Goal: Task Accomplishment & Management: Use online tool/utility

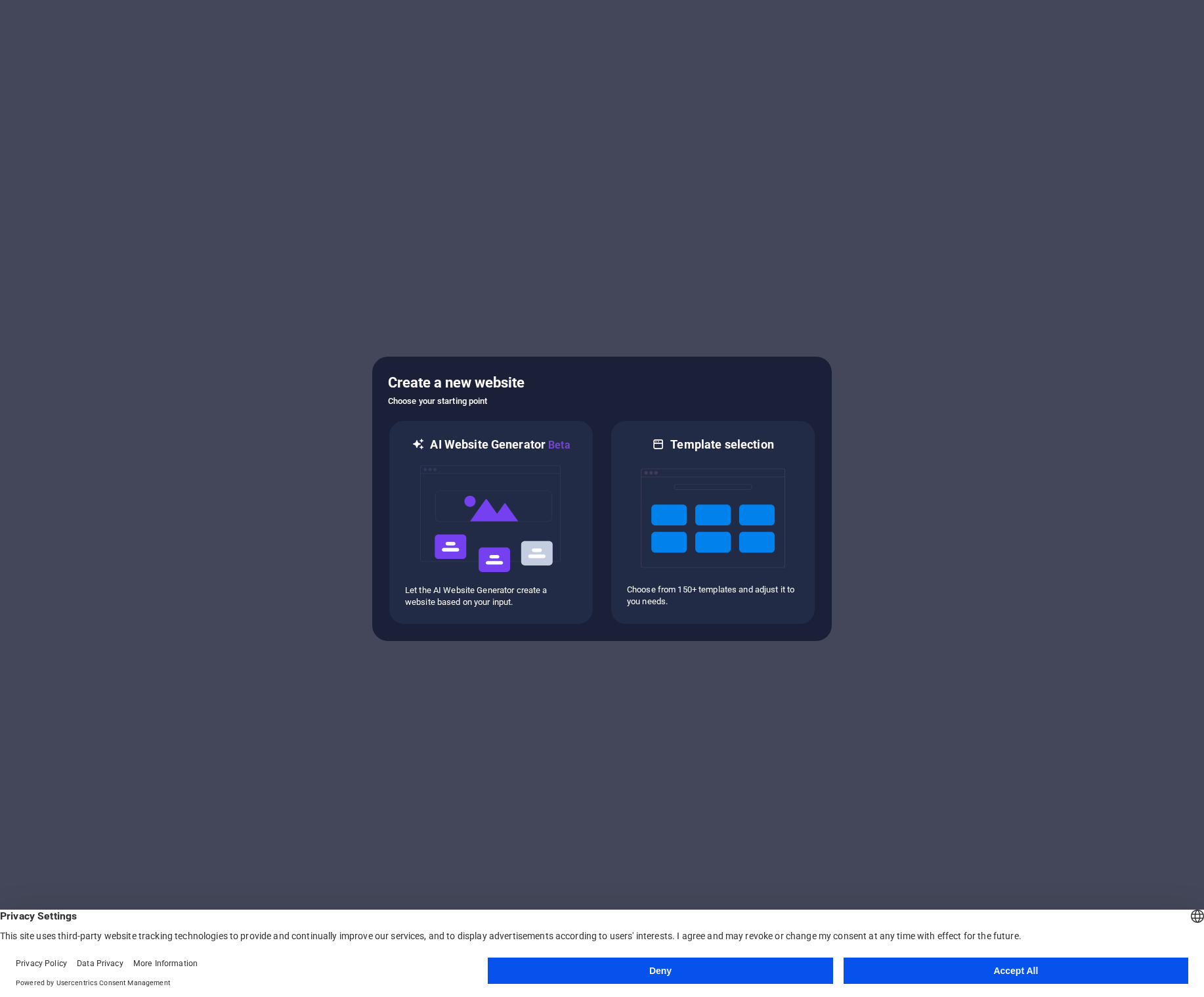
click at [373, 283] on div at bounding box center [602, 499] width 1204 height 997
click at [513, 519] on img at bounding box center [491, 519] width 144 height 132
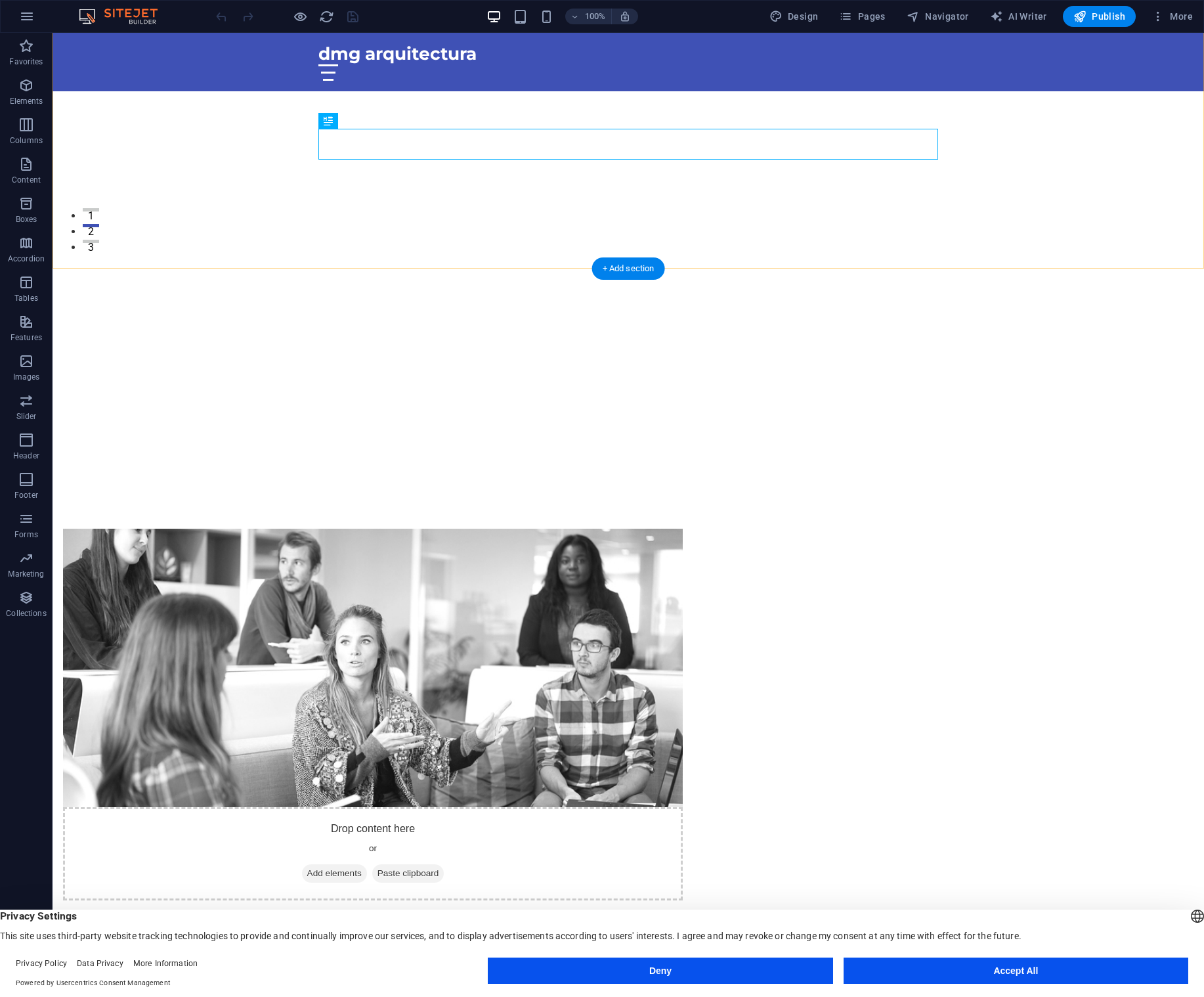
scroll to position [750, 0]
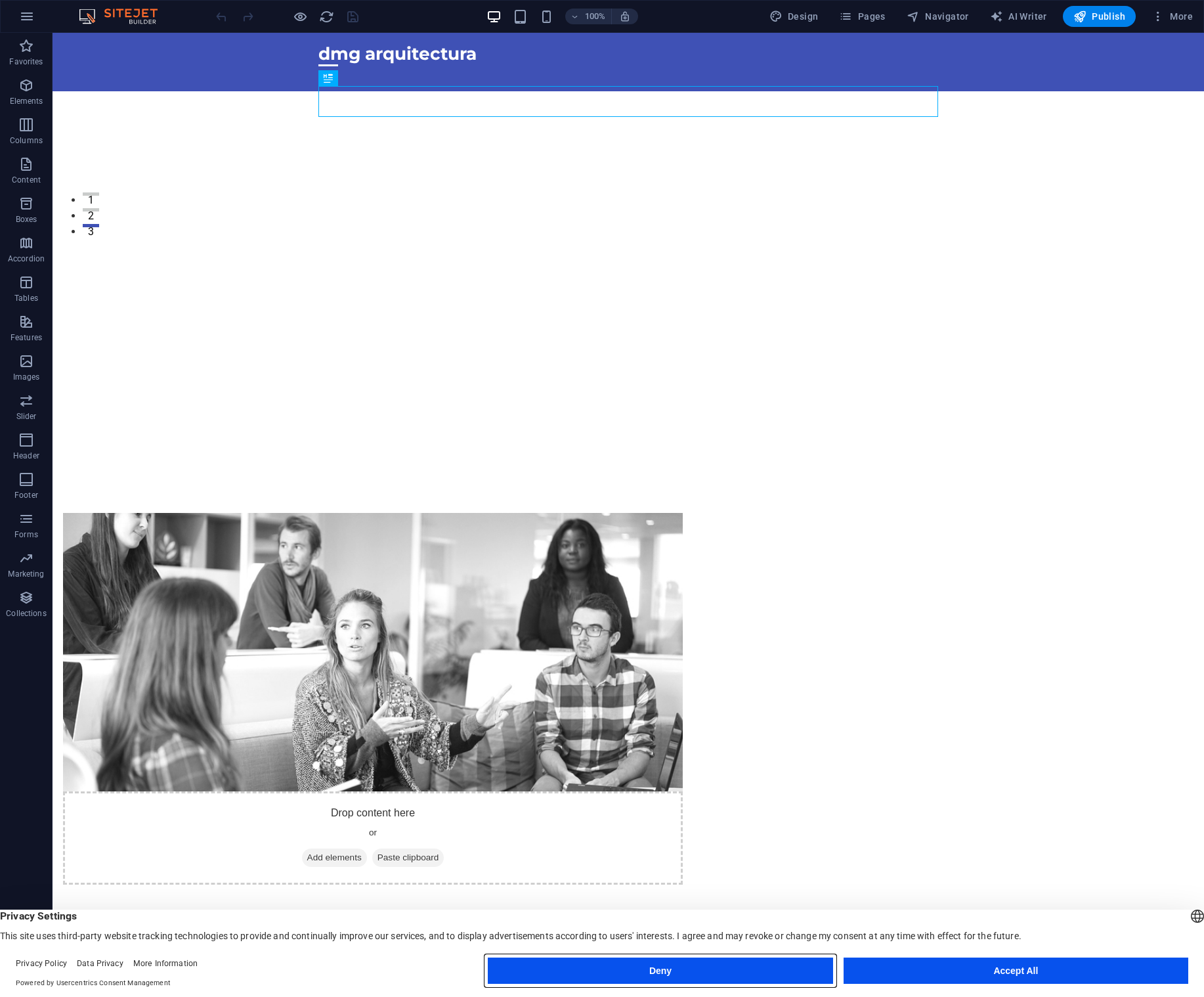
click at [697, 967] on button "Deny" at bounding box center [661, 971] width 345 height 27
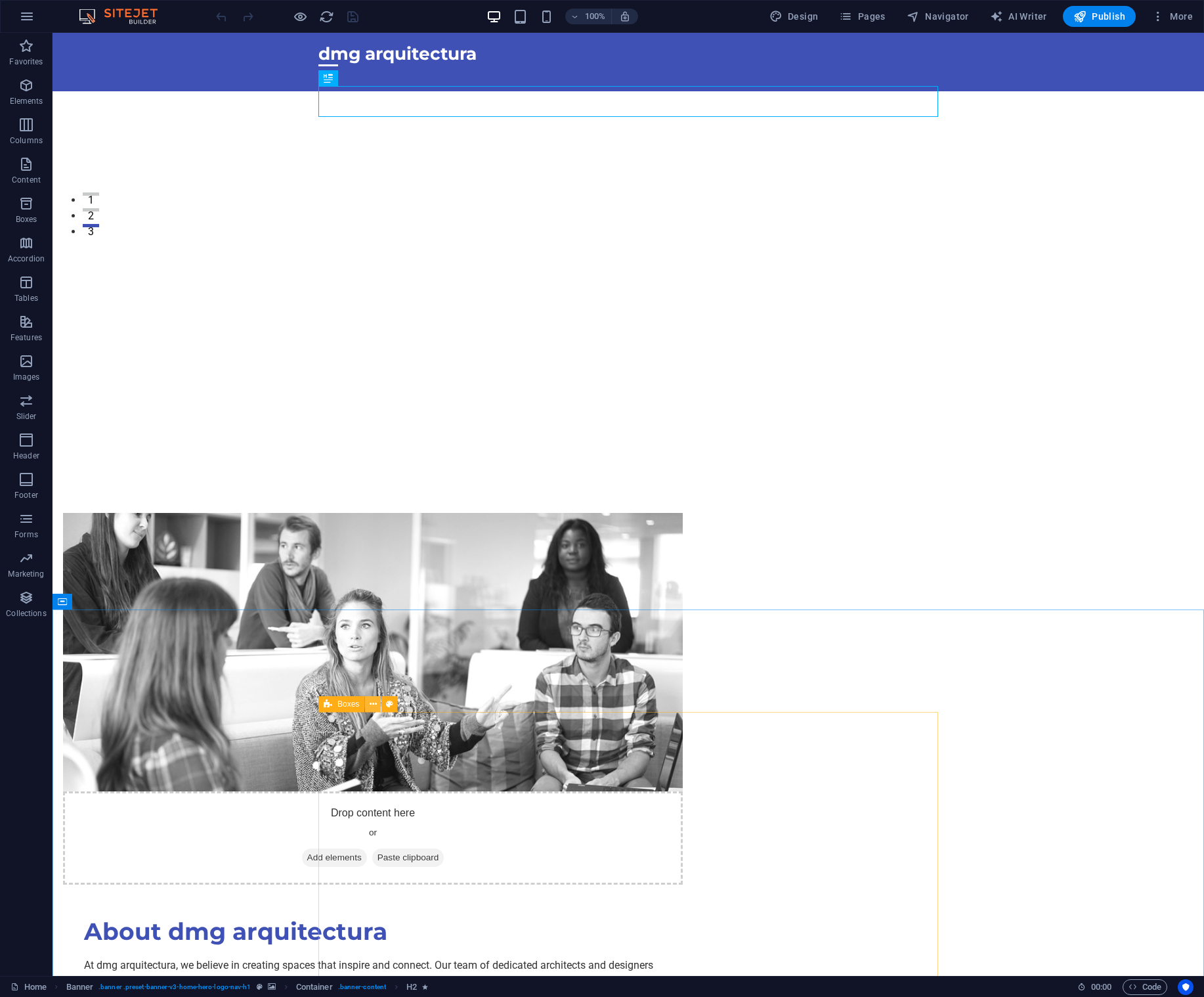
click at [375, 707] on icon at bounding box center [373, 704] width 7 height 14
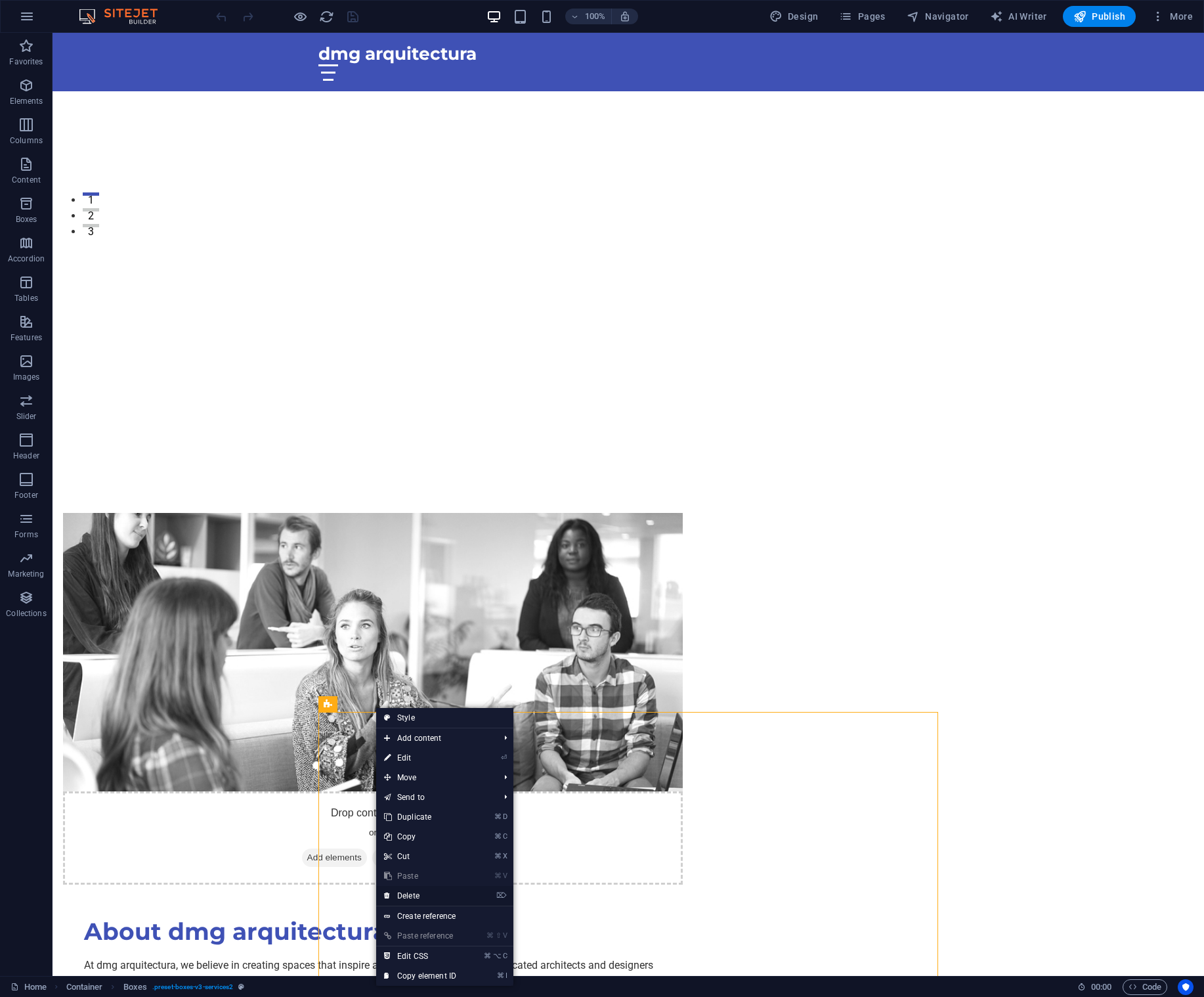
click at [411, 898] on link "⌦ Delete" at bounding box center [421, 896] width 88 height 20
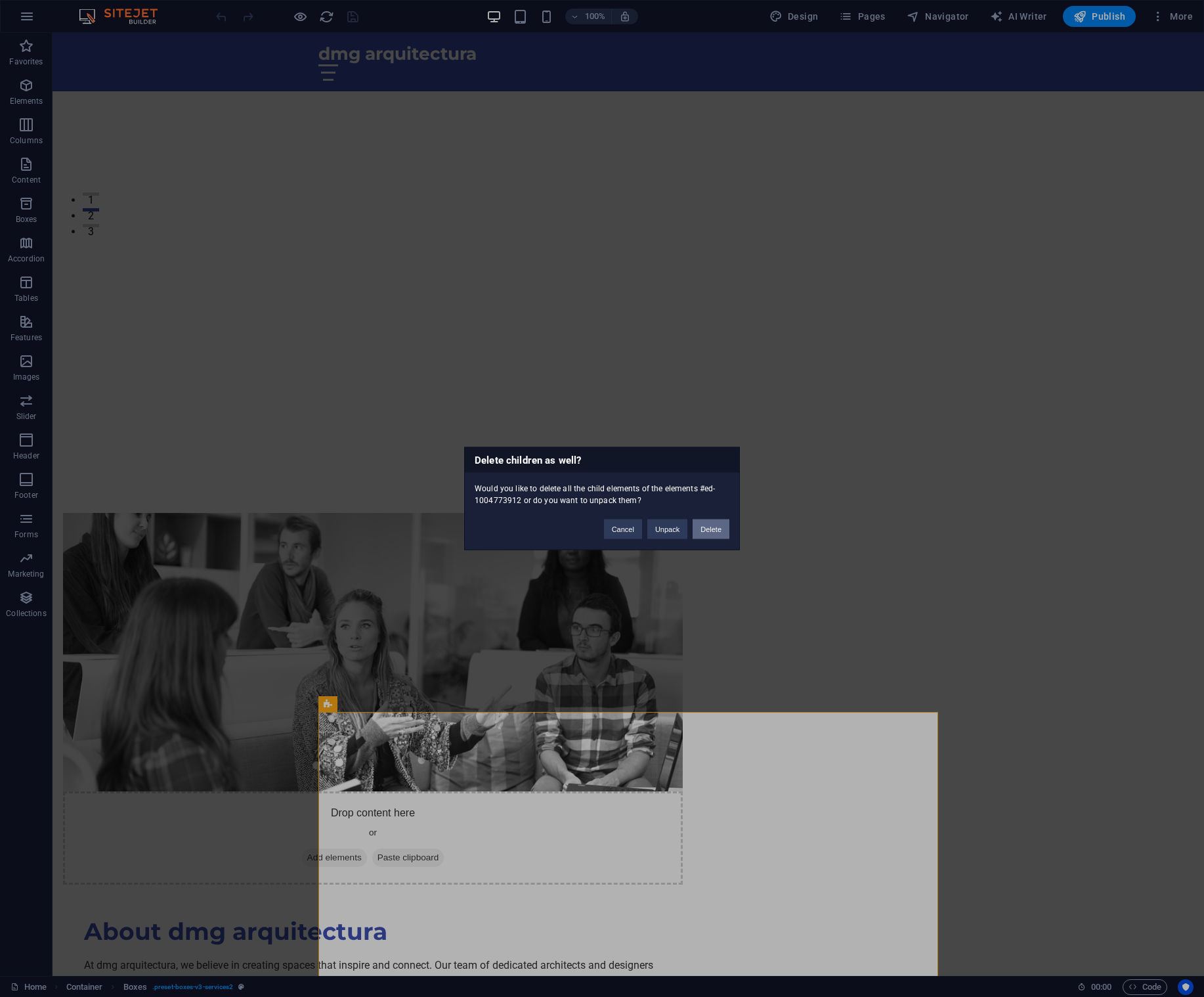
click at [710, 528] on button "Delete" at bounding box center [711, 529] width 37 height 20
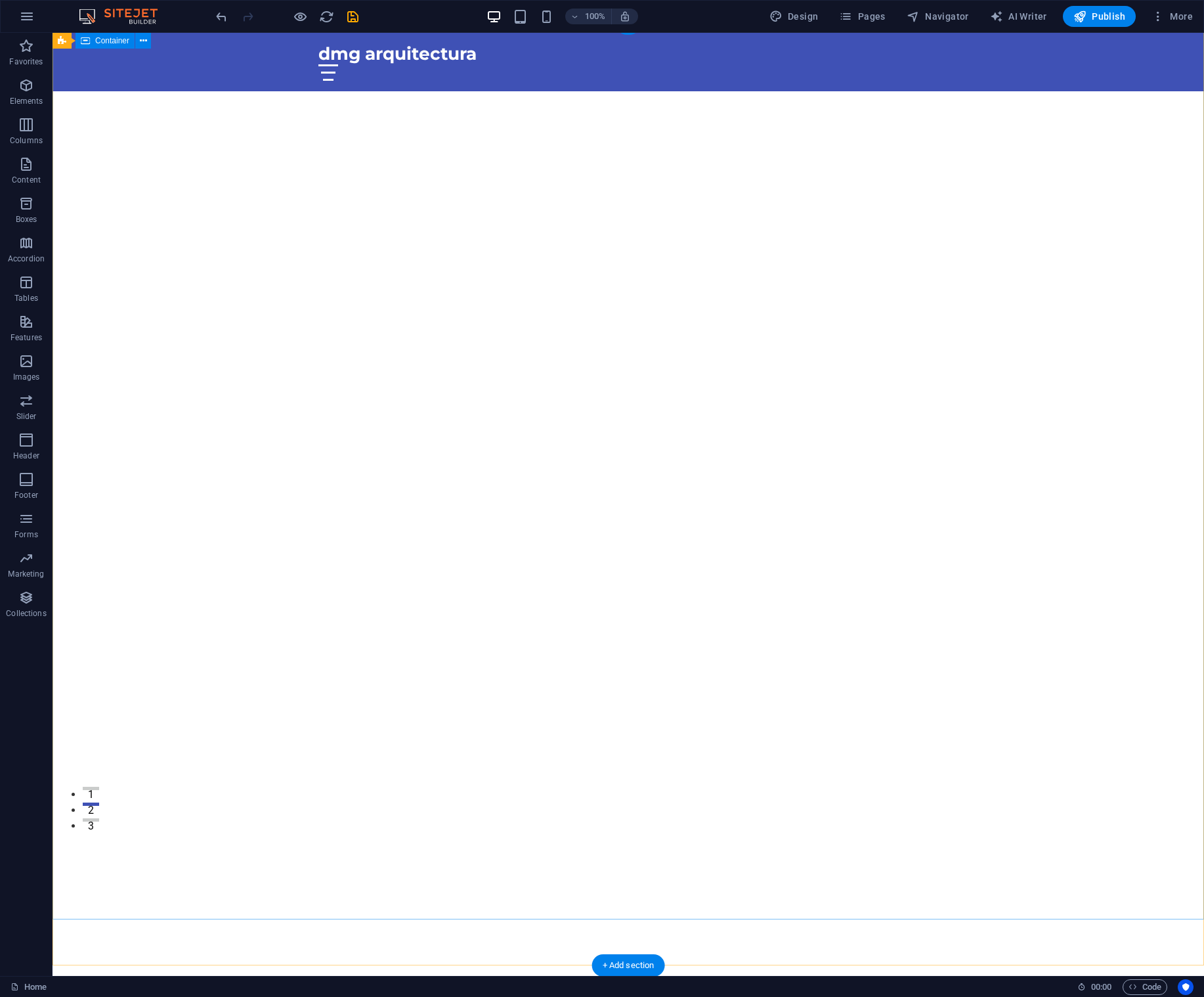
scroll to position [0, 0]
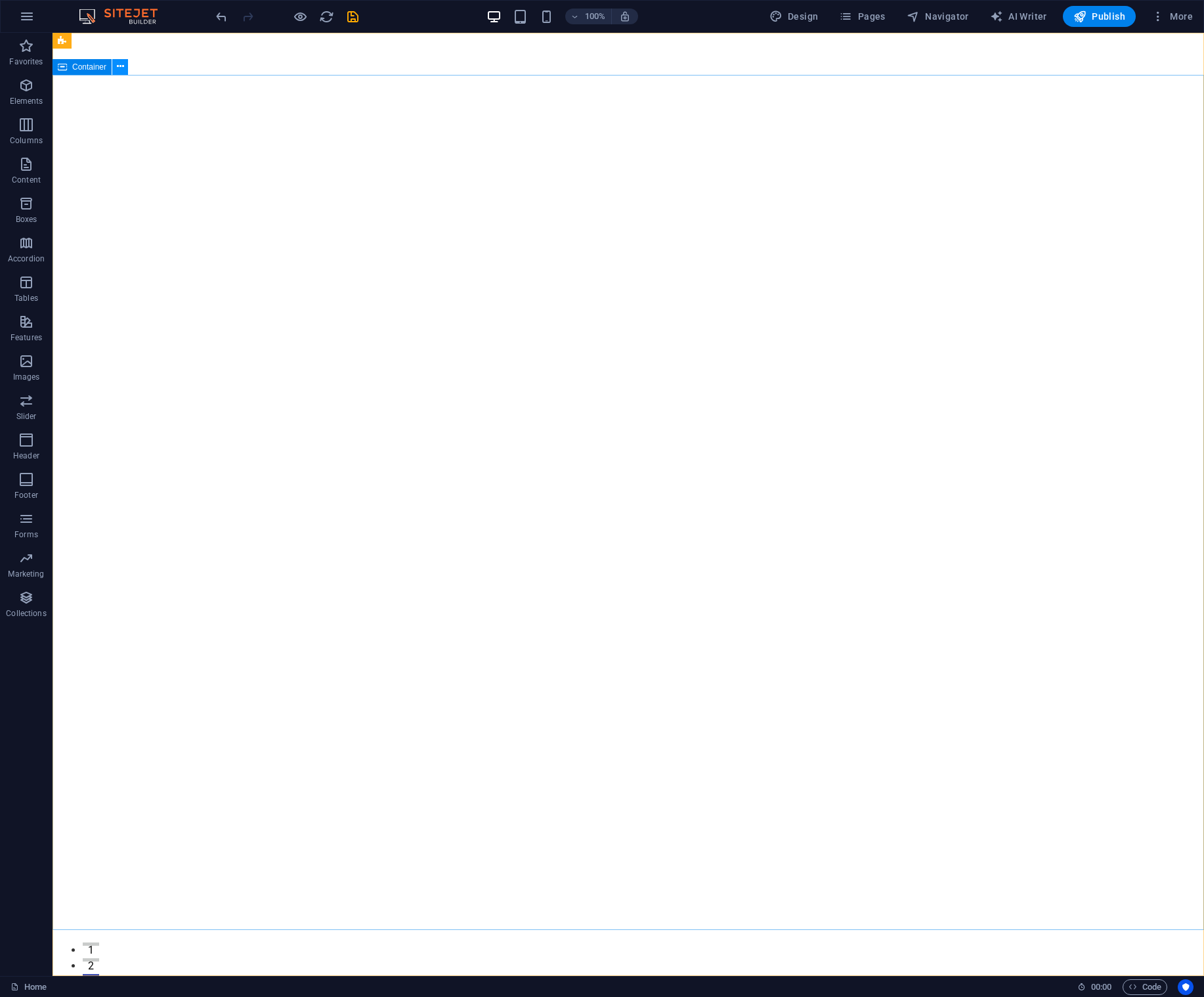
click at [121, 70] on icon at bounding box center [120, 67] width 7 height 14
click at [630, 39] on div "+" at bounding box center [627, 38] width 26 height 12
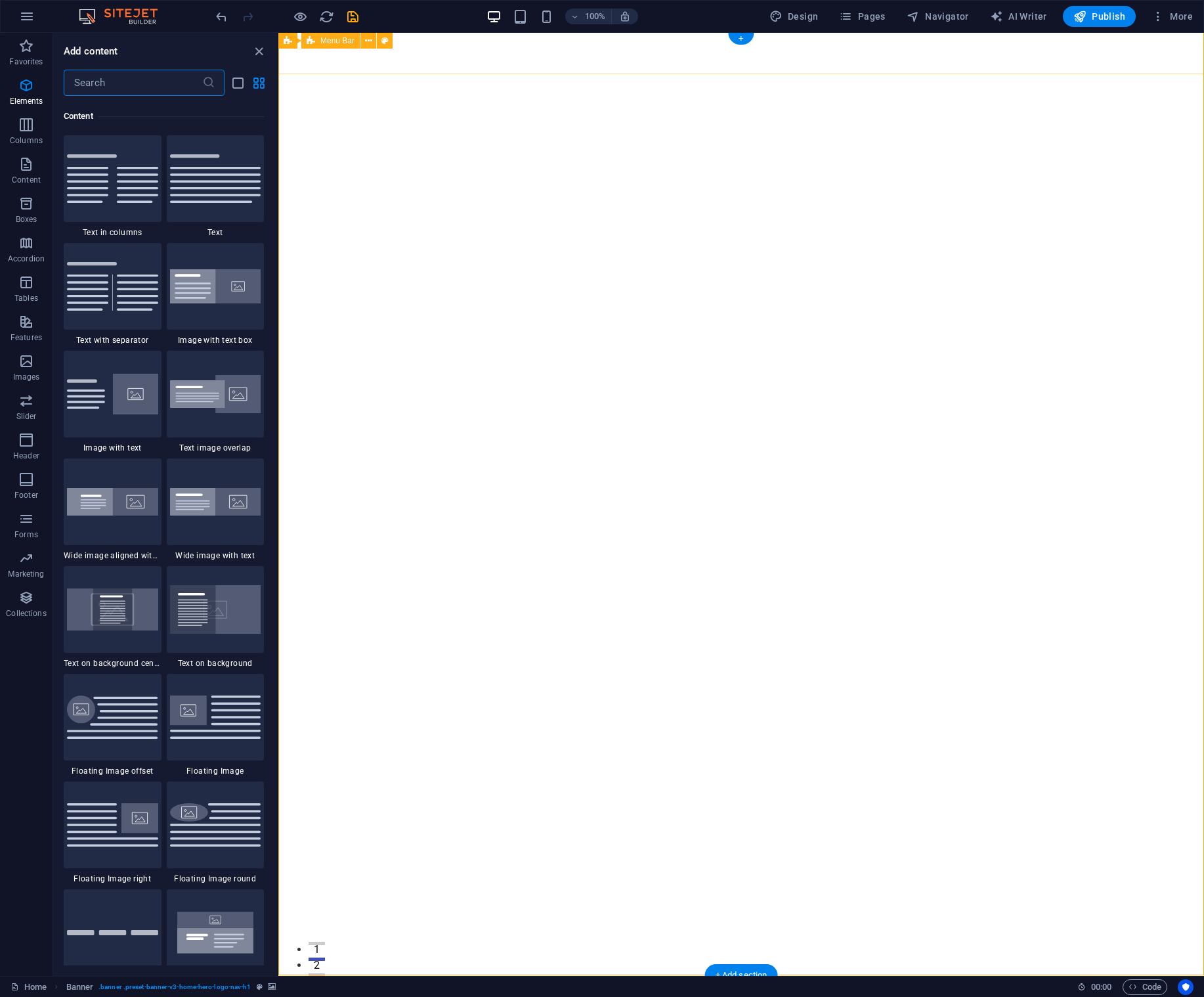
scroll to position [2298, 0]
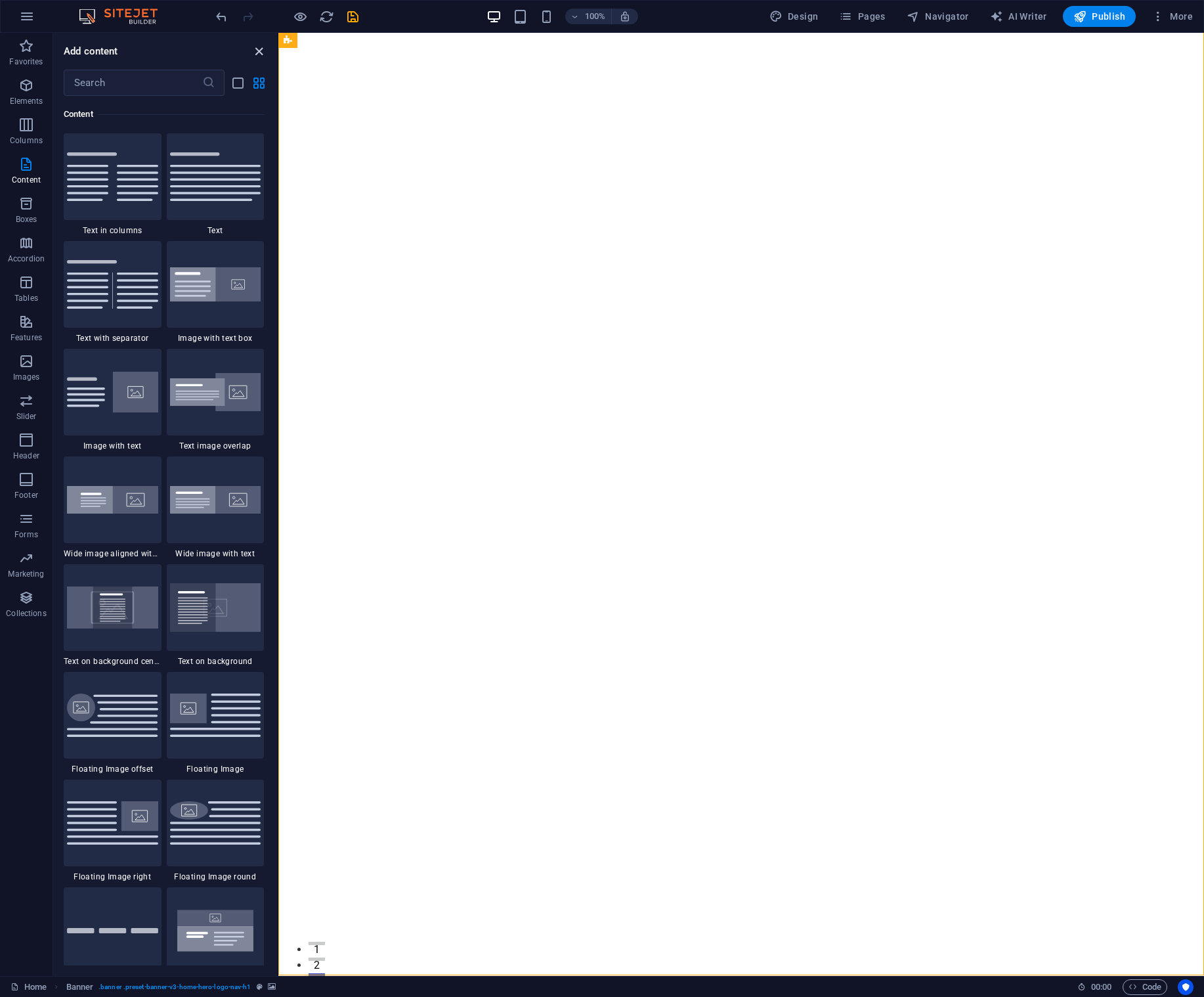
click at [258, 54] on icon "close panel" at bounding box center [259, 52] width 15 height 15
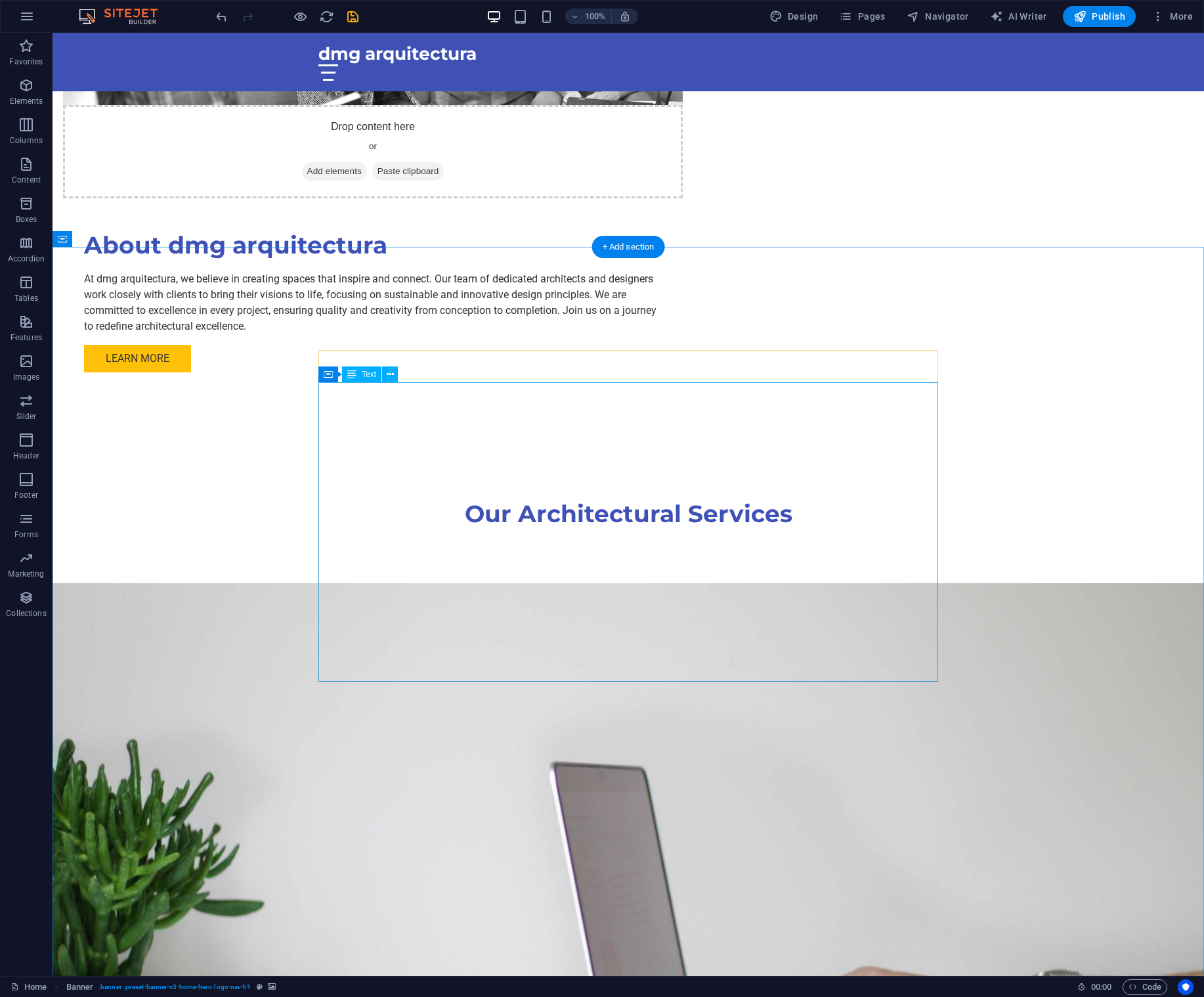
scroll to position [1438, 0]
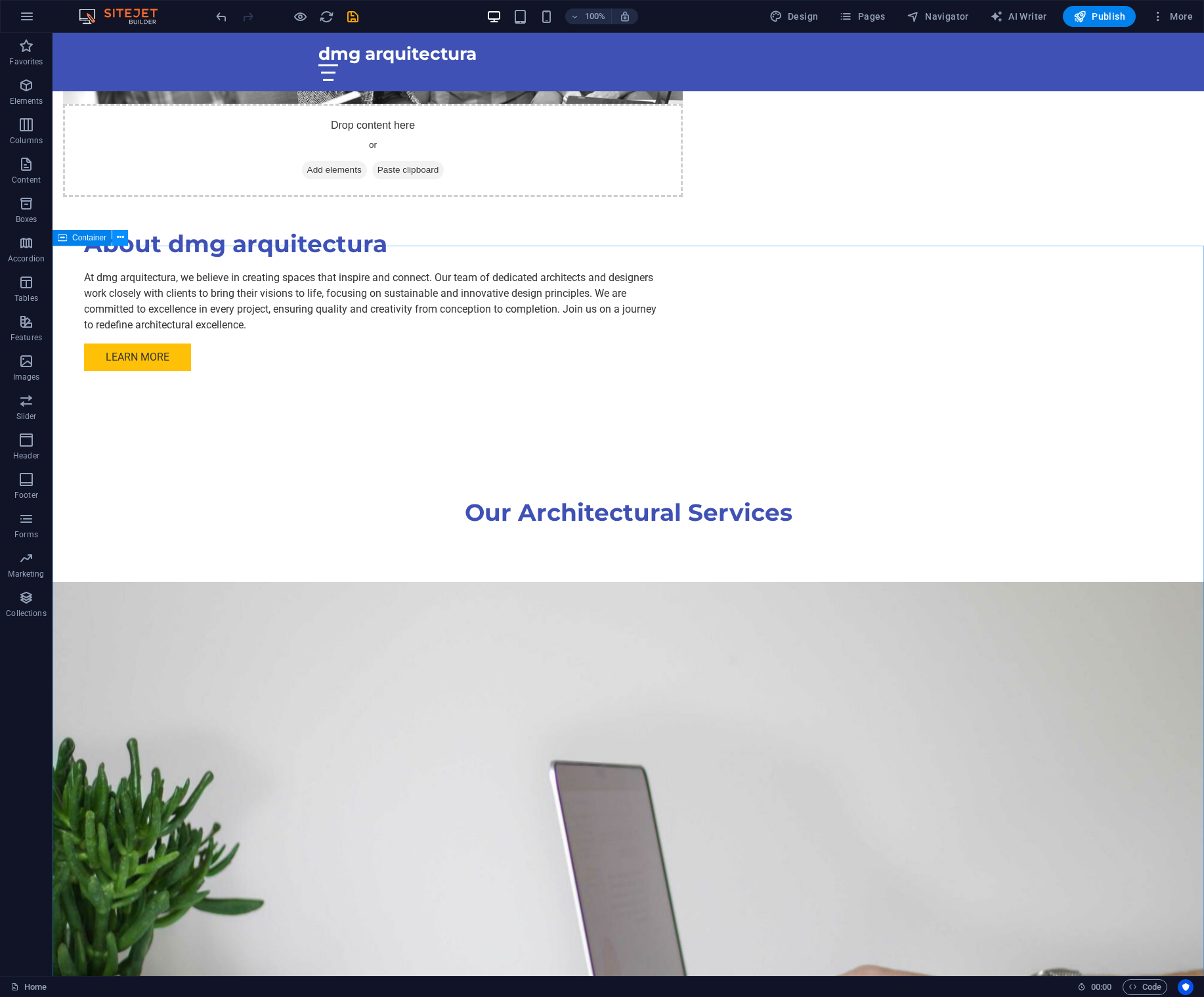
click at [117, 237] on icon at bounding box center [120, 238] width 7 height 14
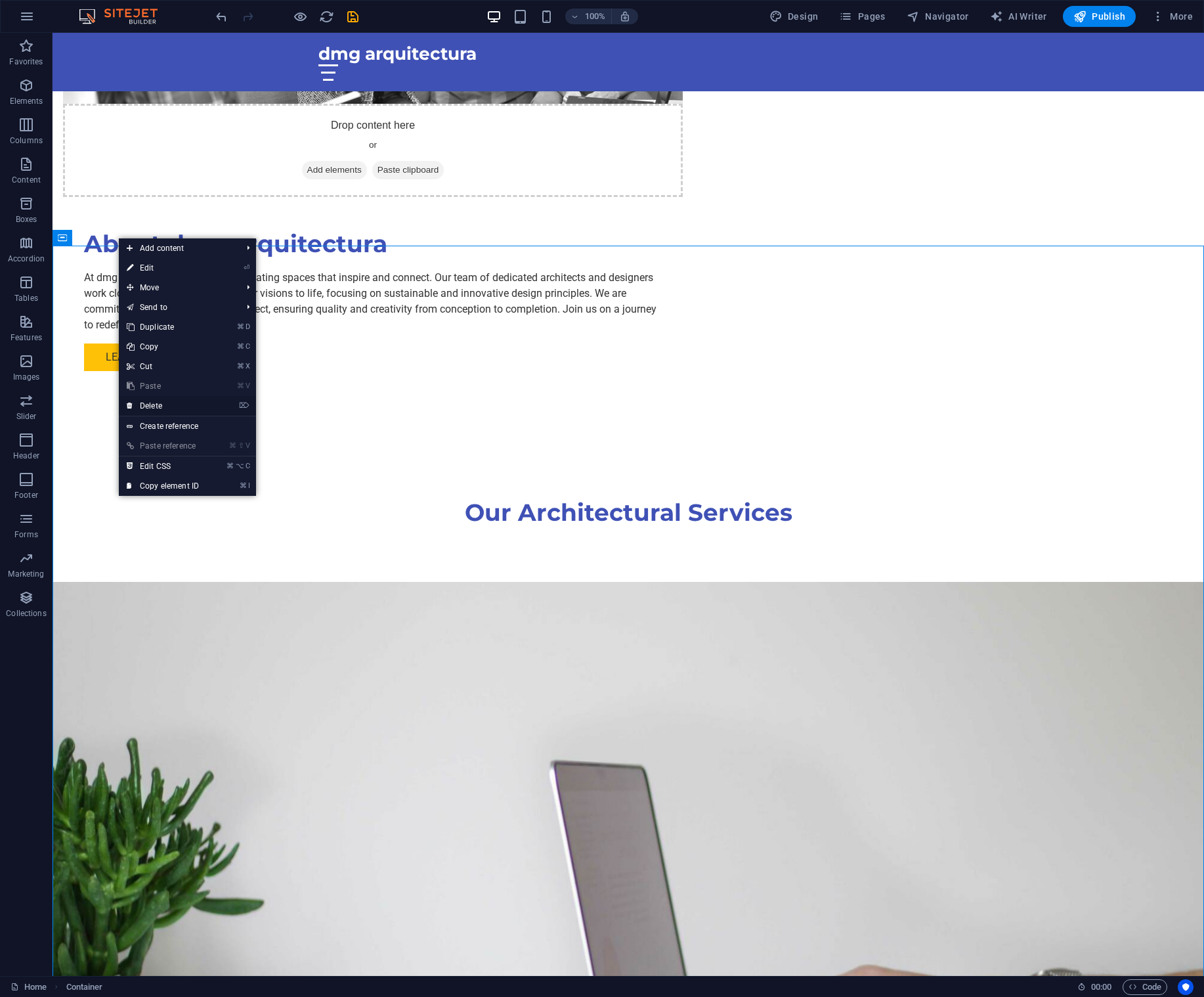
click at [157, 404] on link "⌦ Delete" at bounding box center [163, 406] width 88 height 20
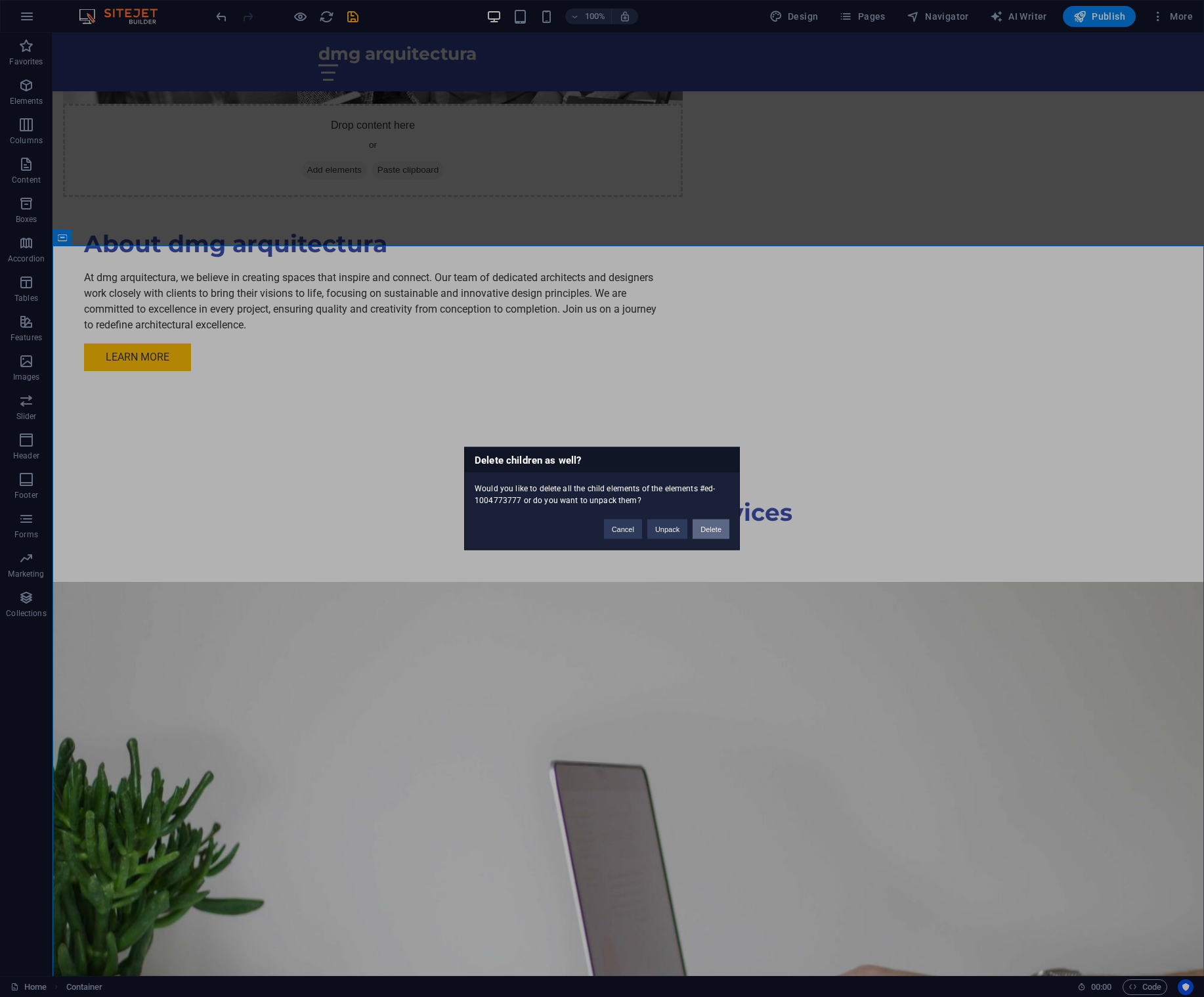
click at [710, 532] on button "Delete" at bounding box center [711, 529] width 37 height 20
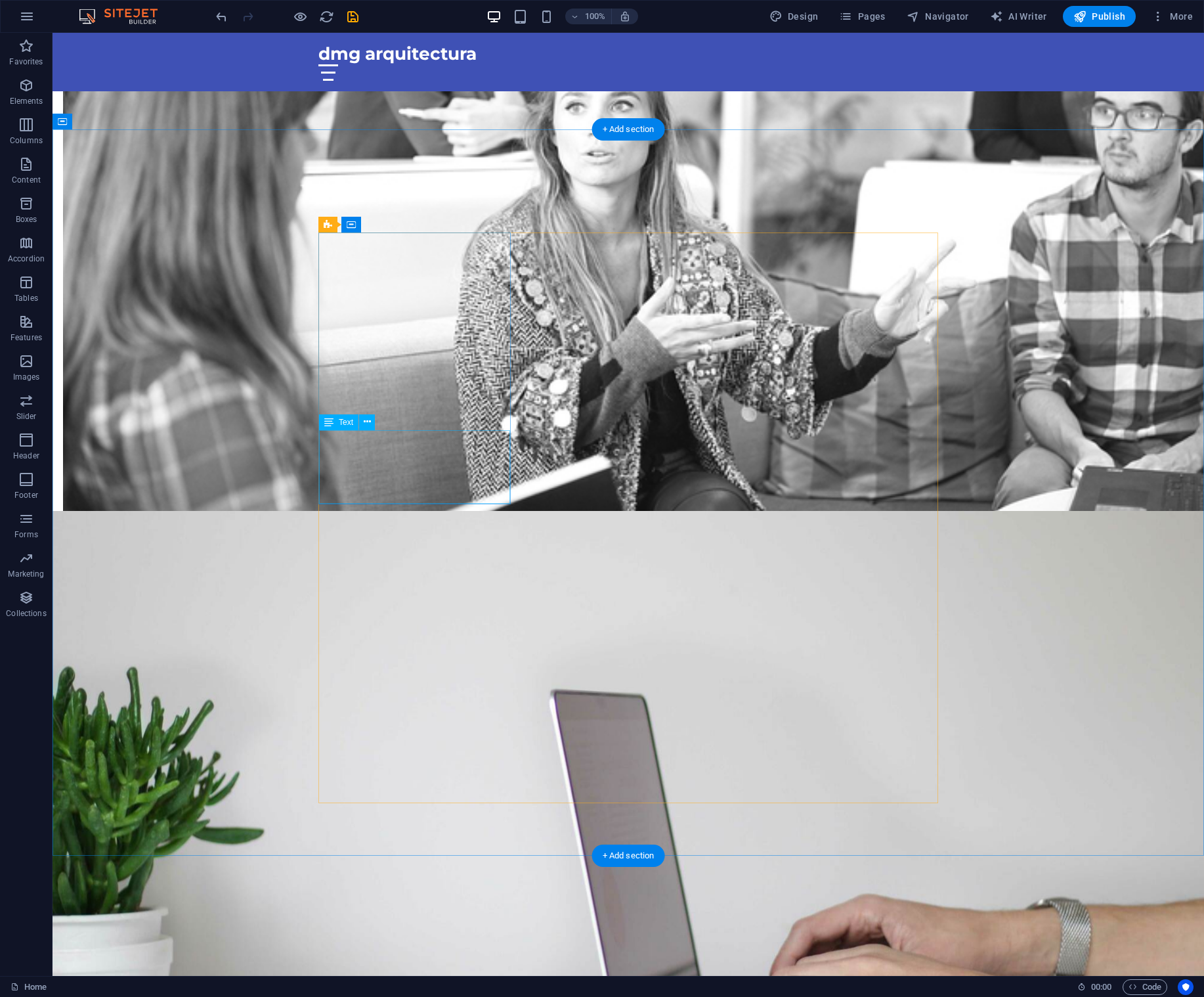
scroll to position [1554, 0]
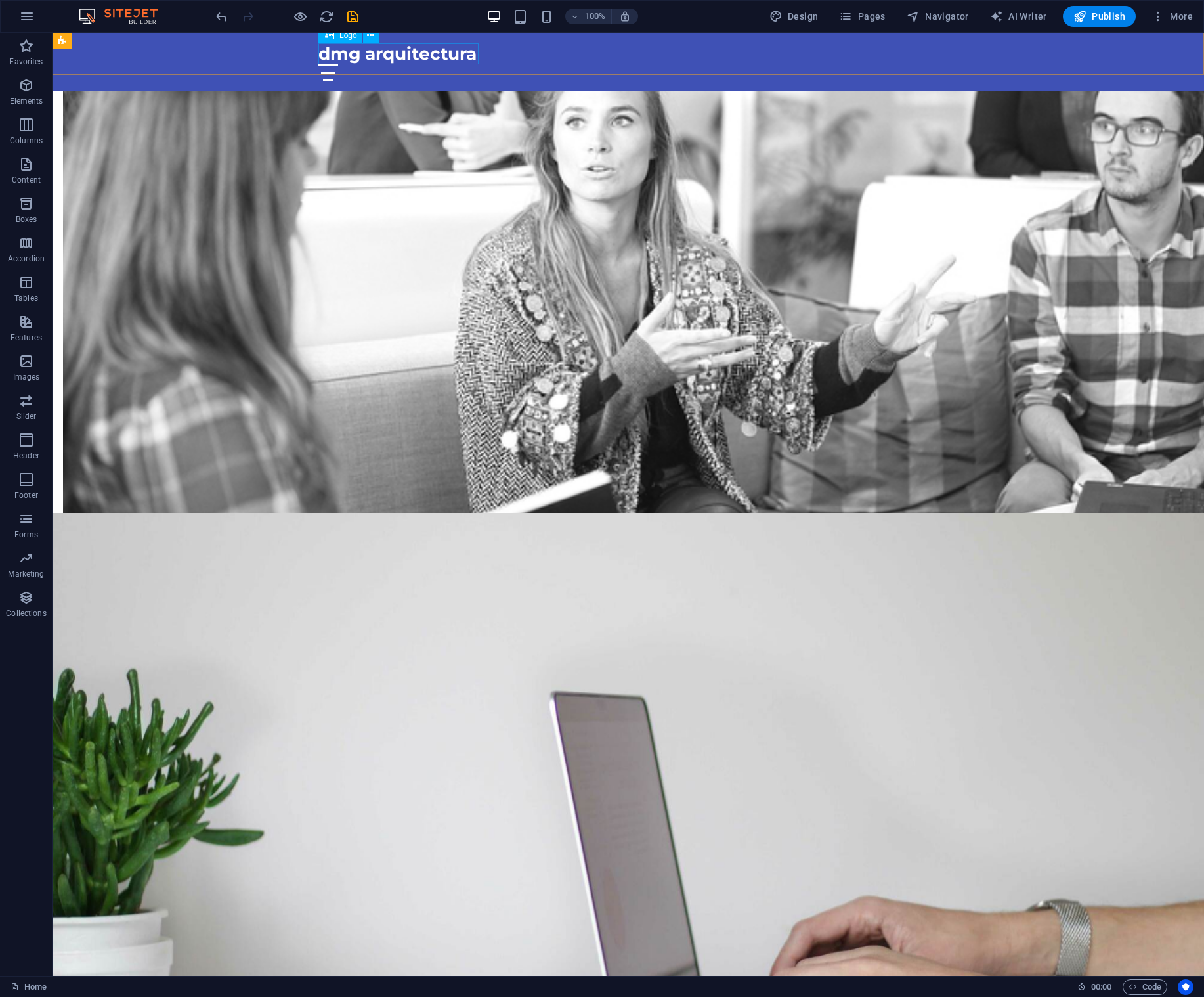
click at [400, 54] on div "dmg arquitectura" at bounding box center [628, 53] width 620 height 21
click at [374, 38] on button at bounding box center [371, 35] width 16 height 16
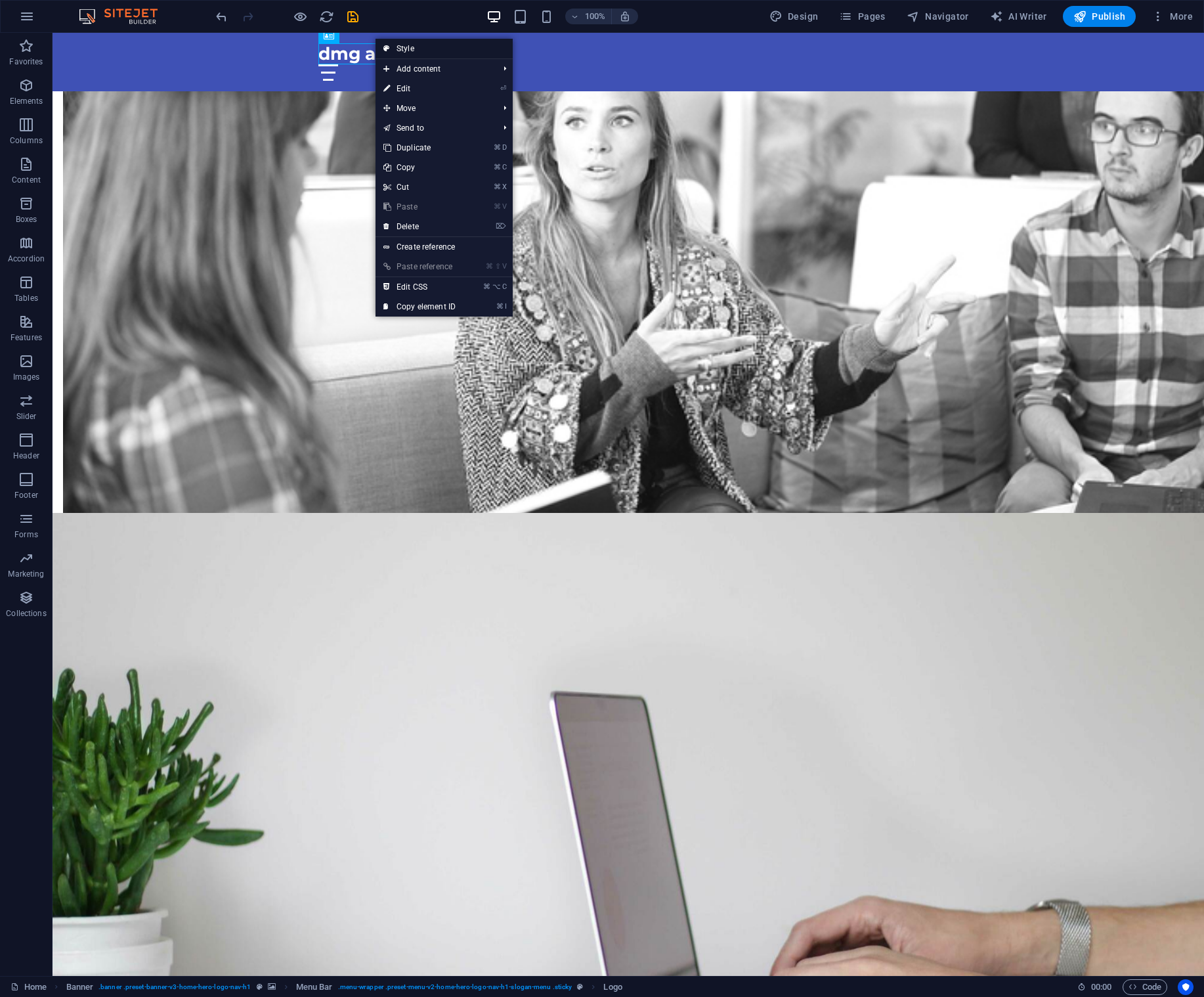
click at [398, 47] on link "Style" at bounding box center [444, 48] width 137 height 20
select select "rem"
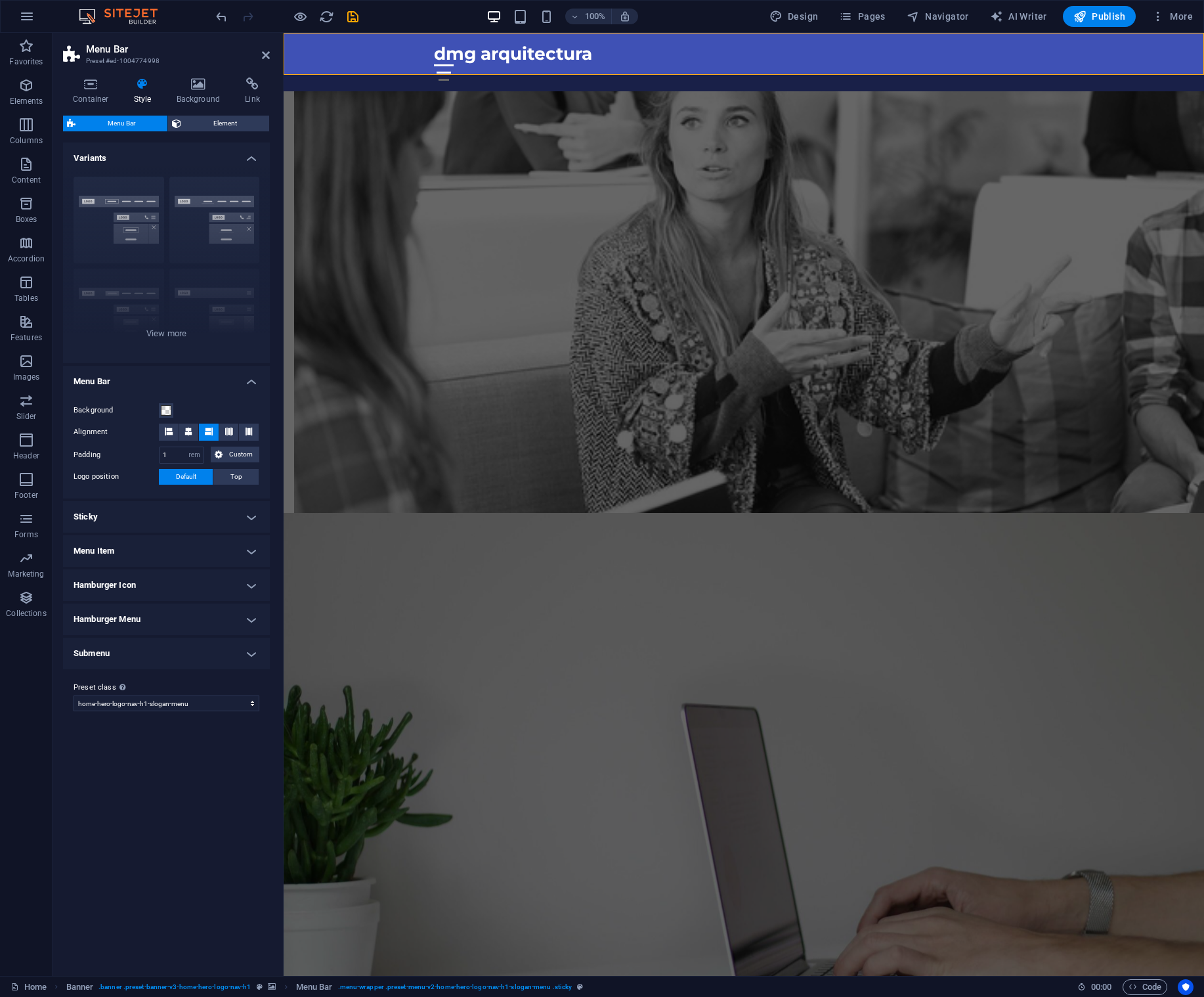
click at [249, 549] on h4 "Menu Item" at bounding box center [167, 551] width 207 height 32
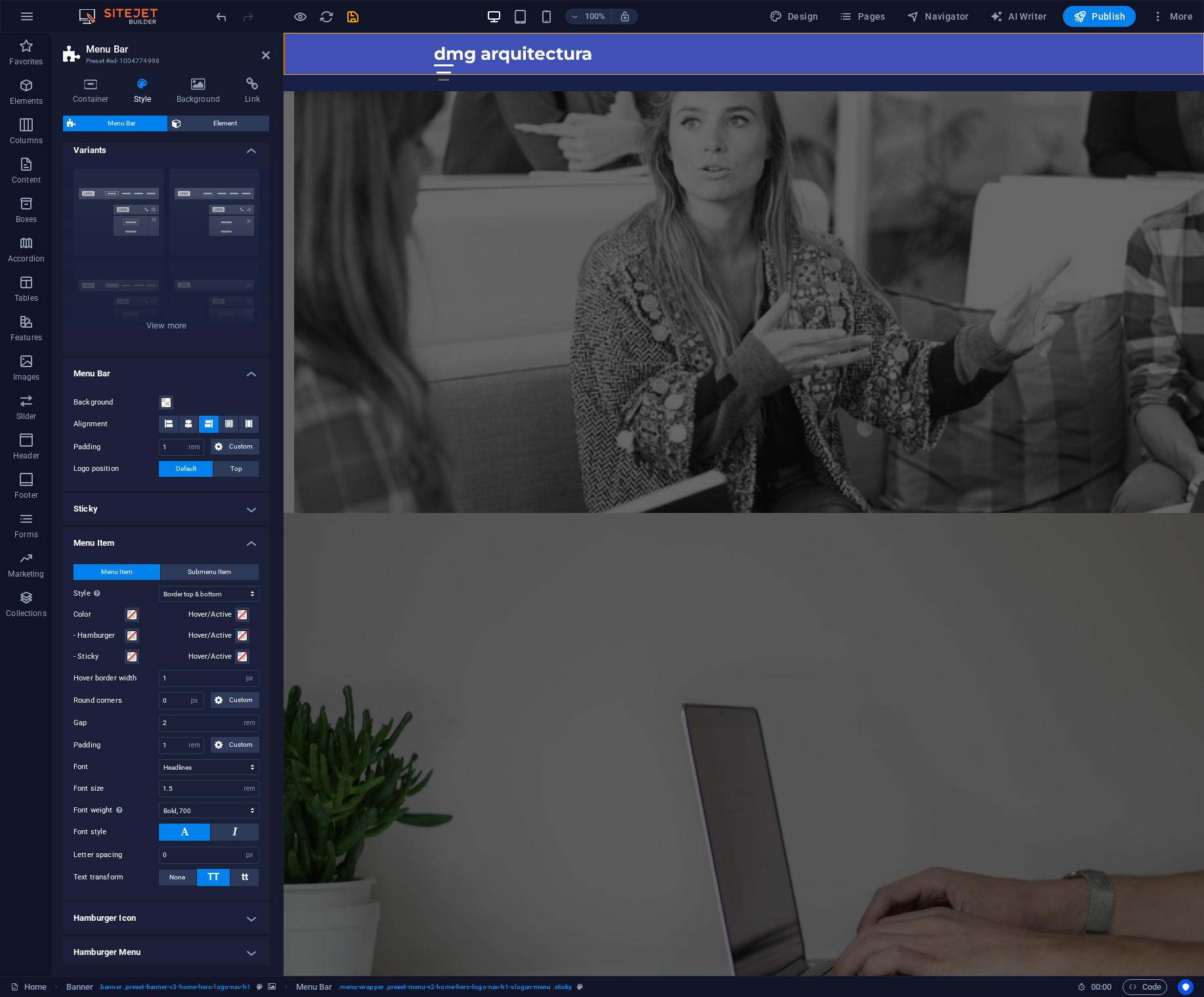
click at [237, 519] on h4 "Sticky" at bounding box center [167, 509] width 207 height 32
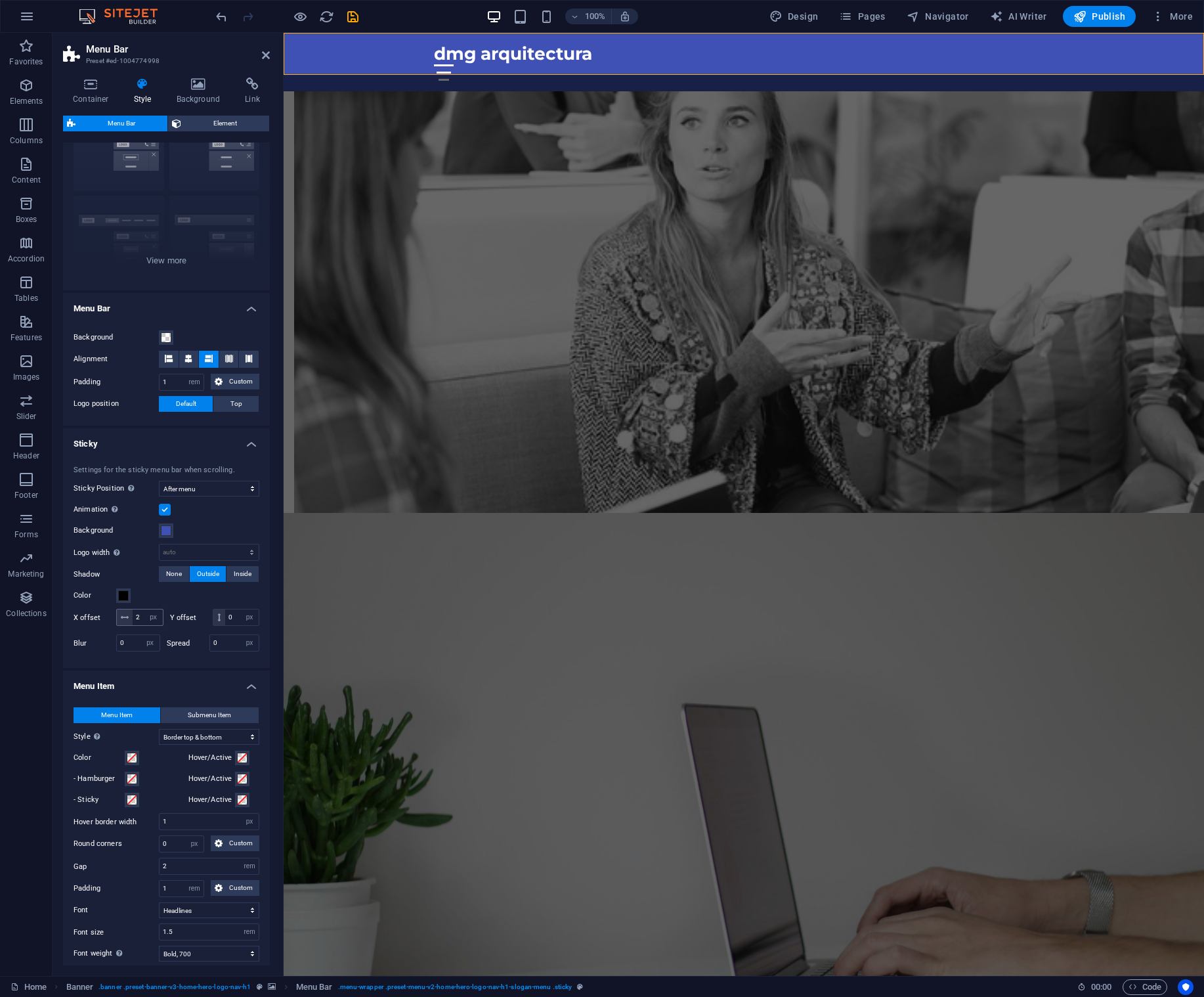
scroll to position [321, 0]
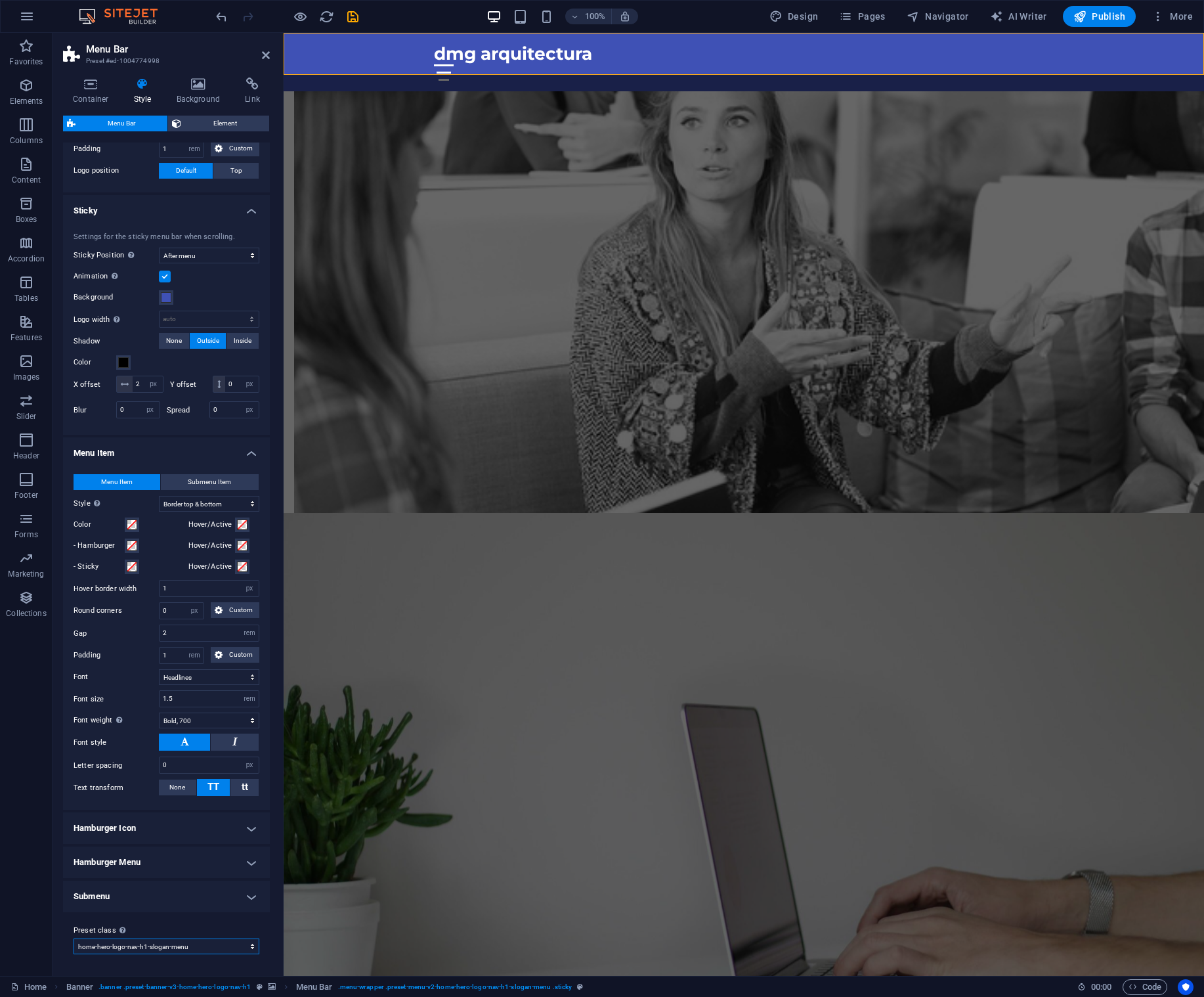
click at [247, 953] on select "[PERSON_NAME] xxl wide border home-hero-logo-nav-h1-slogan-menu home-hero-logo-…" at bounding box center [166, 946] width 186 height 16
select select "preset-menu-v2-home-hero-logo-nav-h1-menu"
click at [73, 954] on select "[PERSON_NAME] xxl wide border home-hero-logo-nav-h1-slogan-menu home-hero-logo-…" at bounding box center [166, 946] width 186 height 16
select select "hover_border_bottom"
select select "DISABLED_OPTION_VALUE"
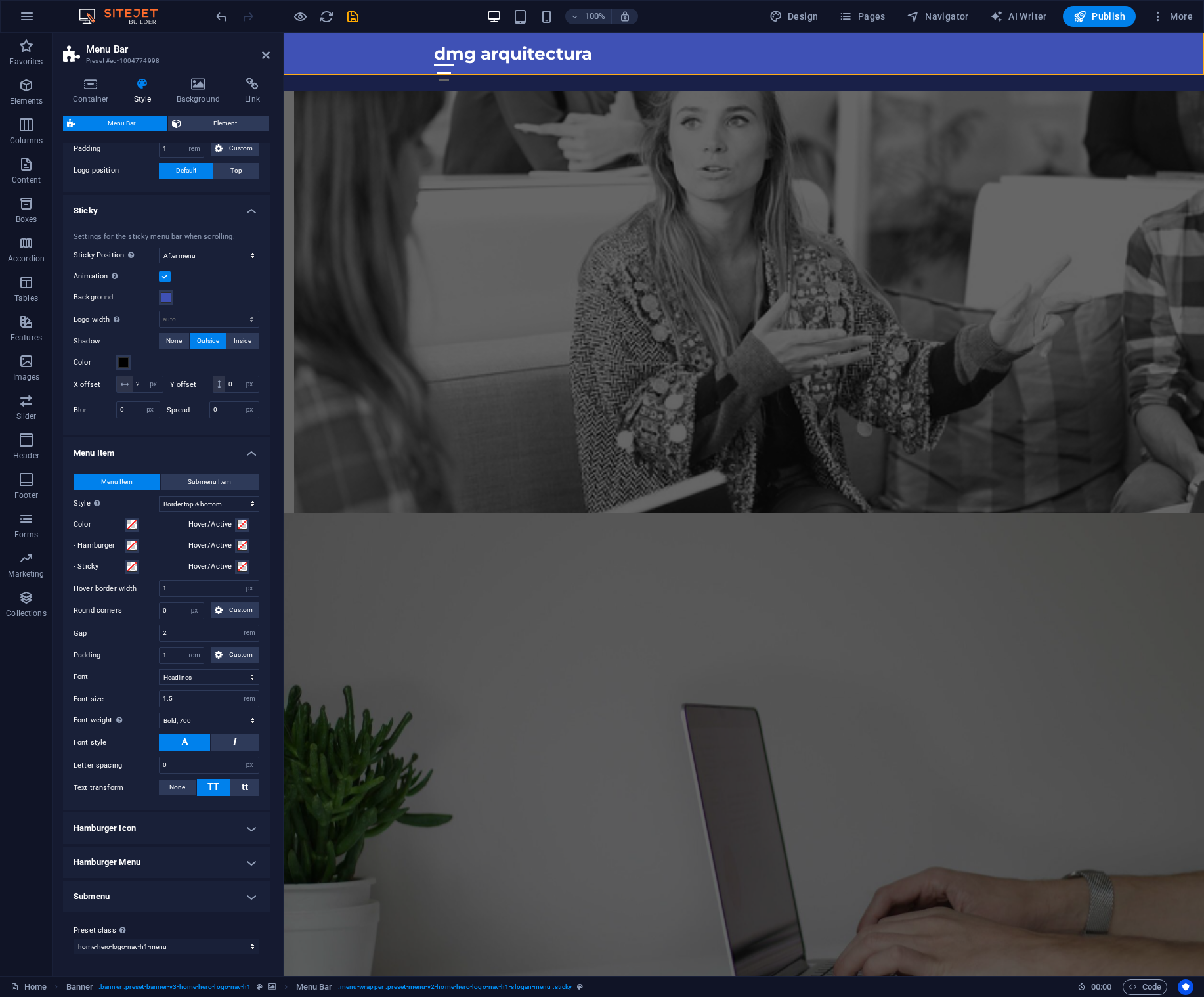
type input "0"
type input "1.1"
select select "200"
type input "2"
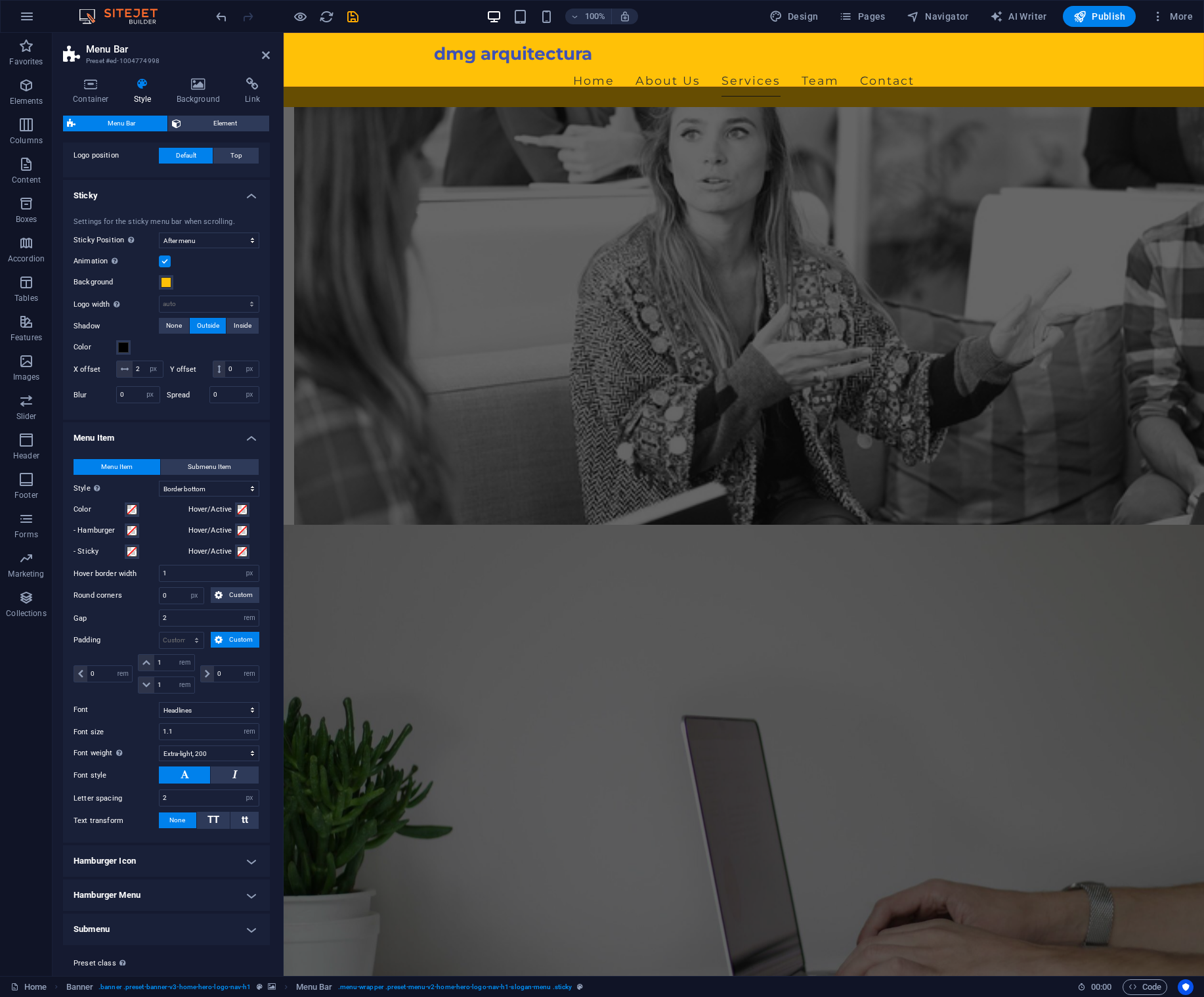
scroll to position [369, 0]
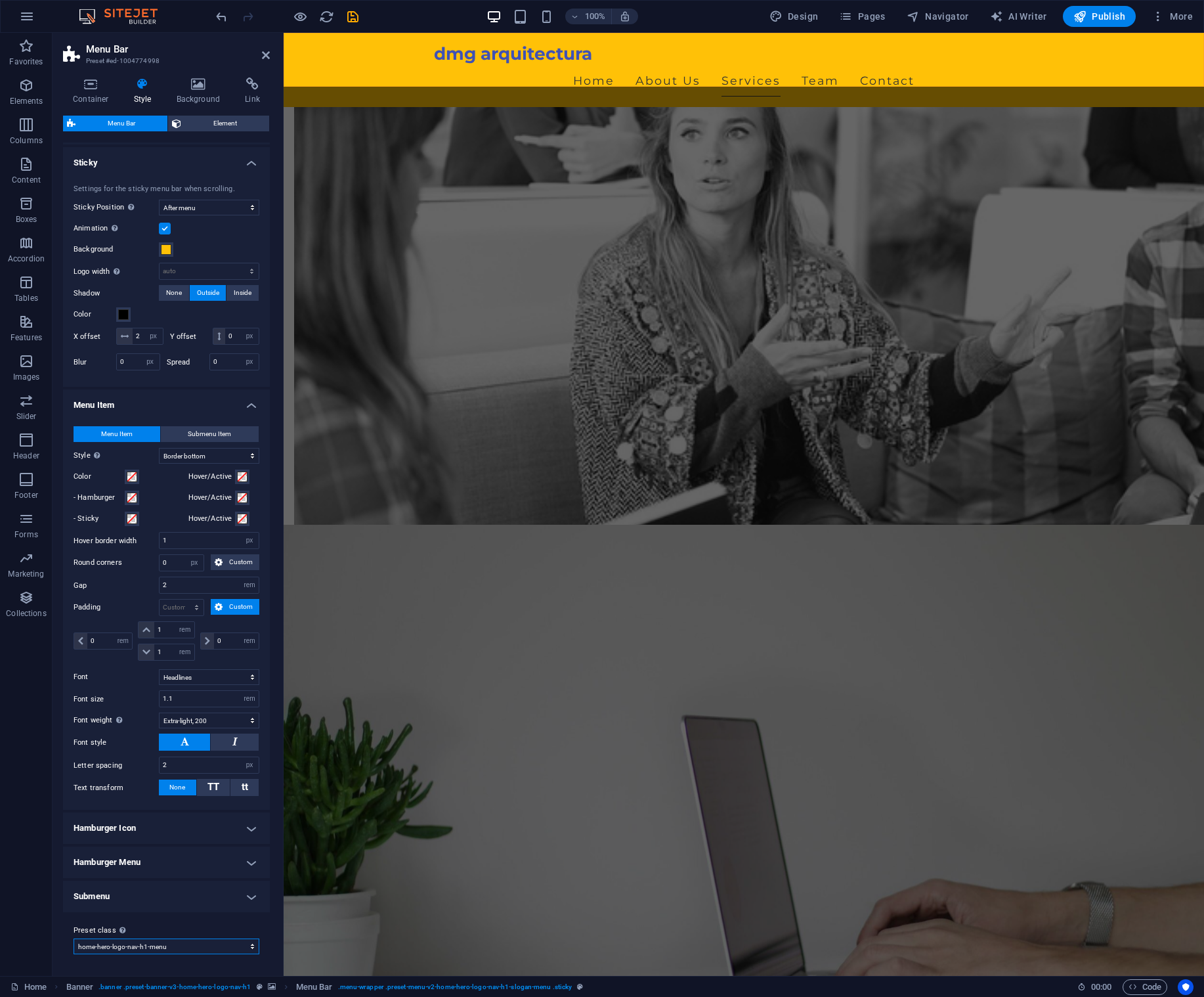
click at [246, 944] on select "[PERSON_NAME] xxl wide border home-hero-logo-nav-h1-slogan-menu home-hero-logo-…" at bounding box center [166, 946] width 186 height 16
select select "preset-menu-v2-[PERSON_NAME]"
click at [73, 939] on select "[PERSON_NAME] xxl wide border home-hero-logo-nav-h1-slogan-menu home-hero-logo-…" at bounding box center [166, 946] width 186 height 16
select select "sticky_reverse"
type input "0"
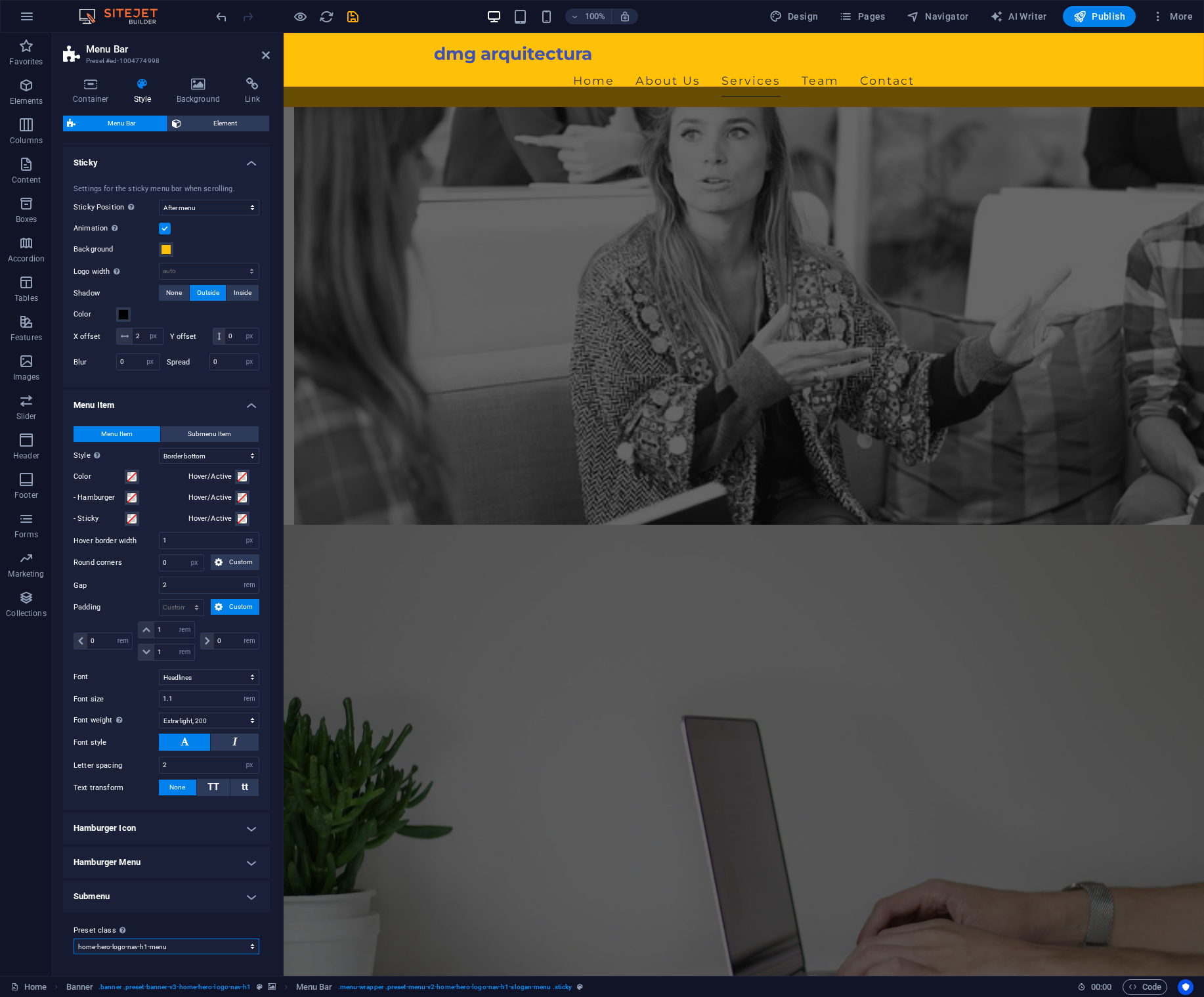
select select "hover_text_color"
type input "3"
type input "1"
select select "rem"
type input "1"
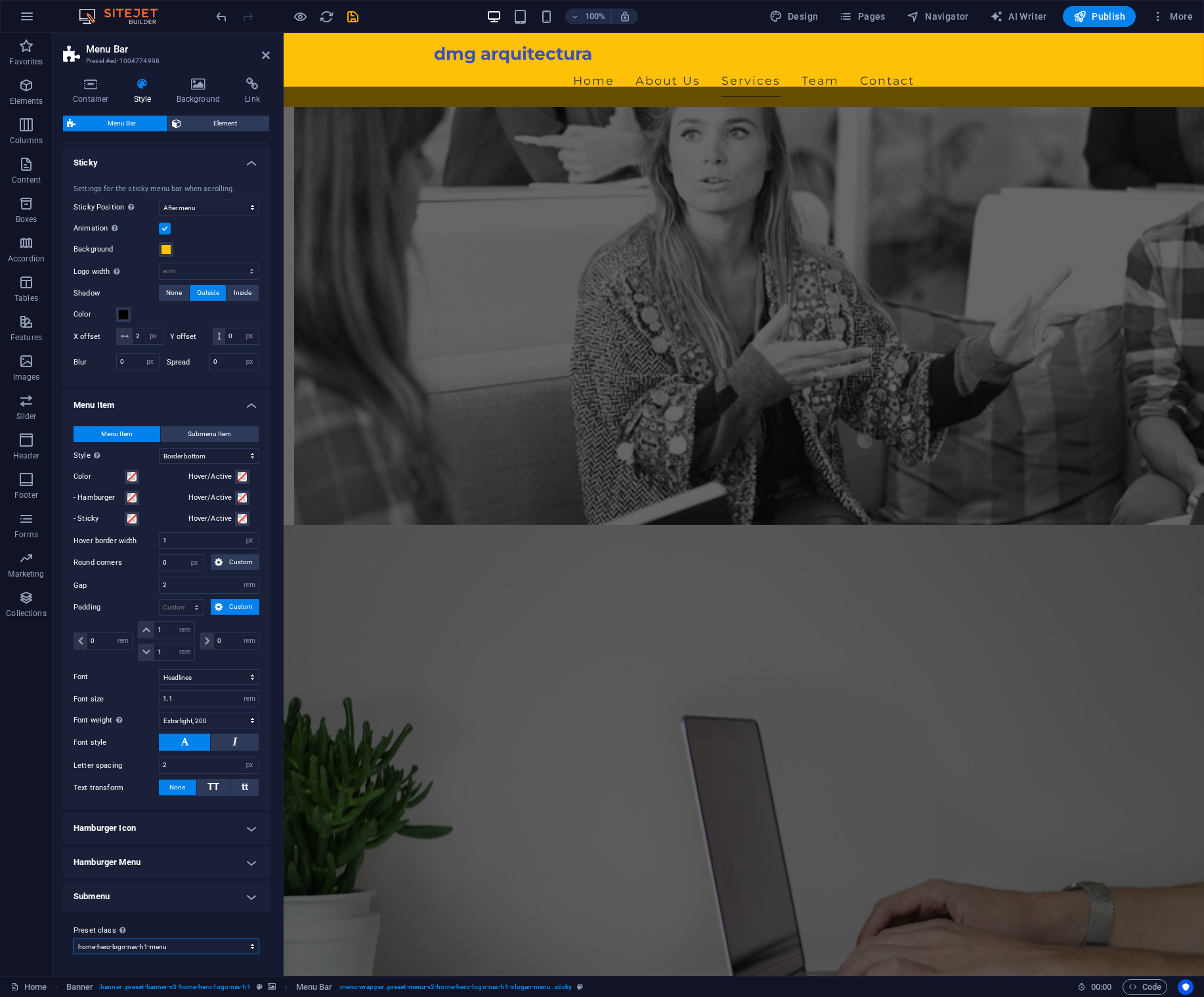
type input "1"
select select "link-default-font"
type input "1.2"
type input "0"
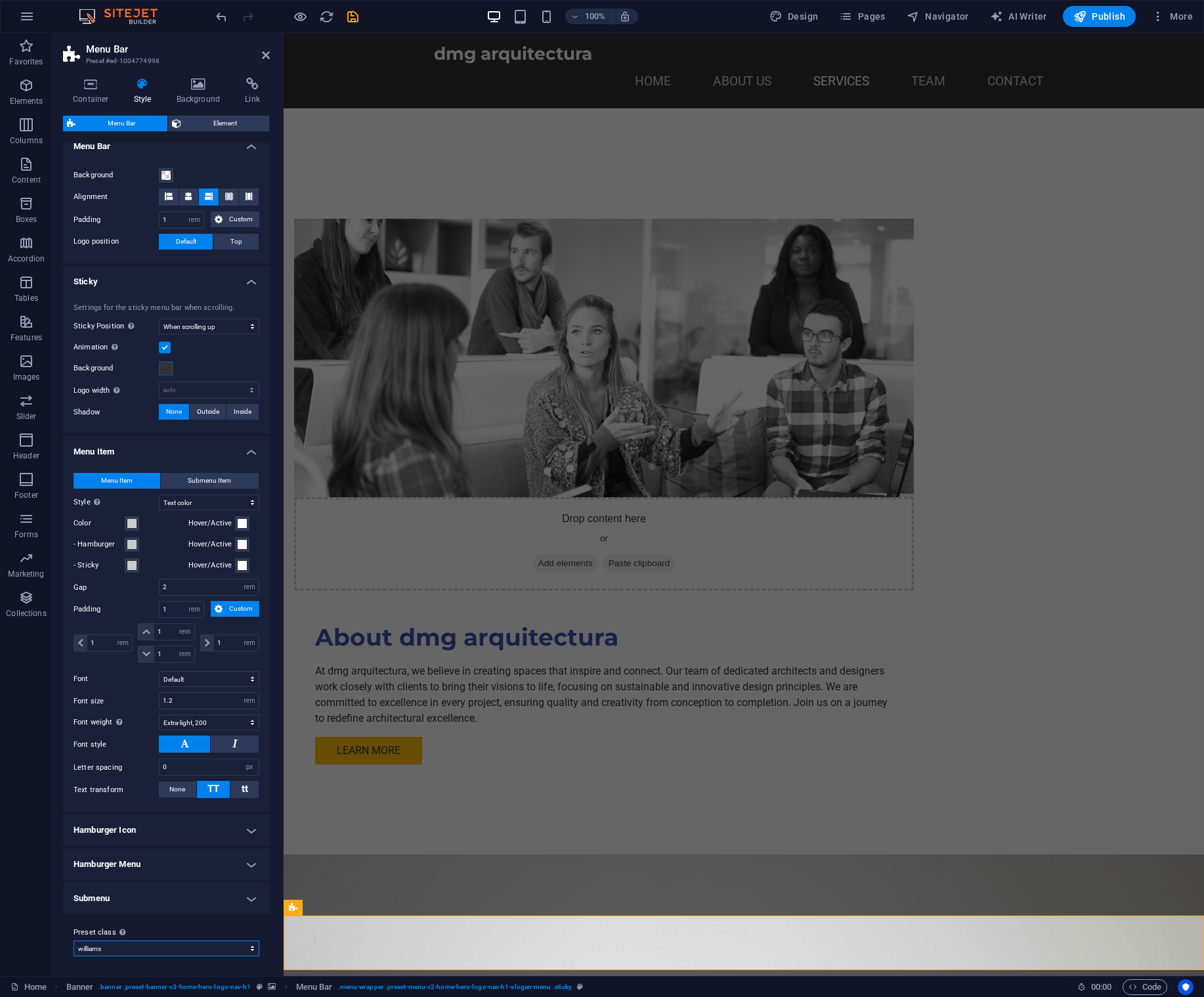
scroll to position [609, 0]
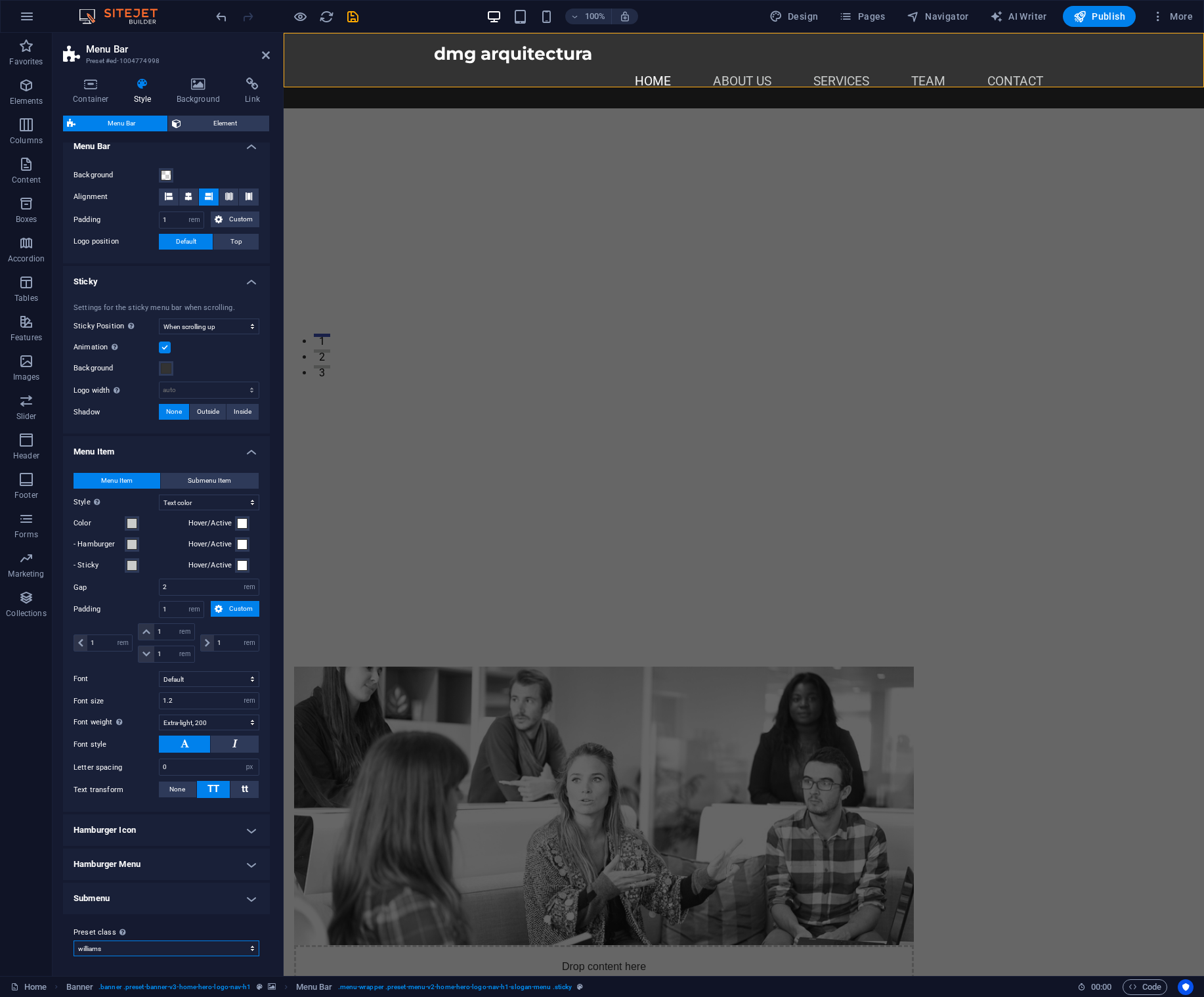
click at [248, 950] on select "[PERSON_NAME] xxl wide border home-hero-logo-nav-h1-slogan-menu home-hero-logo-…" at bounding box center [166, 948] width 186 height 16
select select "preset-menu-v2-xxl"
click at [73, 956] on select "[PERSON_NAME] xxl wide border home-hero-logo-nav-h1-slogan-menu home-hero-logo-…" at bounding box center [166, 948] width 186 height 16
select select "sticky_menu"
type input "2"
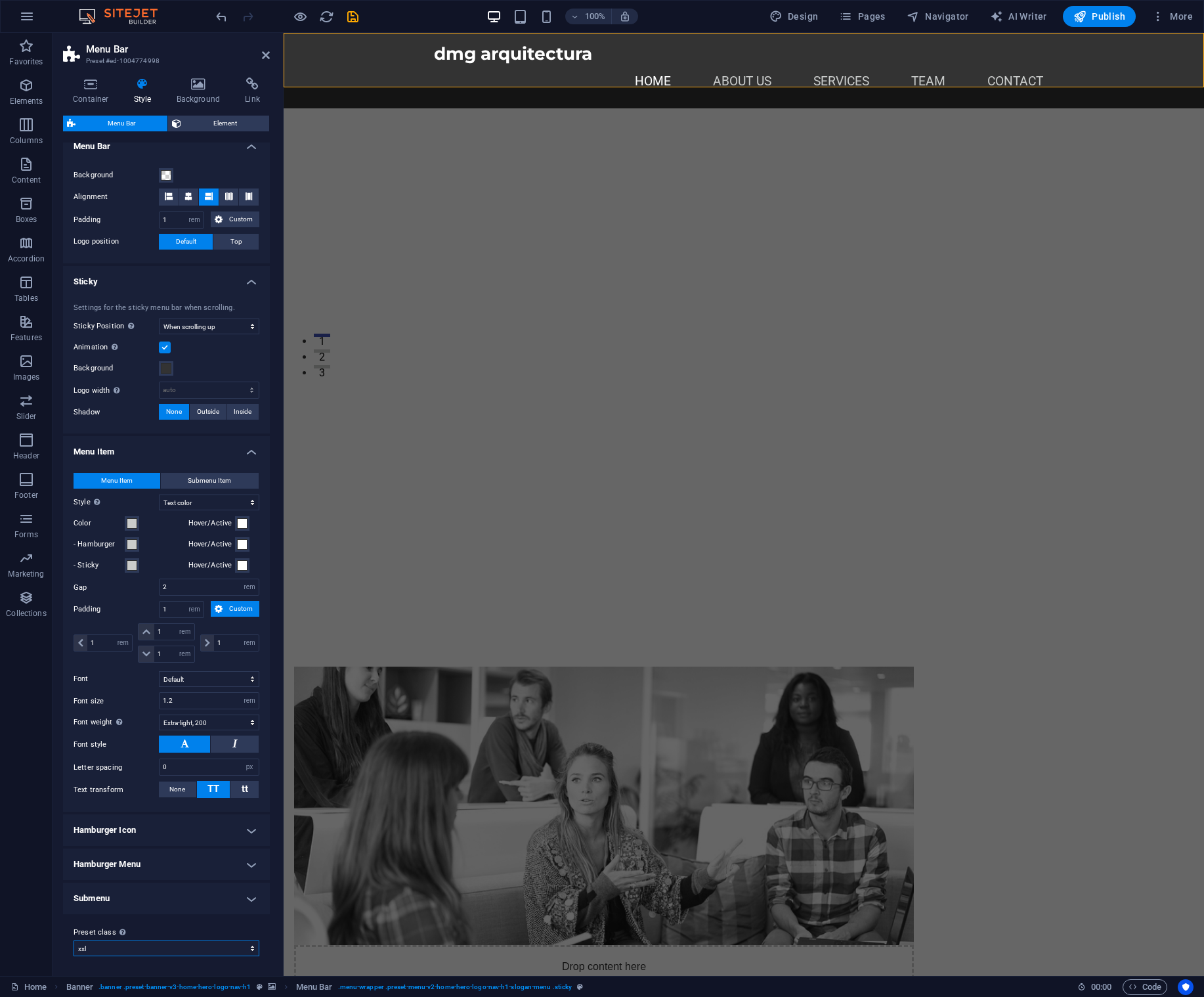
select select "hover_border_vertical"
type input "2"
type input "1.5"
type input "0.5"
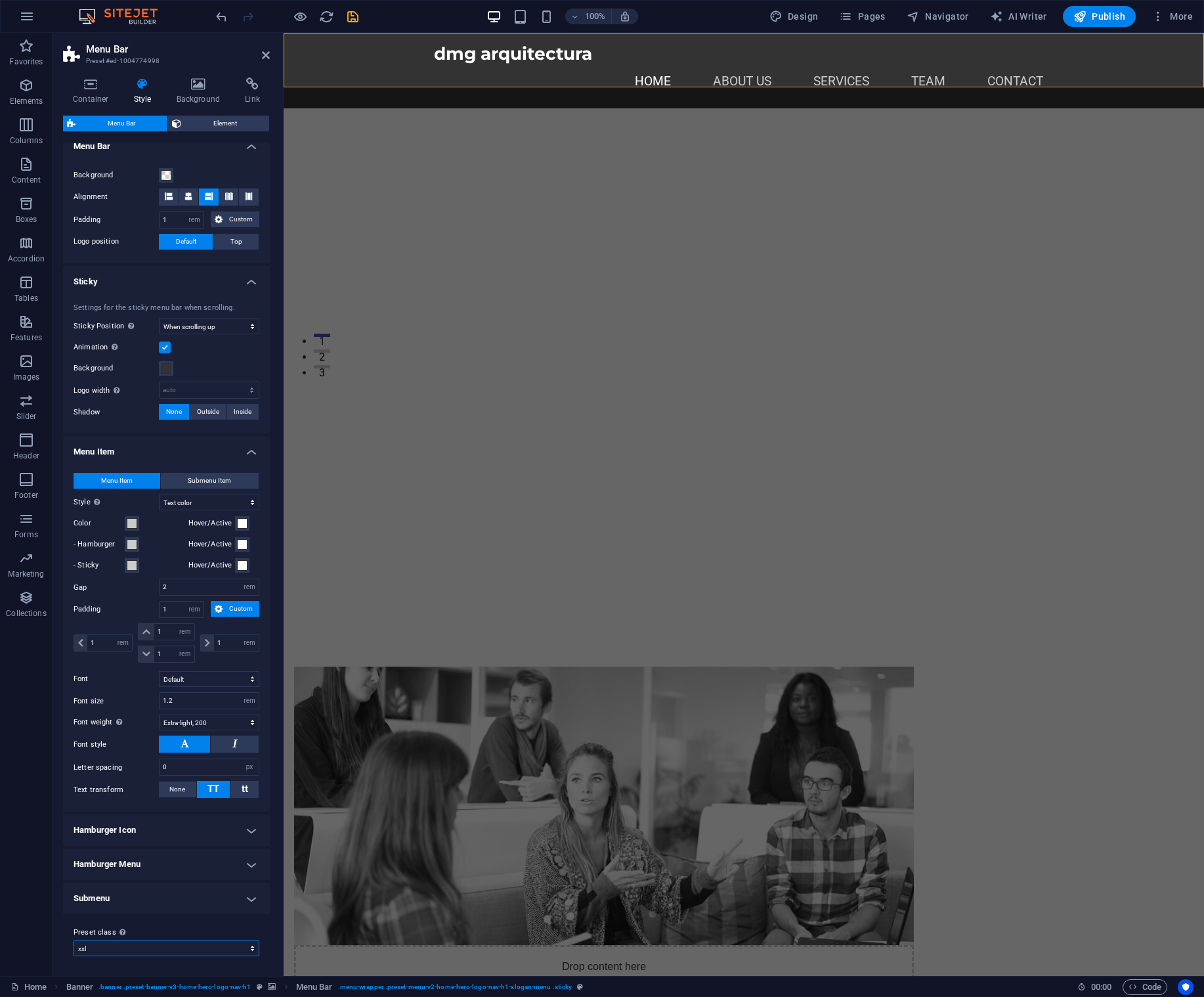
type input "0.5"
select select "link-special-font"
type input "1.8"
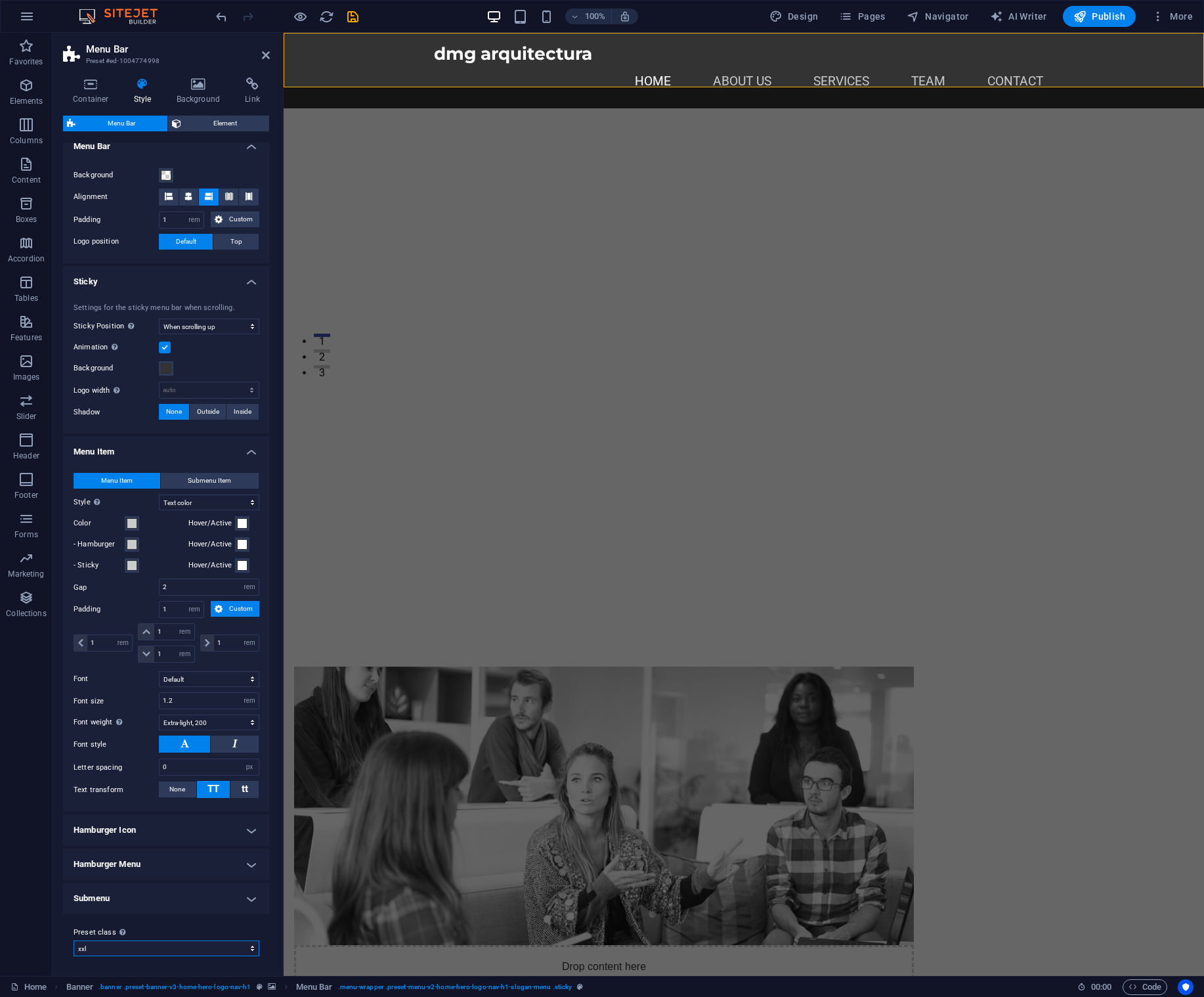
select select "700"
type input "2"
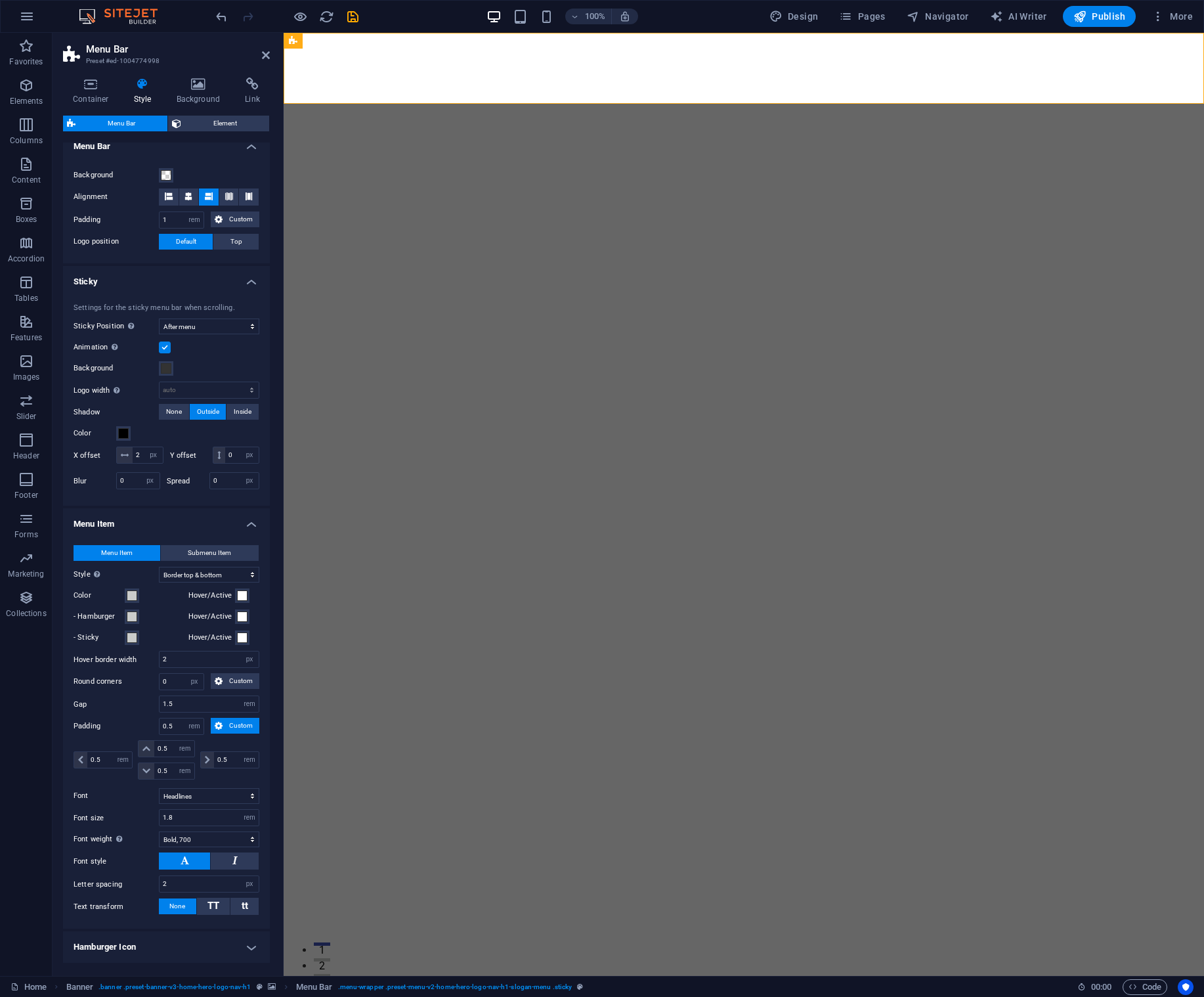
scroll to position [369, 0]
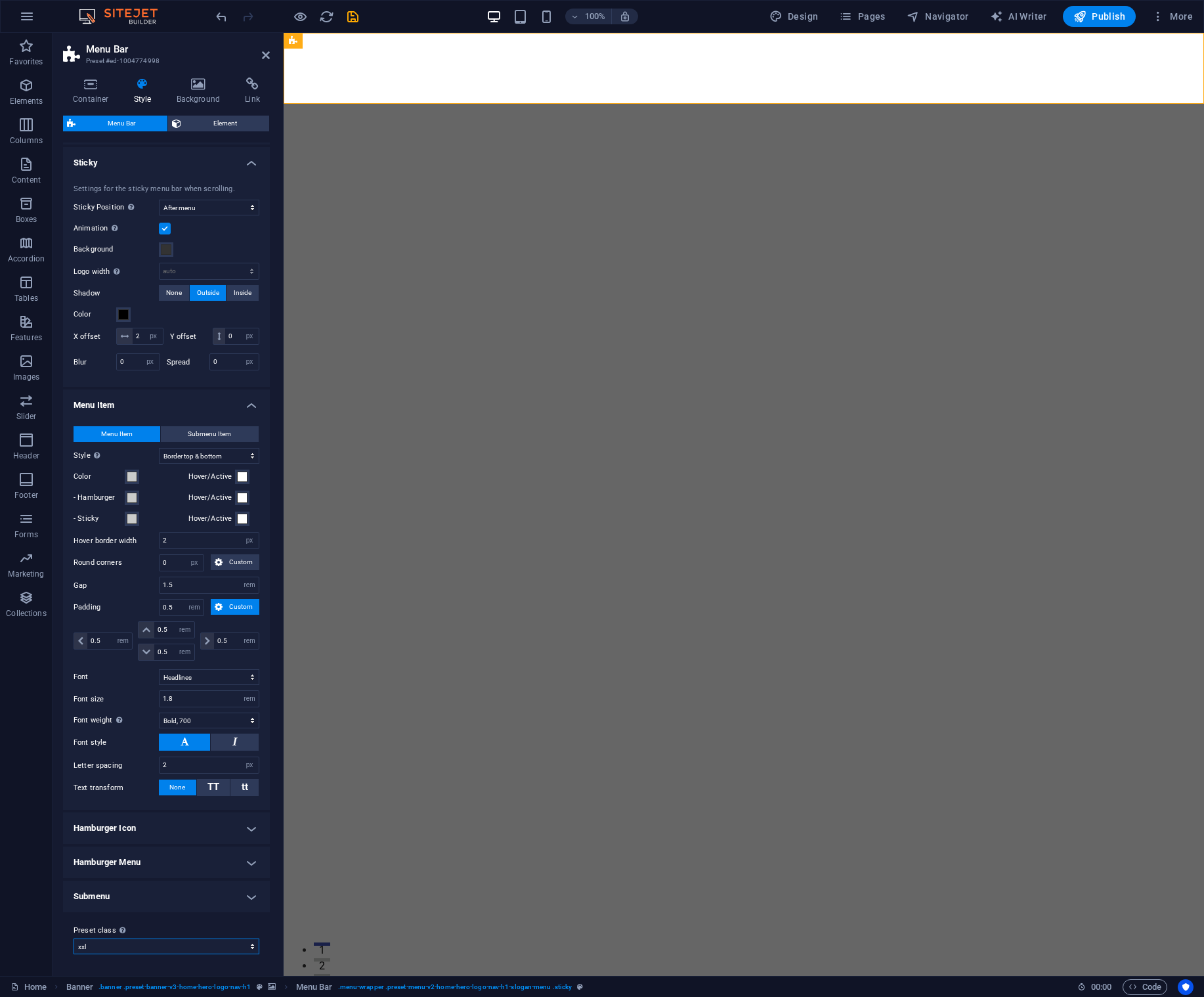
click at [252, 947] on select "[PERSON_NAME] xxl wide border home-hero-logo-nav-h1-slogan-menu home-hero-logo-…" at bounding box center [166, 946] width 186 height 16
select select "preset-menu-v2-wide"
click at [73, 954] on select "[PERSON_NAME] xxl wide border home-hero-logo-nav-h1-slogan-menu home-hero-logo-…" at bounding box center [166, 946] width 186 height 16
type input "0"
type input "2"
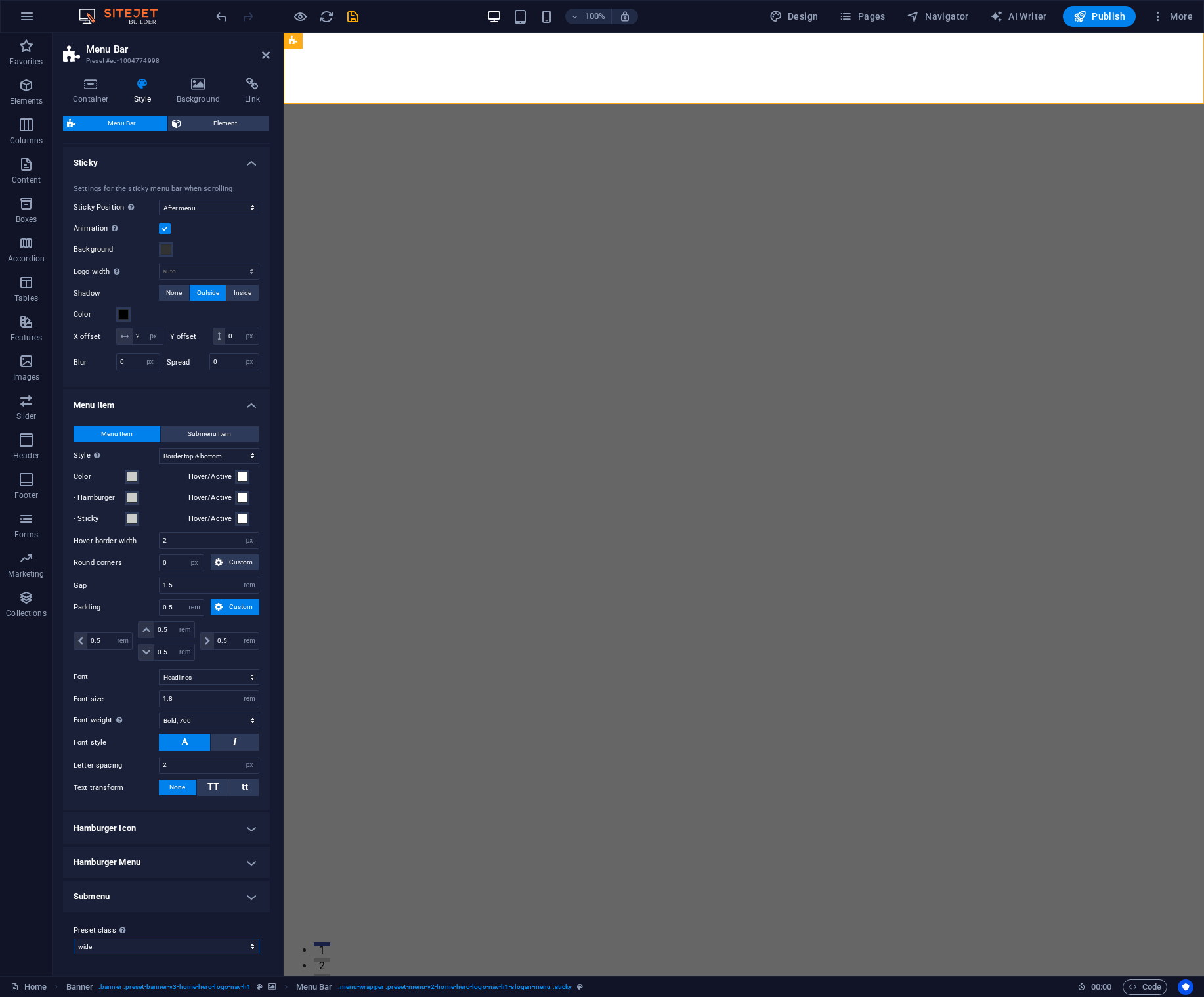
select select "hover_box_bottom"
type input "2"
type input "1"
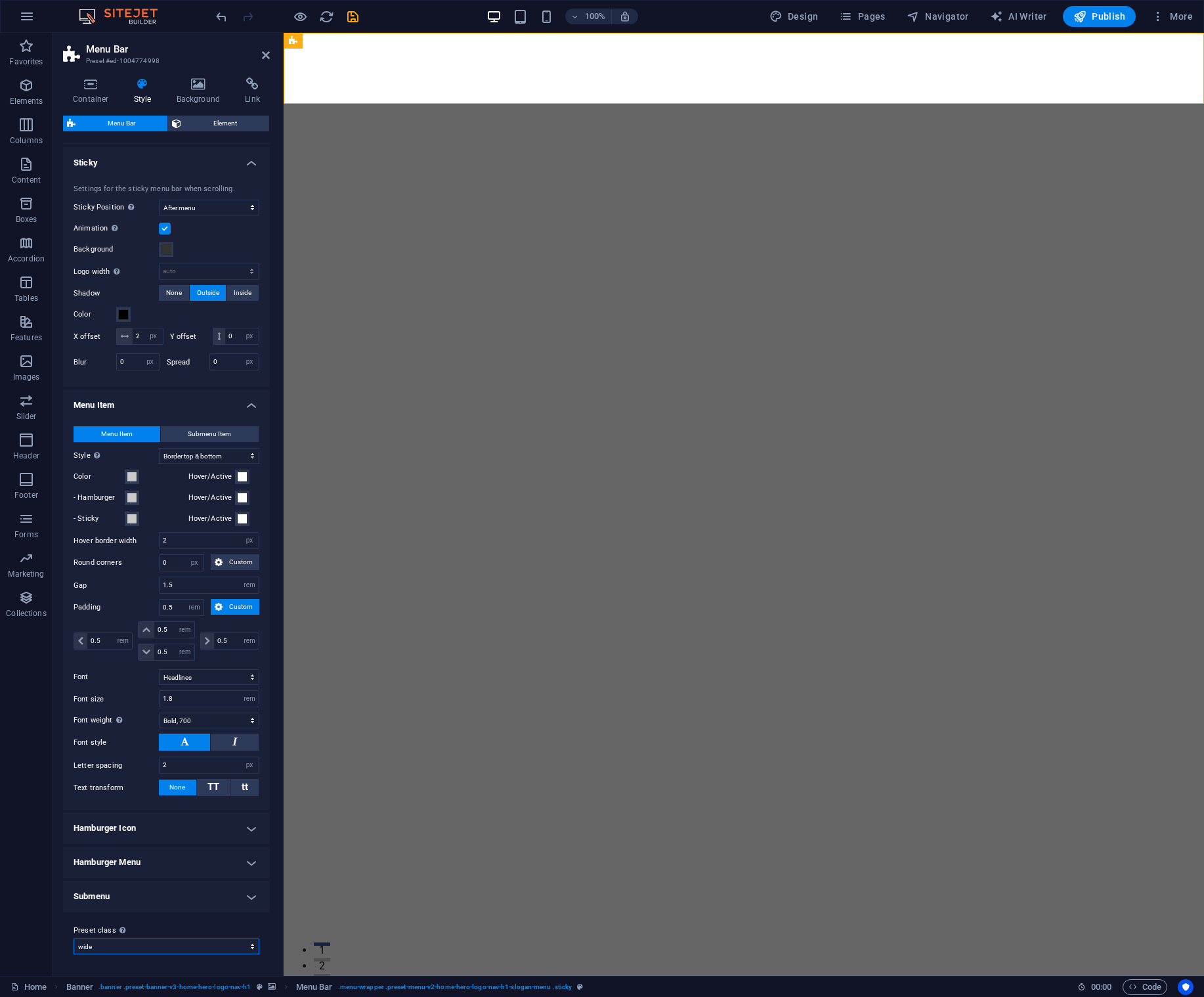
type input "1"
select select "link-default-font"
type input "16"
select select "px"
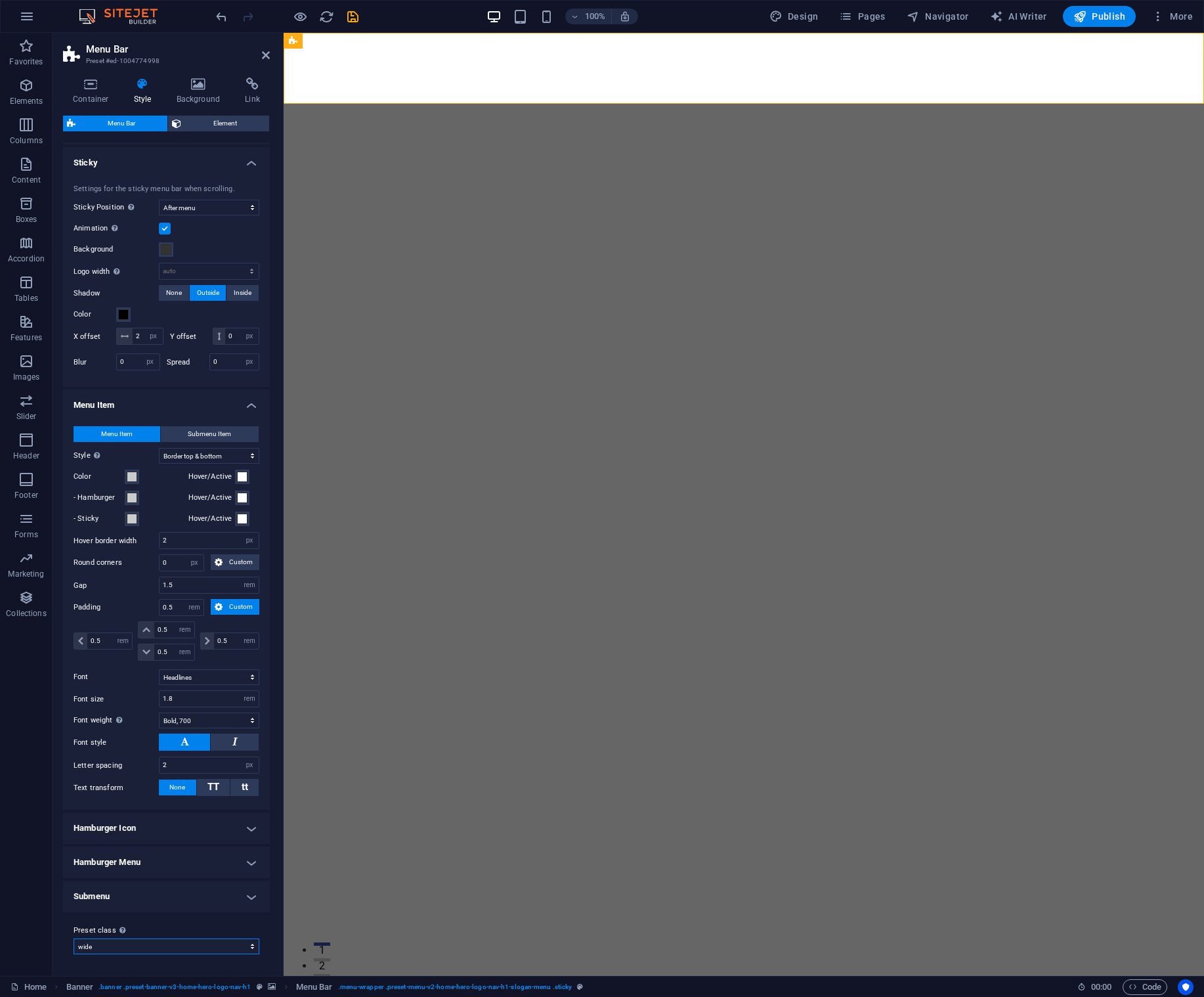
select select "200"
type input "0"
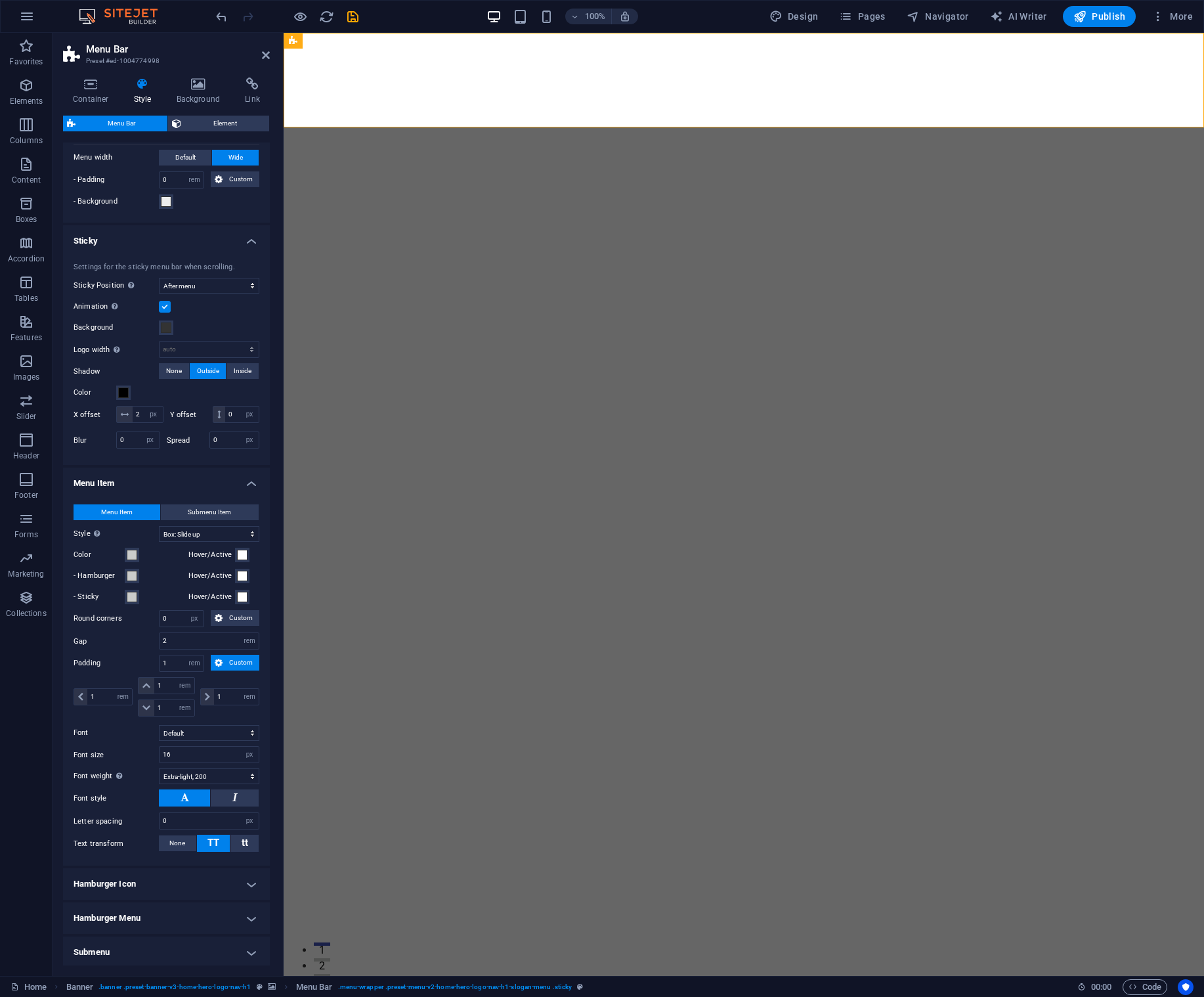
scroll to position [440, 0]
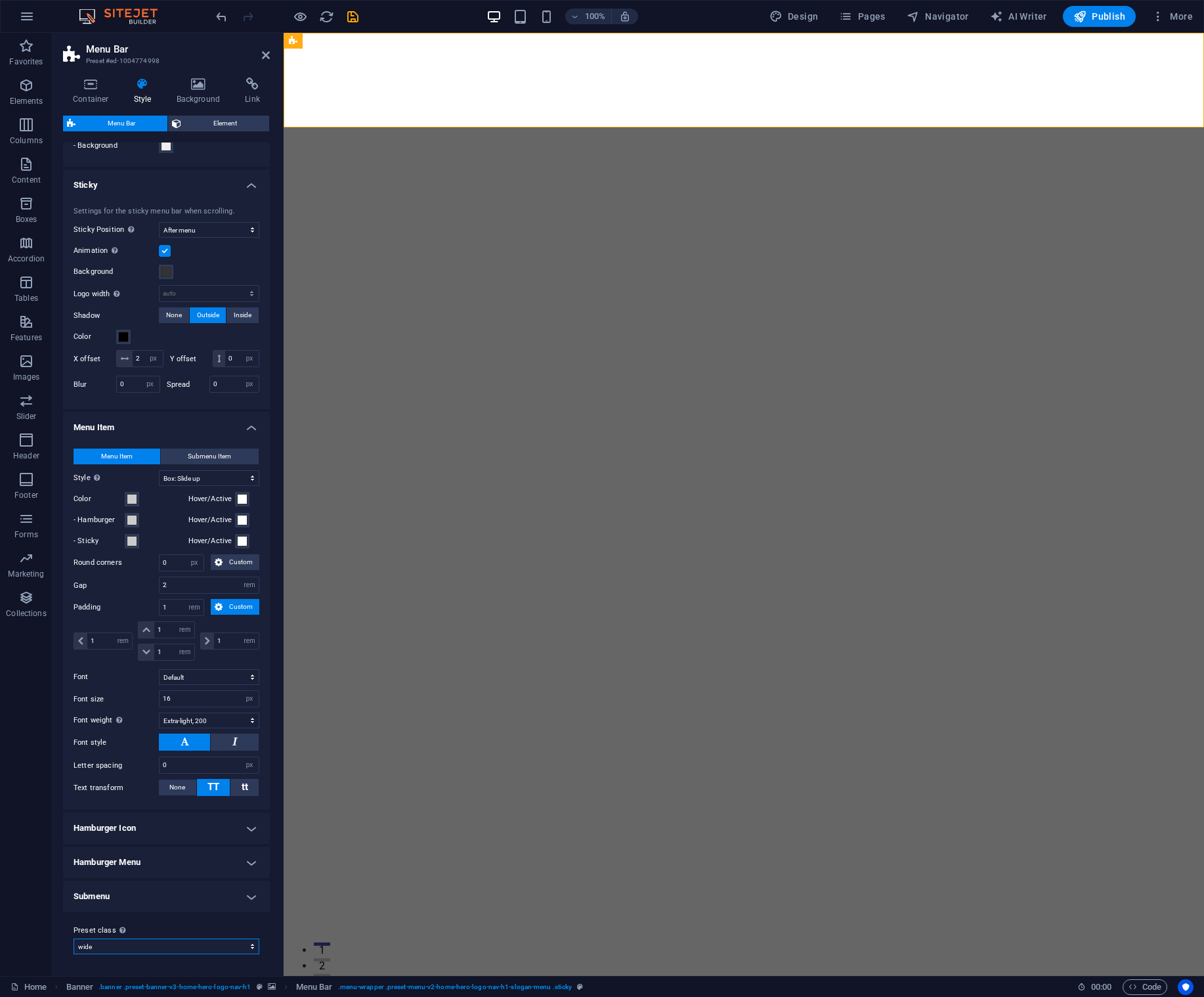
click at [242, 947] on select "[PERSON_NAME] xxl wide border home-hero-logo-nav-h1-slogan-menu home-hero-logo-…" at bounding box center [166, 946] width 186 height 16
select select "preset-menu-v2-border"
click at [73, 939] on select "[PERSON_NAME] xxl wide border home-hero-logo-nav-h1-slogan-menu home-hero-logo-…" at bounding box center [166, 946] width 186 height 16
type input "1"
select select "sticky_reverse"
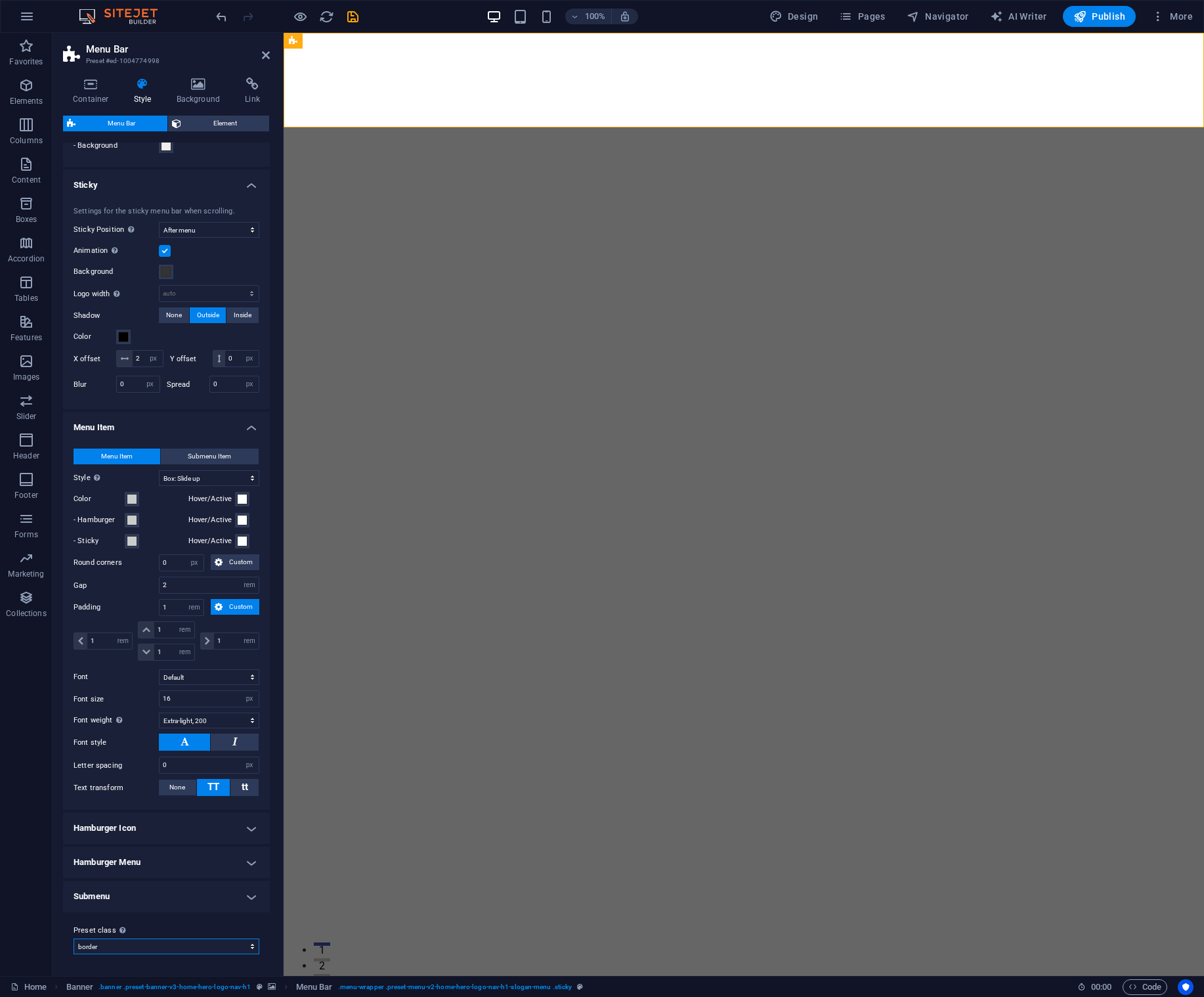
select select "hover_border"
type input "1"
type input "3"
type input "1"
select select "link-special-font"
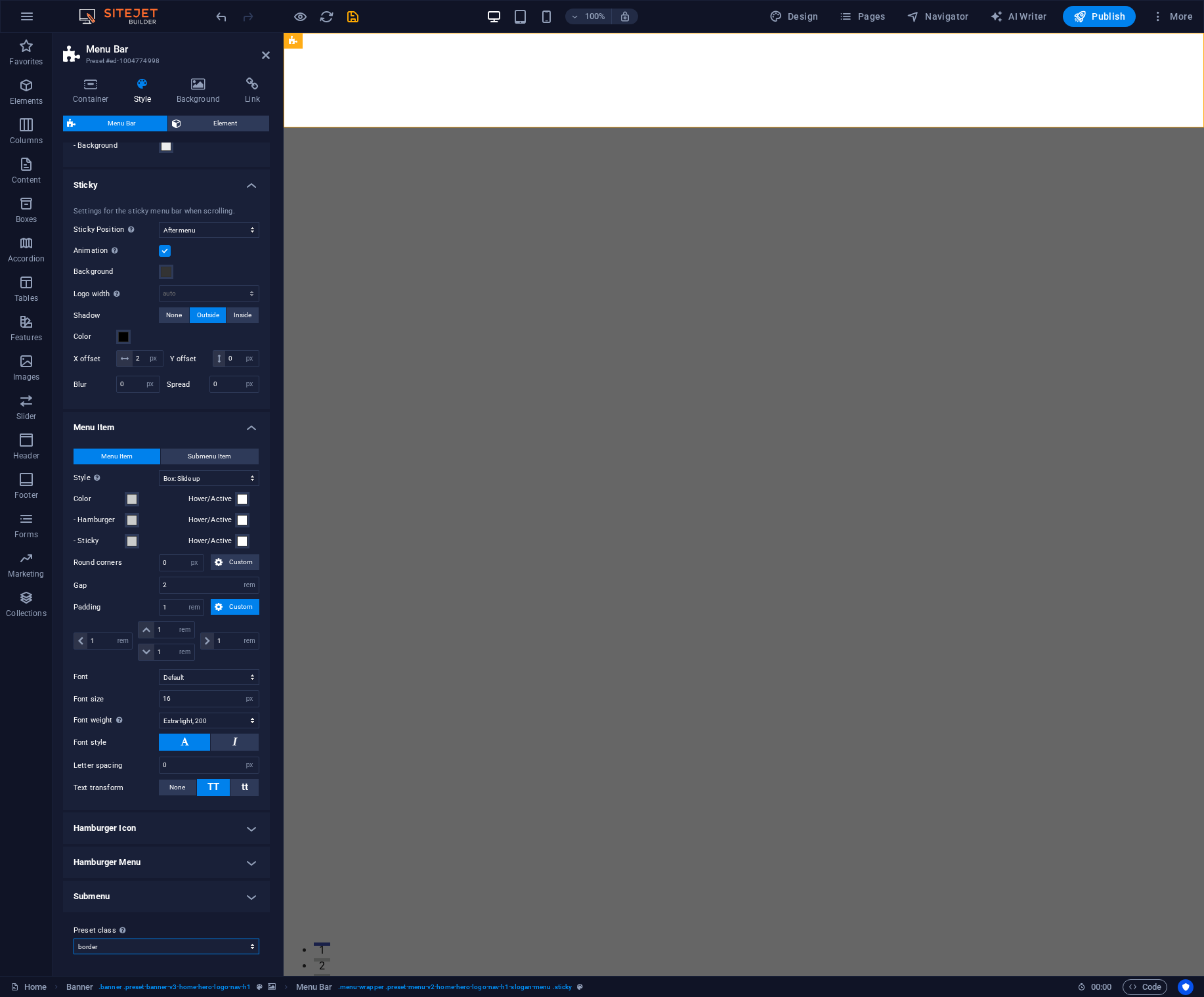
type input "1.1"
select select "rem"
type input "1"
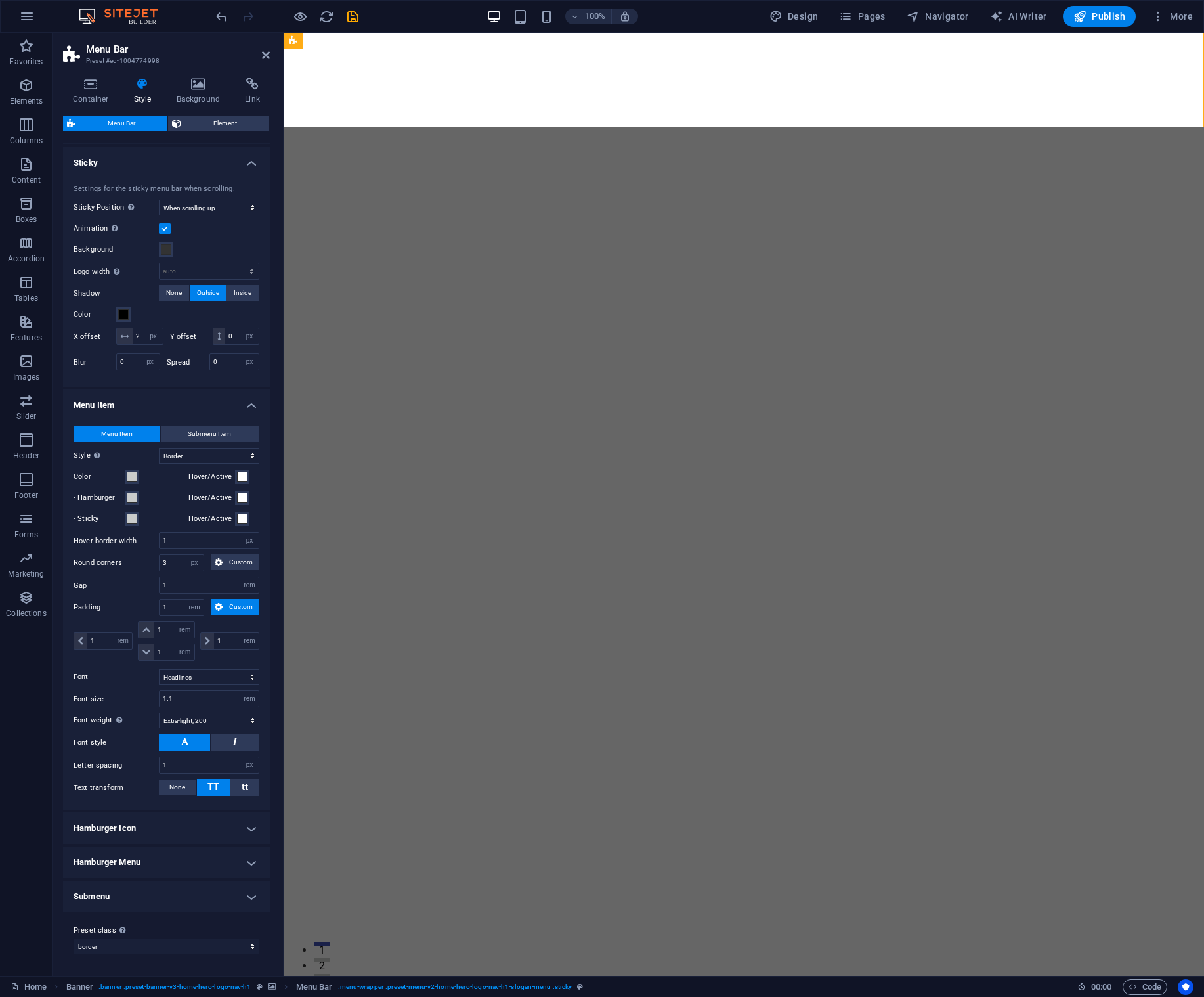
scroll to position [369, 0]
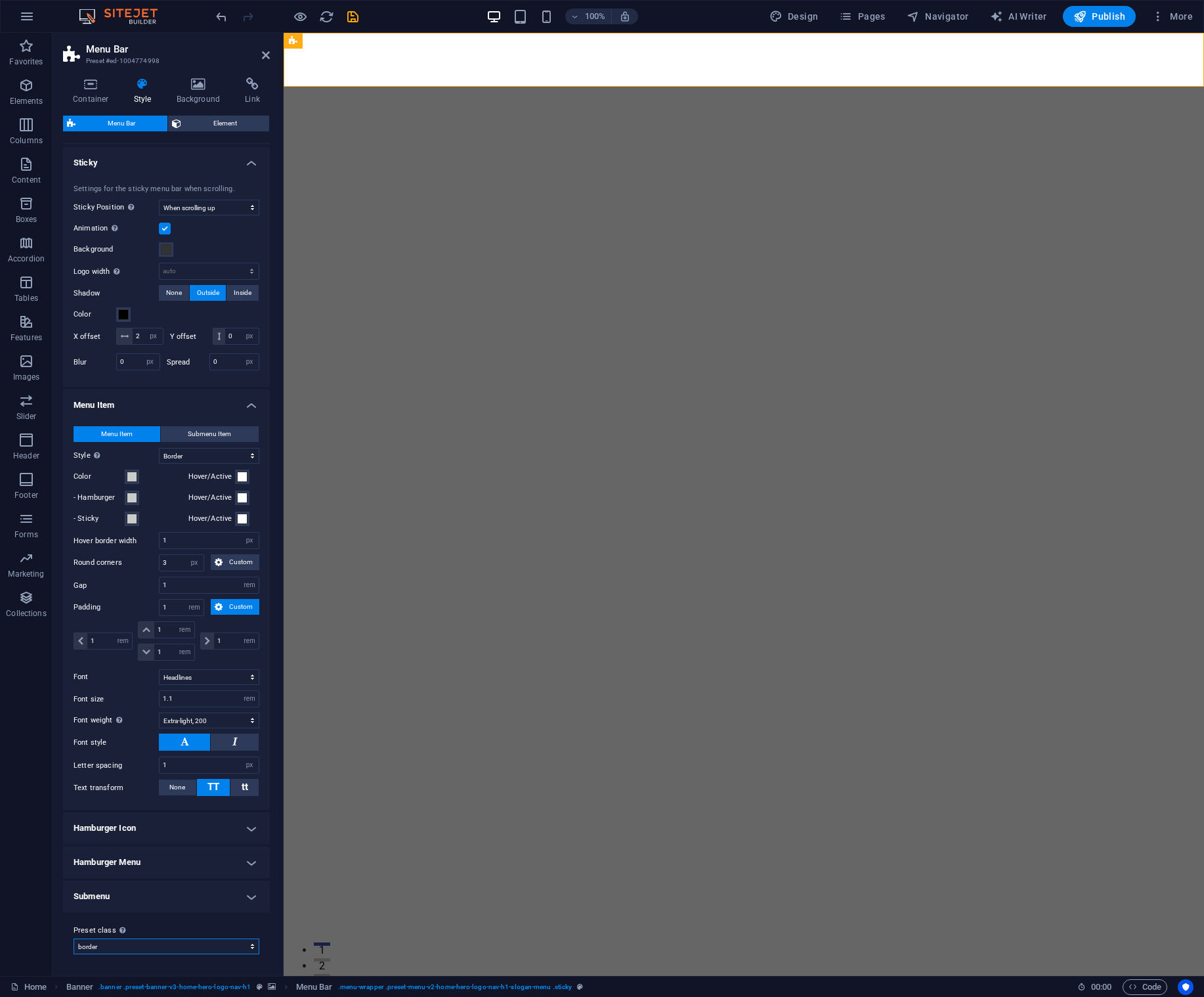
click at [240, 947] on select "[PERSON_NAME] xxl wide border home-hero-logo-nav-h1-slogan-menu home-hero-logo-…" at bounding box center [166, 946] width 186 height 16
select select "preset-menu-v2-home-7"
click at [73, 939] on select "[PERSON_NAME] xxl wide border home-hero-logo-nav-h1-slogan-menu home-hero-logo-…" at bounding box center [166, 946] width 186 height 16
select select "DISABLED_OPTION_VALUE"
type input "0"
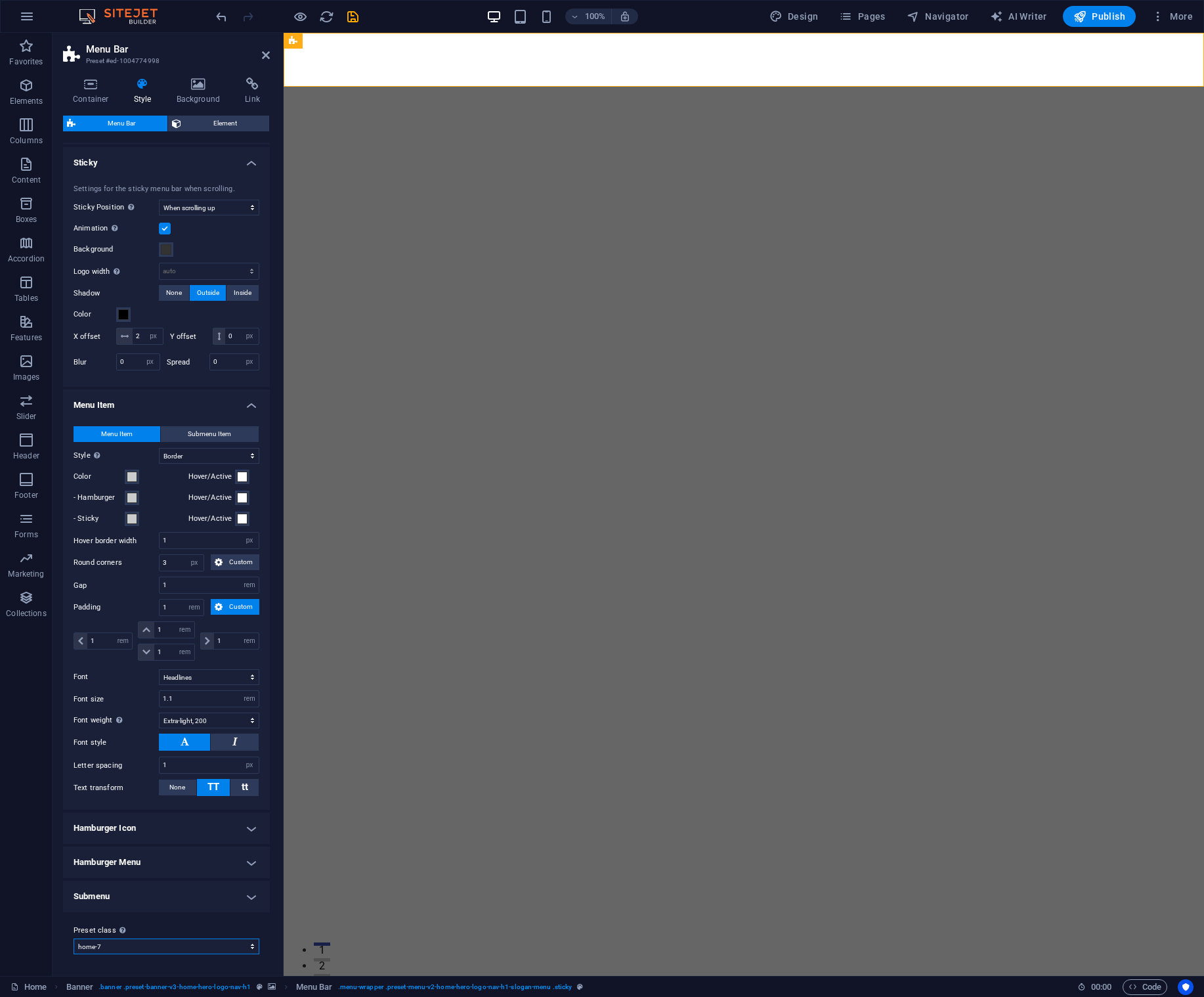
type input "2"
type input "0"
select select "sticky_menu"
type input "2"
type input "20"
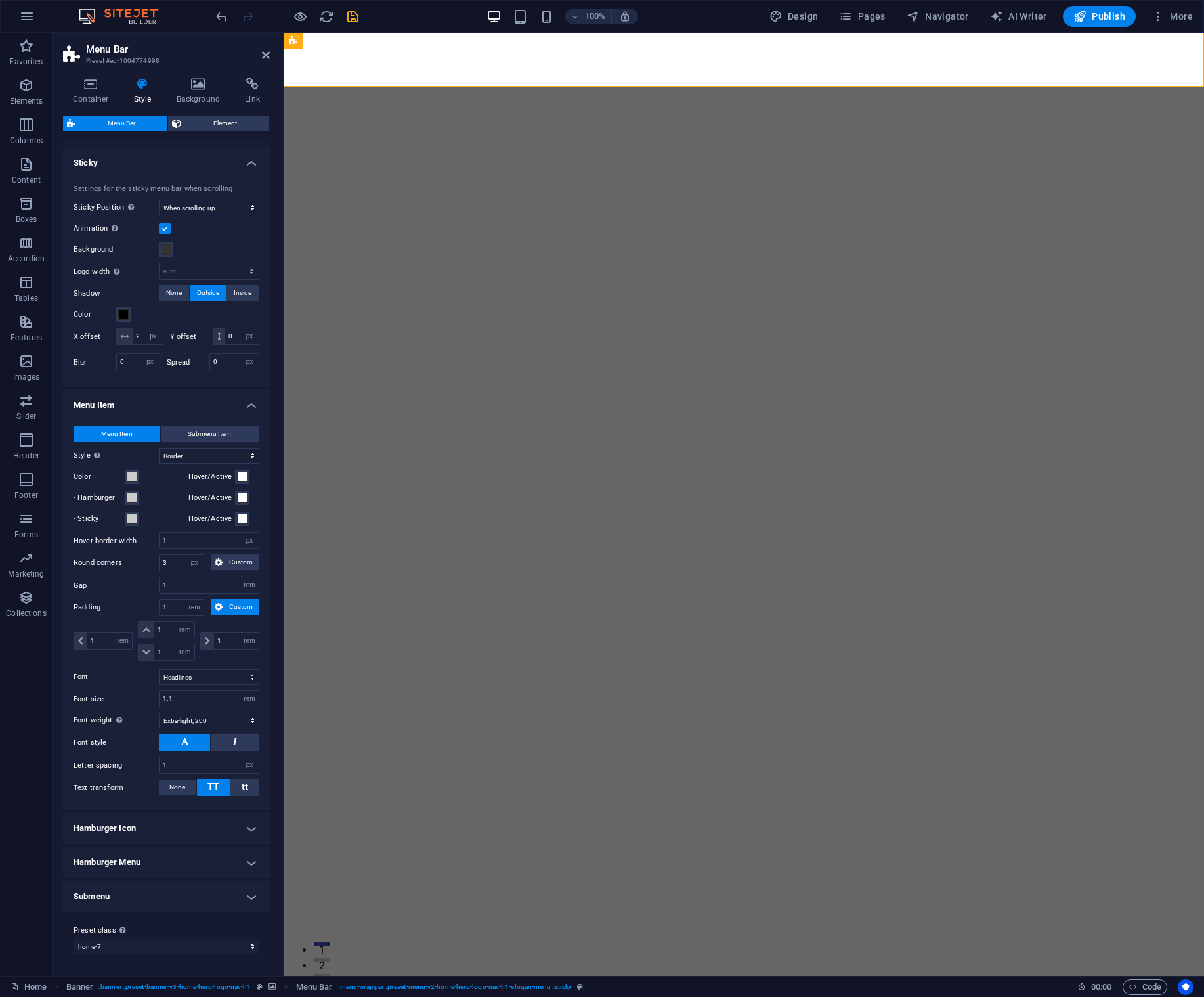
type input "20"
select select "hover_text_color"
select select "700"
select select "preset-menu-v2-home-7"
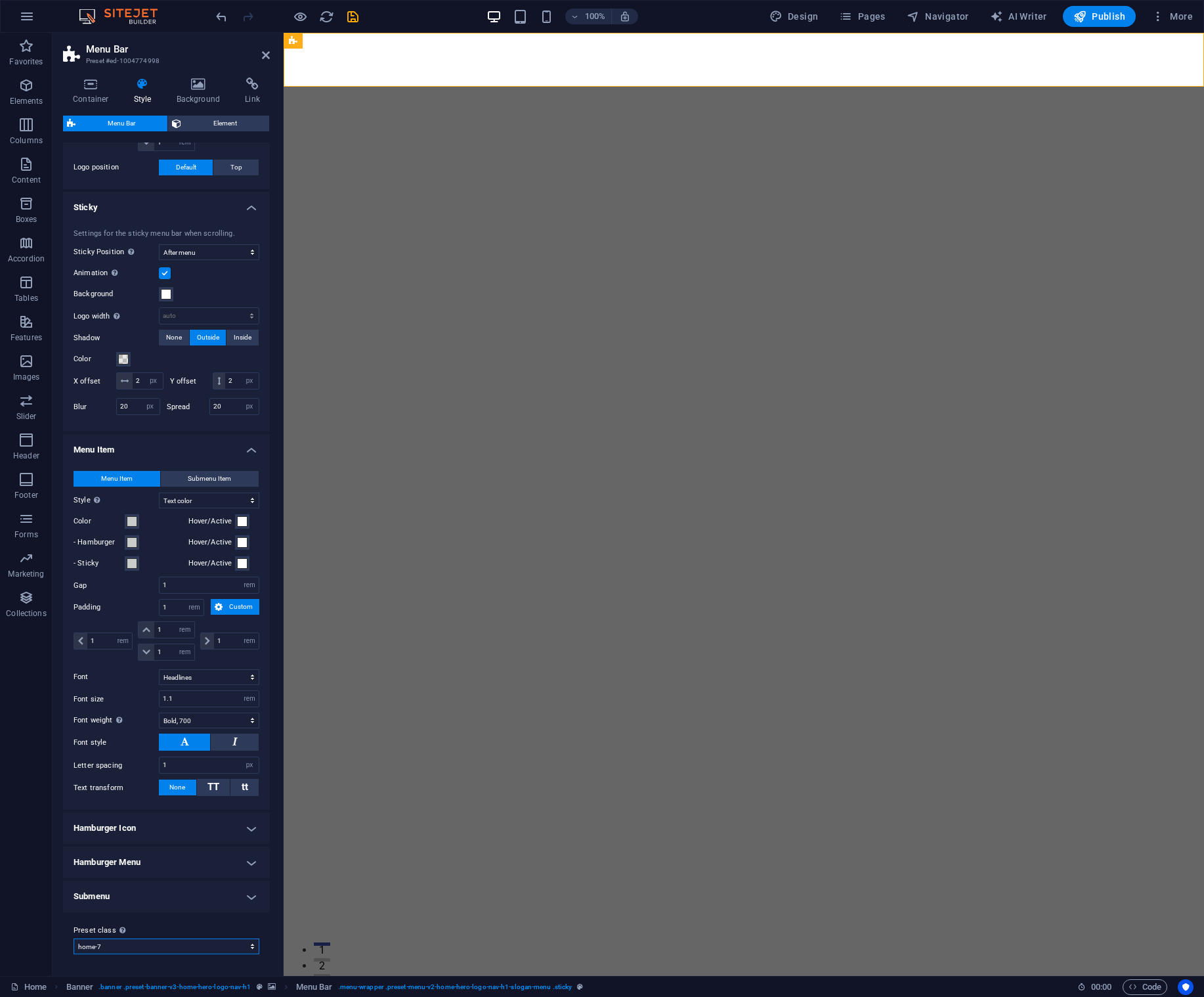
scroll to position [373, 0]
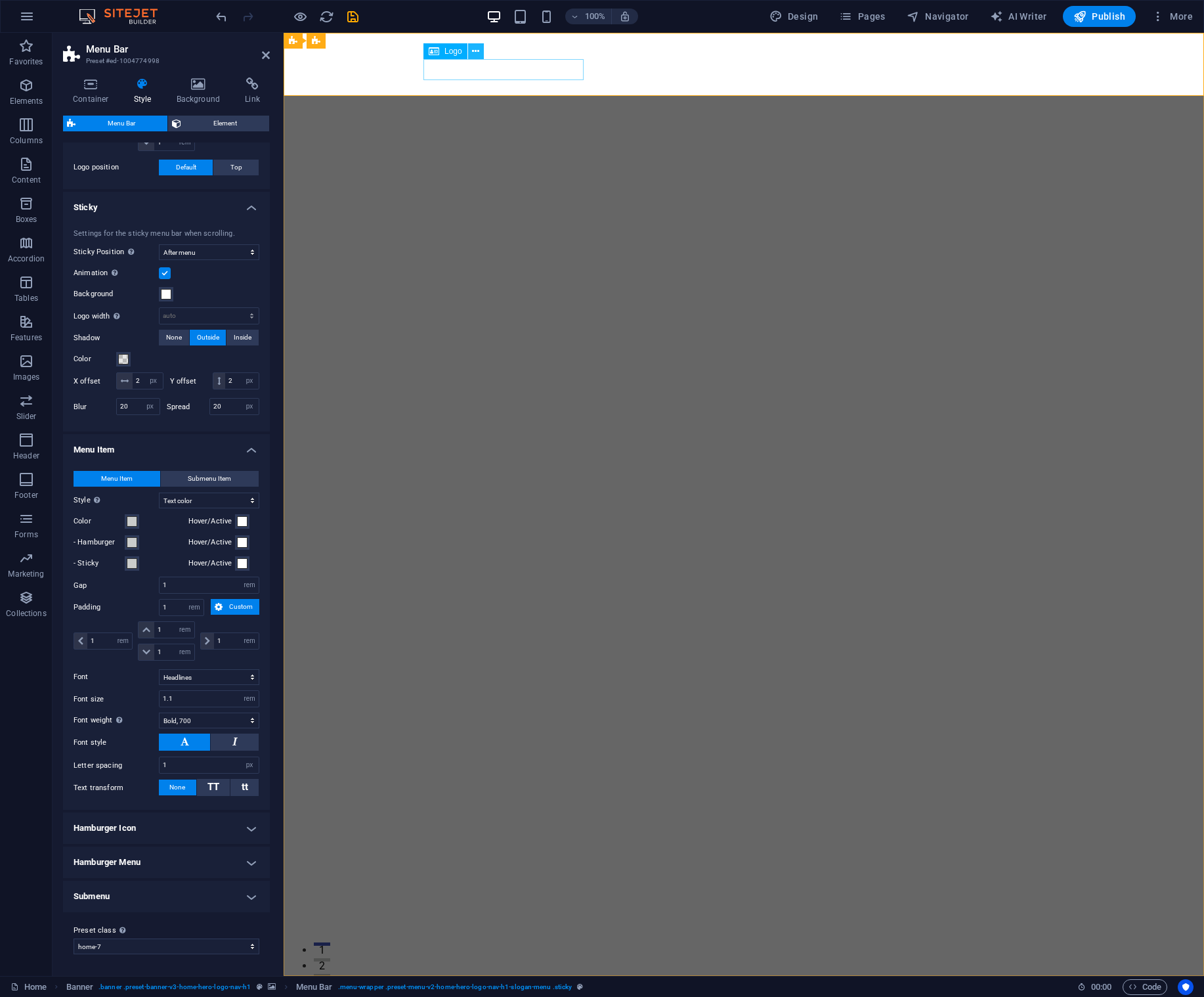
click at [478, 53] on icon at bounding box center [476, 52] width 7 height 14
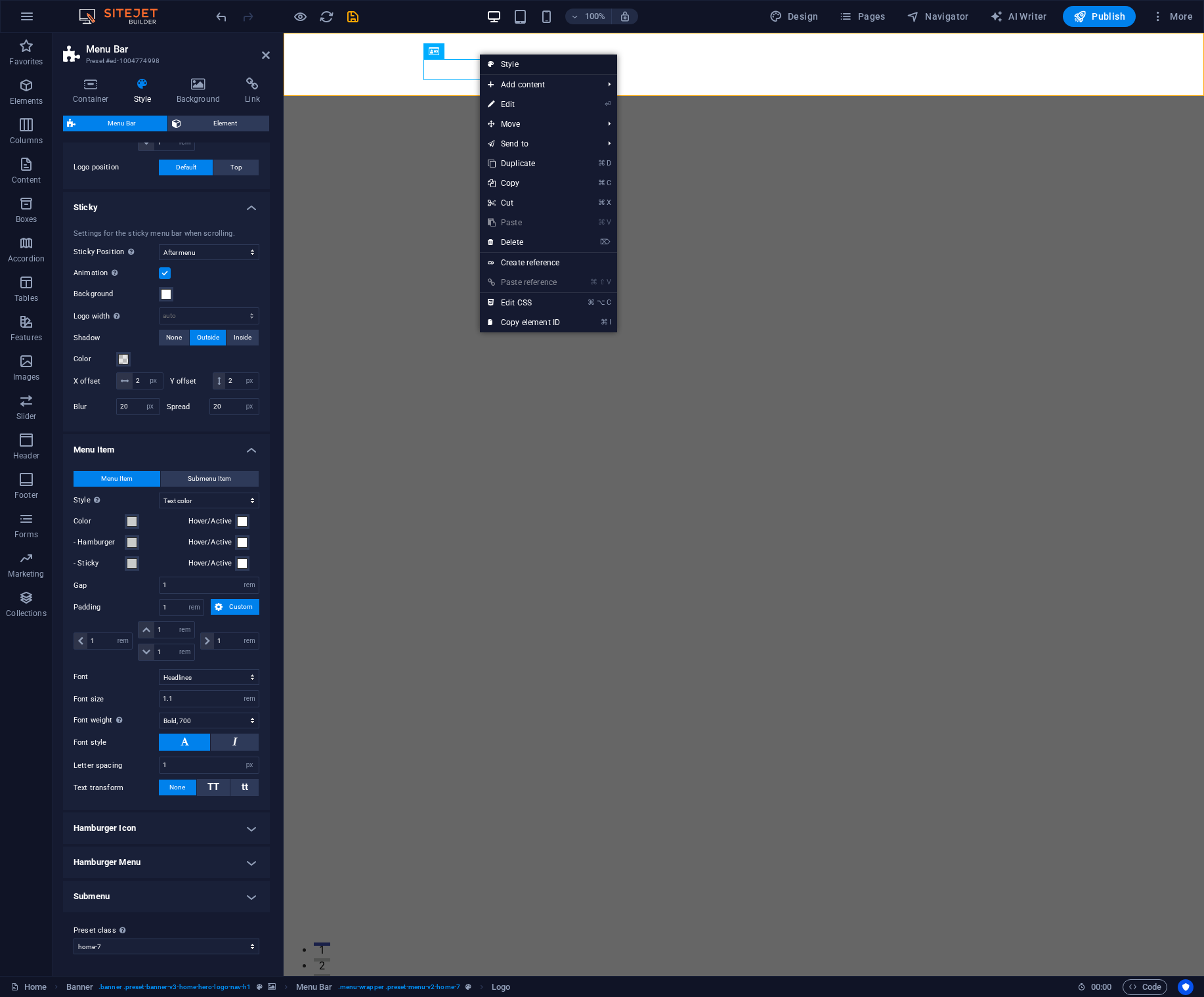
click at [505, 63] on link "Style" at bounding box center [548, 64] width 137 height 20
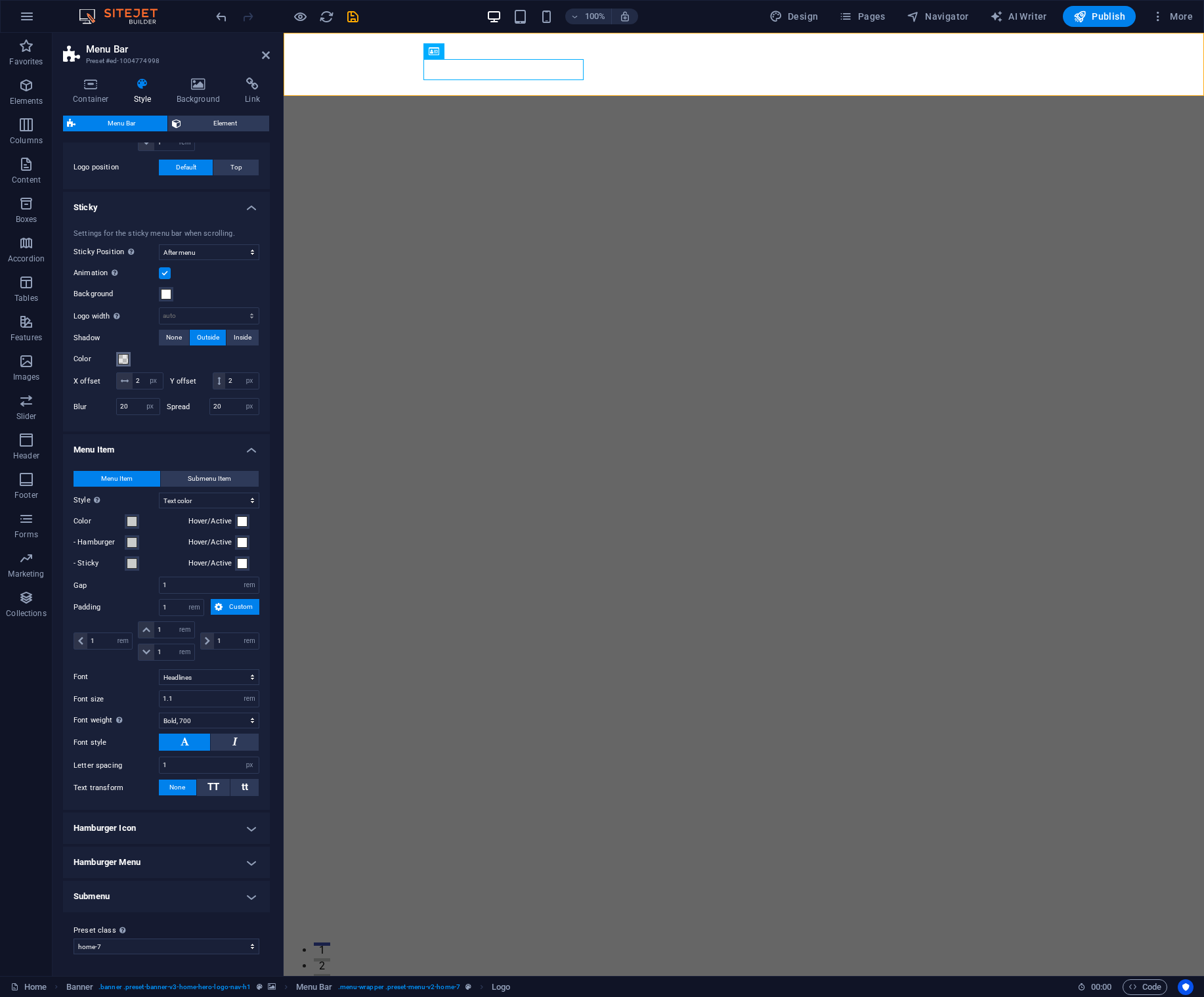
click at [124, 354] on span at bounding box center [123, 359] width 11 height 11
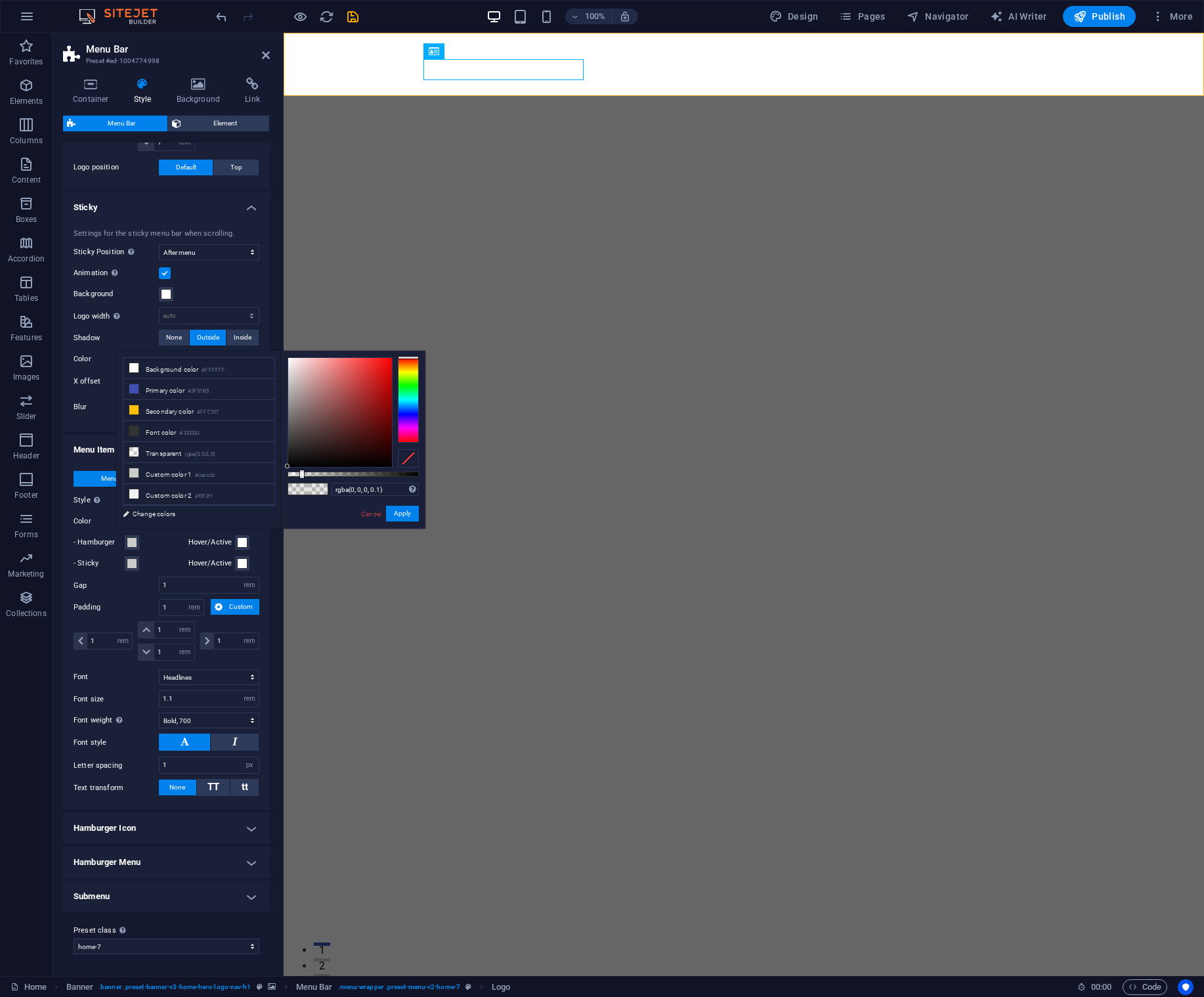
type input "rgba(35, 27, 27, 0.1)"
click at [313, 451] on div at bounding box center [340, 412] width 104 height 109
click at [403, 514] on button "Apply" at bounding box center [402, 514] width 32 height 16
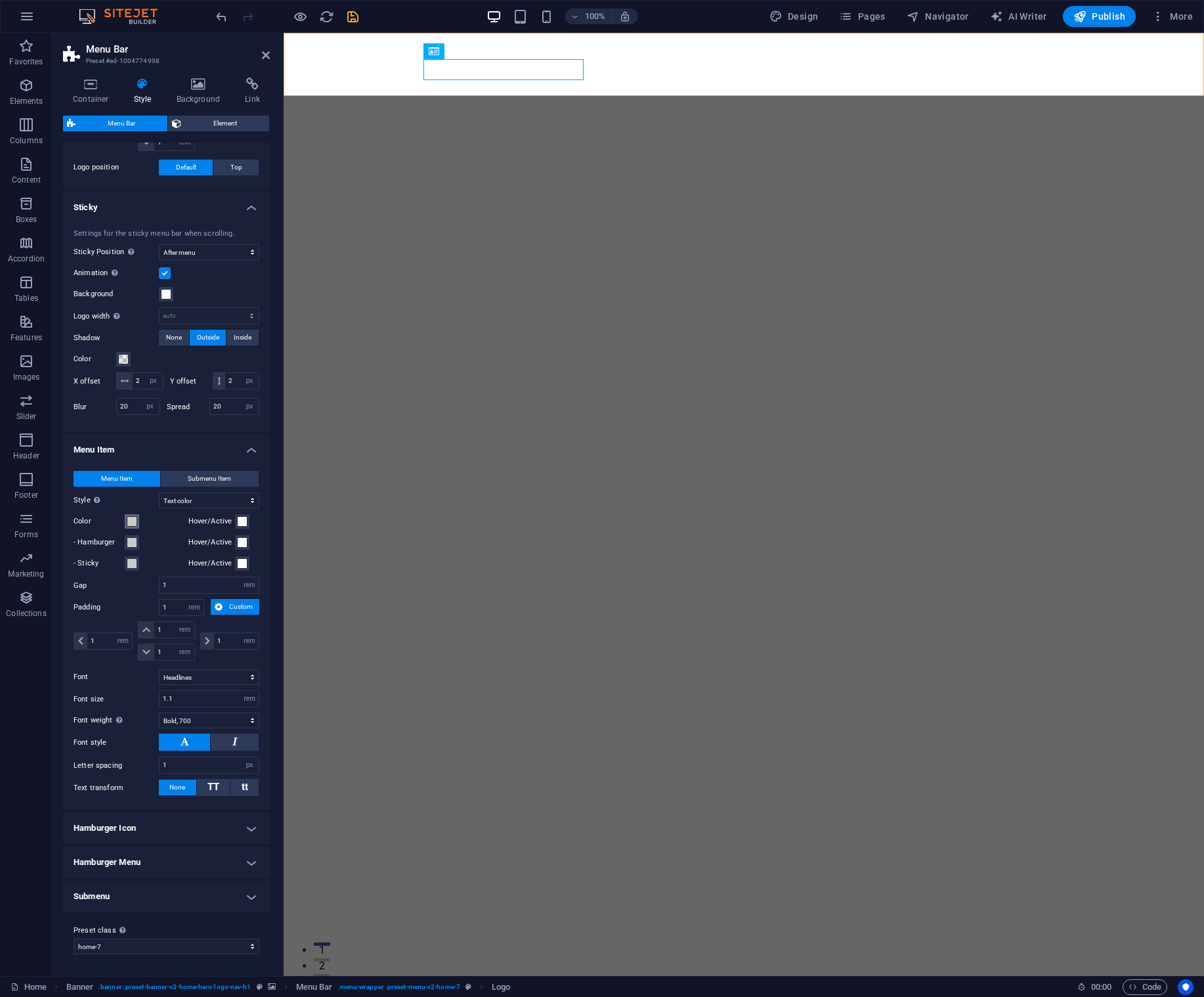
click at [131, 519] on span at bounding box center [132, 521] width 11 height 11
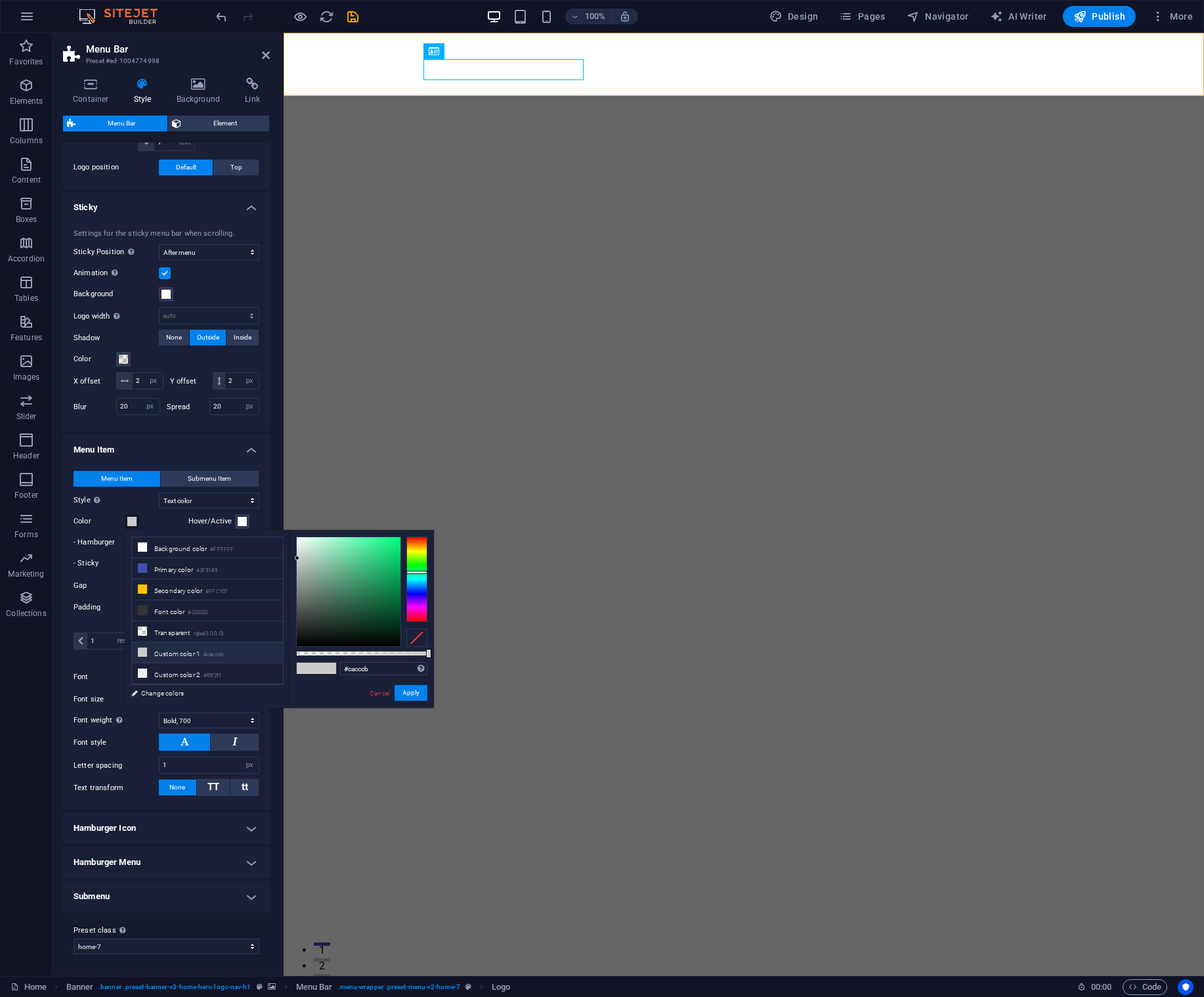
click at [107, 504] on label "Style Switch to preview mode and move the mouse over menu items to test the eff…" at bounding box center [116, 500] width 85 height 16
click at [159, 504] on select "Plain Text color Box: Fade Box: Flip vertical Box: Flip horizontal Box: Slide d…" at bounding box center [209, 500] width 101 height 16
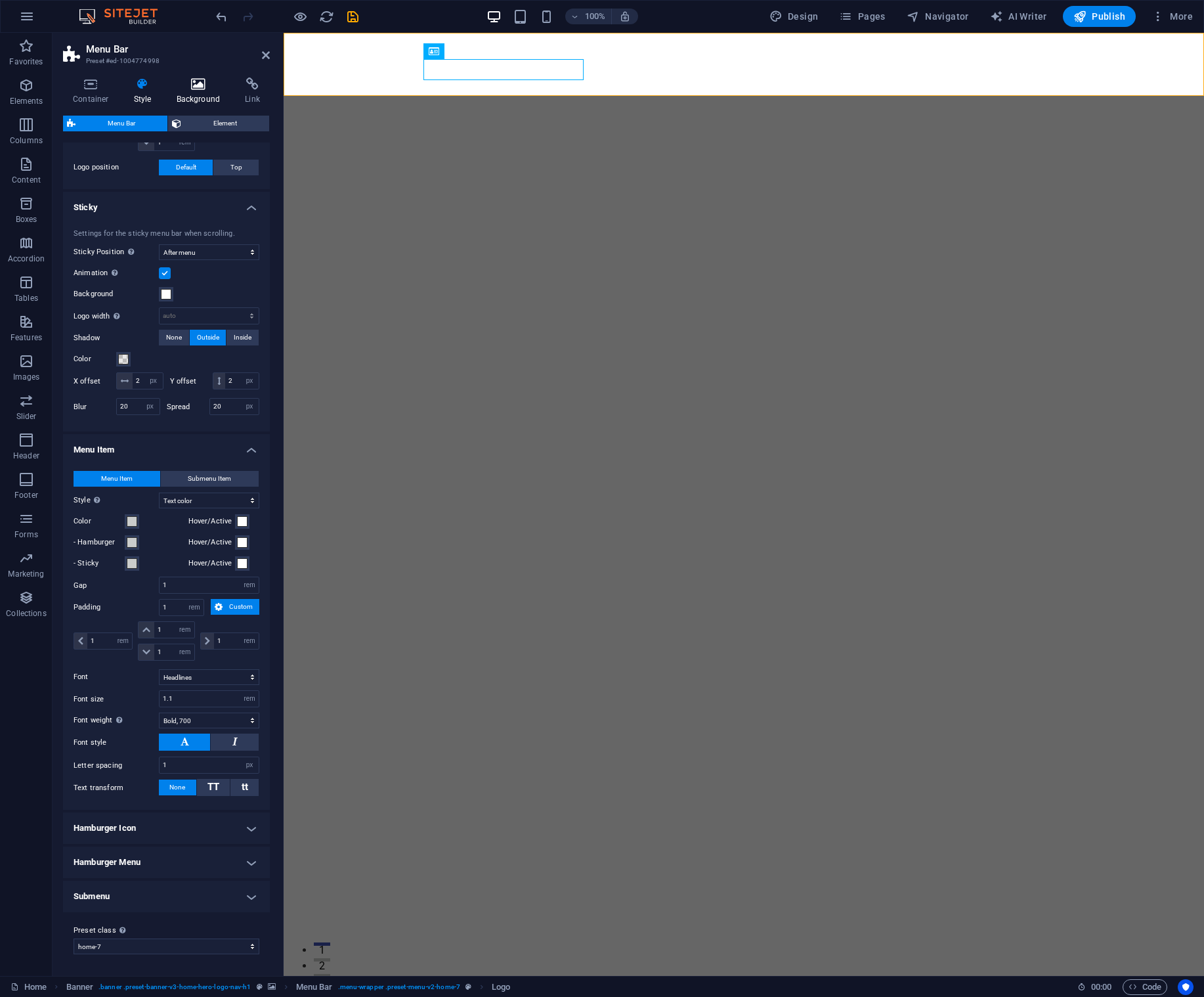
click at [207, 89] on icon at bounding box center [198, 84] width 63 height 13
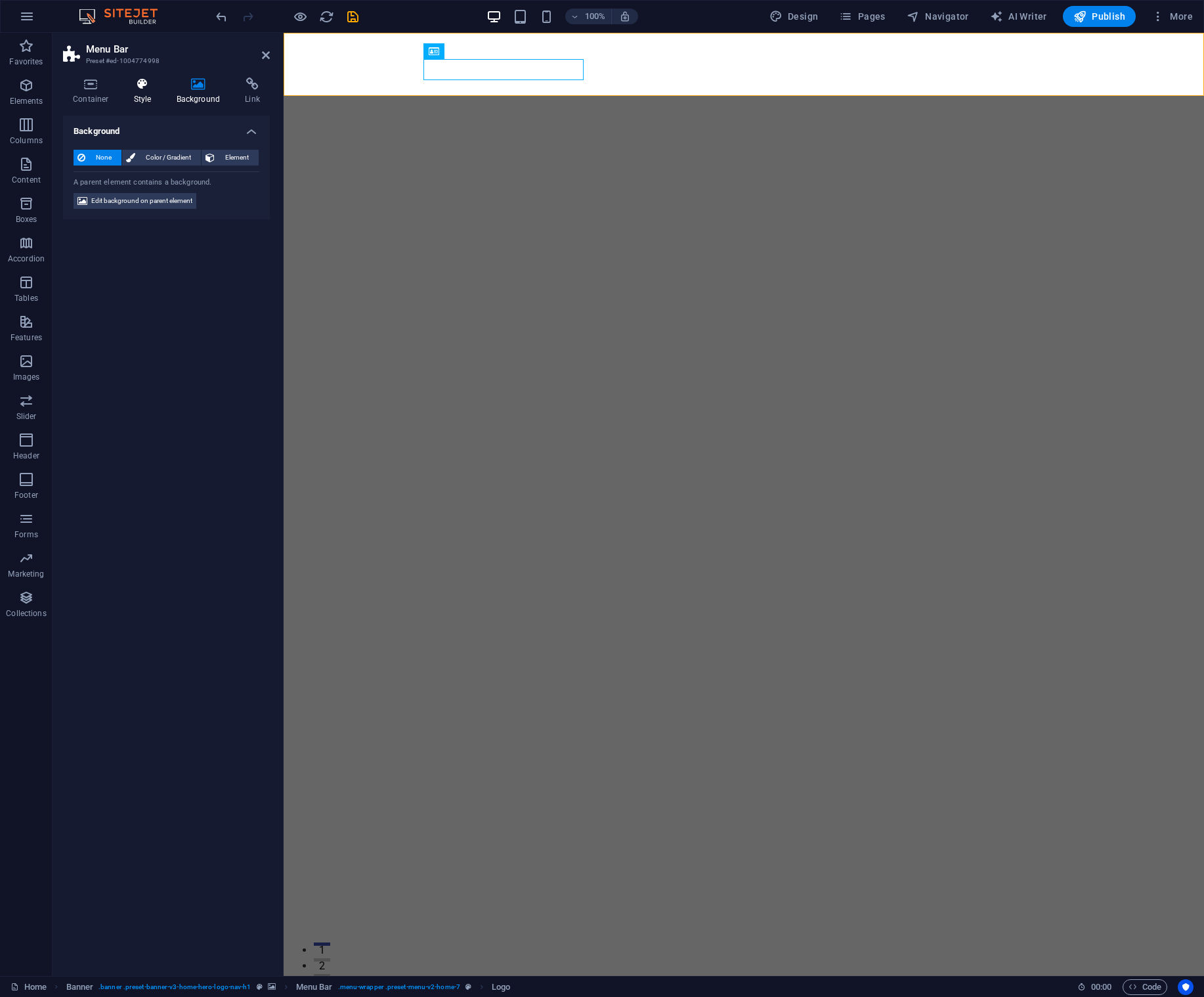
click at [146, 91] on h4 "Style" at bounding box center [145, 91] width 42 height 28
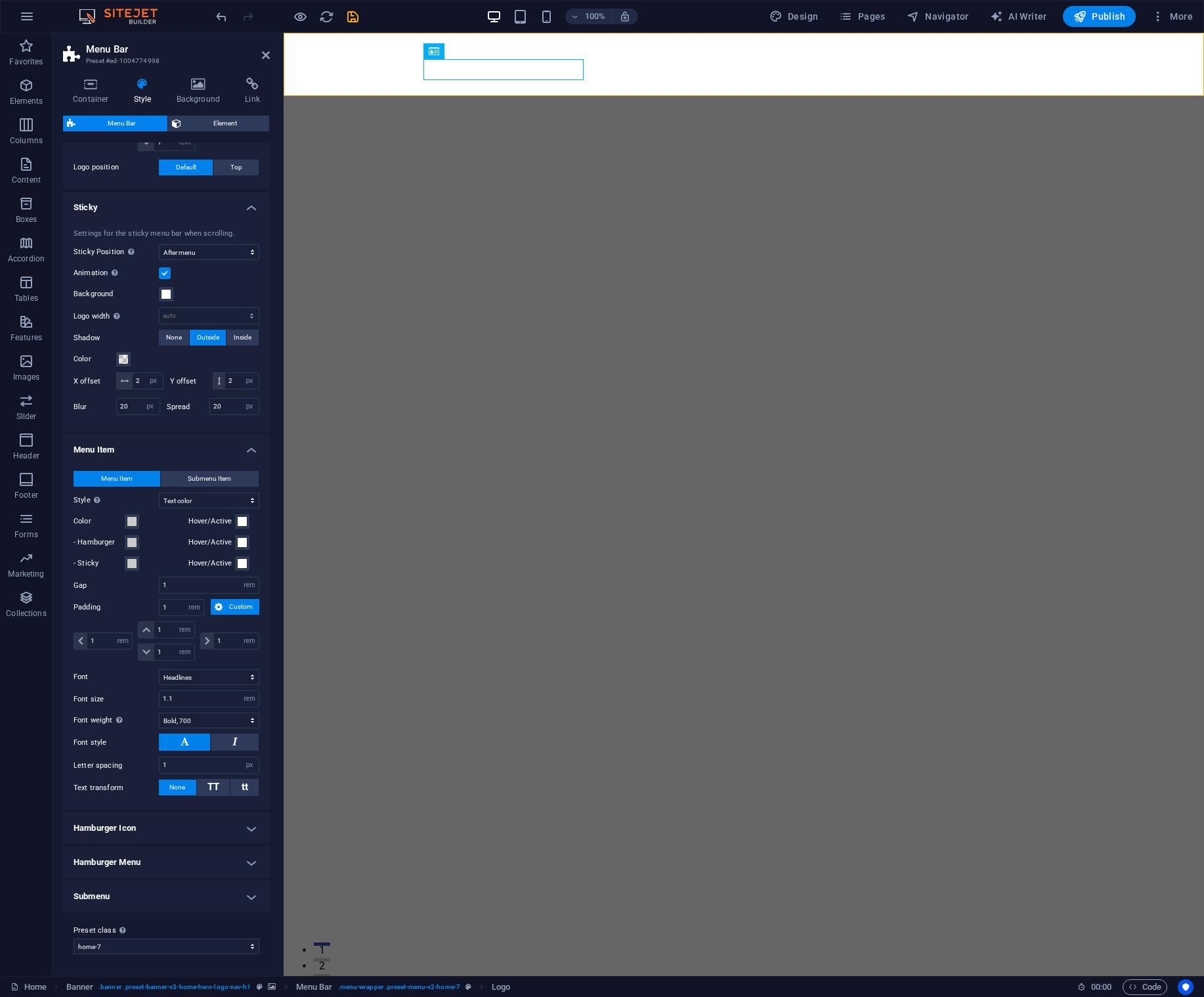
drag, startPoint x: 115, startPoint y: 151, endPoint x: 124, endPoint y: 150, distance: 9.1
click at [115, 159] on label "Logo position" at bounding box center [116, 167] width 85 height 16
click at [224, 123] on span "Element" at bounding box center [225, 123] width 80 height 16
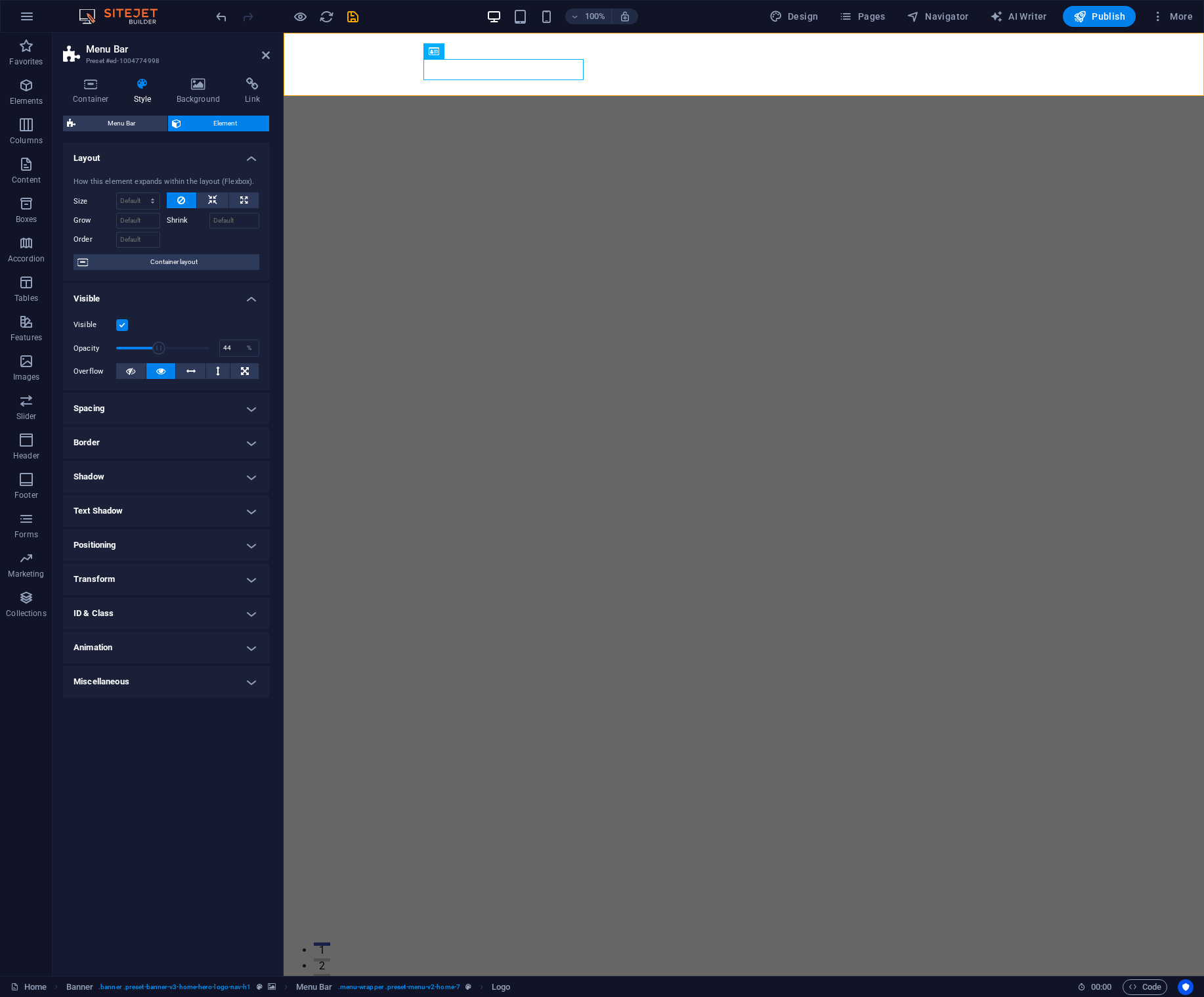
drag, startPoint x: 204, startPoint y: 346, endPoint x: 157, endPoint y: 348, distance: 47.0
click at [157, 348] on span at bounding box center [160, 348] width 13 height 13
type input "100"
drag, startPoint x: 156, startPoint y: 347, endPoint x: 234, endPoint y: 343, distance: 78.1
click at [233, 343] on div "Opacity 100 %" at bounding box center [166, 348] width 186 height 20
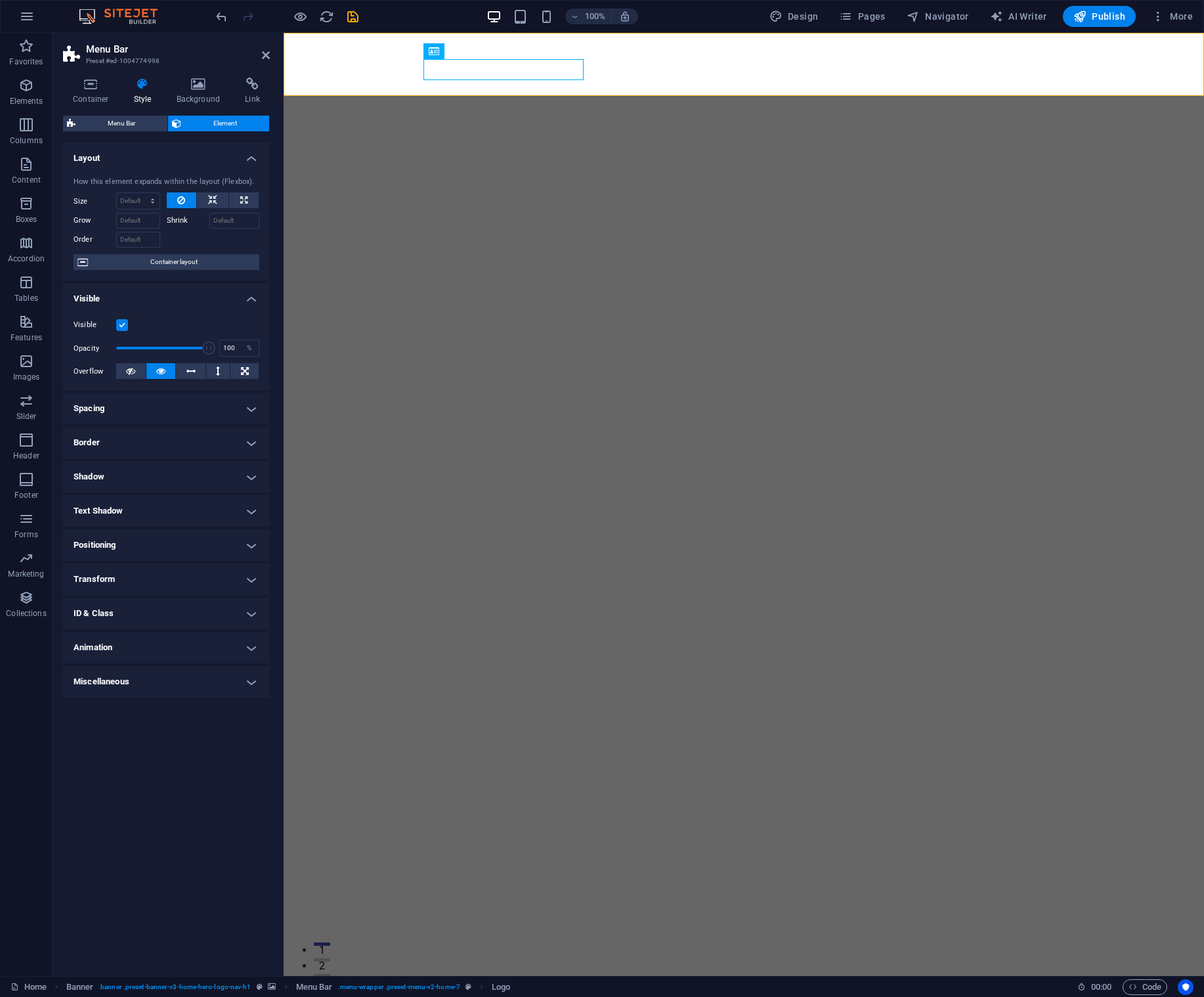
click at [248, 651] on h4 "Animation" at bounding box center [167, 648] width 207 height 32
click at [117, 687] on select "Don't animate Show / Hide Slide up/down Zoom in/out Slide left to right Slide r…" at bounding box center [166, 688] width 186 height 16
select select "move-left-to-right"
click at [73, 680] on select "Don't animate Show / Hide Slide up/down Zoom in/out Slide left to right Slide r…" at bounding box center [166, 688] width 186 height 16
select select "scroll"
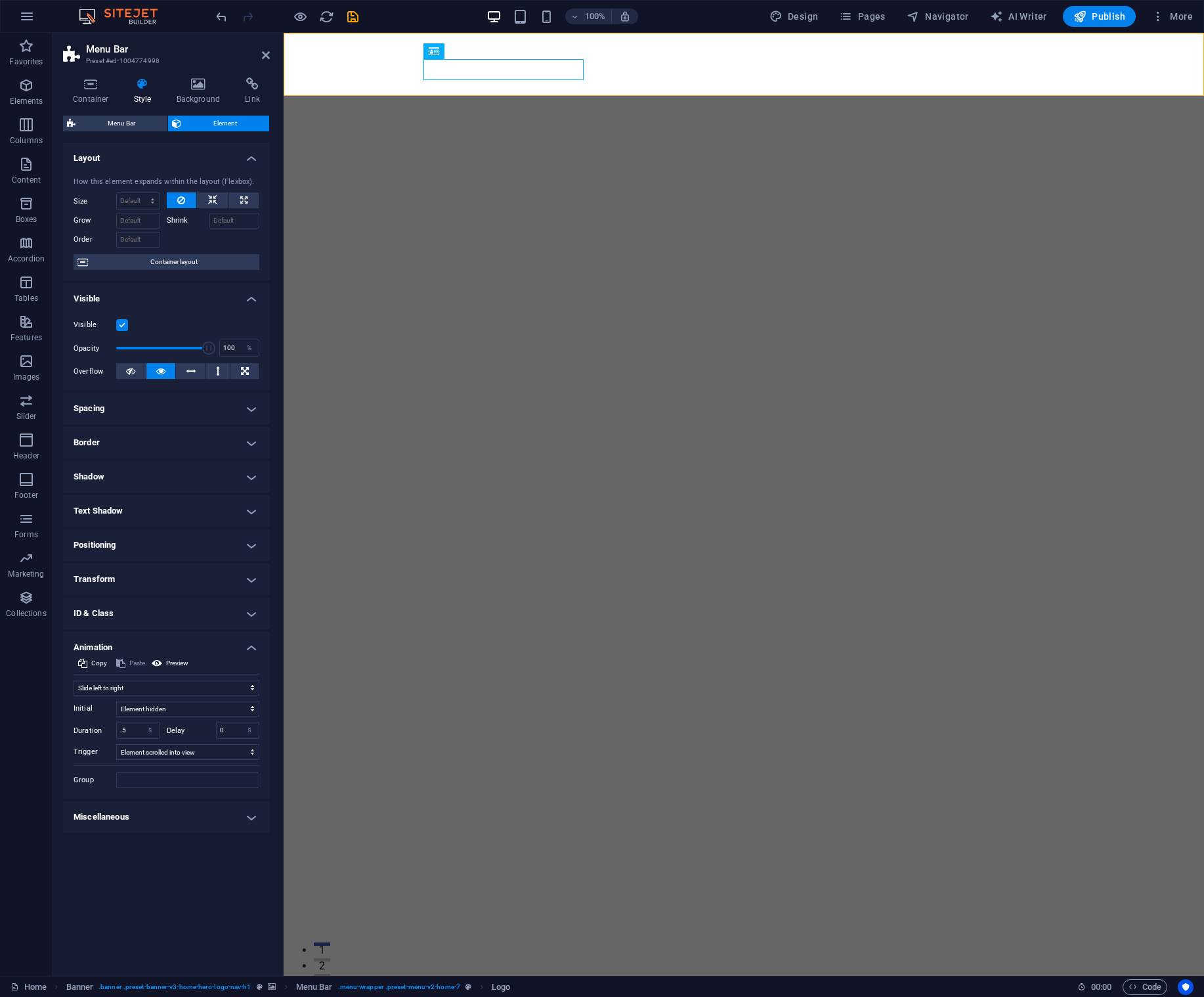
click at [222, 823] on h4 "Miscellaneous" at bounding box center [167, 817] width 207 height 32
click at [231, 615] on h4 "ID & Class" at bounding box center [167, 614] width 207 height 32
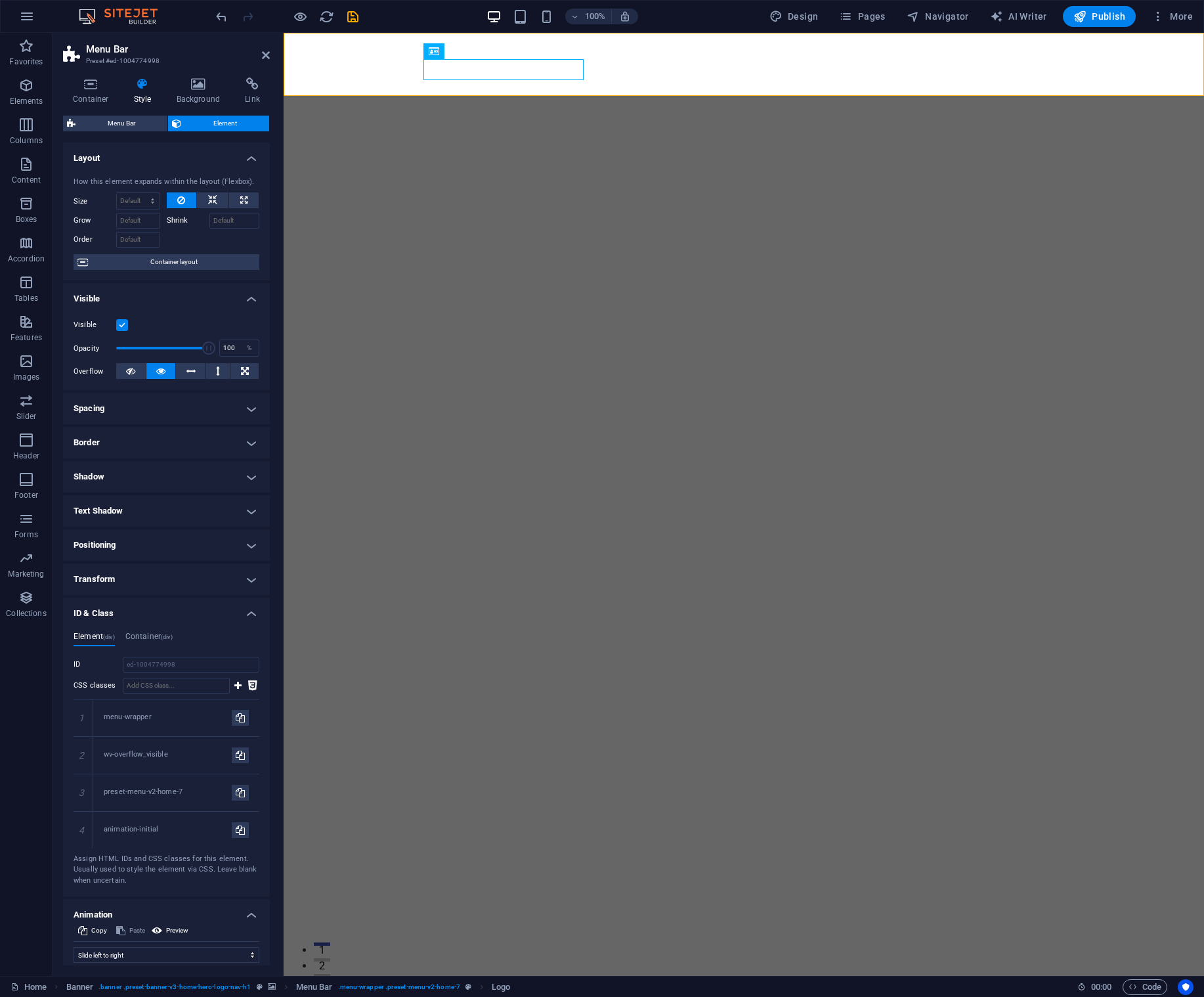
click at [231, 614] on h4 "ID & Class" at bounding box center [167, 609] width 207 height 23
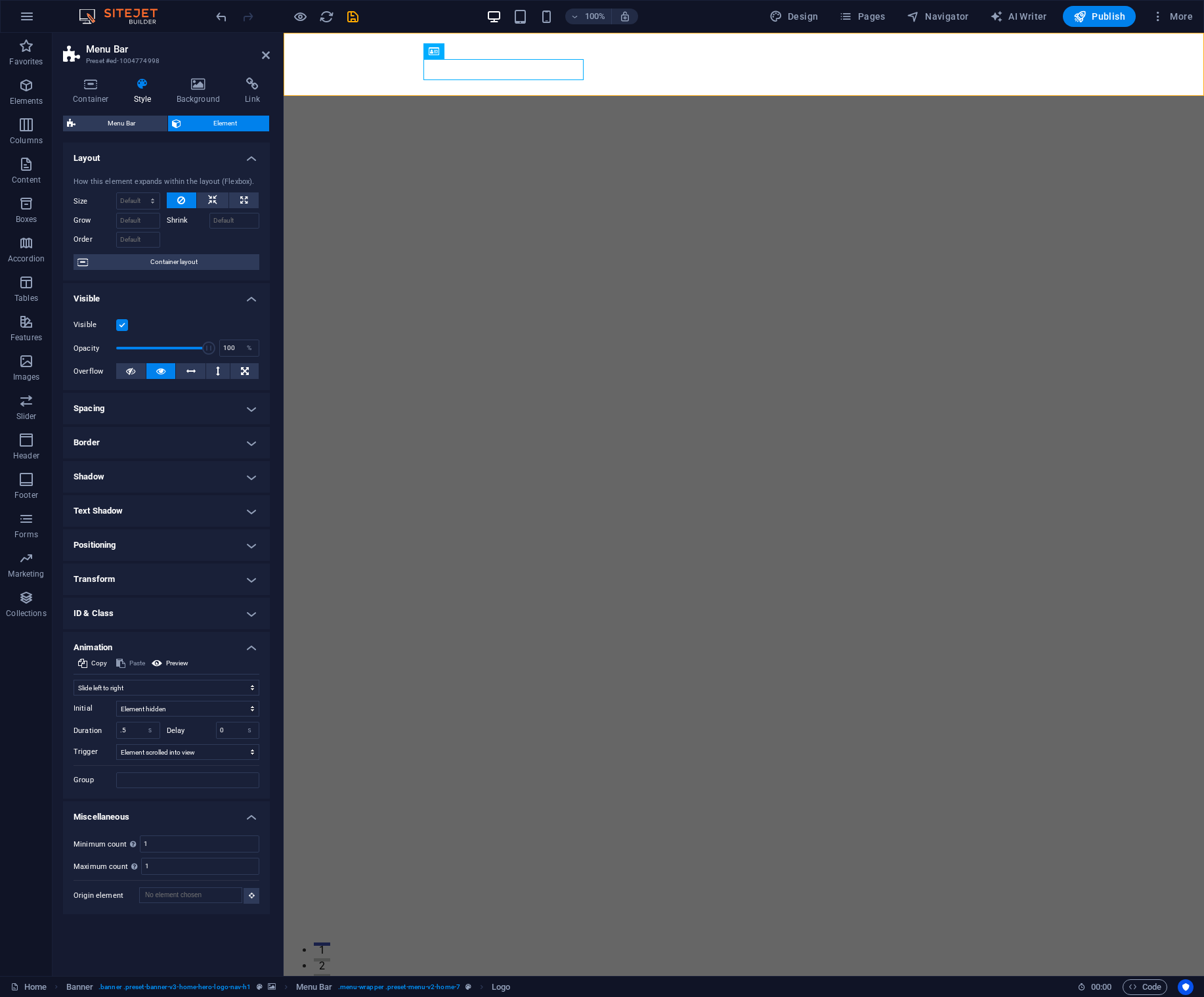
click at [246, 411] on h4 "Spacing" at bounding box center [167, 408] width 207 height 32
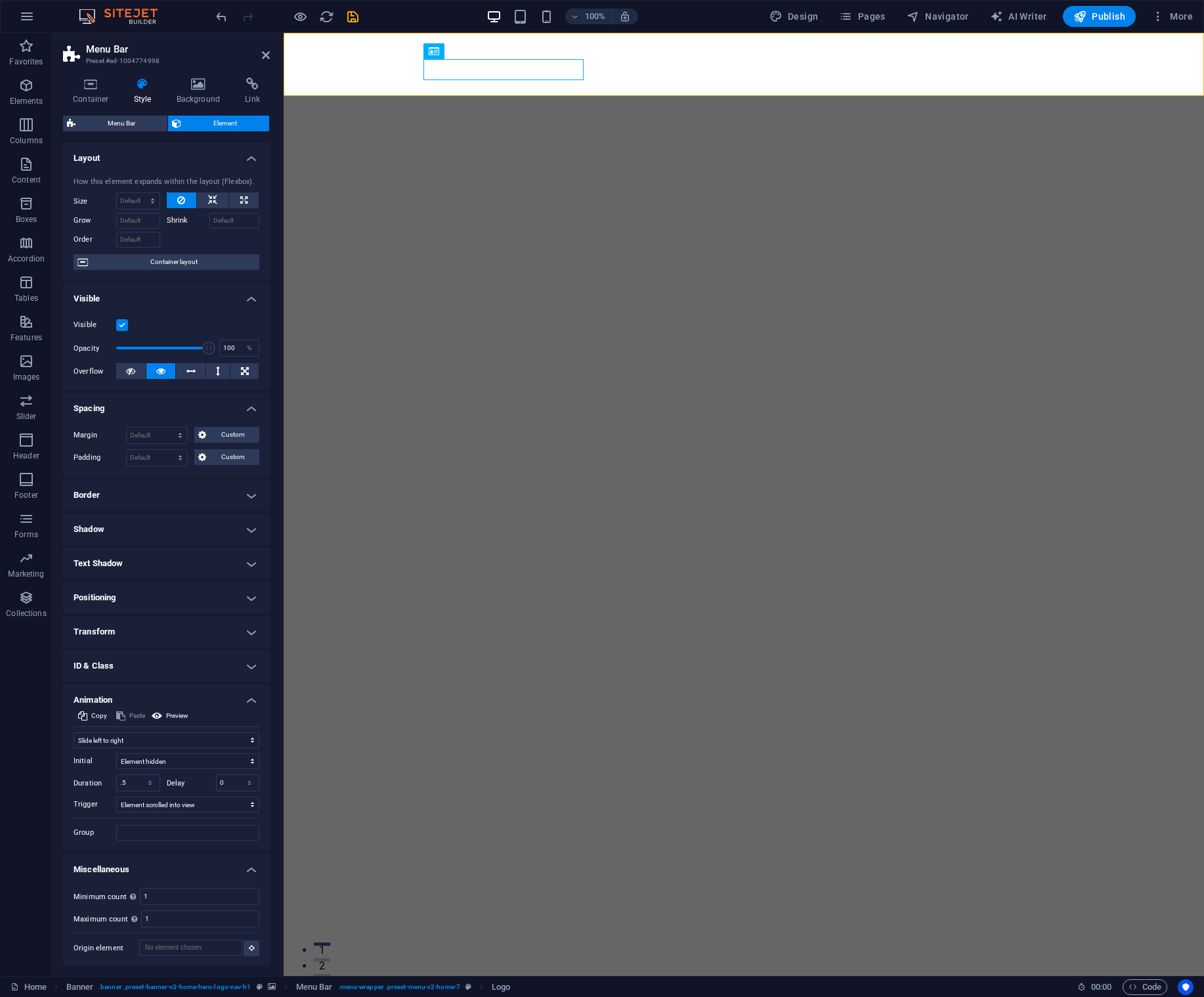
click at [246, 411] on h4 "Spacing" at bounding box center [167, 404] width 207 height 23
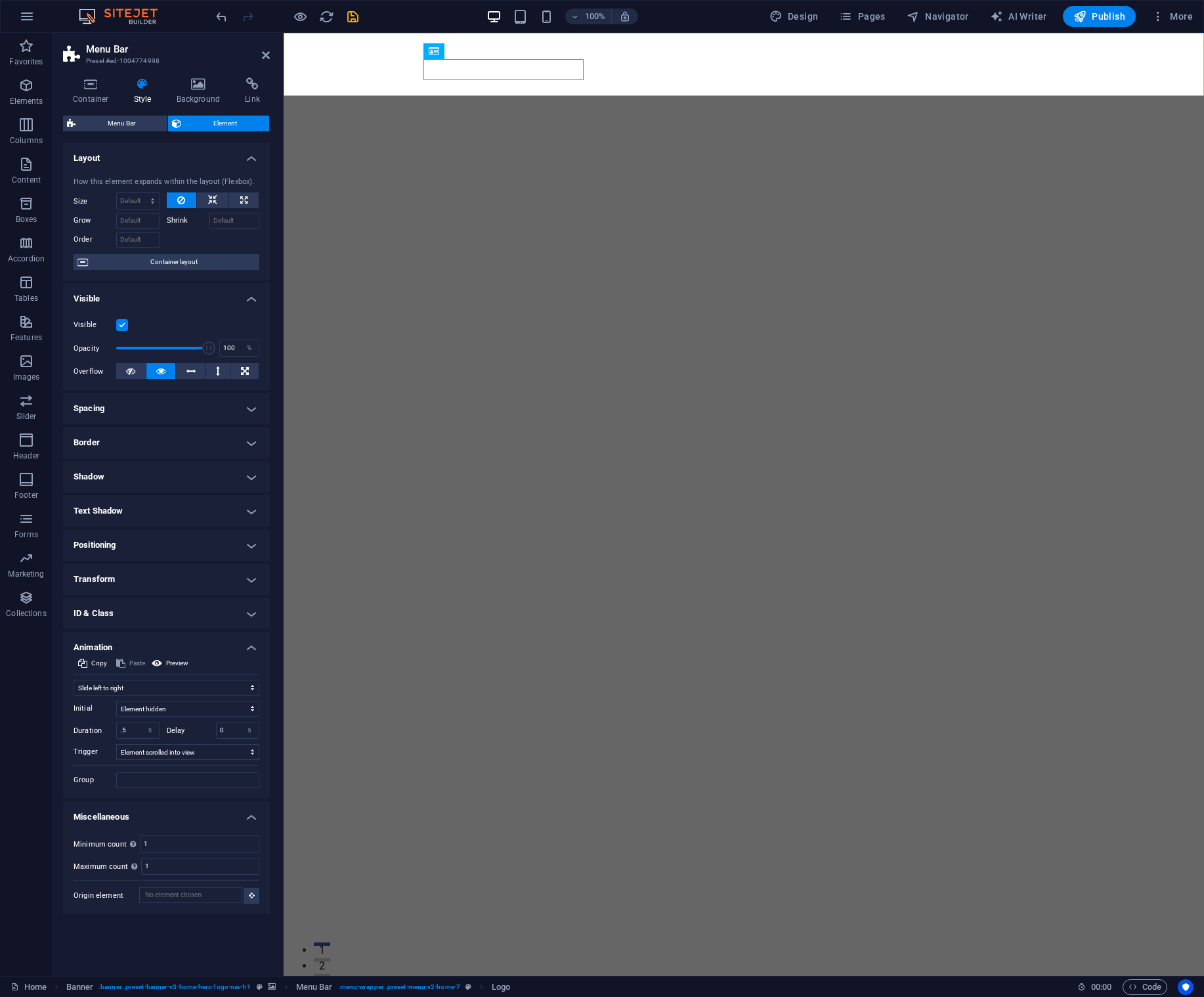
click at [148, 88] on icon at bounding box center [142, 84] width 37 height 13
click at [144, 89] on icon at bounding box center [142, 84] width 37 height 13
click at [144, 88] on icon at bounding box center [142, 84] width 37 height 13
click at [137, 123] on span "Menu Bar" at bounding box center [121, 123] width 84 height 16
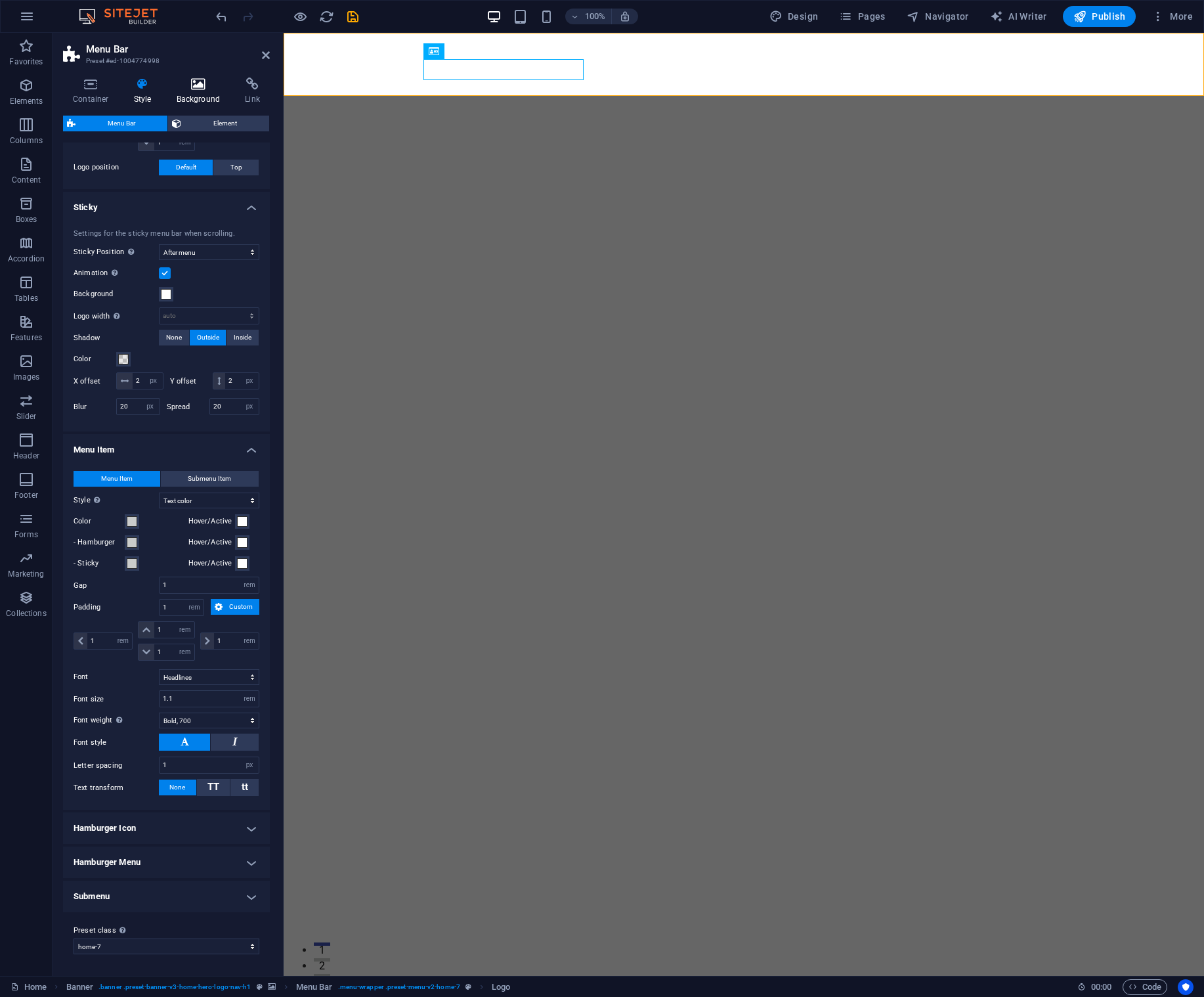
click at [195, 98] on h4 "Background" at bounding box center [201, 91] width 69 height 28
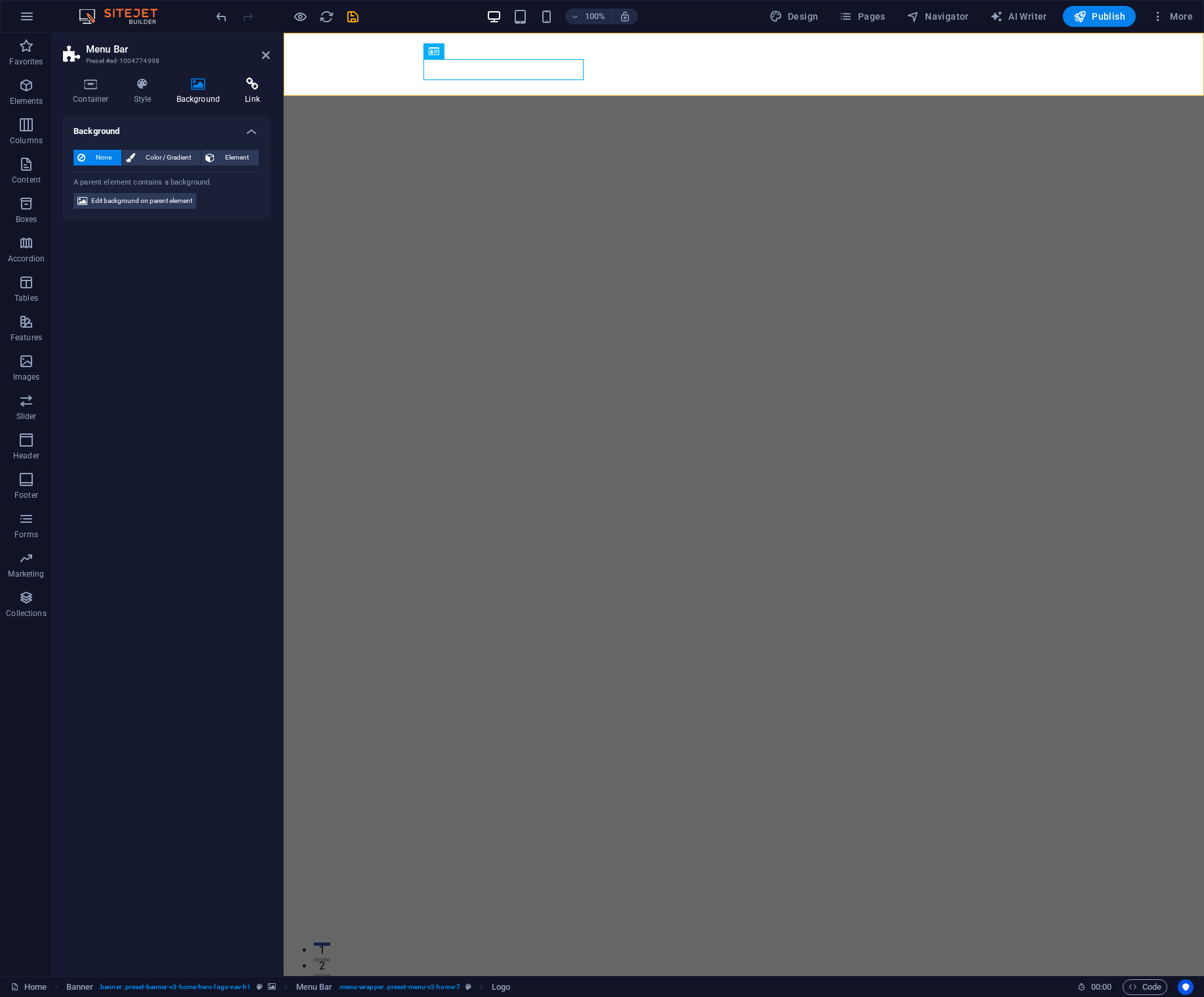
click at [254, 94] on h4 "Link" at bounding box center [252, 91] width 35 height 28
click at [456, 996] on div "dmg arquitectura" at bounding box center [743, 1007] width 641 height 21
click at [445, 51] on span "Logo" at bounding box center [453, 51] width 17 height 8
drag, startPoint x: 717, startPoint y: 85, endPoint x: 676, endPoint y: 52, distance: 52.6
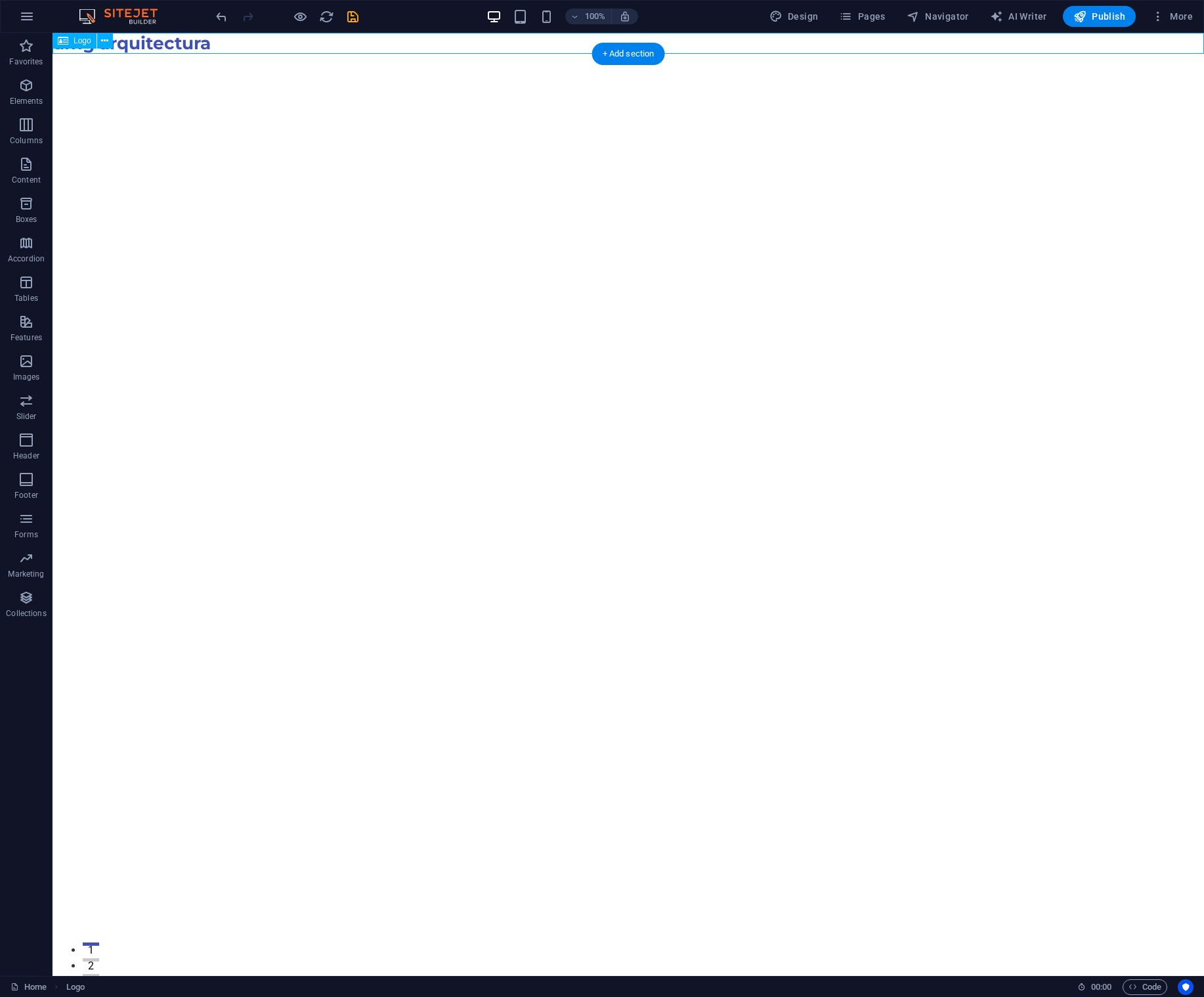
click at [458, 53] on div "dmg arquitectura" at bounding box center [628, 43] width 1152 height 21
drag, startPoint x: 102, startPoint y: 93, endPoint x: 116, endPoint y: 93, distance: 14.0
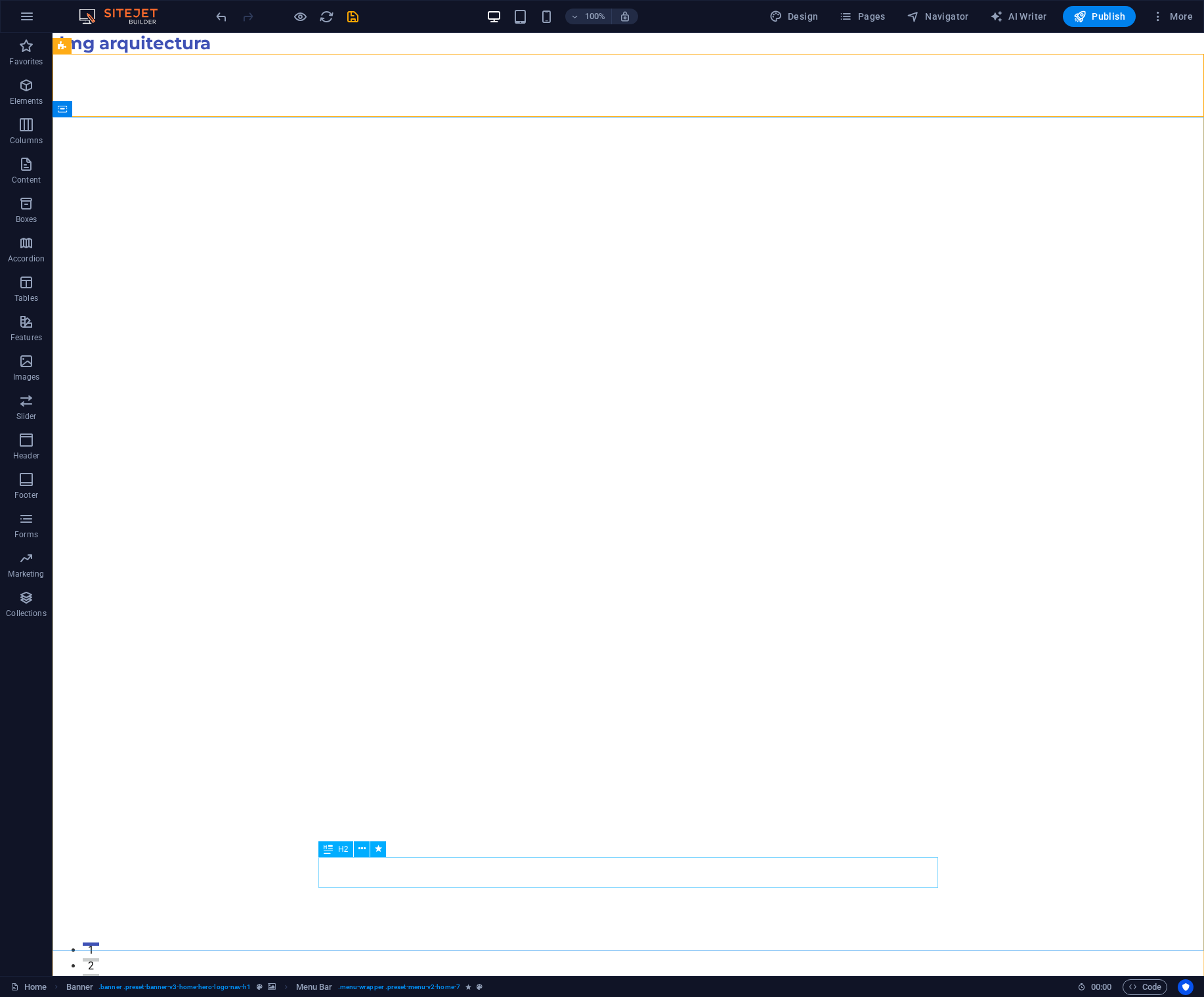
click at [329, 848] on icon at bounding box center [328, 849] width 9 height 16
click at [327, 851] on icon at bounding box center [328, 849] width 9 height 16
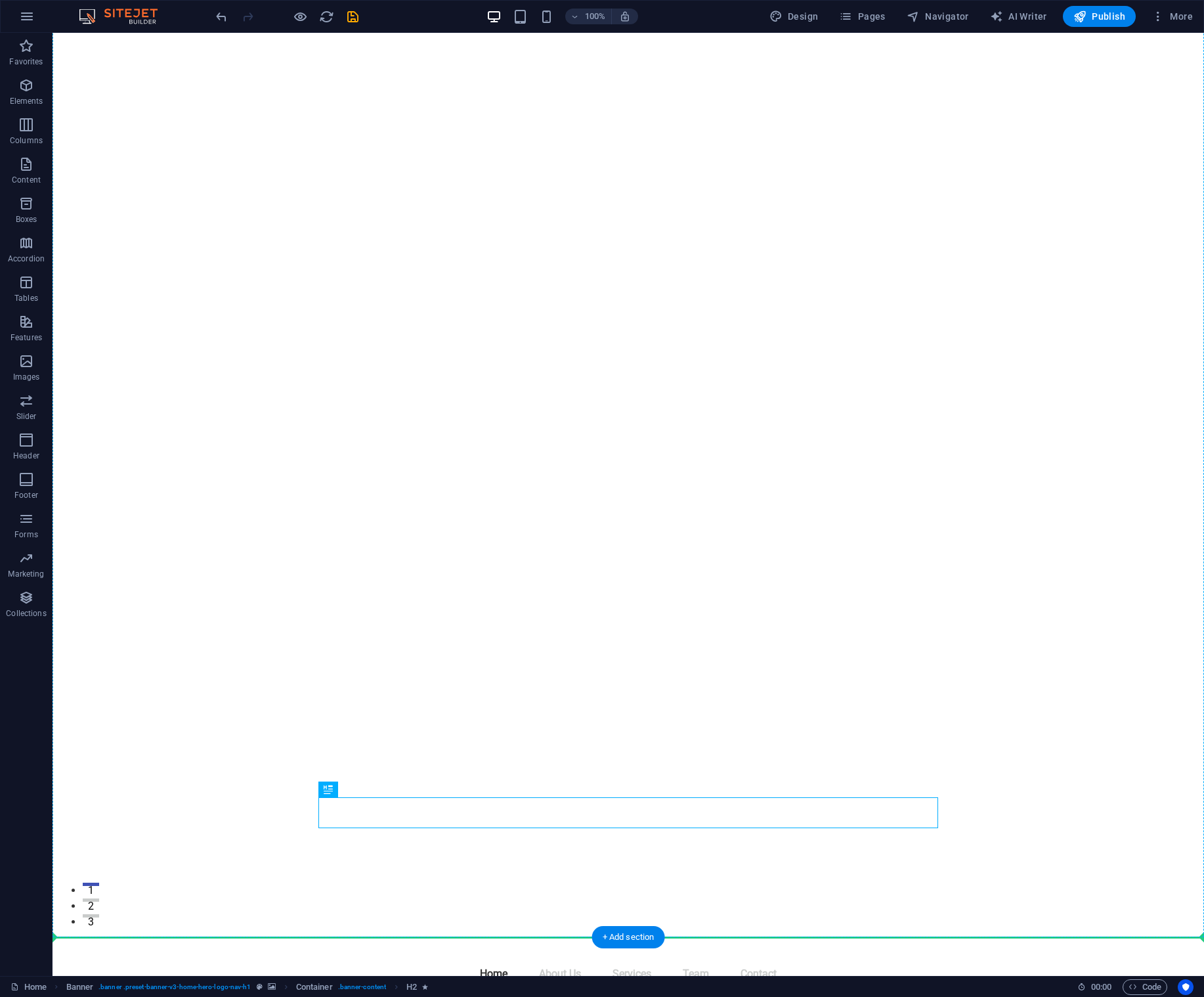
drag, startPoint x: 382, startPoint y: 884, endPoint x: 242, endPoint y: 714, distance: 220.2
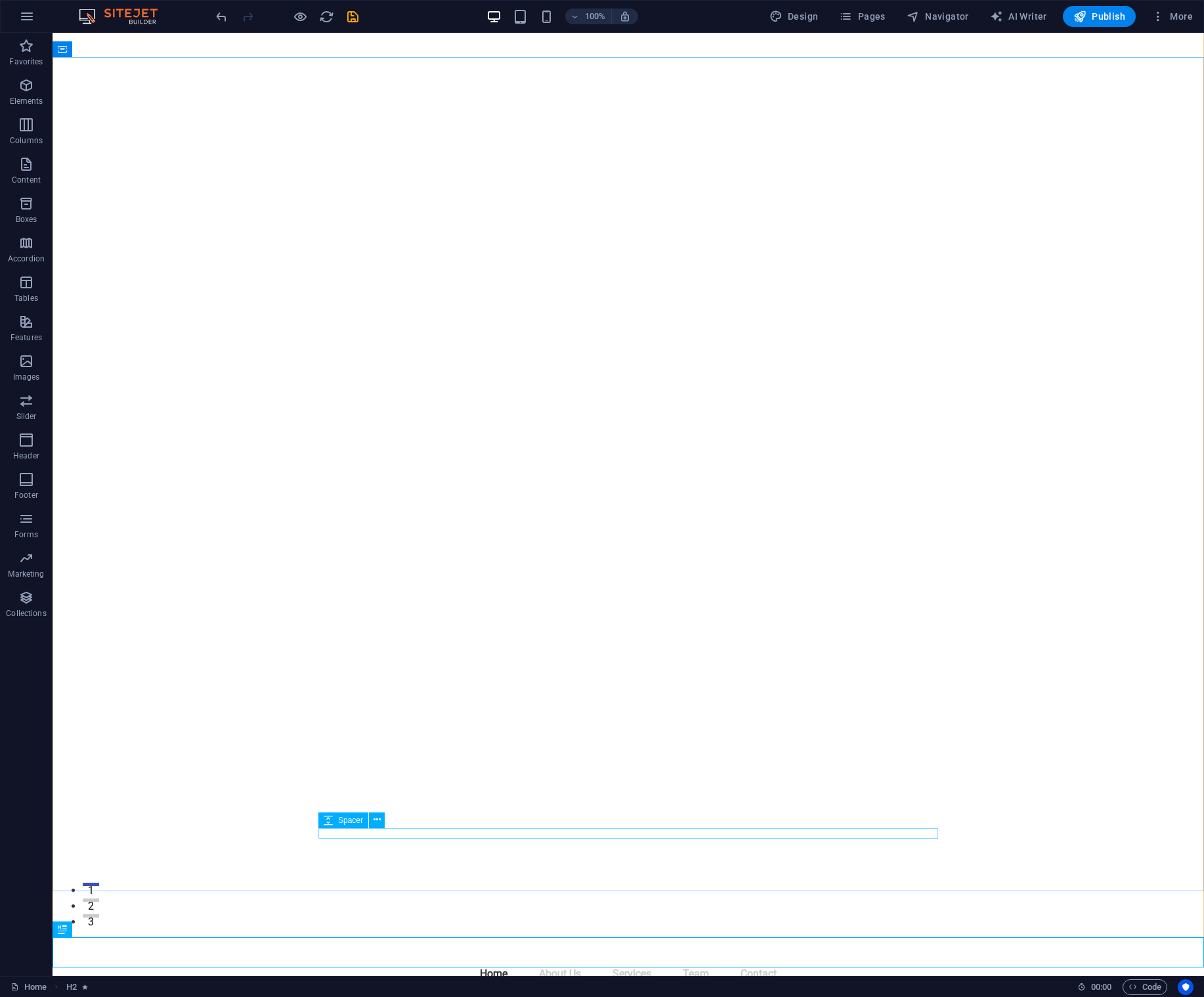
click at [359, 823] on span "Spacer" at bounding box center [351, 820] width 25 height 8
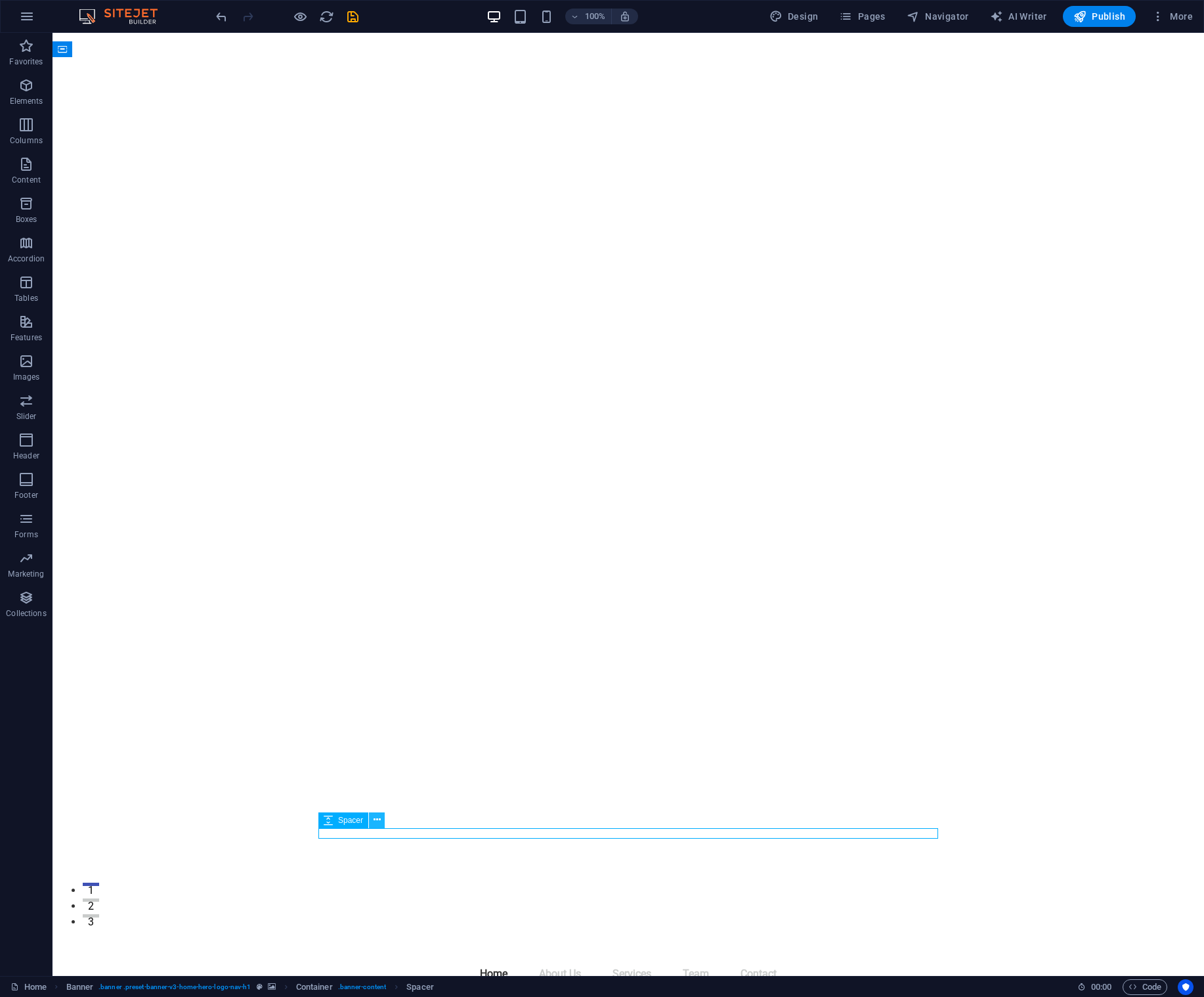
click at [377, 822] on icon at bounding box center [377, 820] width 7 height 14
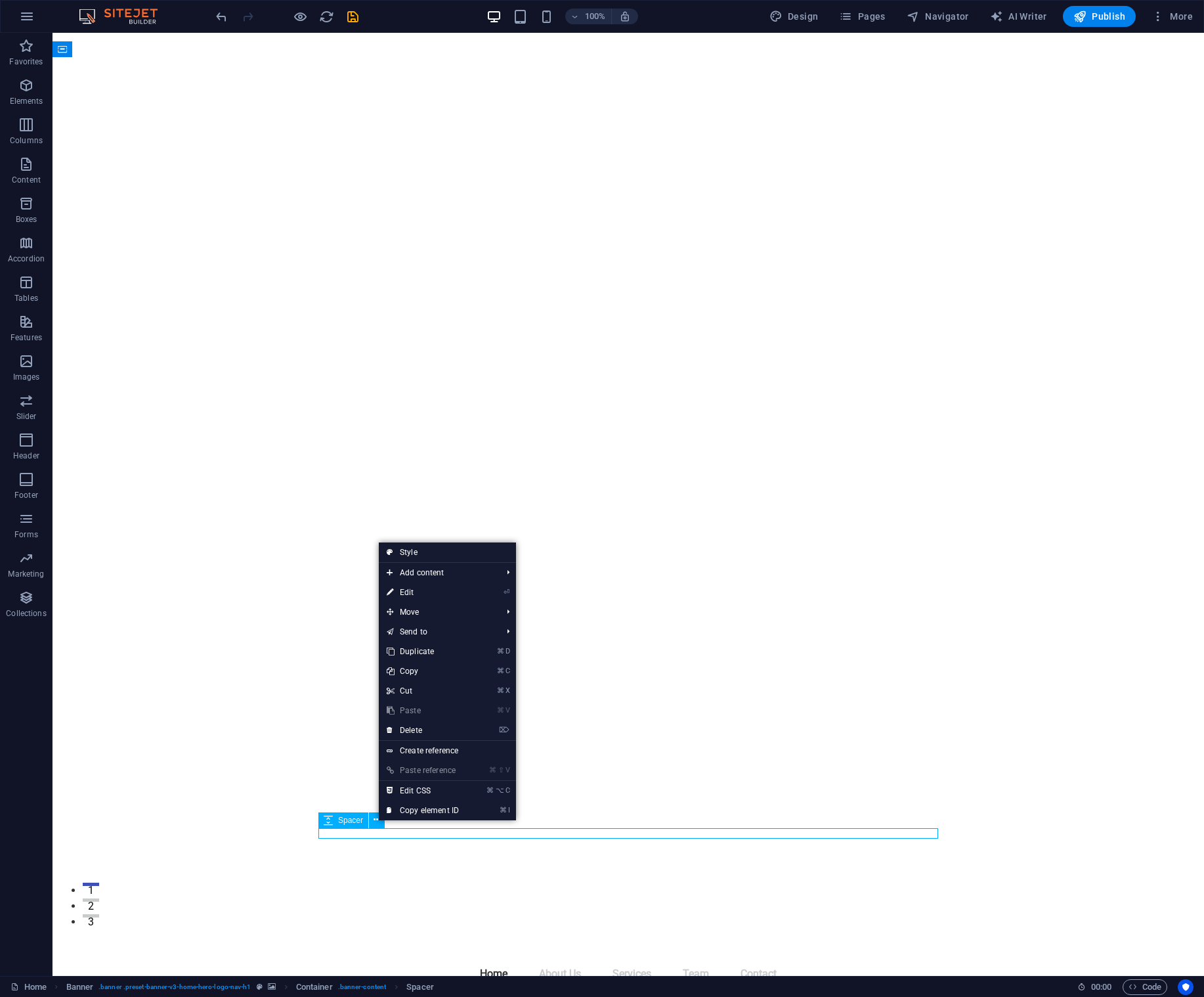
scroll to position [63, 0]
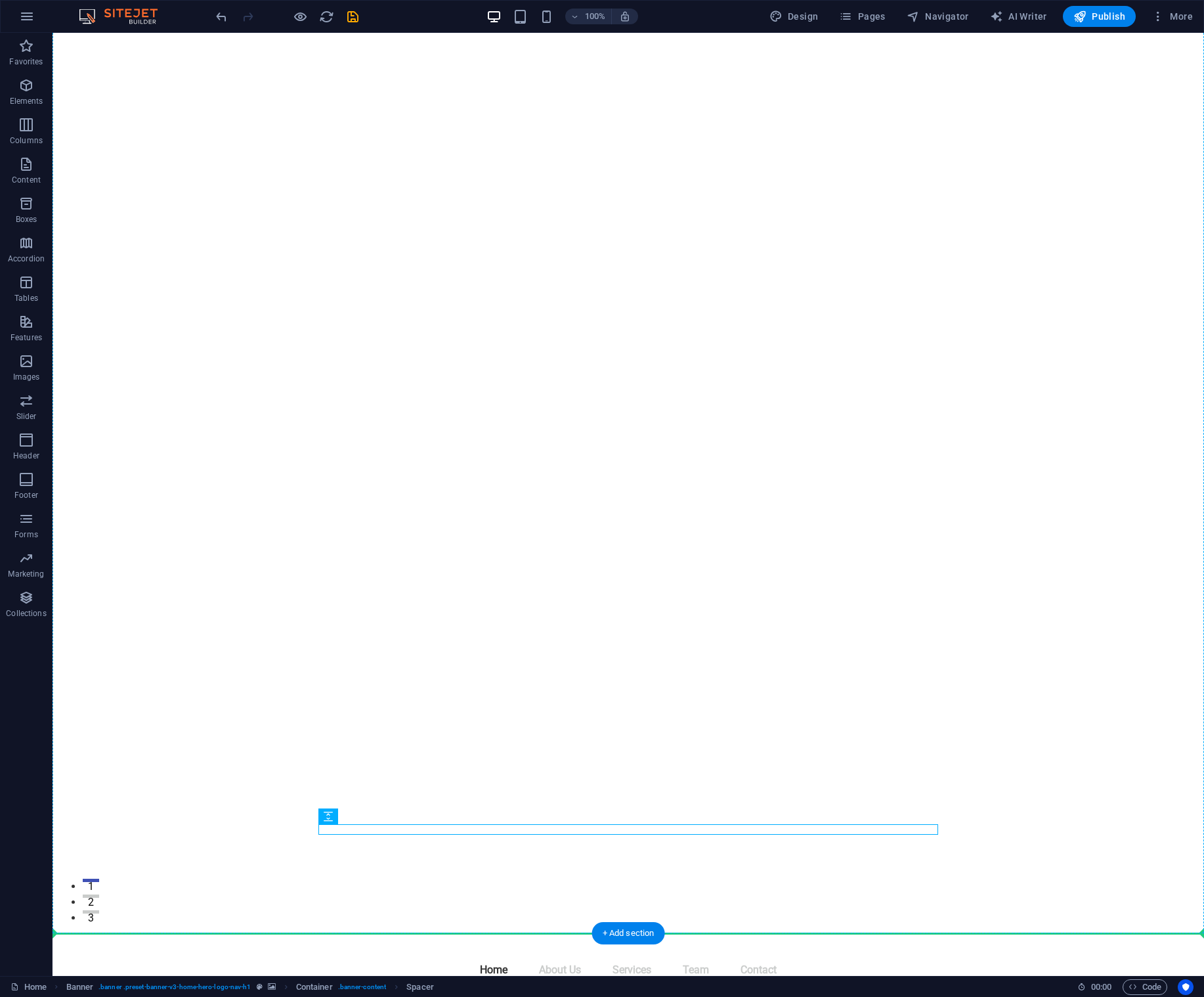
drag, startPoint x: 398, startPoint y: 852, endPoint x: 305, endPoint y: 705, distance: 173.9
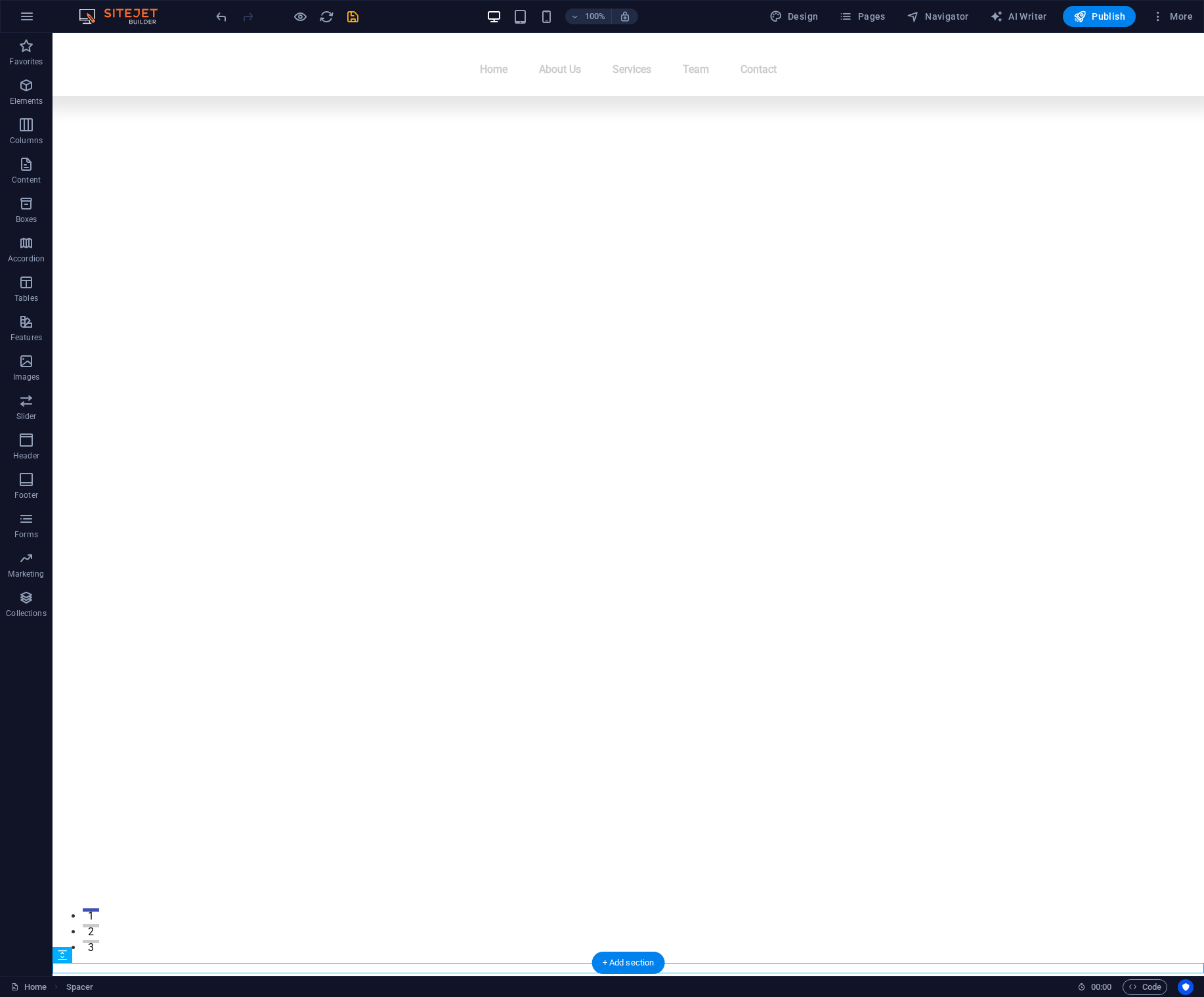
scroll to position [0, 0]
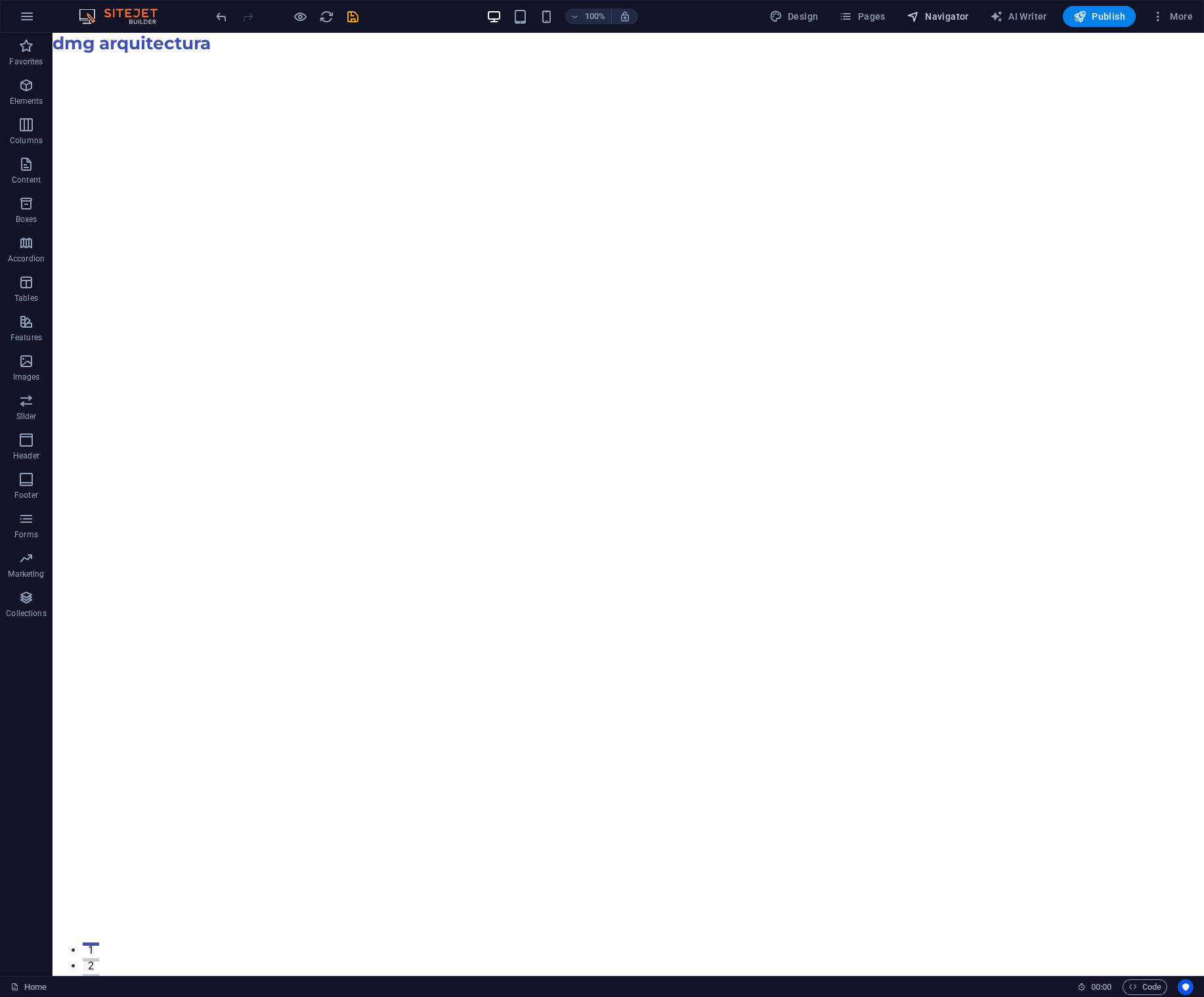
click at [940, 17] on span "Navigator" at bounding box center [937, 17] width 62 height 13
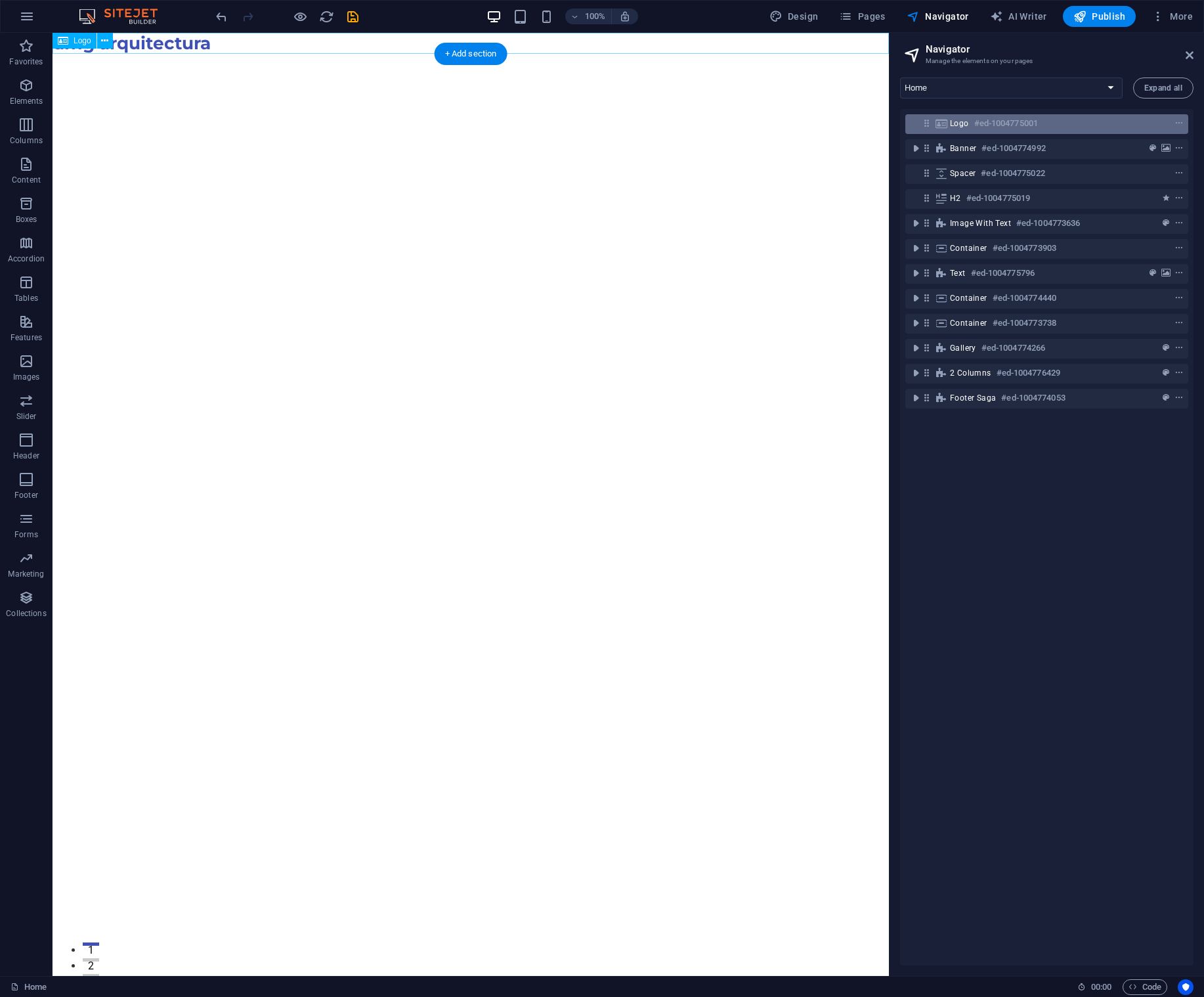
click at [987, 126] on h6 "#ed-1004775001" at bounding box center [1006, 123] width 63 height 16
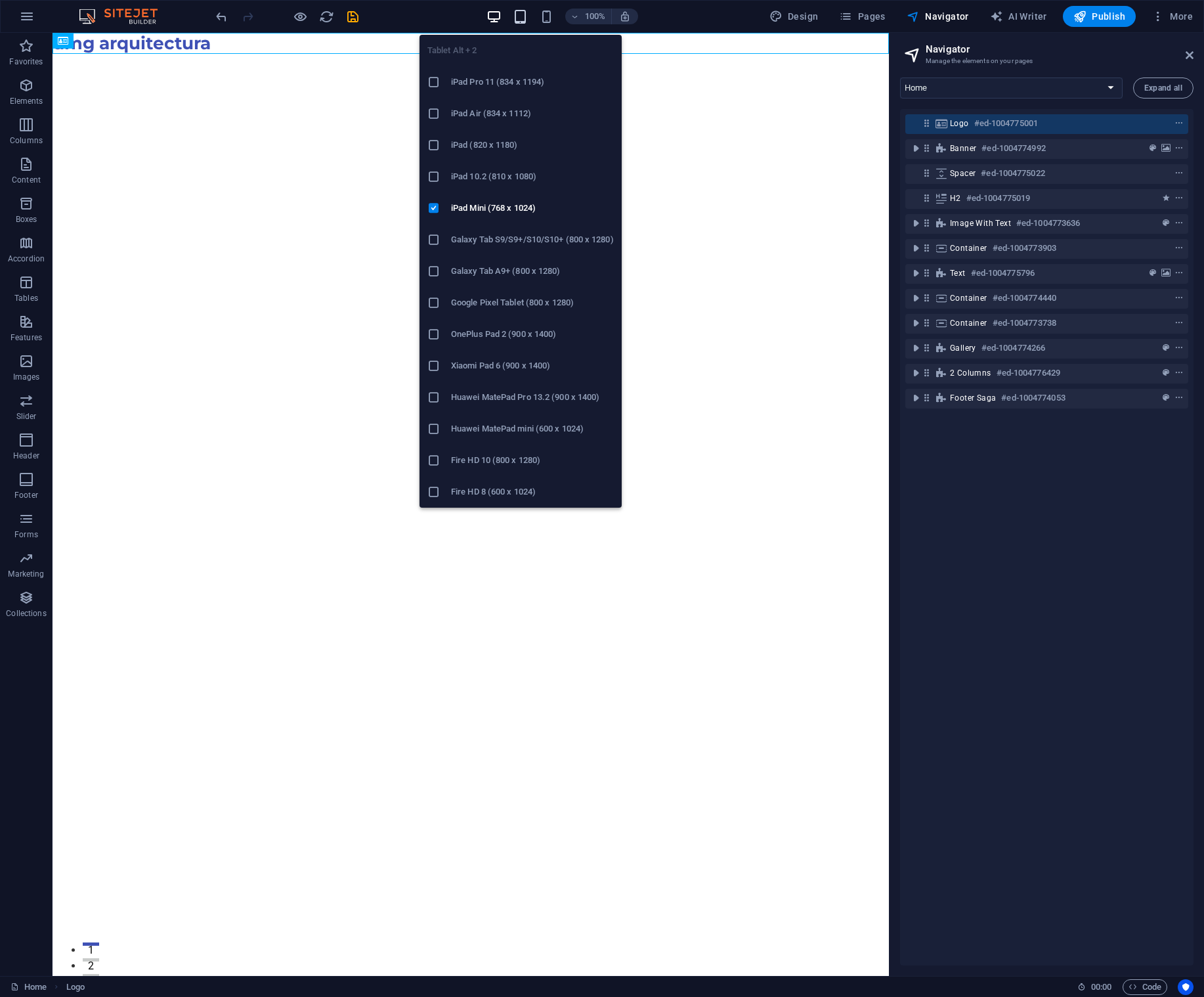
click at [519, 18] on icon "button" at bounding box center [520, 17] width 15 height 15
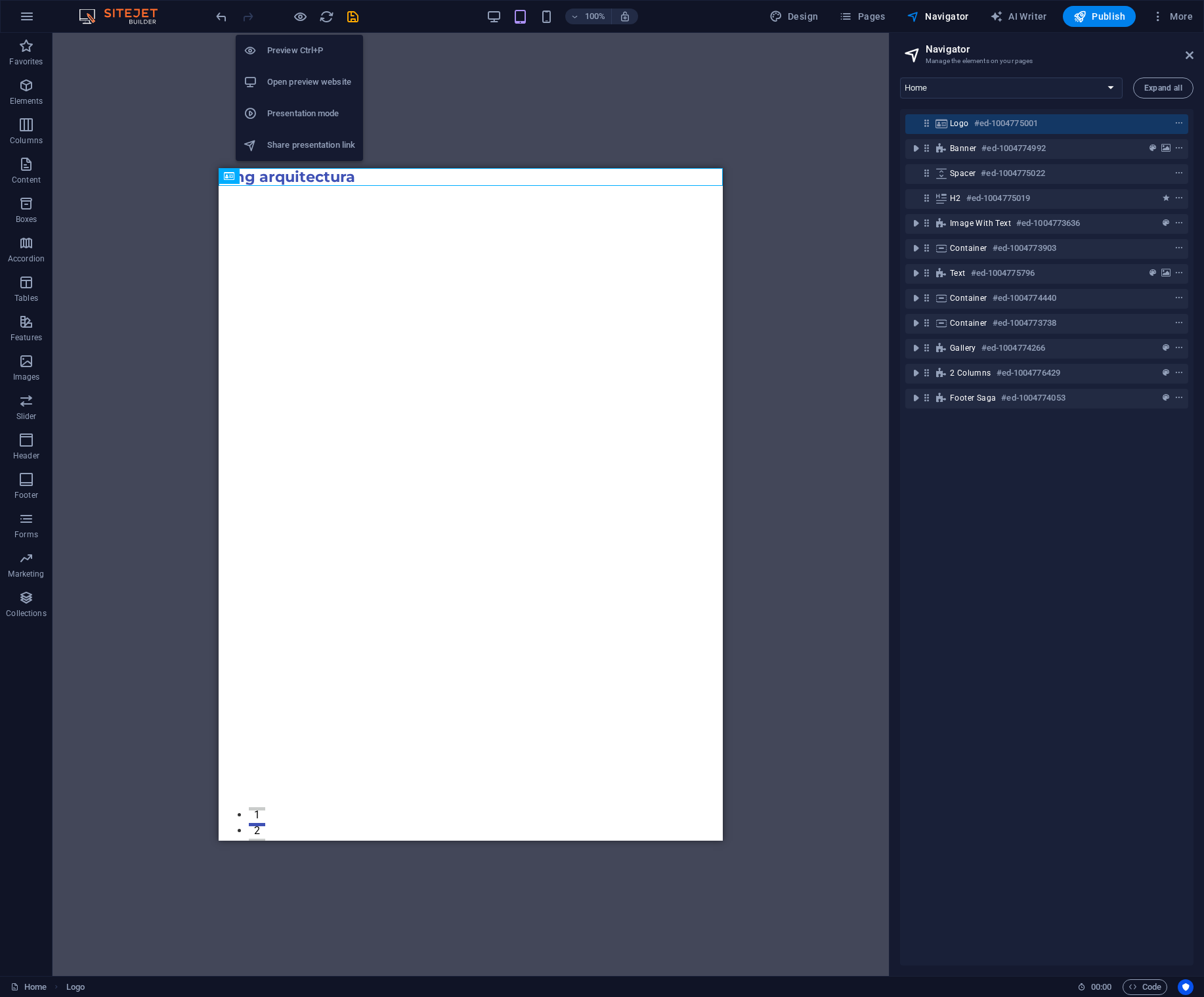
click at [294, 46] on h6 "Preview Ctrl+P" at bounding box center [312, 50] width 88 height 16
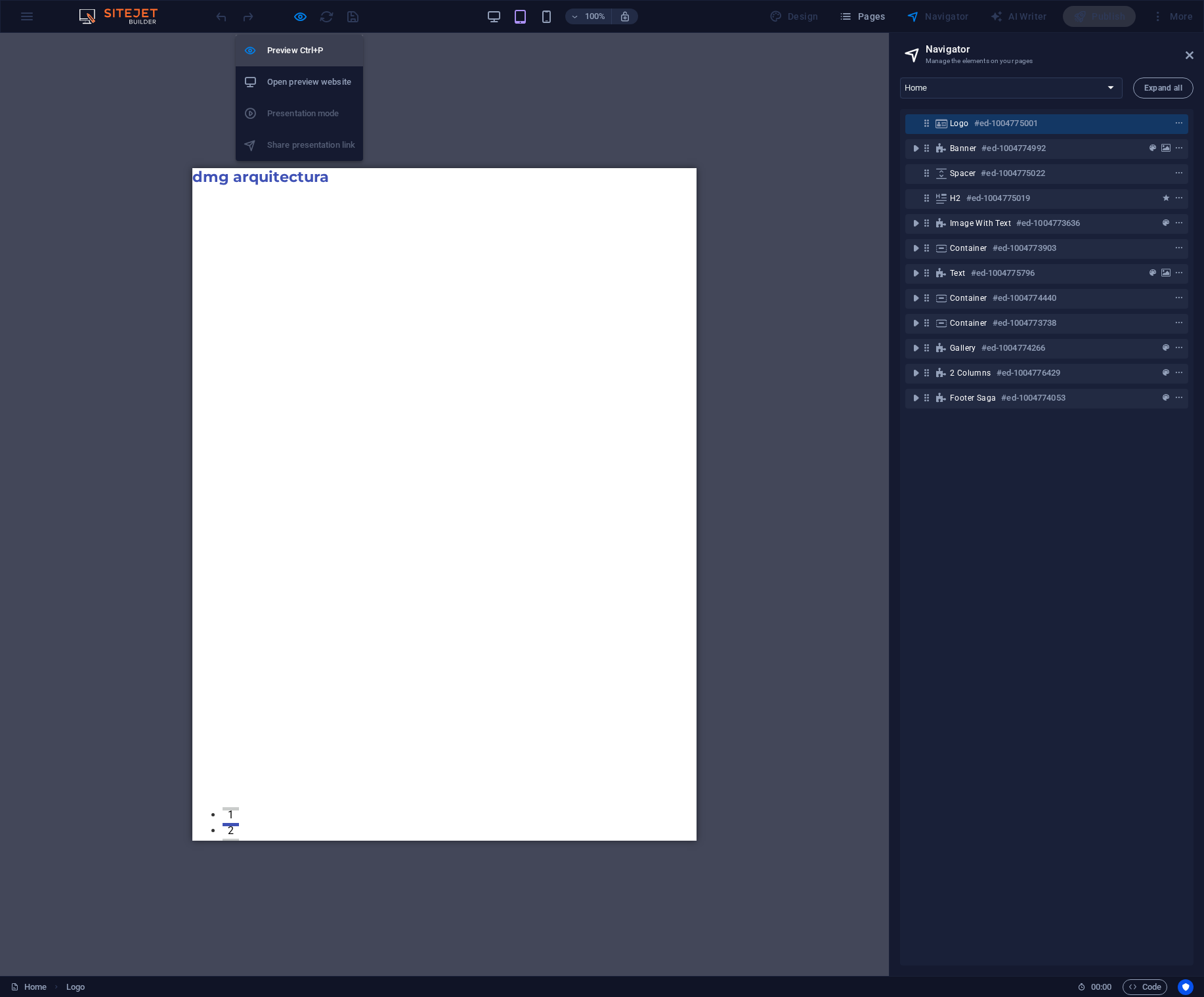
click at [296, 50] on h6 "Preview Ctrl+P" at bounding box center [312, 50] width 88 height 16
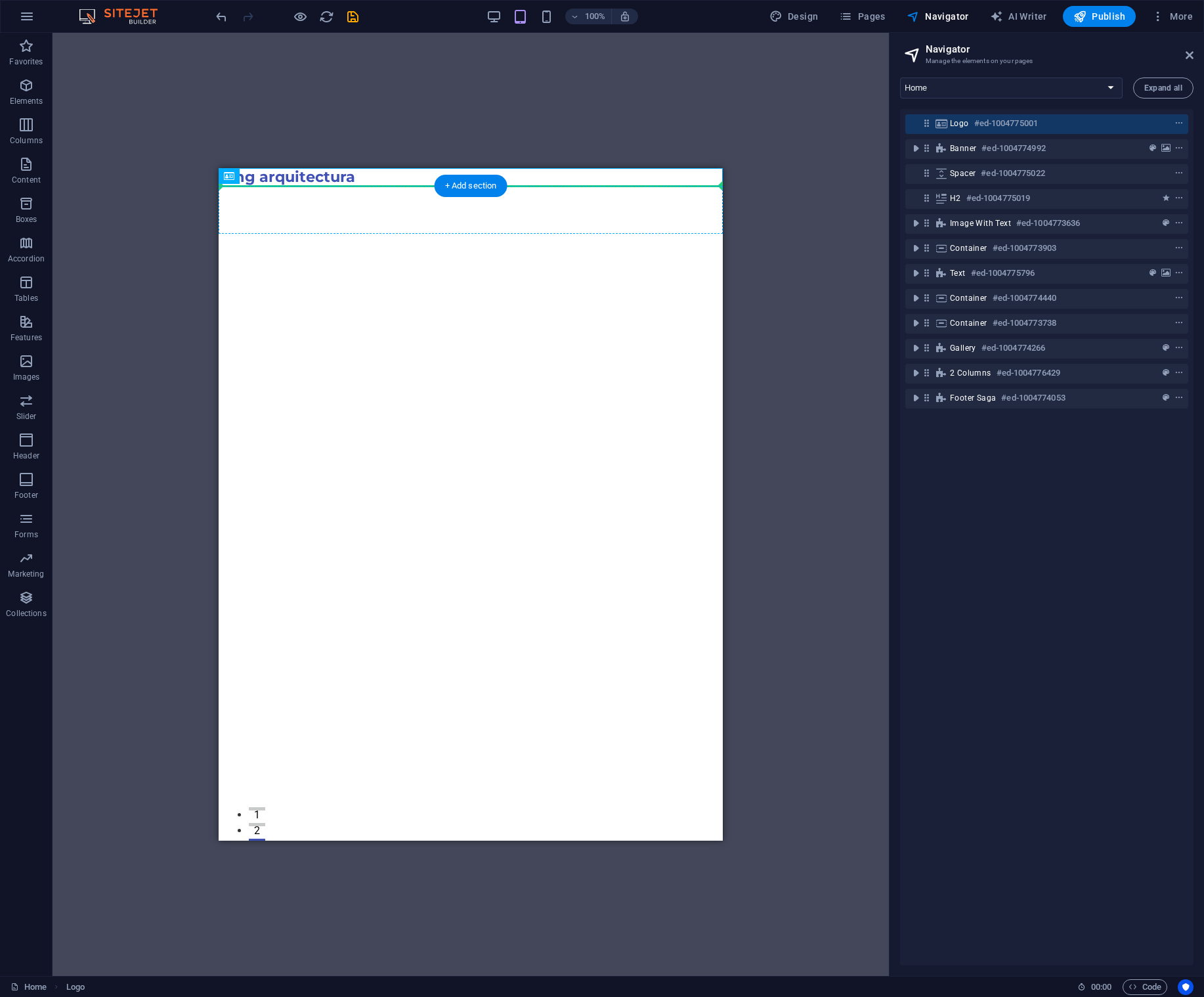
drag, startPoint x: 469, startPoint y: 346, endPoint x: 306, endPoint y: 217, distance: 207.9
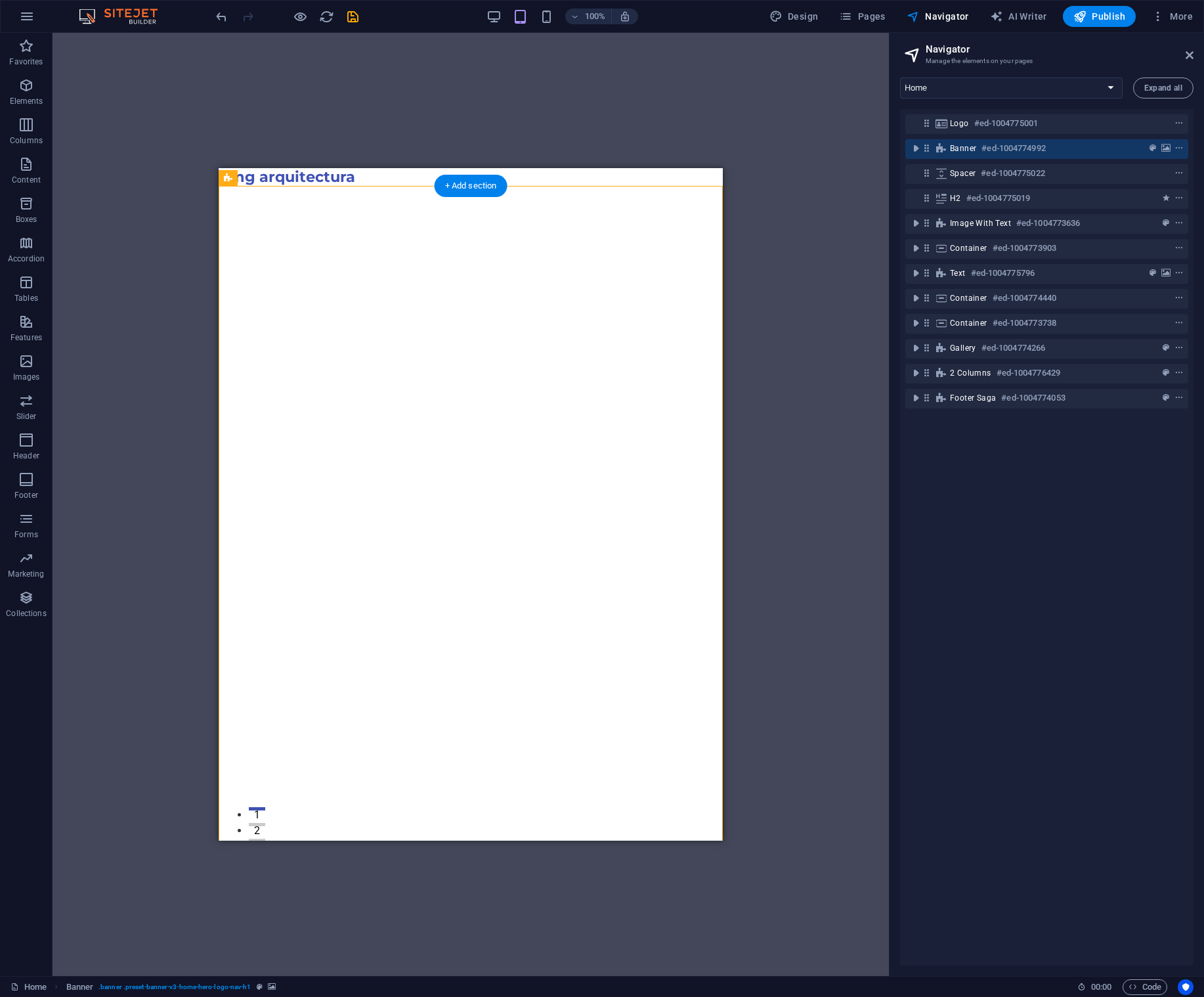
drag, startPoint x: 459, startPoint y: 347, endPoint x: 305, endPoint y: 257, distance: 178.4
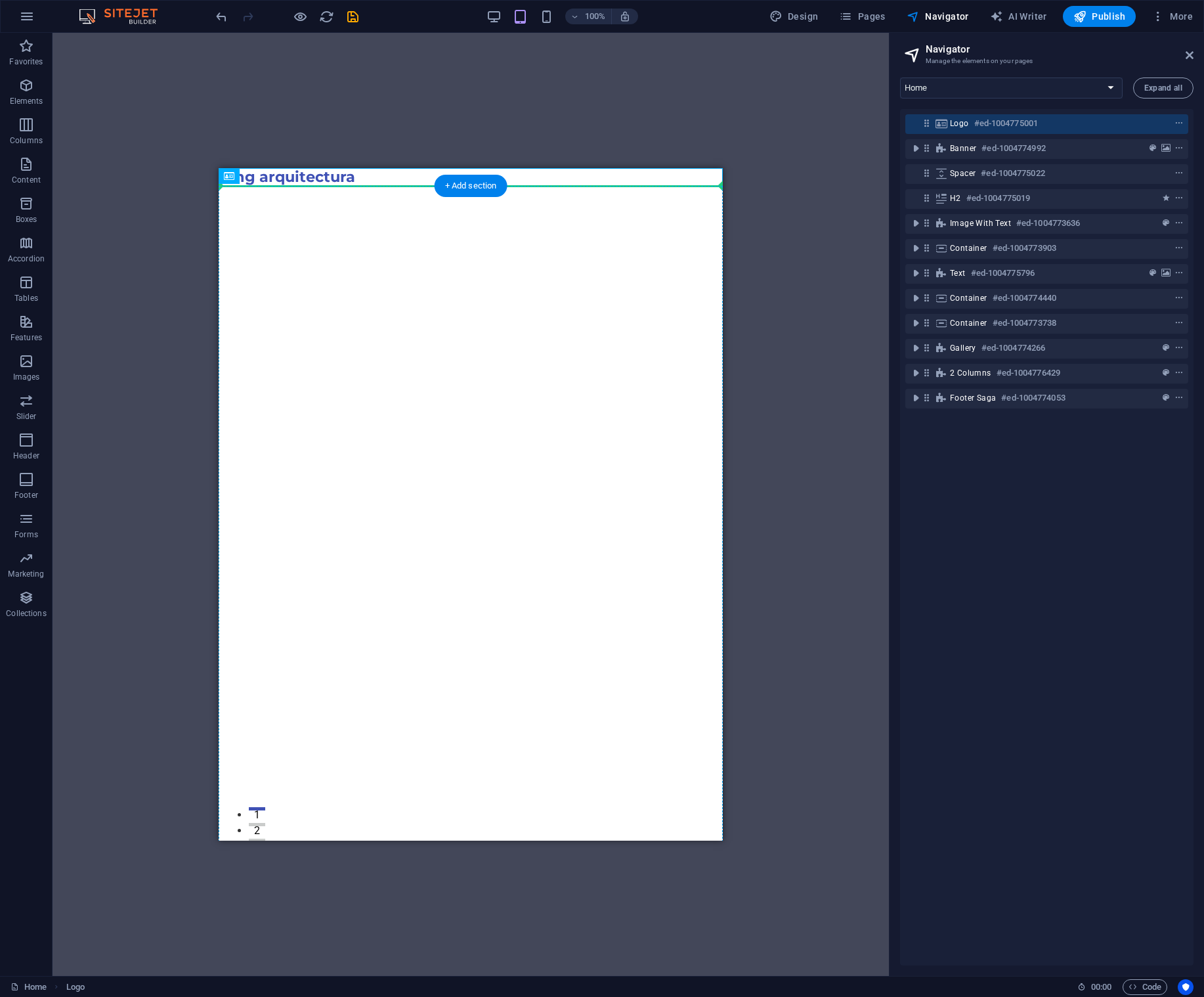
drag, startPoint x: 469, startPoint y: 343, endPoint x: 237, endPoint y: 199, distance: 273.1
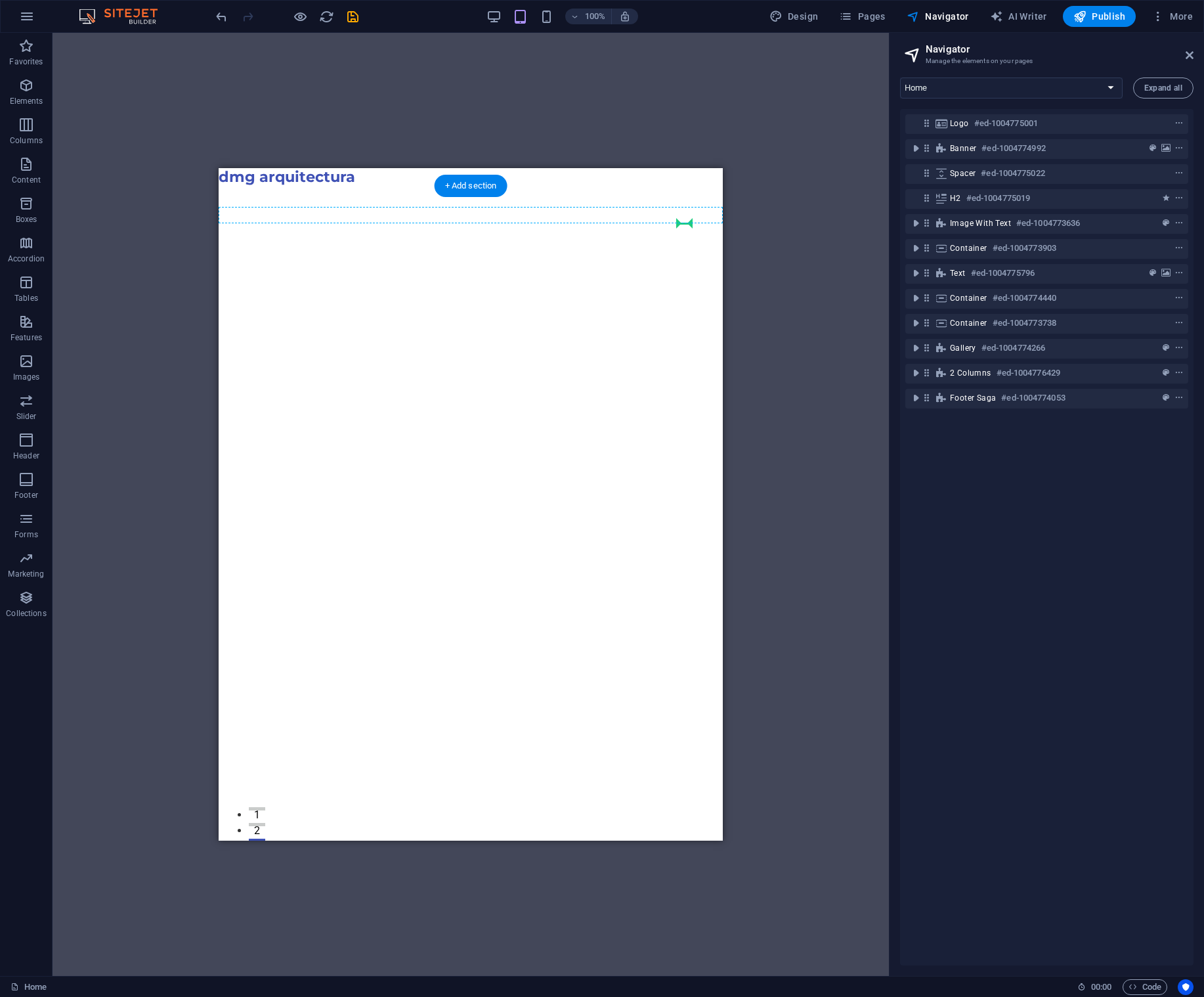
drag, startPoint x: 470, startPoint y: 344, endPoint x: 682, endPoint y: 217, distance: 247.1
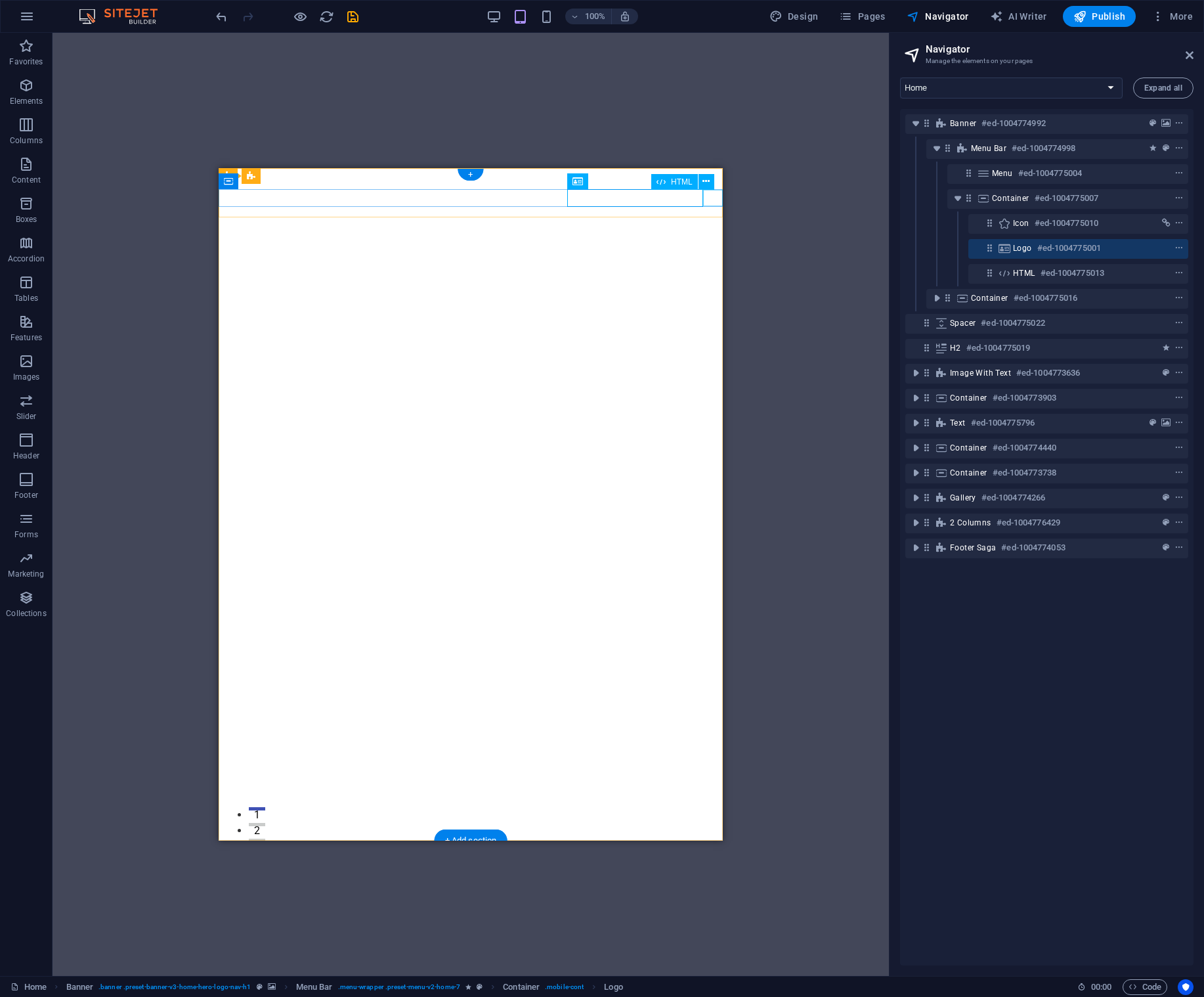
click at [715, 896] on div at bounding box center [470, 904] width 504 height 17
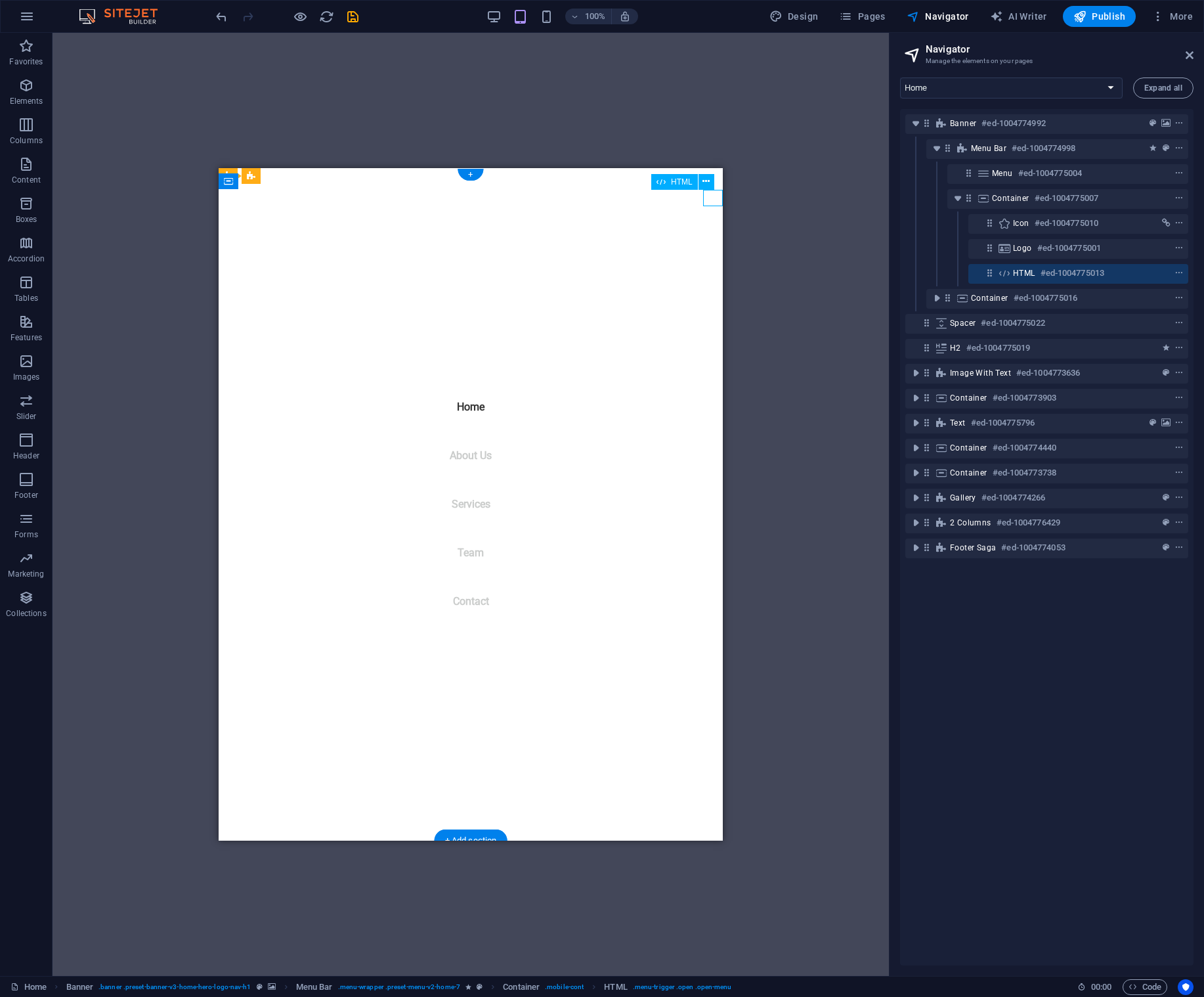
click at [238, 896] on div at bounding box center [228, 904] width 20 height 17
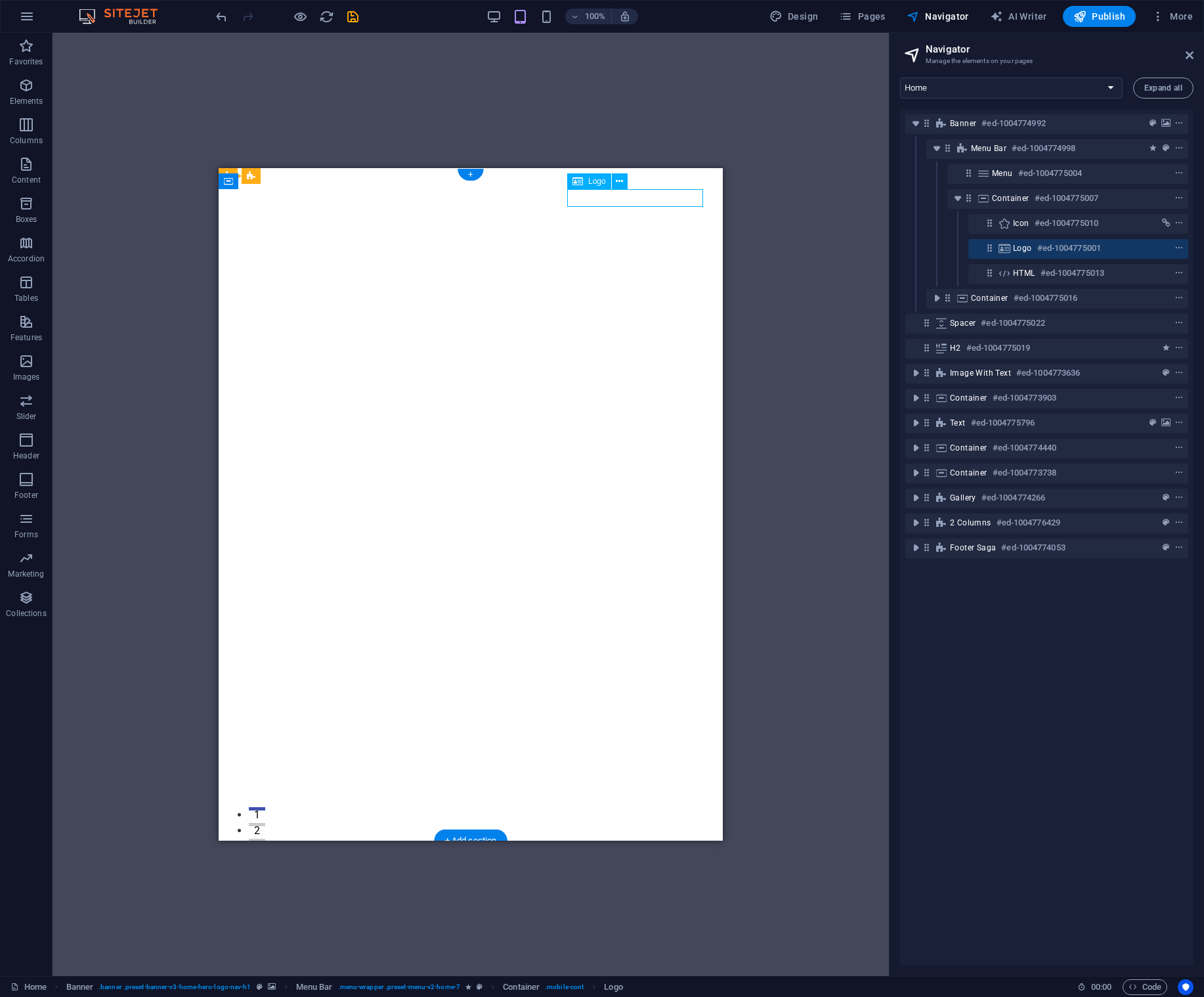
drag, startPoint x: 676, startPoint y: 201, endPoint x: 658, endPoint y: 203, distance: 18.1
click at [658, 879] on div "dmg arquitectura" at bounding box center [470, 887] width 504 height 18
click at [259, 214] on div "Container" at bounding box center [247, 209] width 59 height 16
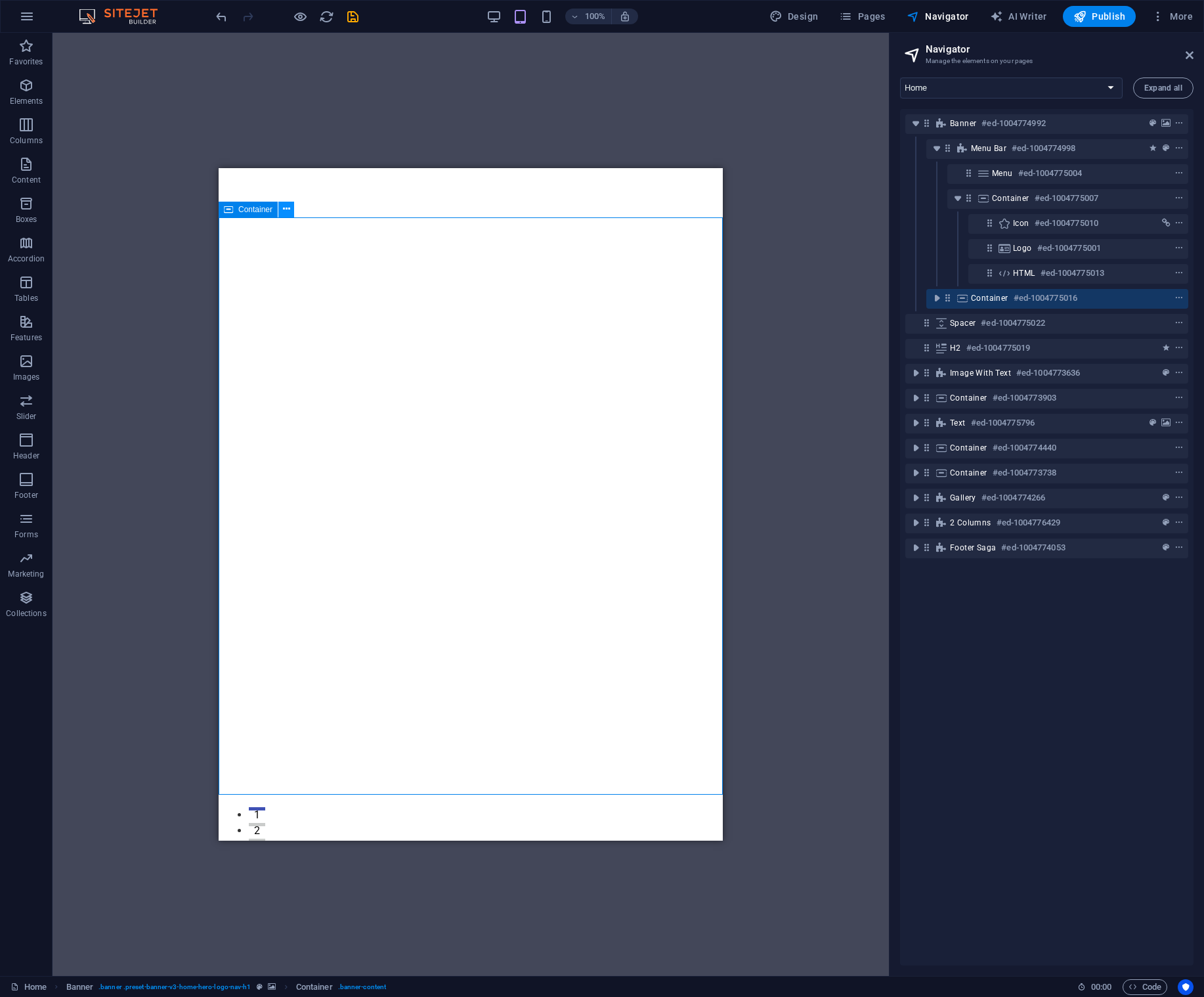
click at [287, 213] on icon at bounding box center [287, 209] width 7 height 14
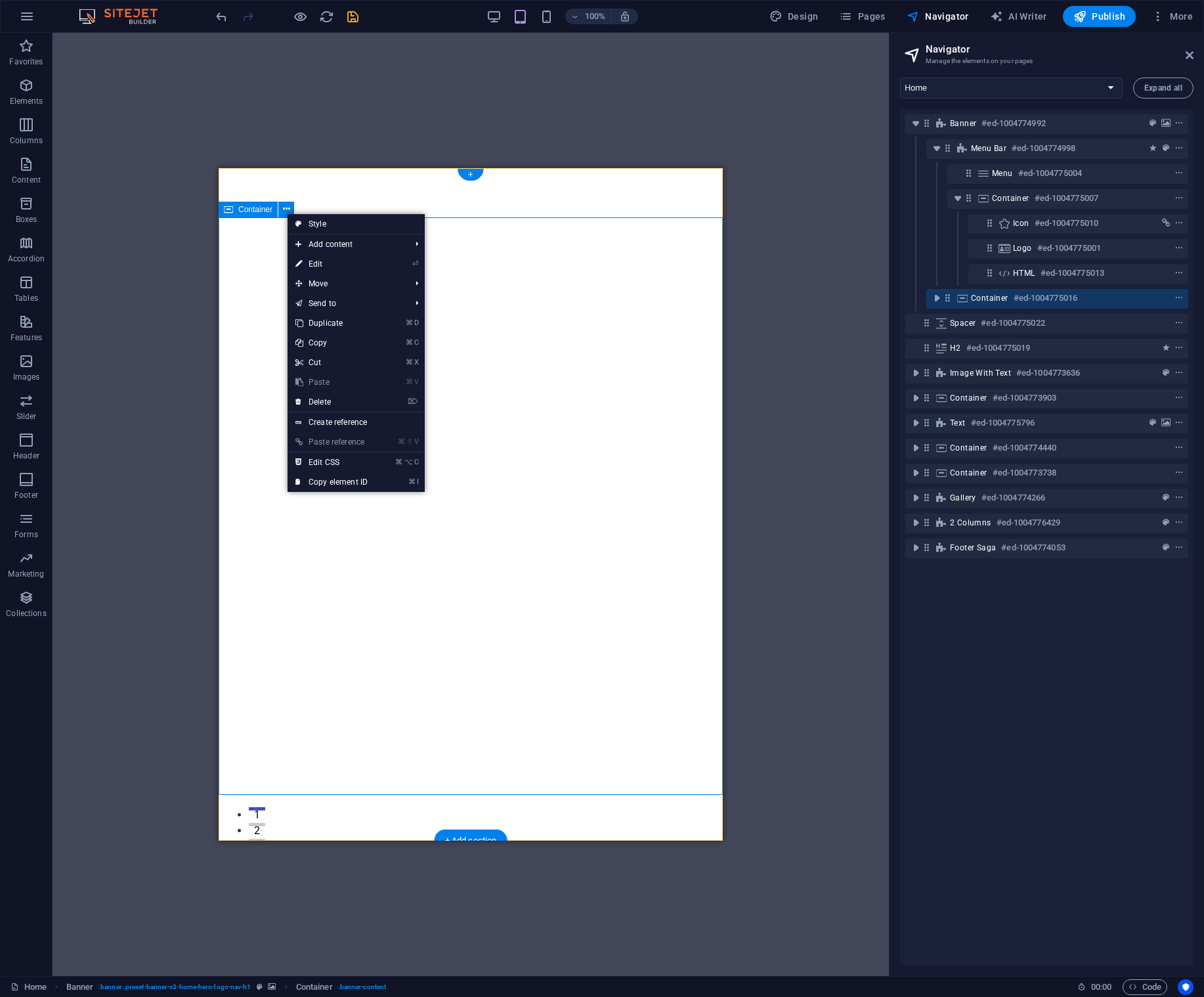
drag, startPoint x: 241, startPoint y: 256, endPoint x: 262, endPoint y: 278, distance: 30.4
click at [241, 923] on div at bounding box center [470, 975] width 504 height 105
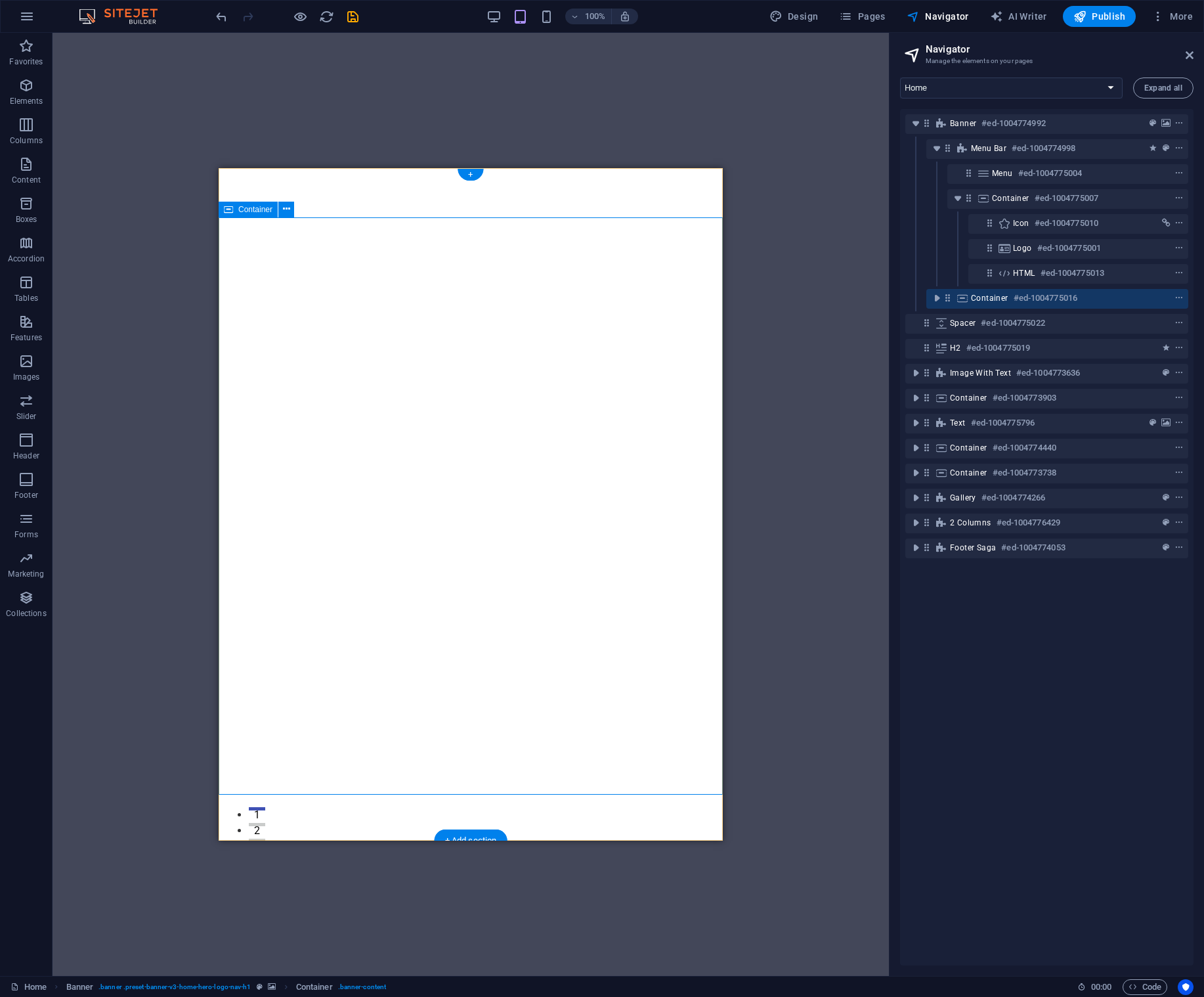
click at [526, 923] on div at bounding box center [470, 975] width 504 height 105
click at [488, 923] on div at bounding box center [470, 975] width 504 height 105
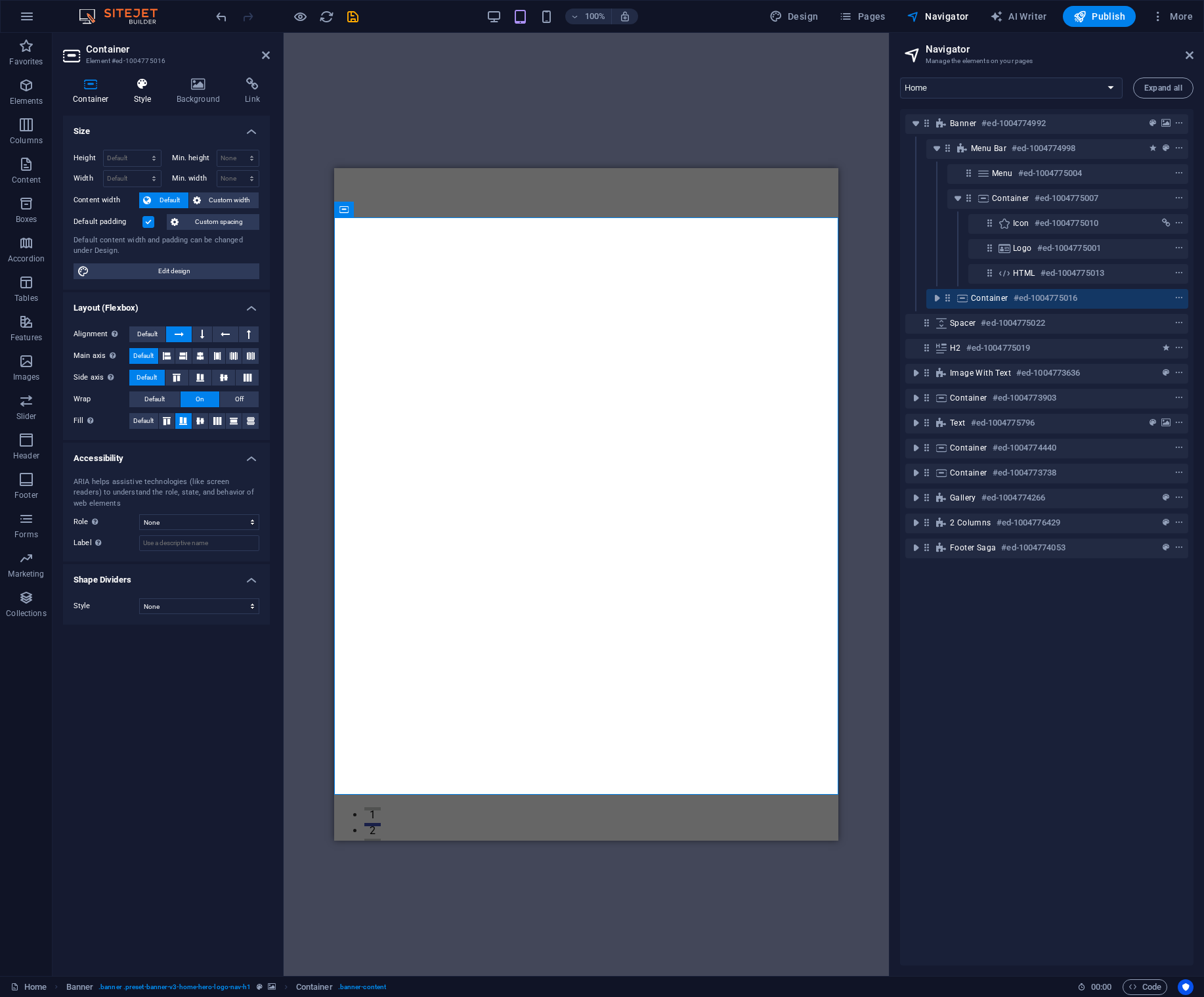
click at [135, 83] on icon at bounding box center [142, 84] width 37 height 13
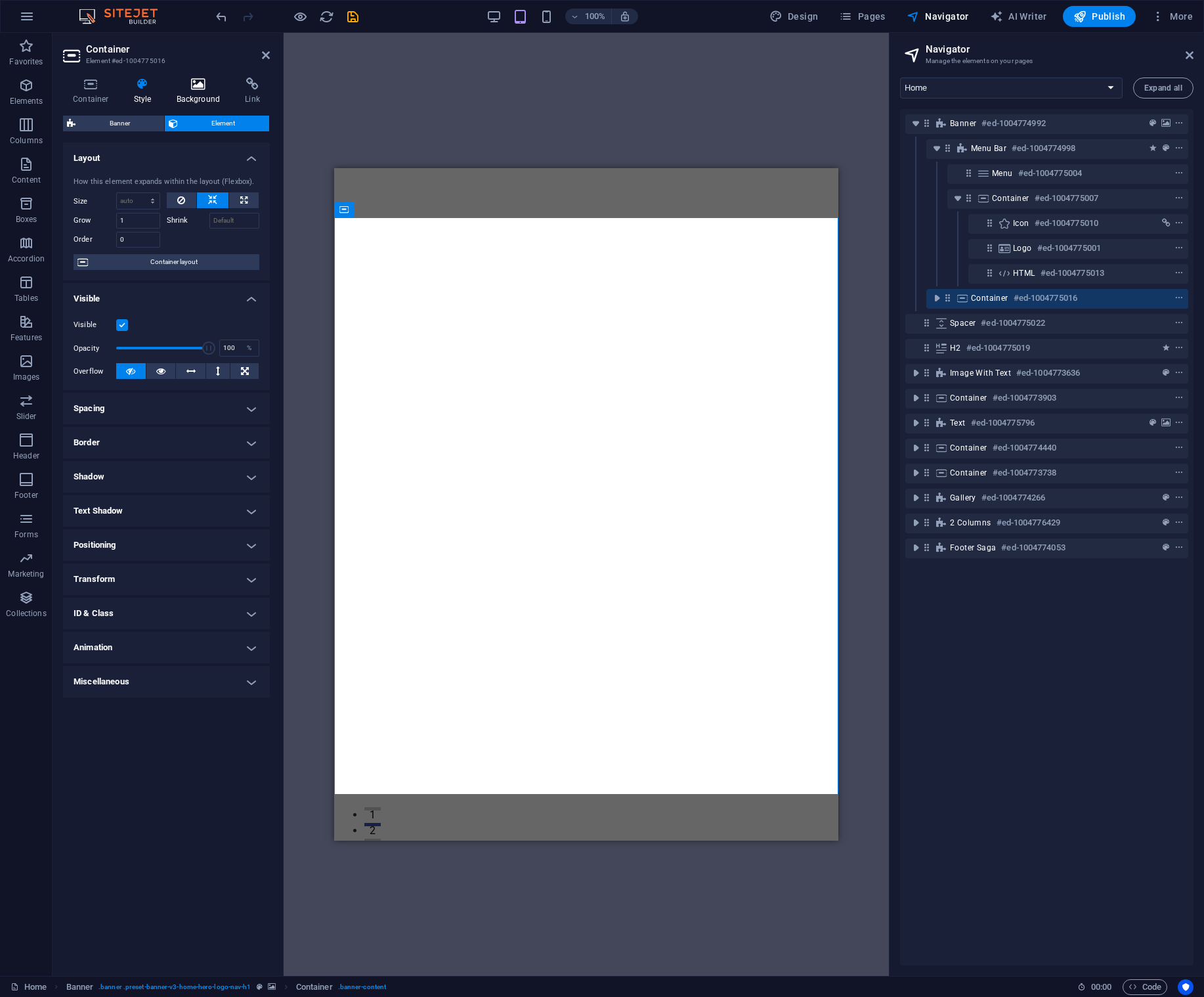
click at [197, 89] on icon at bounding box center [198, 84] width 63 height 13
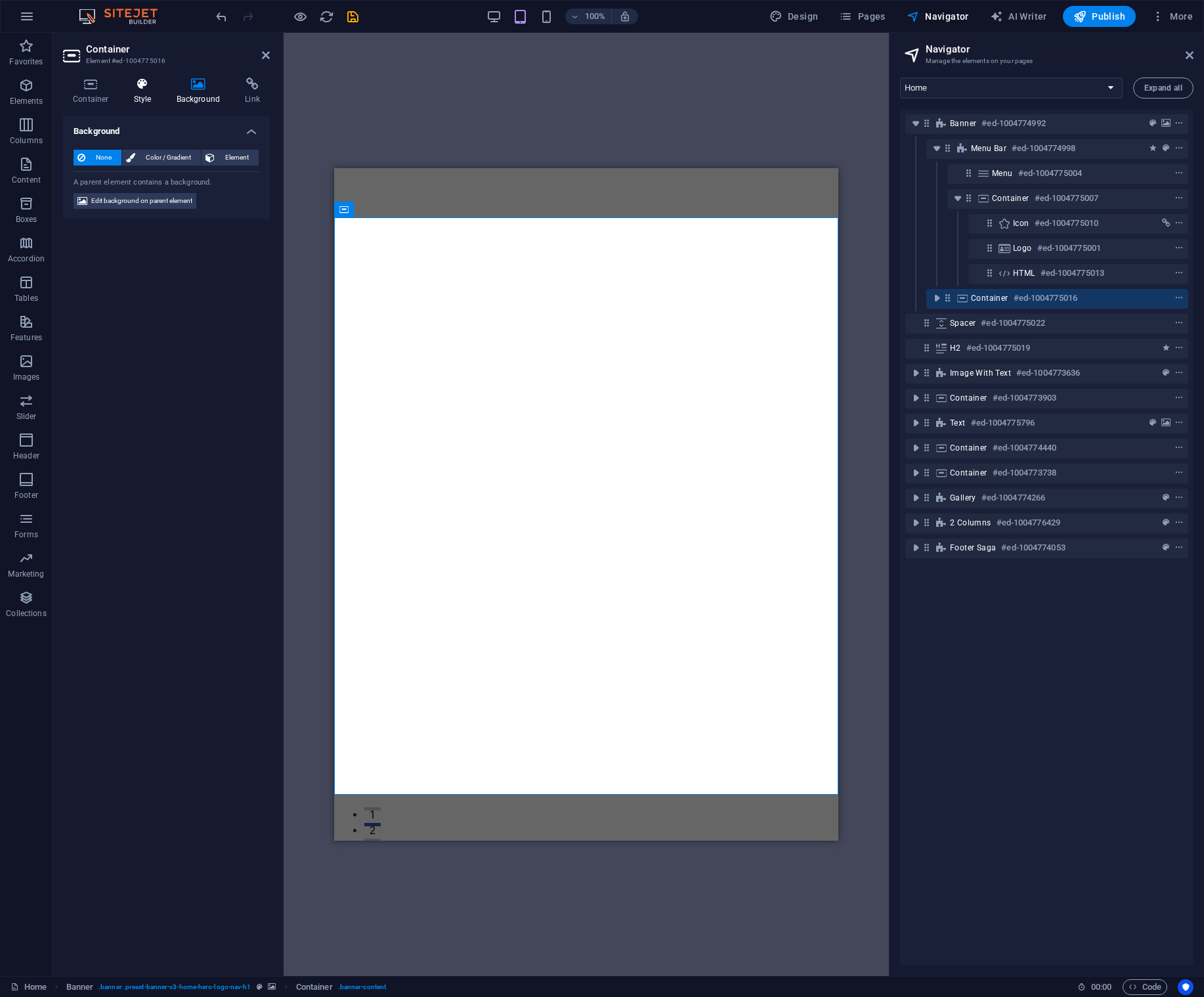
click at [160, 91] on h4 "Style" at bounding box center [145, 91] width 42 height 28
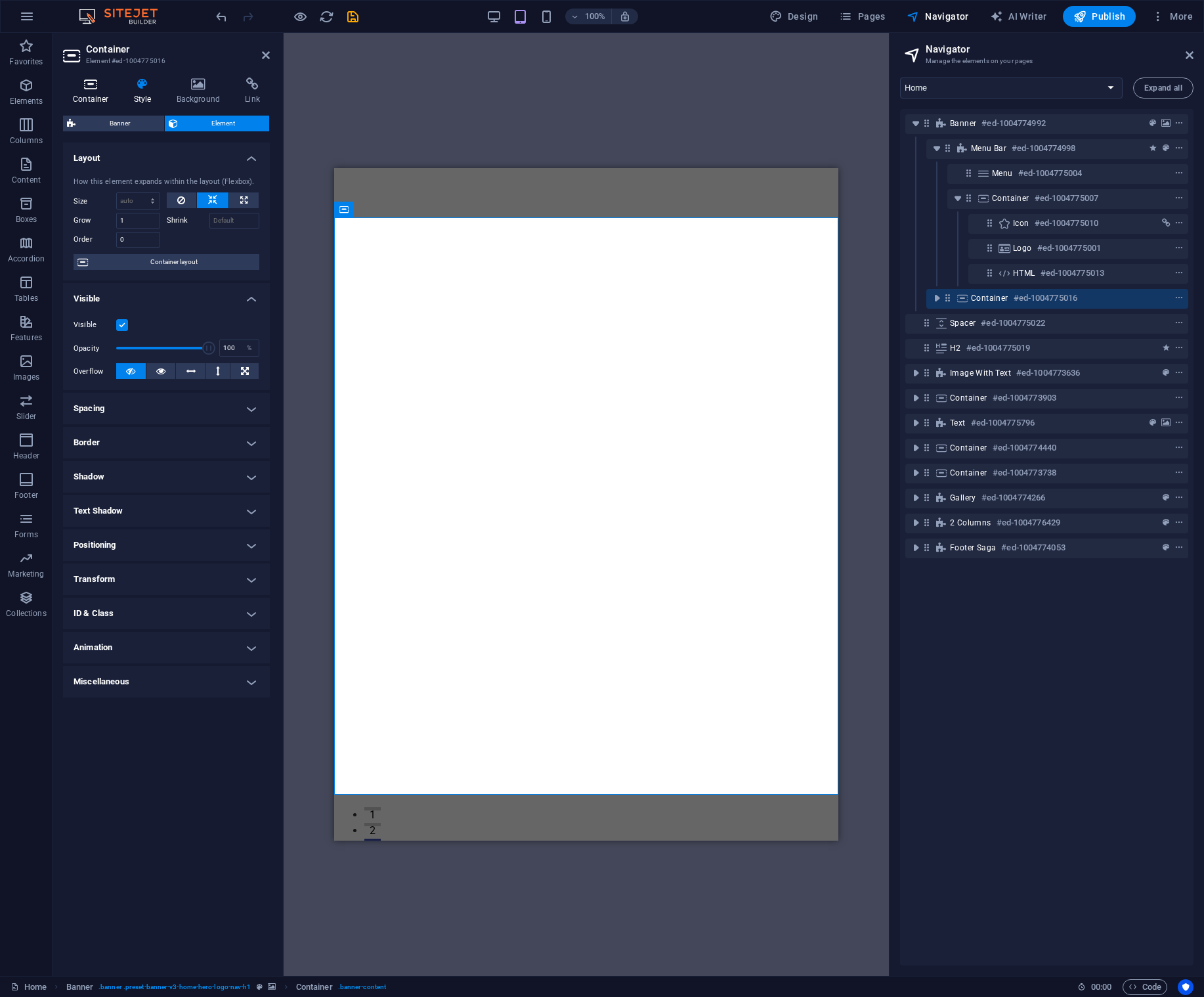
click at [116, 89] on icon at bounding box center [91, 84] width 56 height 13
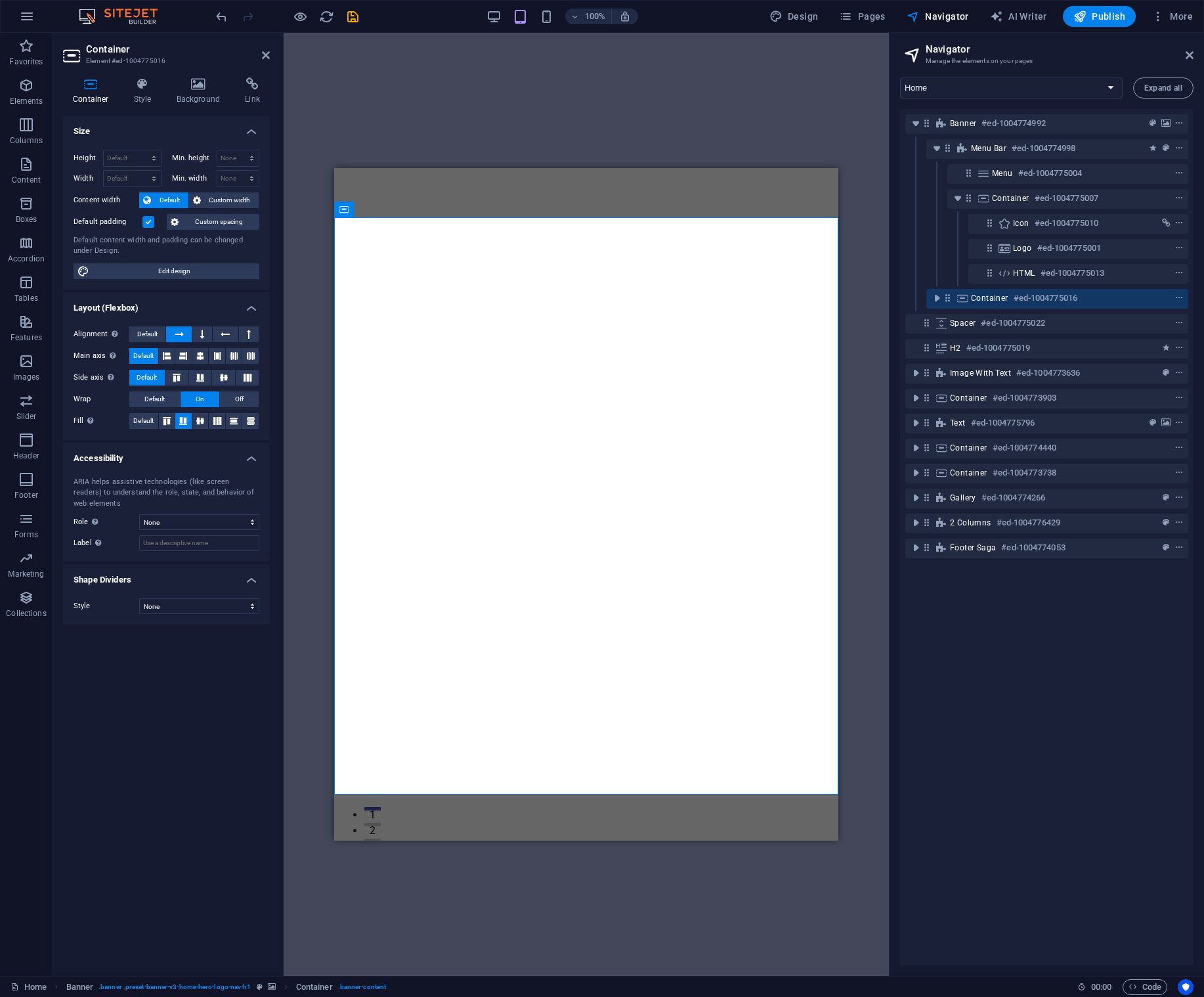
drag, startPoint x: 171, startPoint y: 267, endPoint x: 245, endPoint y: 290, distance: 77.5
click at [171, 267] on span "Edit design" at bounding box center [174, 271] width 162 height 16
select select "rem"
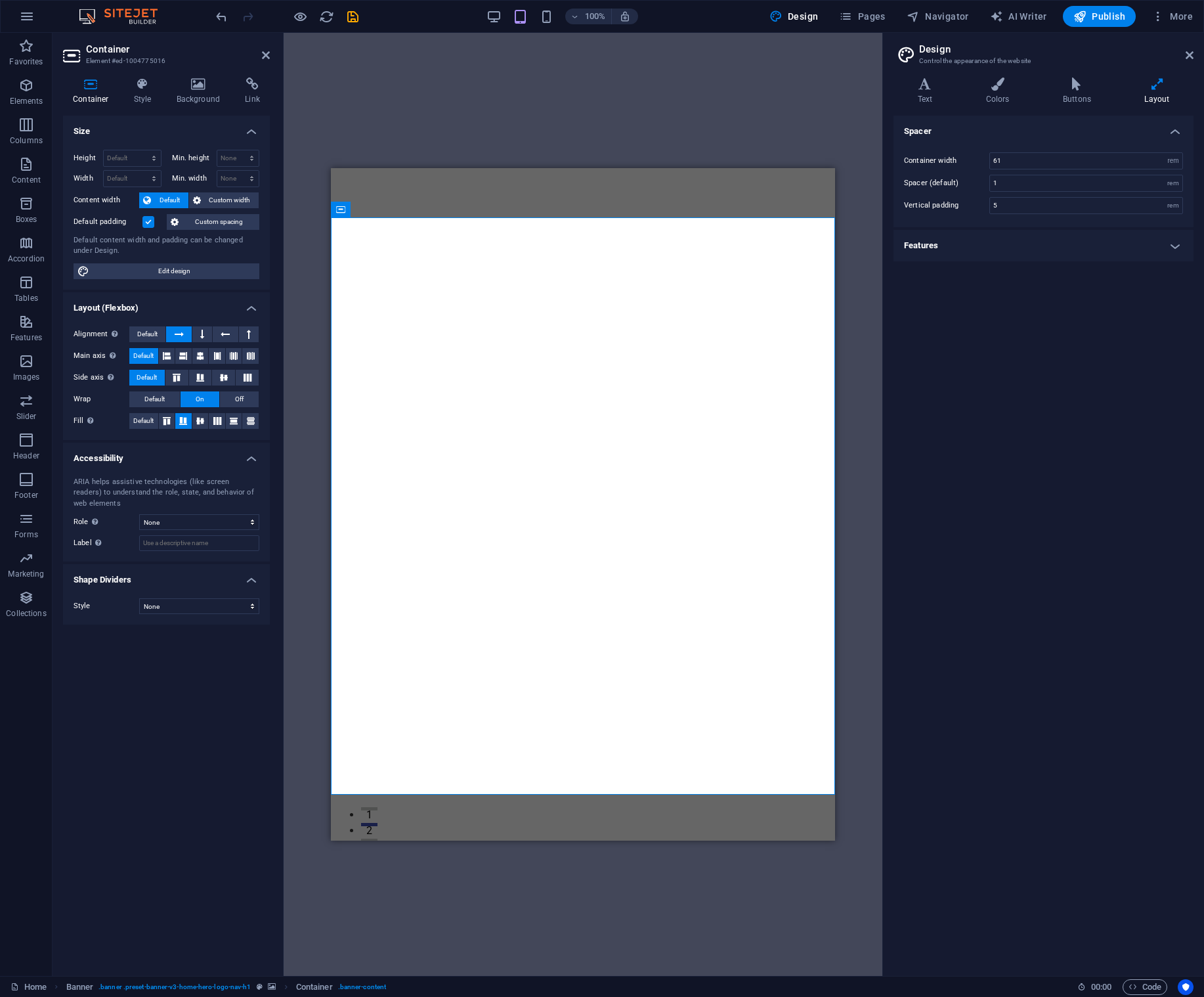
click at [1163, 240] on h4 "Features" at bounding box center [1044, 246] width 300 height 32
click at [1170, 276] on div "s" at bounding box center [1173, 275] width 18 height 16
click at [1172, 274] on div "s" at bounding box center [1173, 275] width 18 height 16
click at [996, 277] on input "0.3" at bounding box center [1086, 275] width 192 height 16
drag, startPoint x: 1003, startPoint y: 275, endPoint x: 983, endPoint y: 274, distance: 20.0
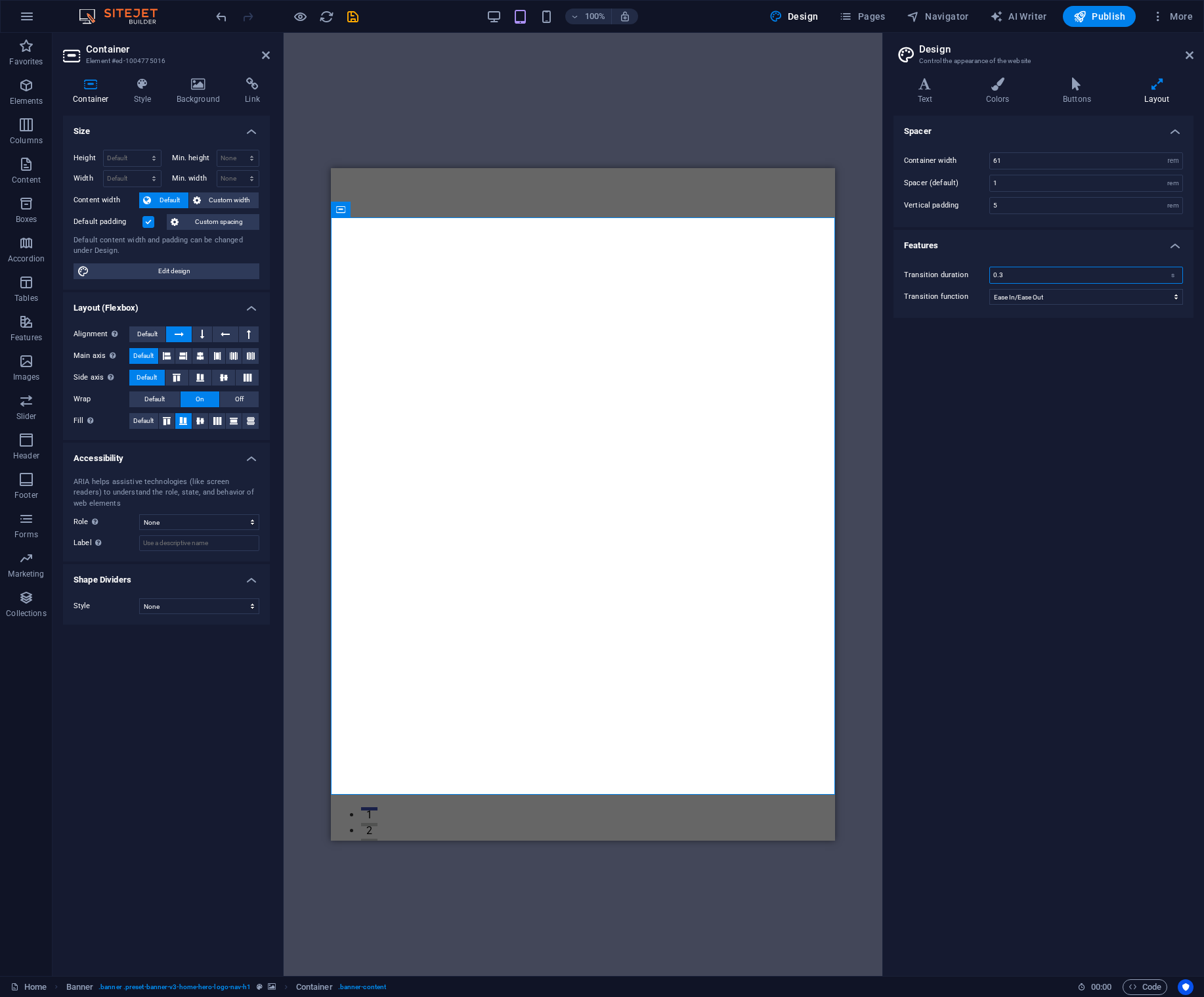
click at [983, 274] on div "Transition duration 0.3 s" at bounding box center [1043, 275] width 279 height 17
type input "2"
click at [1192, 51] on icon at bounding box center [1189, 55] width 7 height 11
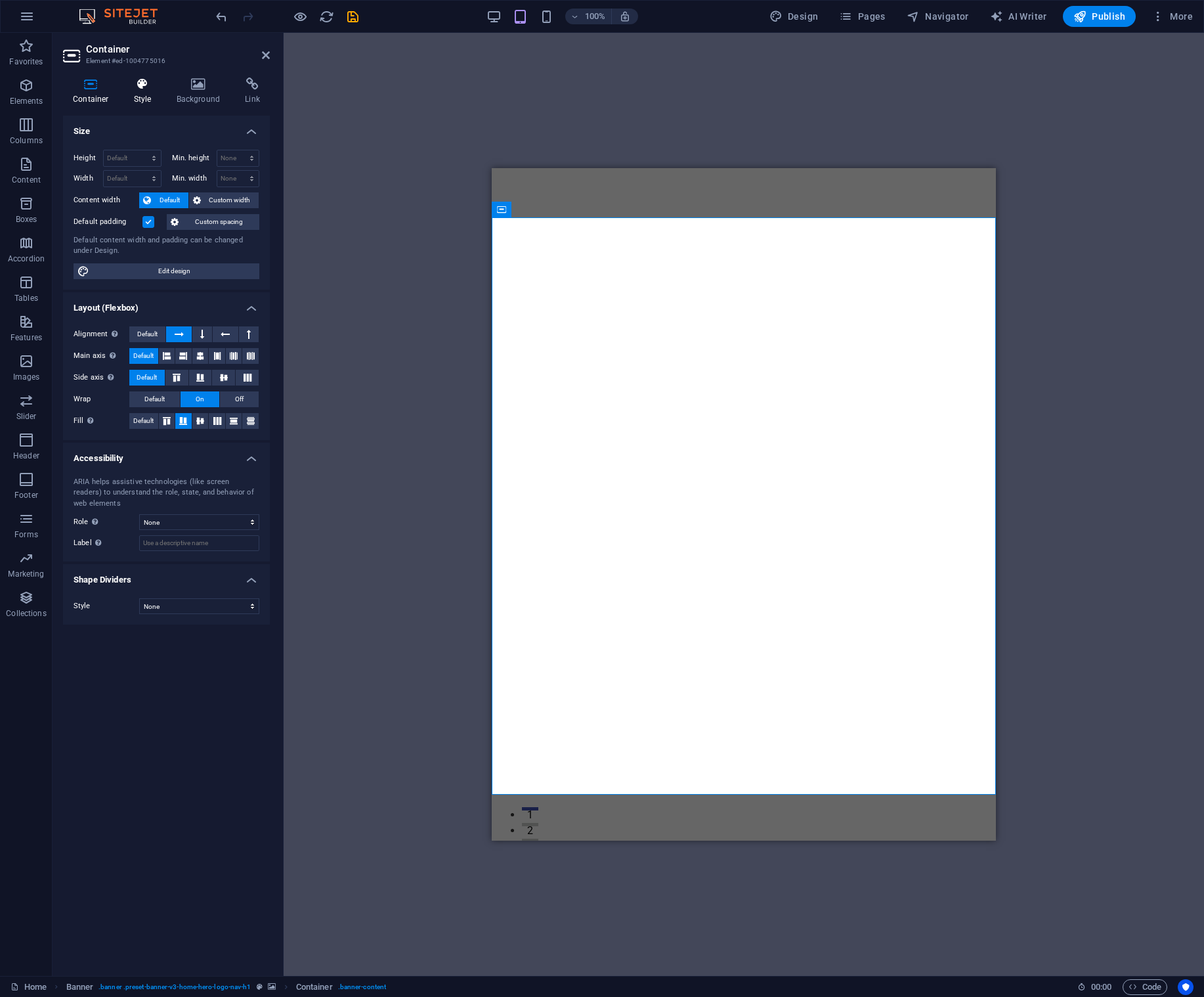
click at [132, 93] on h4 "Style" at bounding box center [145, 91] width 42 height 28
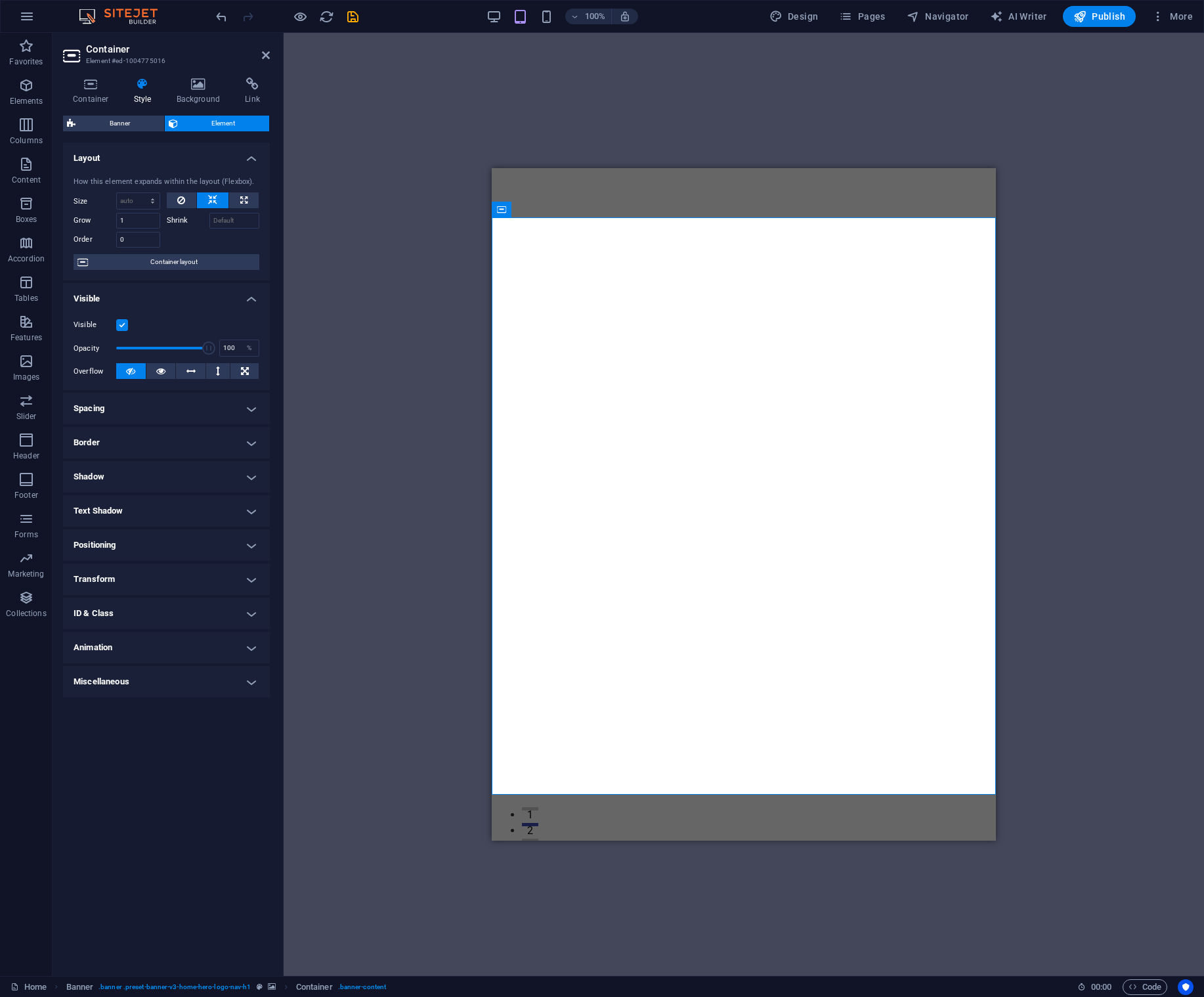
click at [225, 124] on span "Element" at bounding box center [223, 123] width 84 height 16
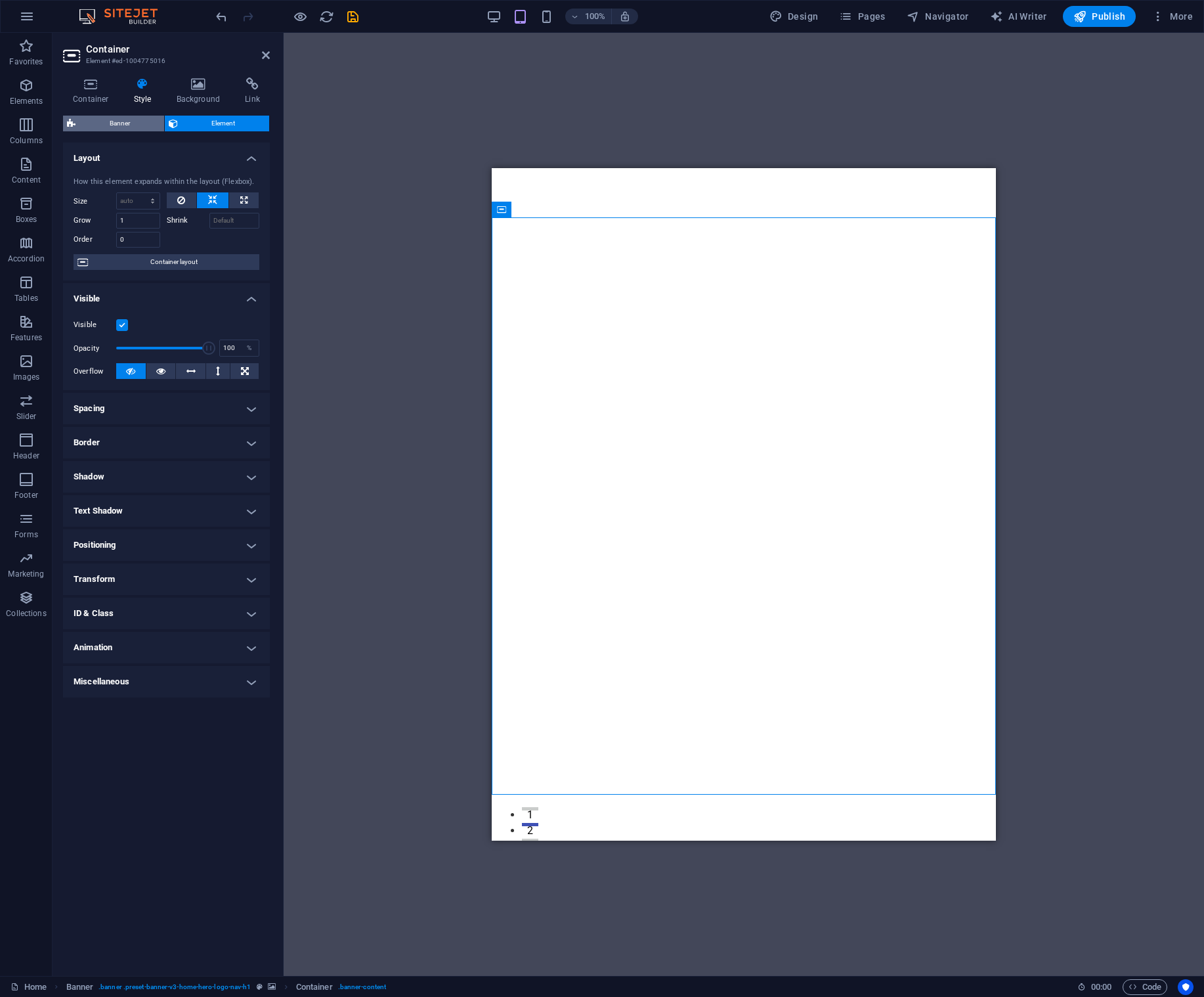
click at [103, 119] on span "Banner" at bounding box center [119, 123] width 81 height 16
select select "preset-banner-v3-home-hero-logo-nav-h1"
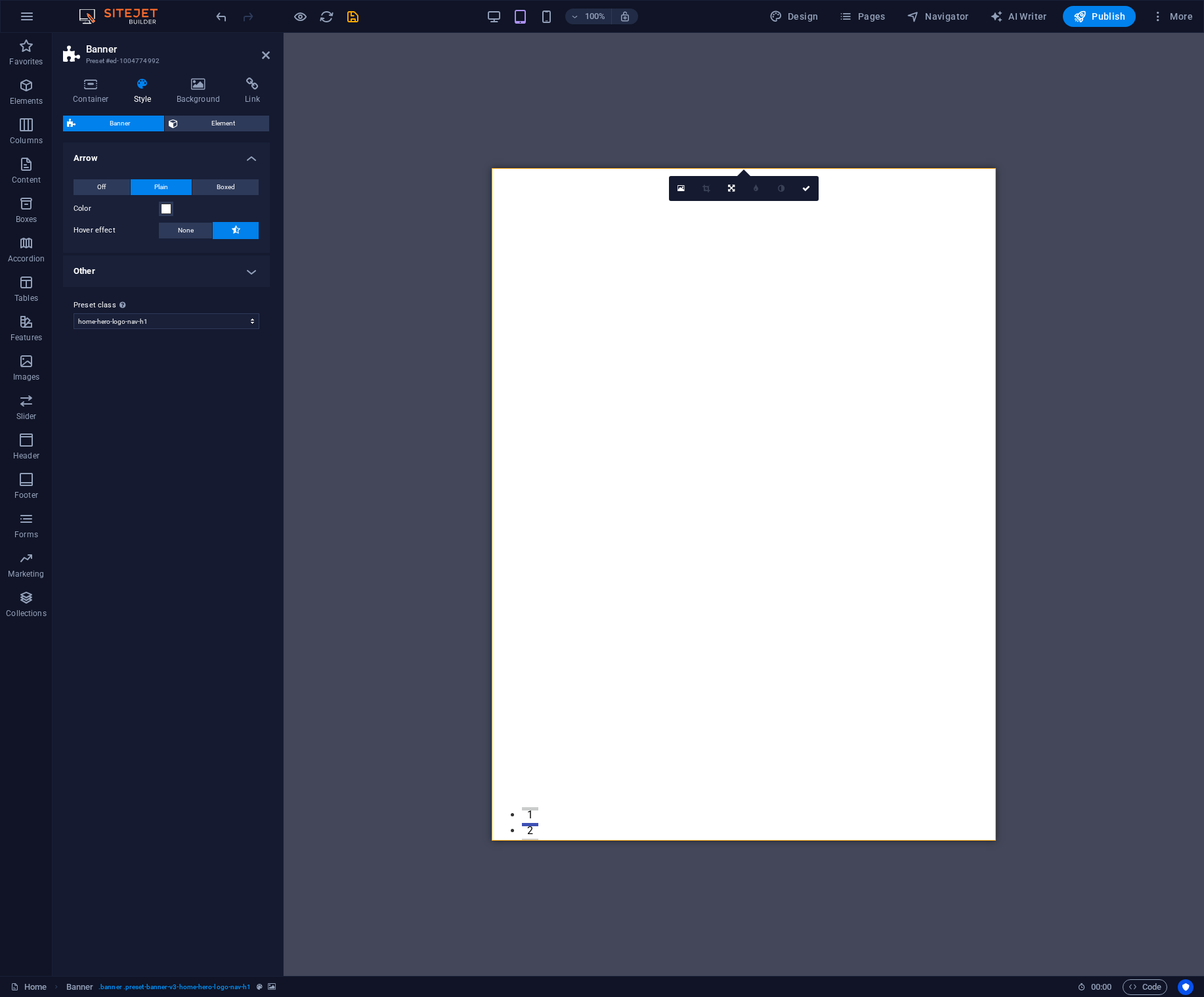
click at [267, 54] on icon at bounding box center [265, 55] width 7 height 11
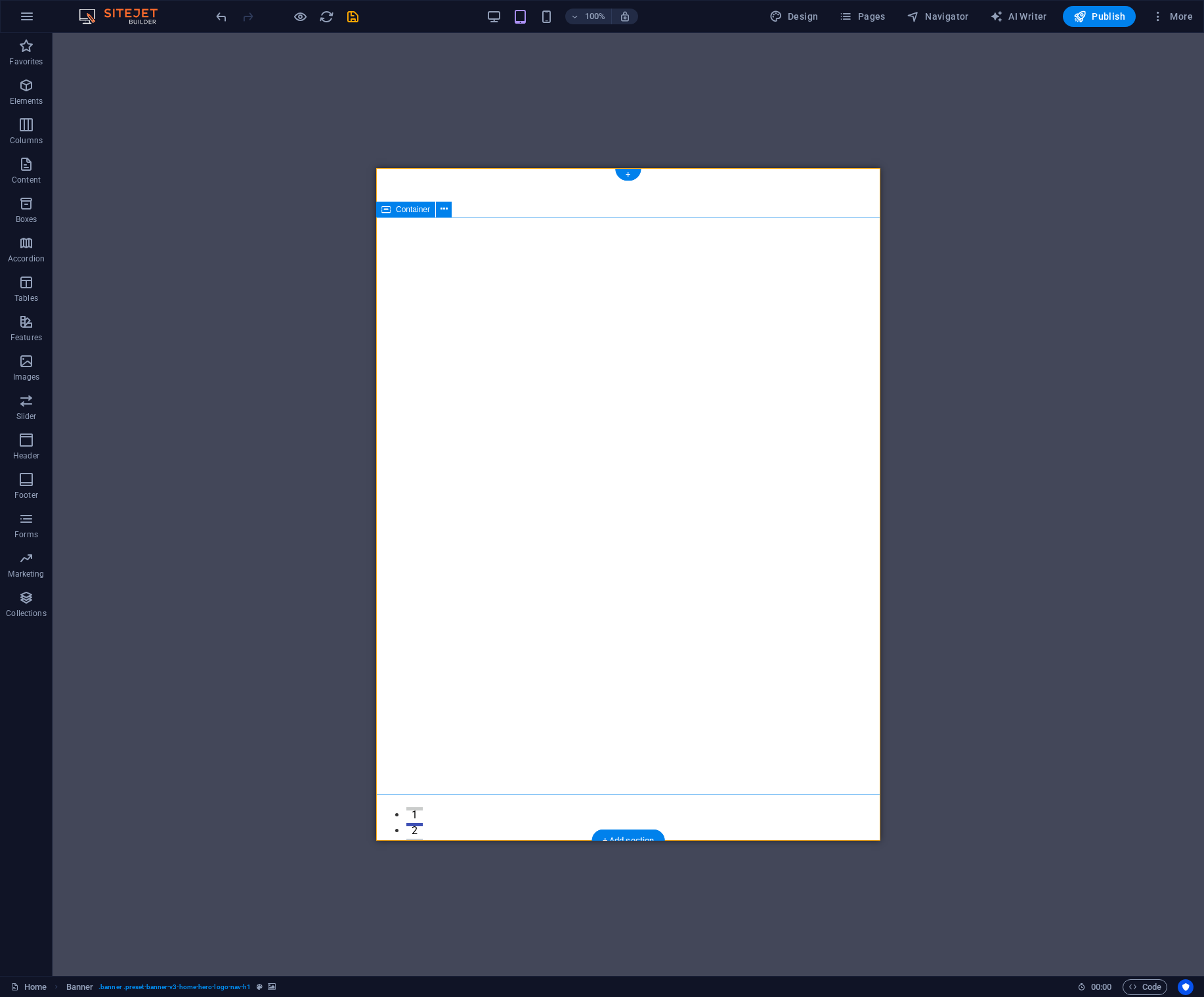
click at [484, 923] on div at bounding box center [628, 975] width 504 height 105
click at [388, 209] on icon at bounding box center [386, 209] width 9 height 16
drag, startPoint x: 766, startPoint y: 378, endPoint x: 717, endPoint y: 209, distance: 176.0
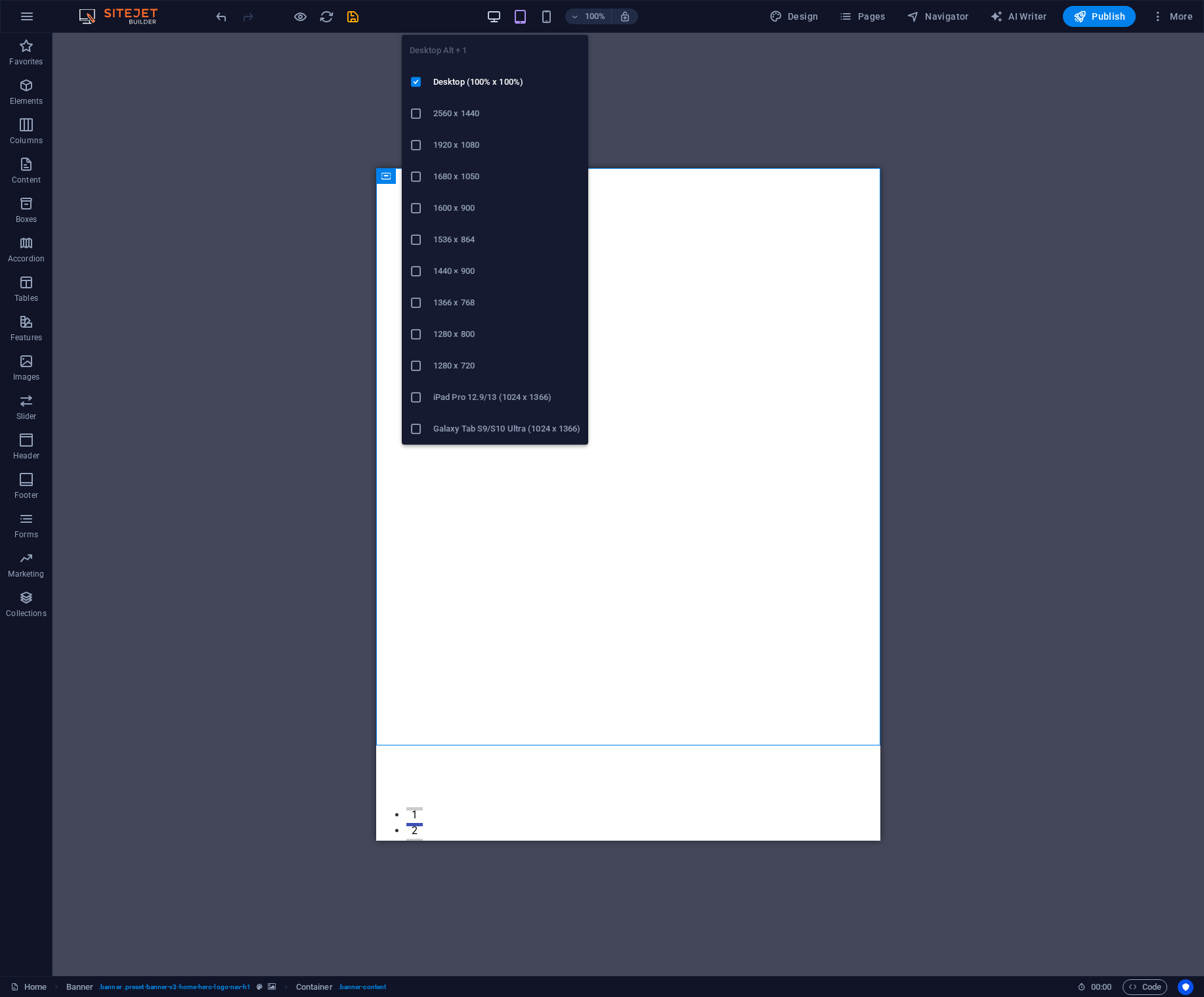
click at [493, 17] on icon "button" at bounding box center [494, 17] width 15 height 15
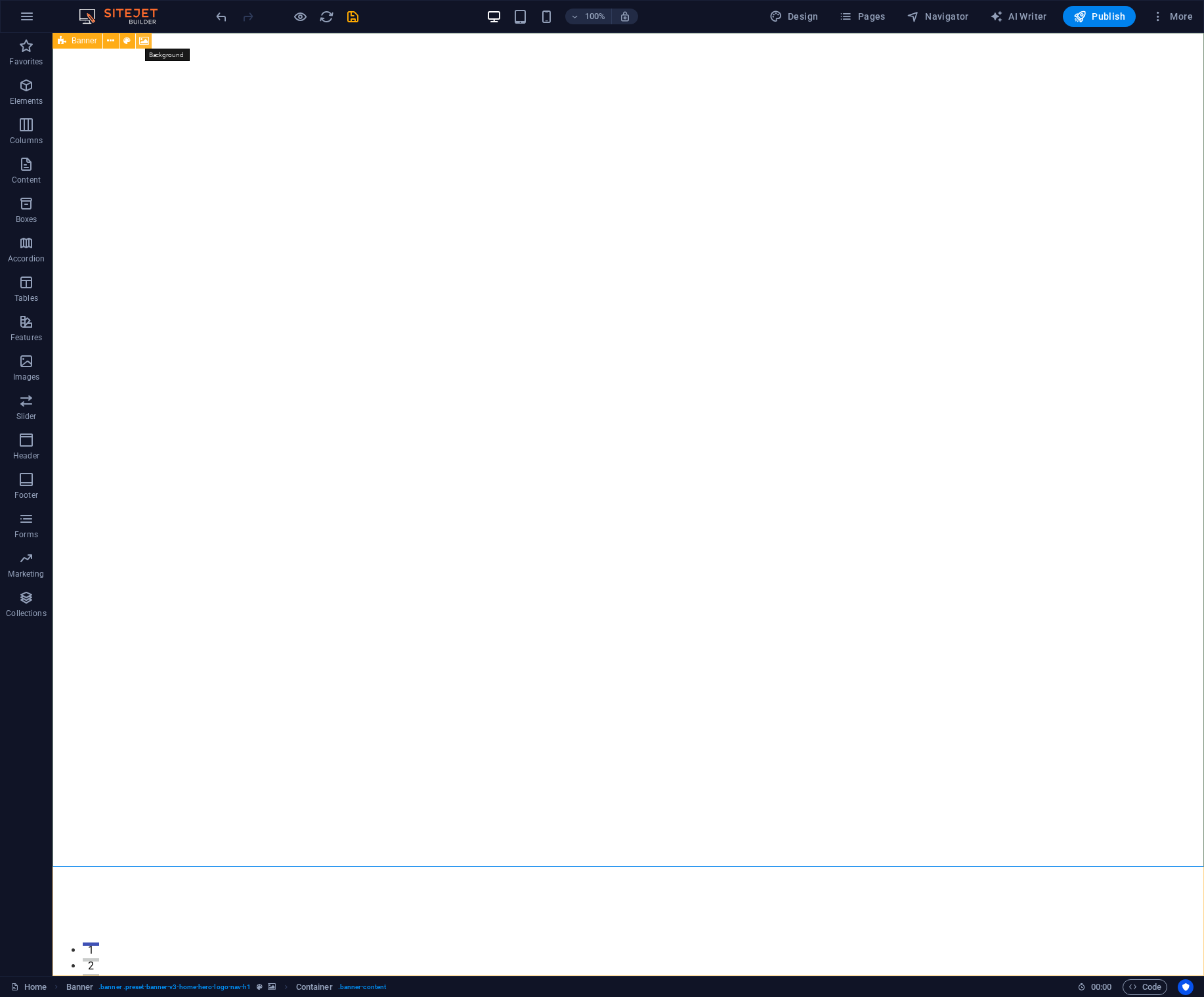
click at [143, 41] on icon at bounding box center [144, 41] width 10 height 14
select select "ms"
select select "s"
select select "progressive"
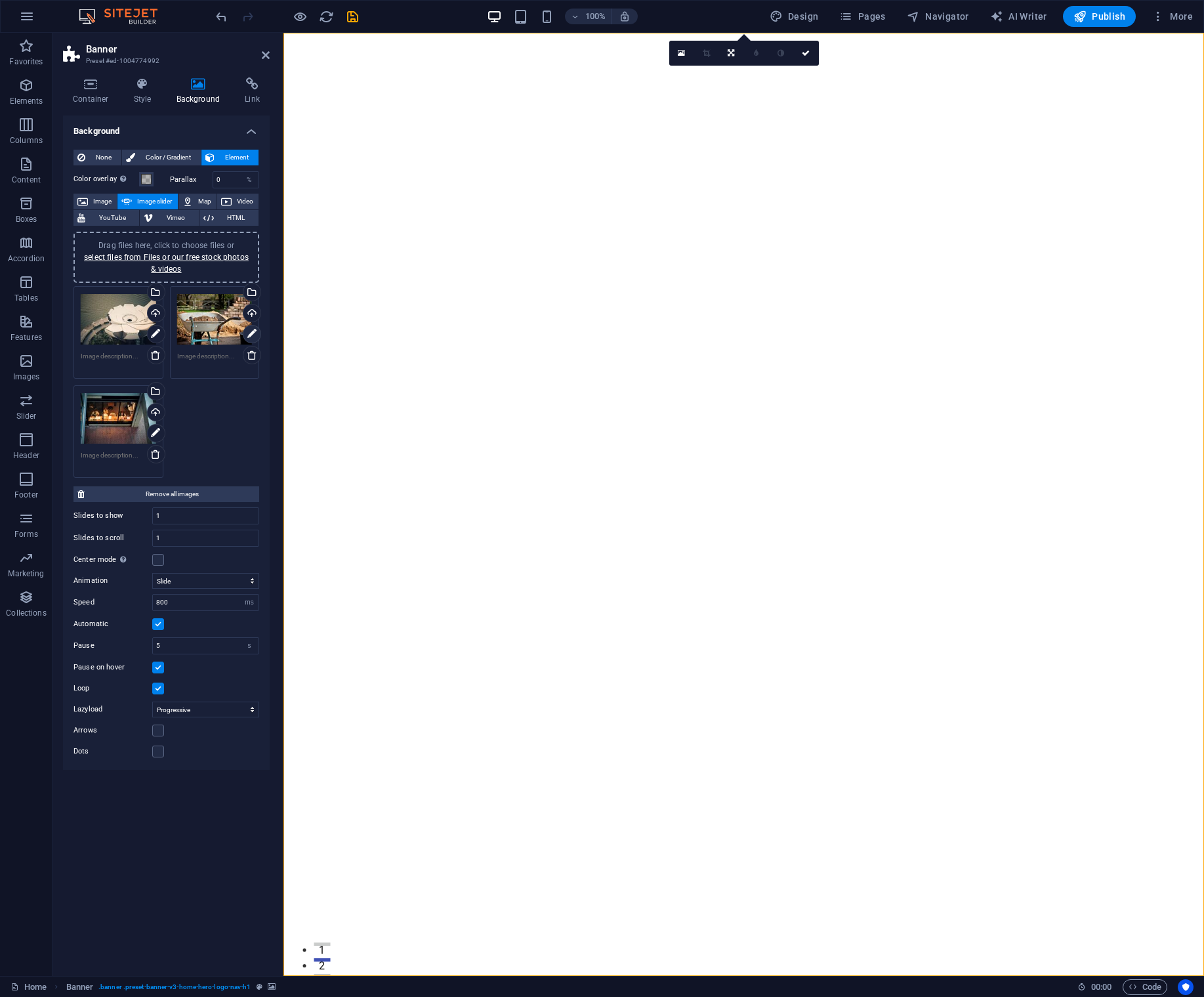
click at [254, 333] on icon at bounding box center [251, 334] width 9 height 16
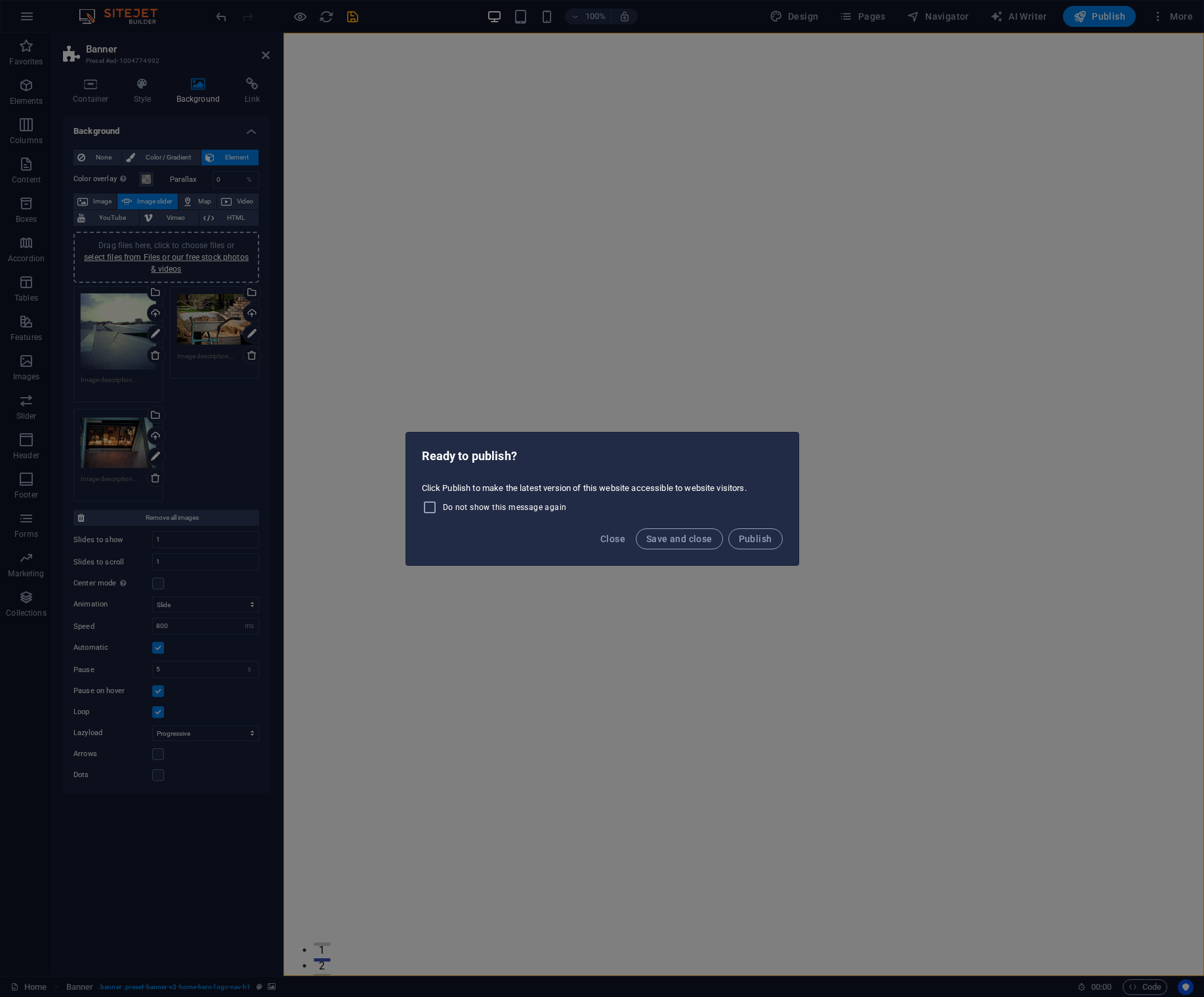
click at [667, 501] on div "Click Publish to make the latest version of this website accessible to website …" at bounding box center [602, 499] width 392 height 43
click at [613, 538] on span "Close" at bounding box center [613, 539] width 25 height 11
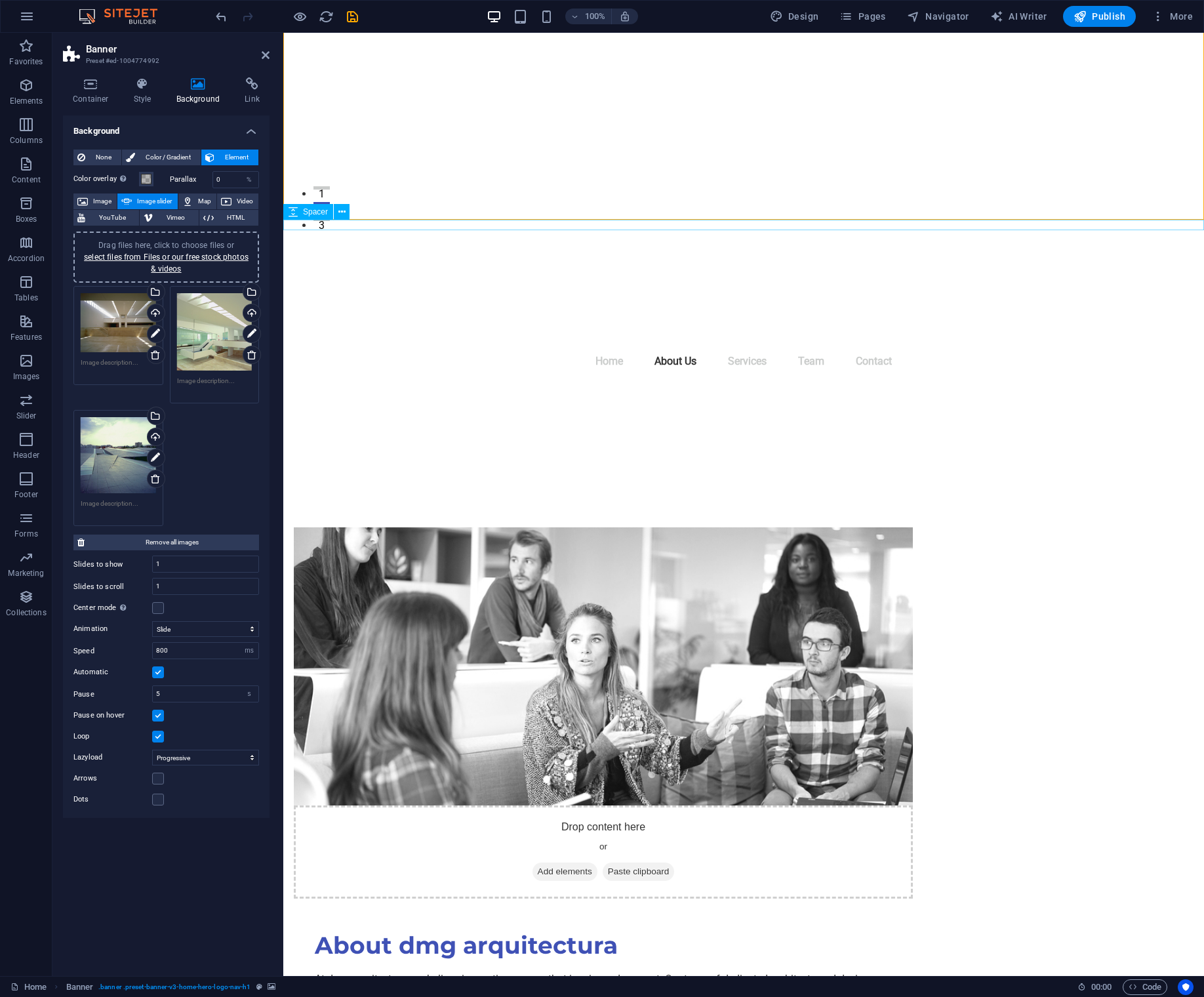
scroll to position [753, 0]
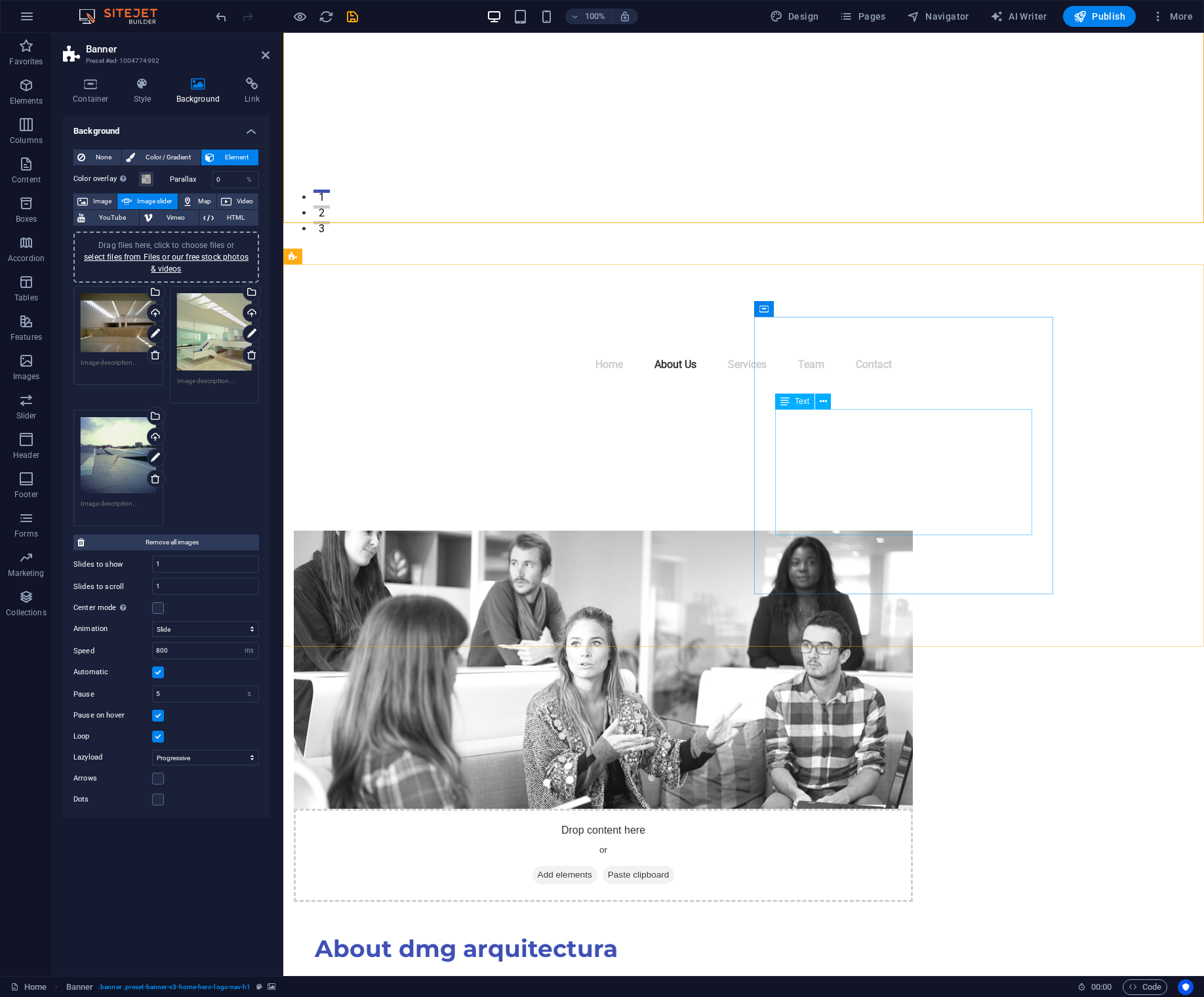
click at [864, 975] on div "At dmg arquitectura, we believe in creating spaces that inspire and connect. Ou…" at bounding box center [602, 1006] width 577 height 63
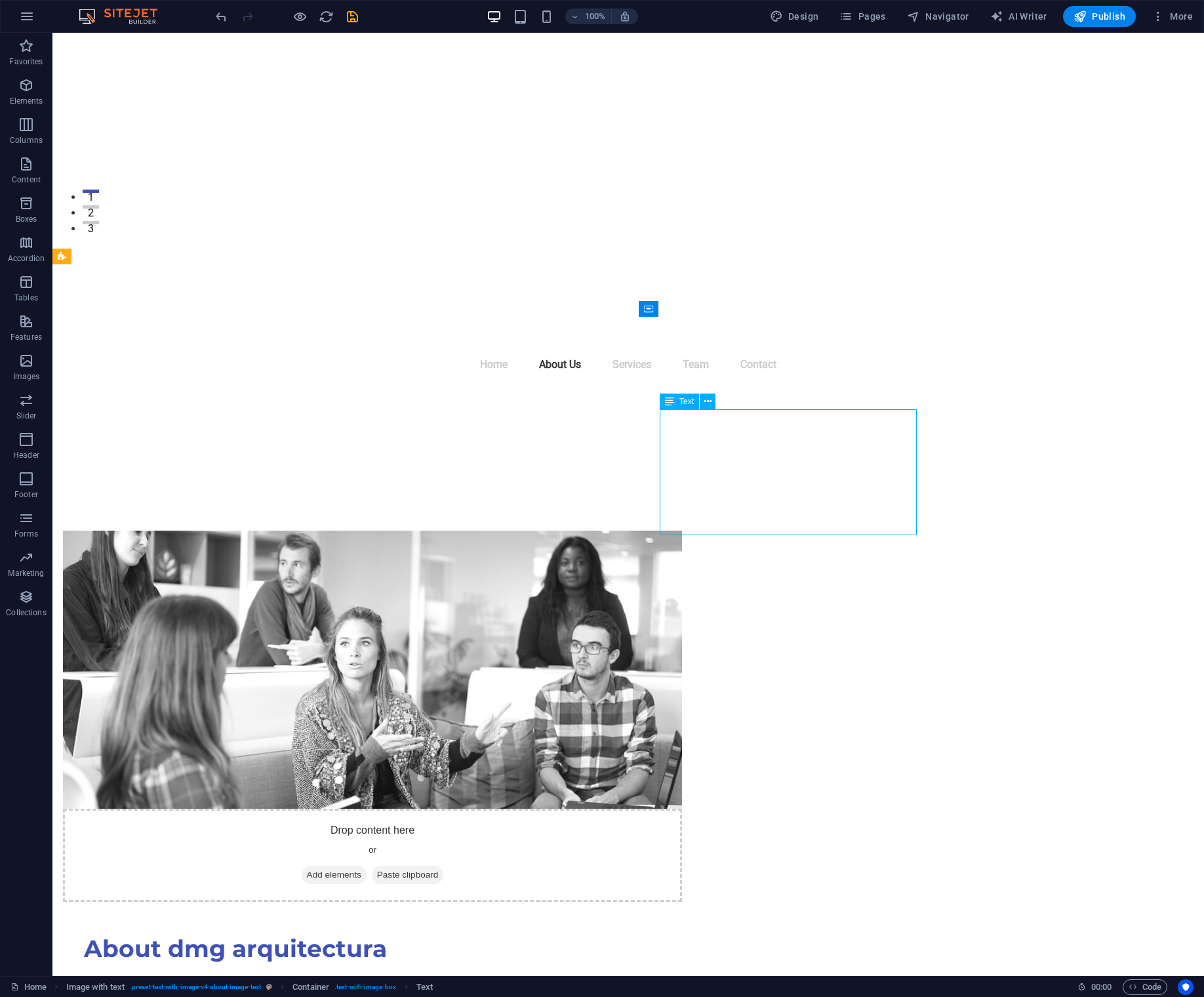
click at [661, 975] on div "At dmg arquitectura, we believe in creating spaces that inspire and connect. Ou…" at bounding box center [372, 1006] width 577 height 63
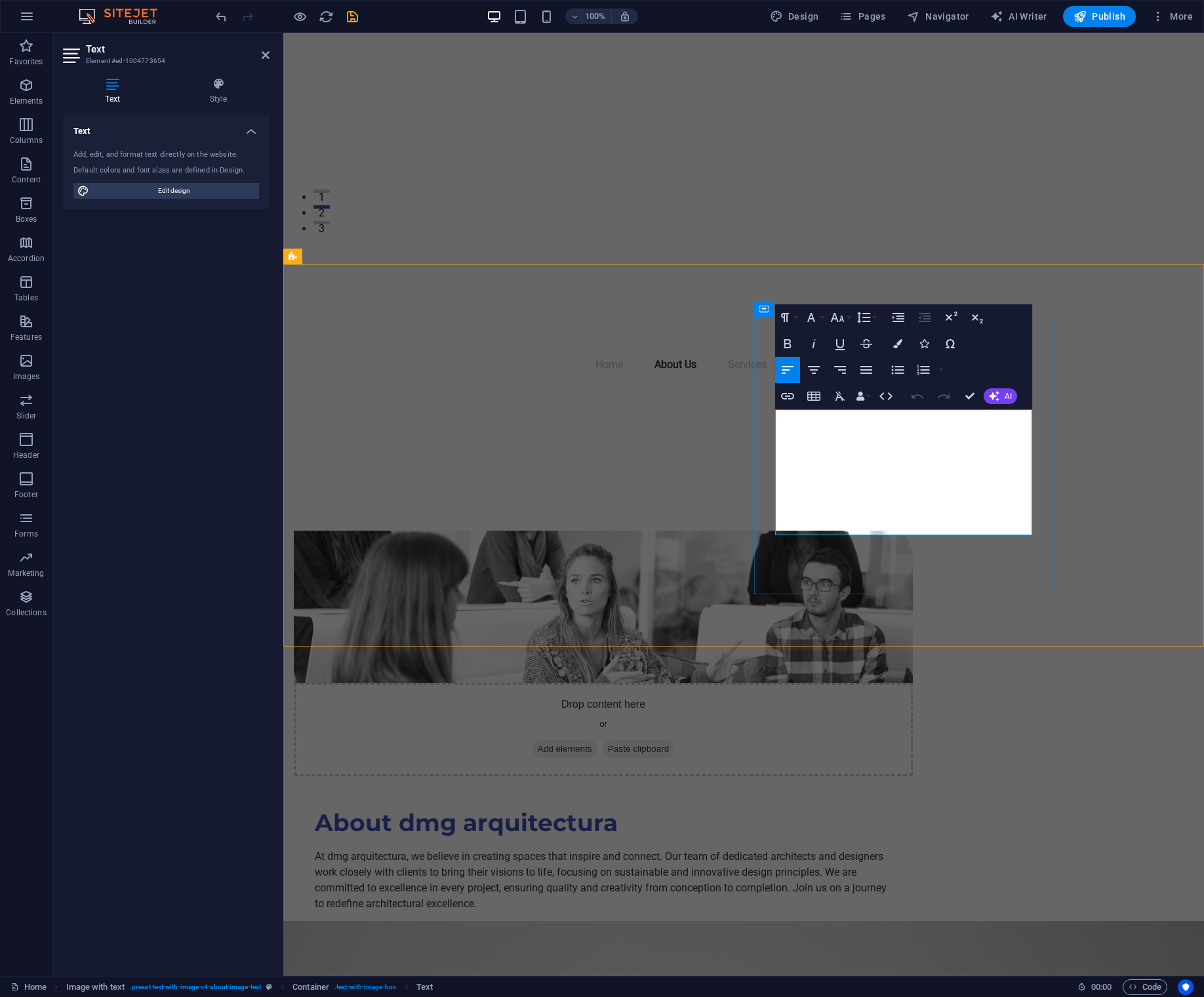
click at [842, 849] on p "At dmg arquitectura, we believe in creating spaces that inspire and connect. Ou…" at bounding box center [602, 880] width 577 height 63
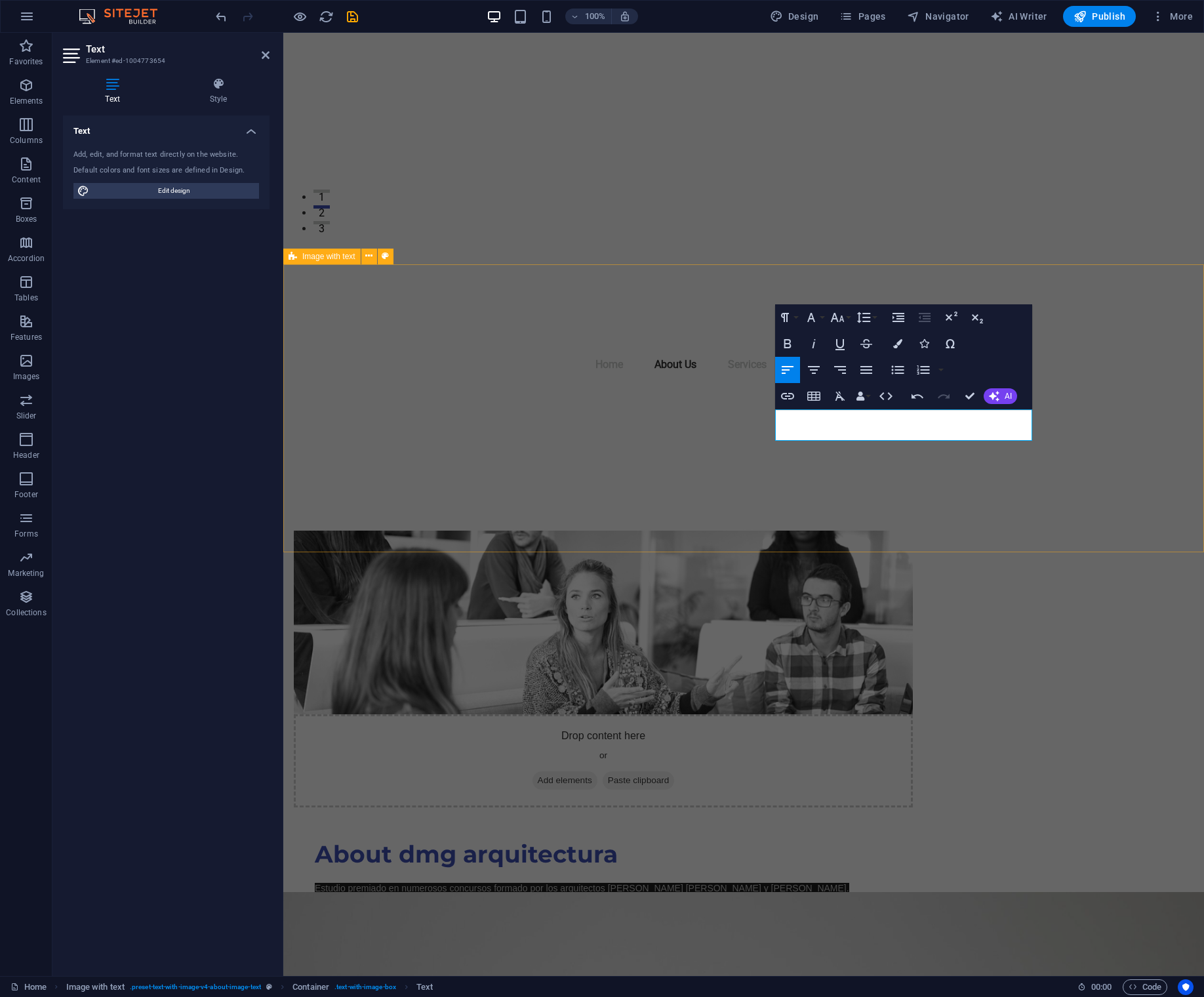
click at [986, 503] on div "Drop content here or Add elements Paste clipboard About dmg arquitectura Estudi…" at bounding box center [743, 742] width 920 height 529
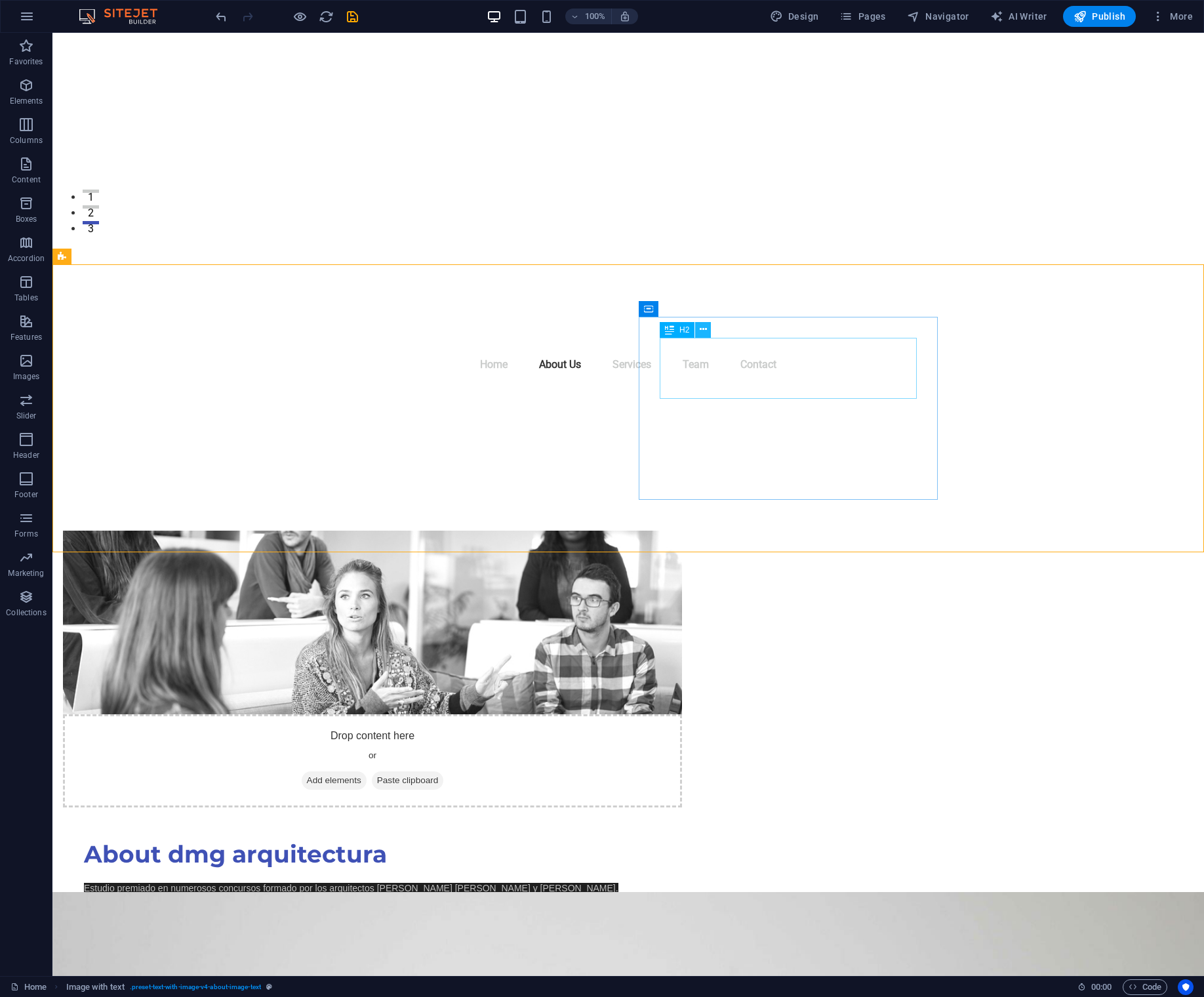
click at [701, 335] on icon at bounding box center [703, 330] width 7 height 14
click at [705, 335] on icon at bounding box center [703, 330] width 7 height 14
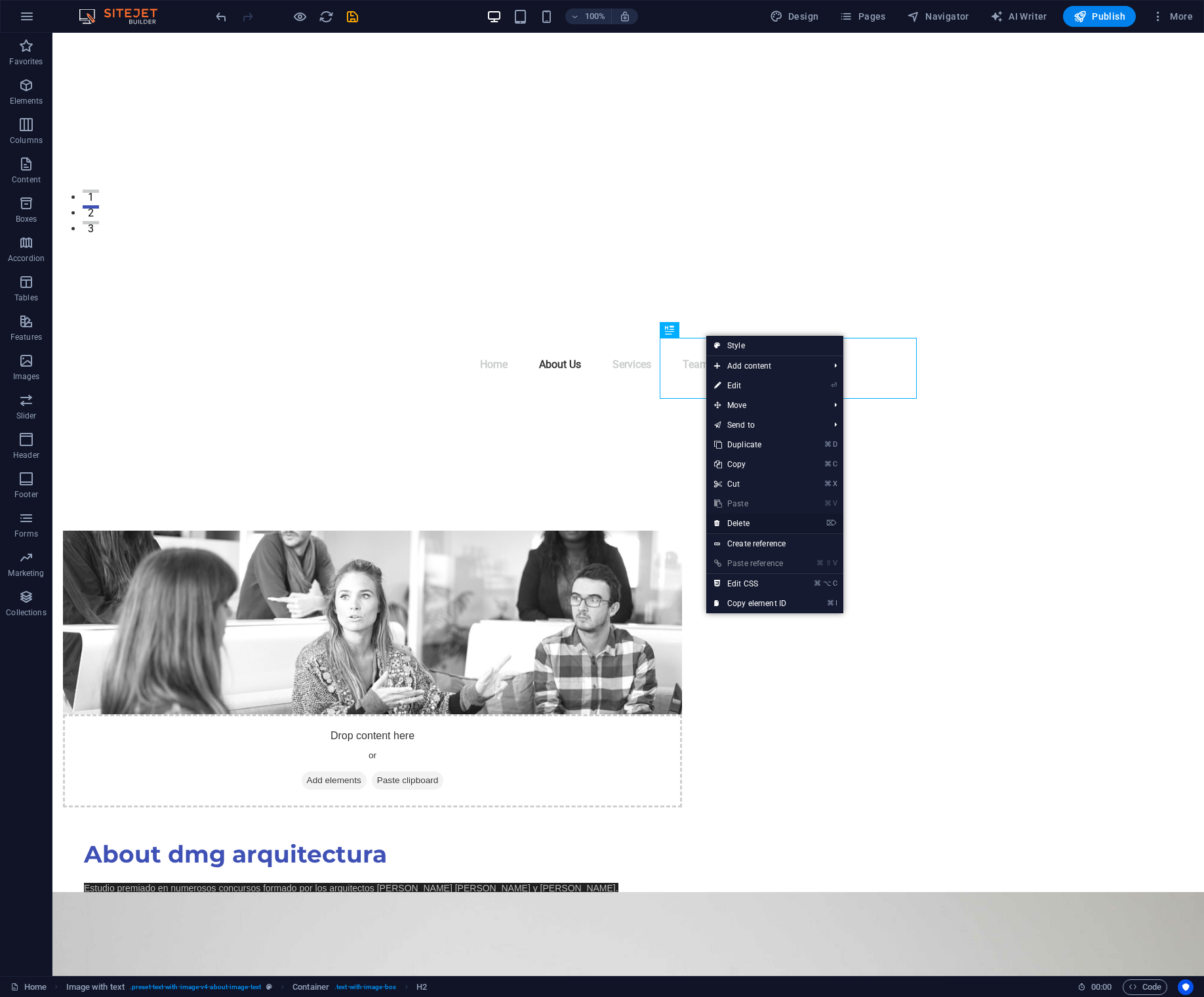
click at [751, 526] on link "⌦ Delete" at bounding box center [751, 523] width 88 height 20
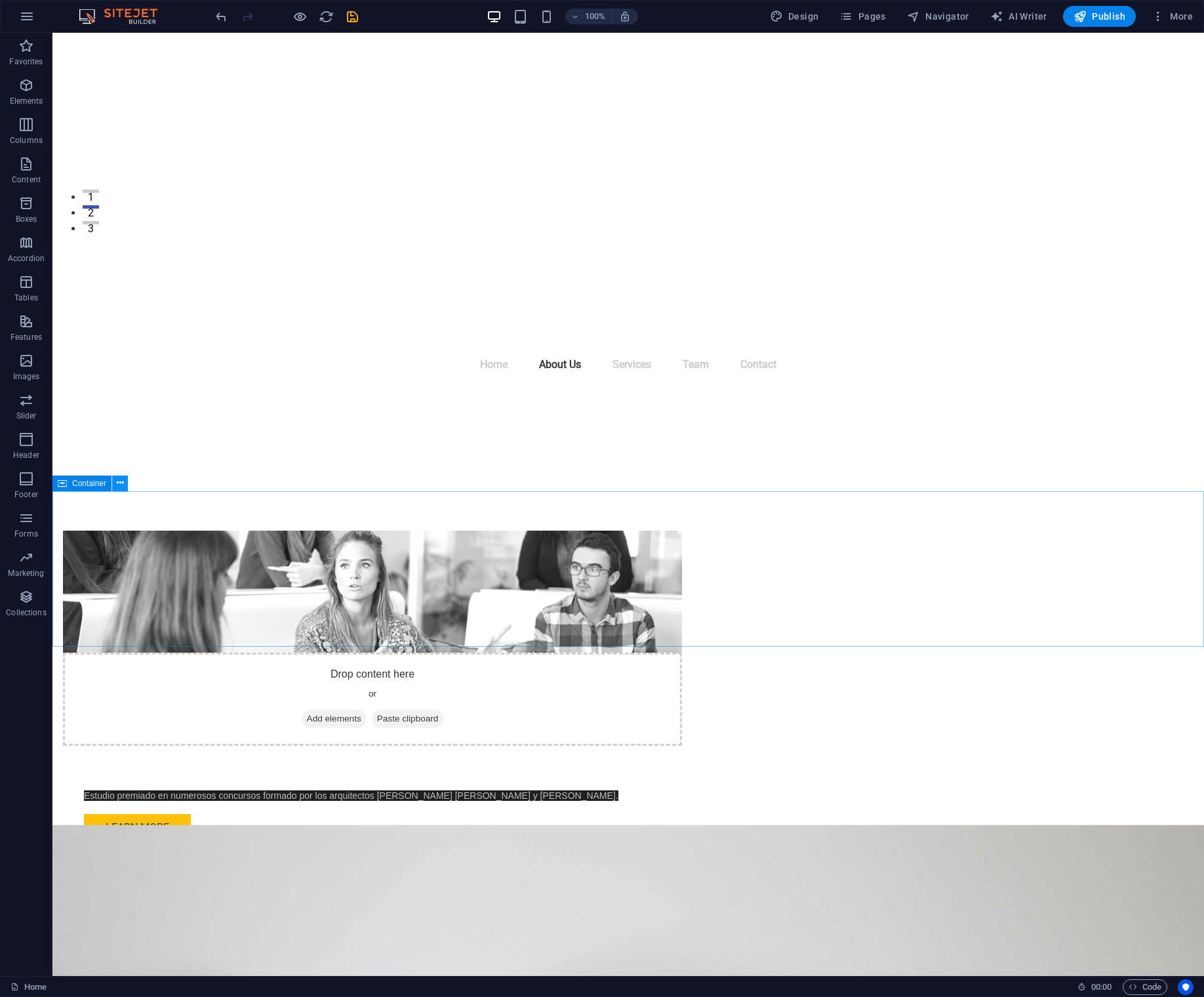
click at [120, 486] on icon at bounding box center [120, 483] width 7 height 14
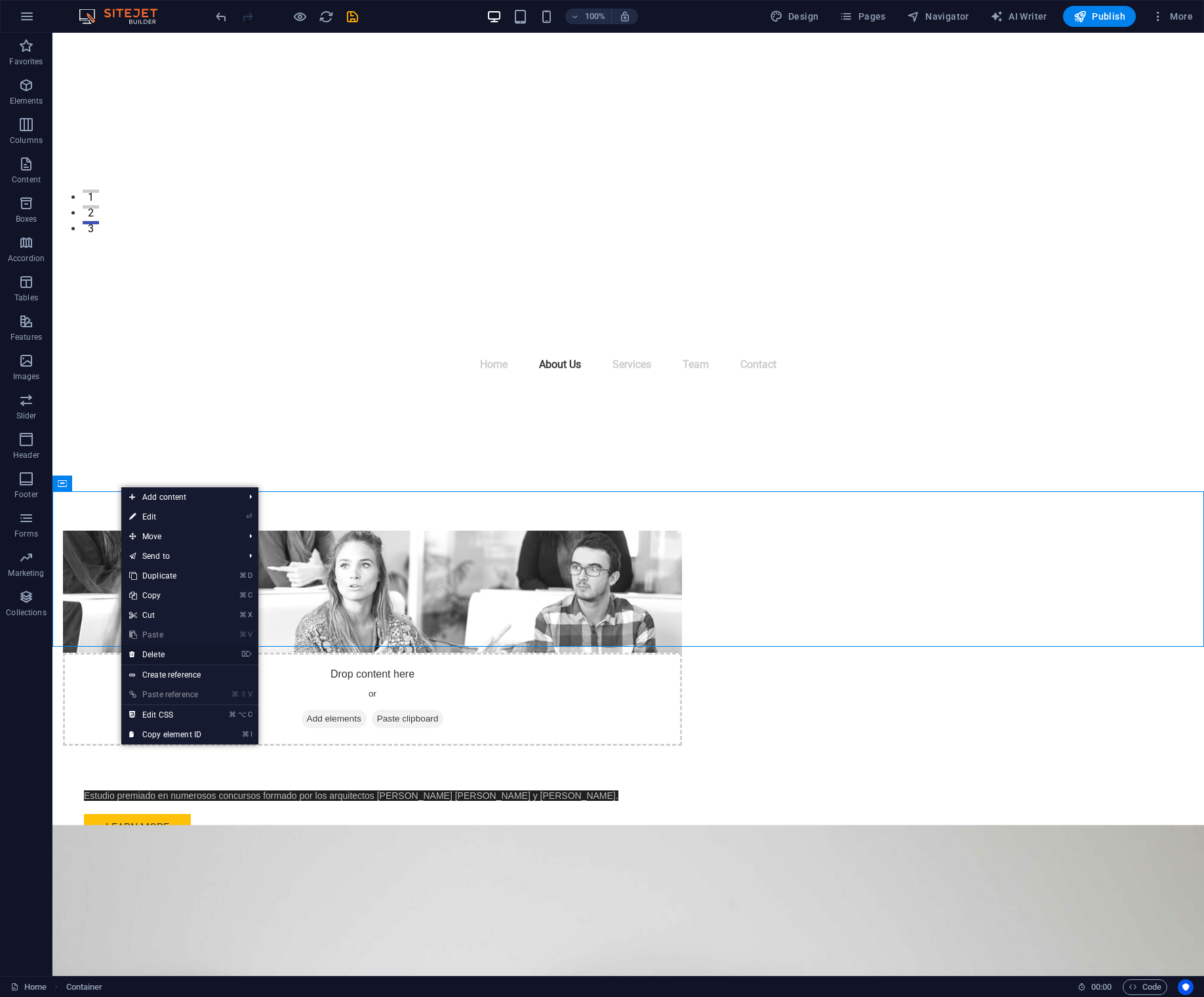
click at [170, 657] on link "⌦ Delete" at bounding box center [166, 655] width 88 height 20
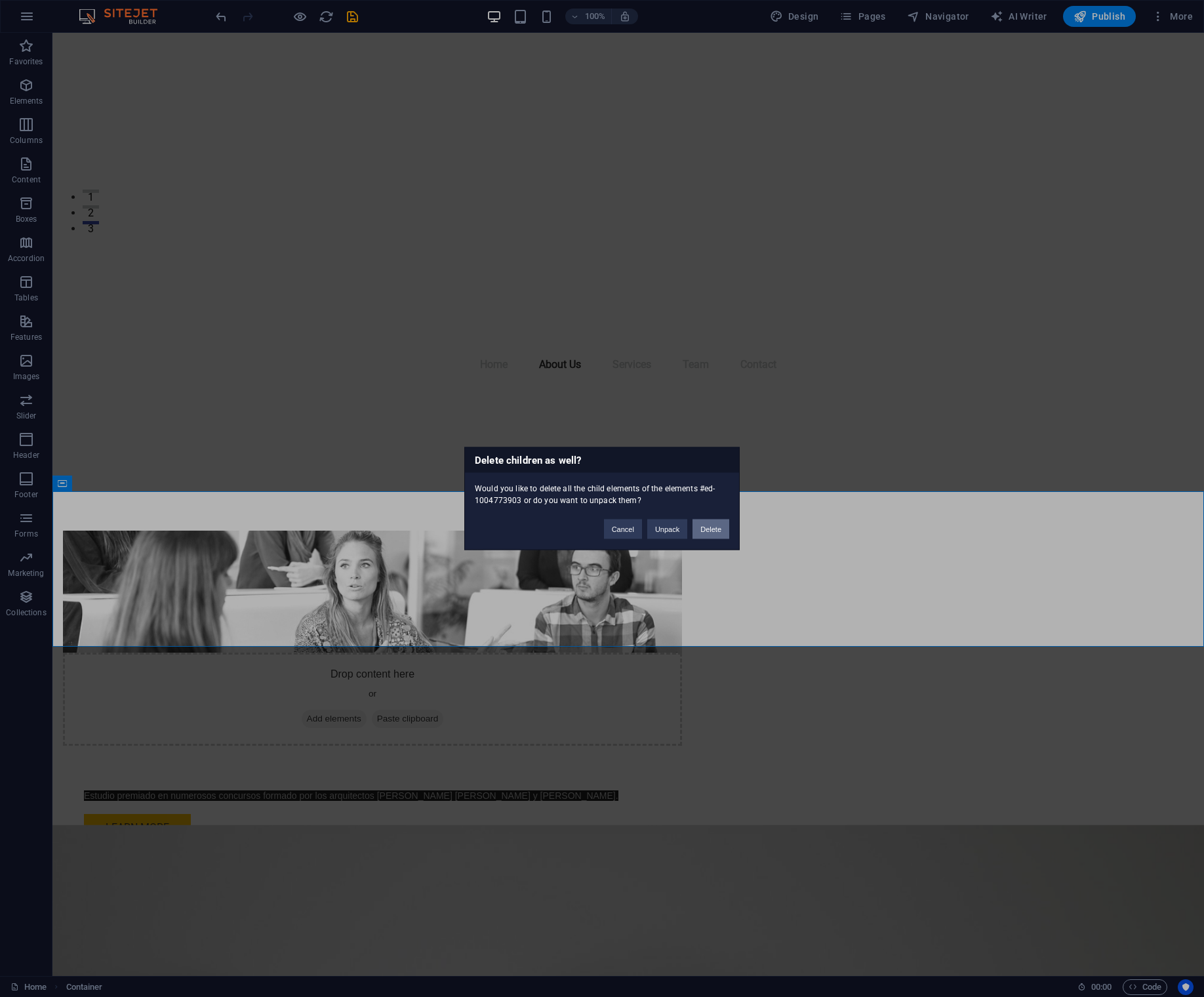
click at [715, 533] on button "Delete" at bounding box center [711, 529] width 37 height 20
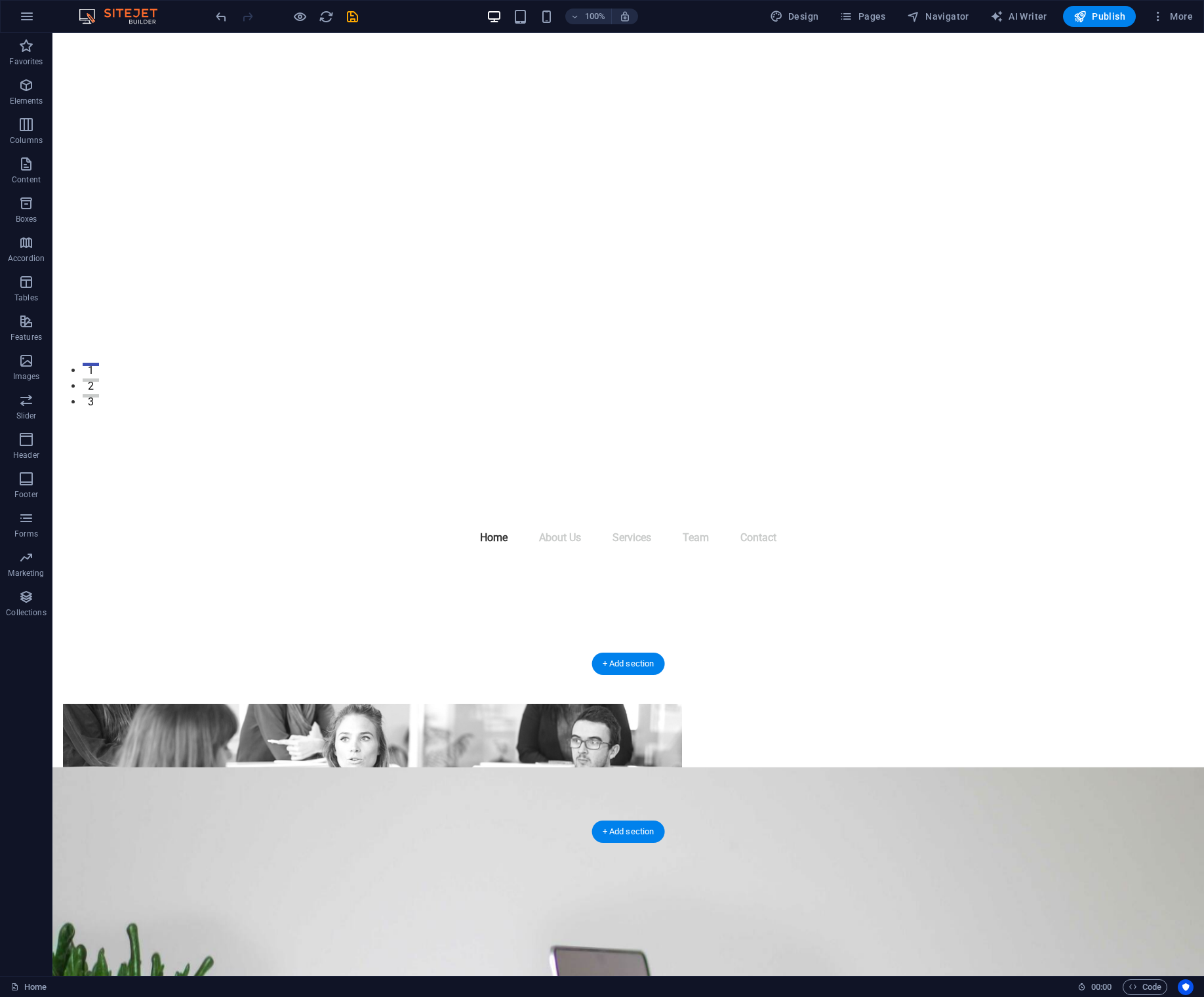
scroll to position [0, 0]
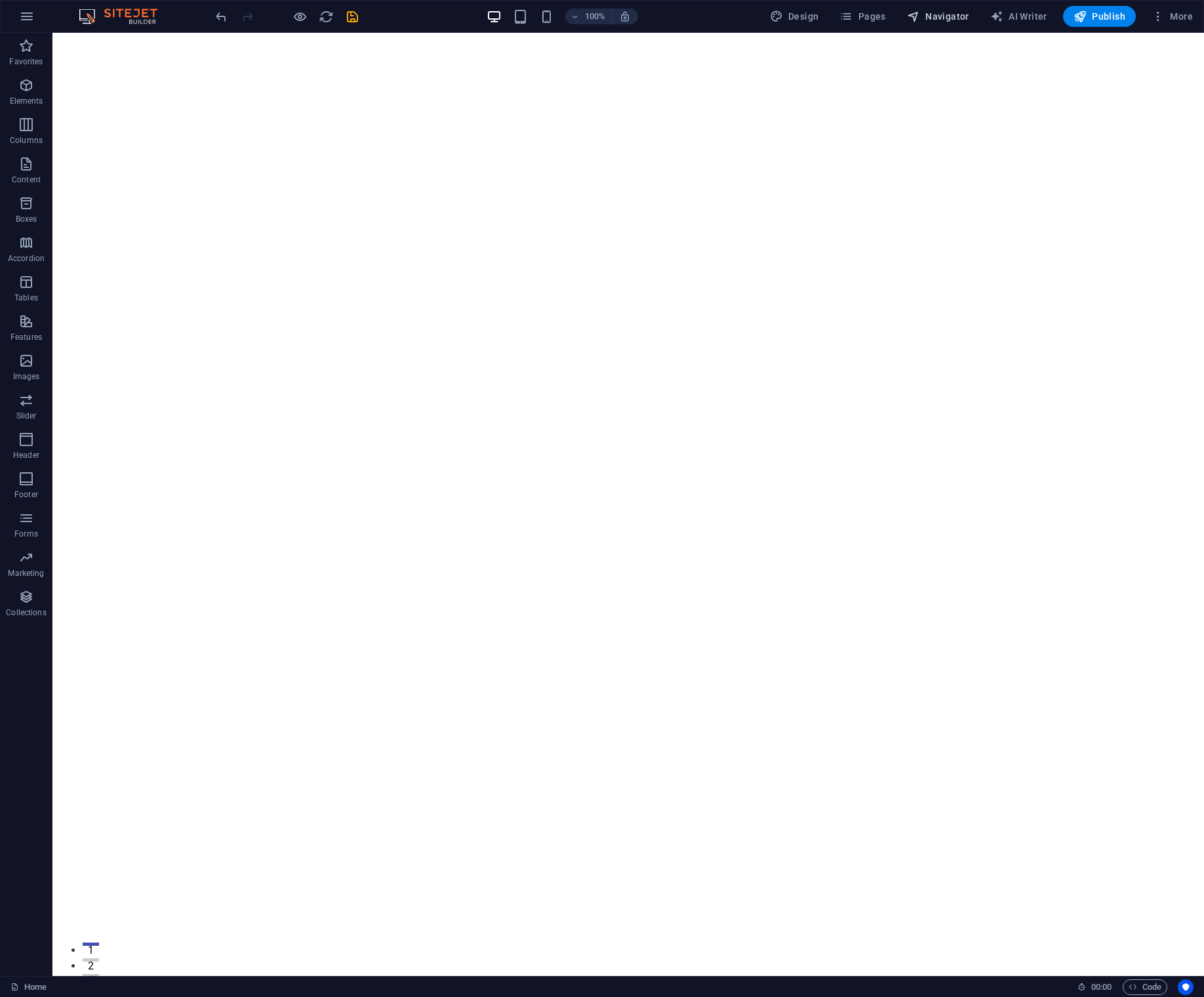
click at [961, 12] on span "Navigator" at bounding box center [938, 17] width 62 height 13
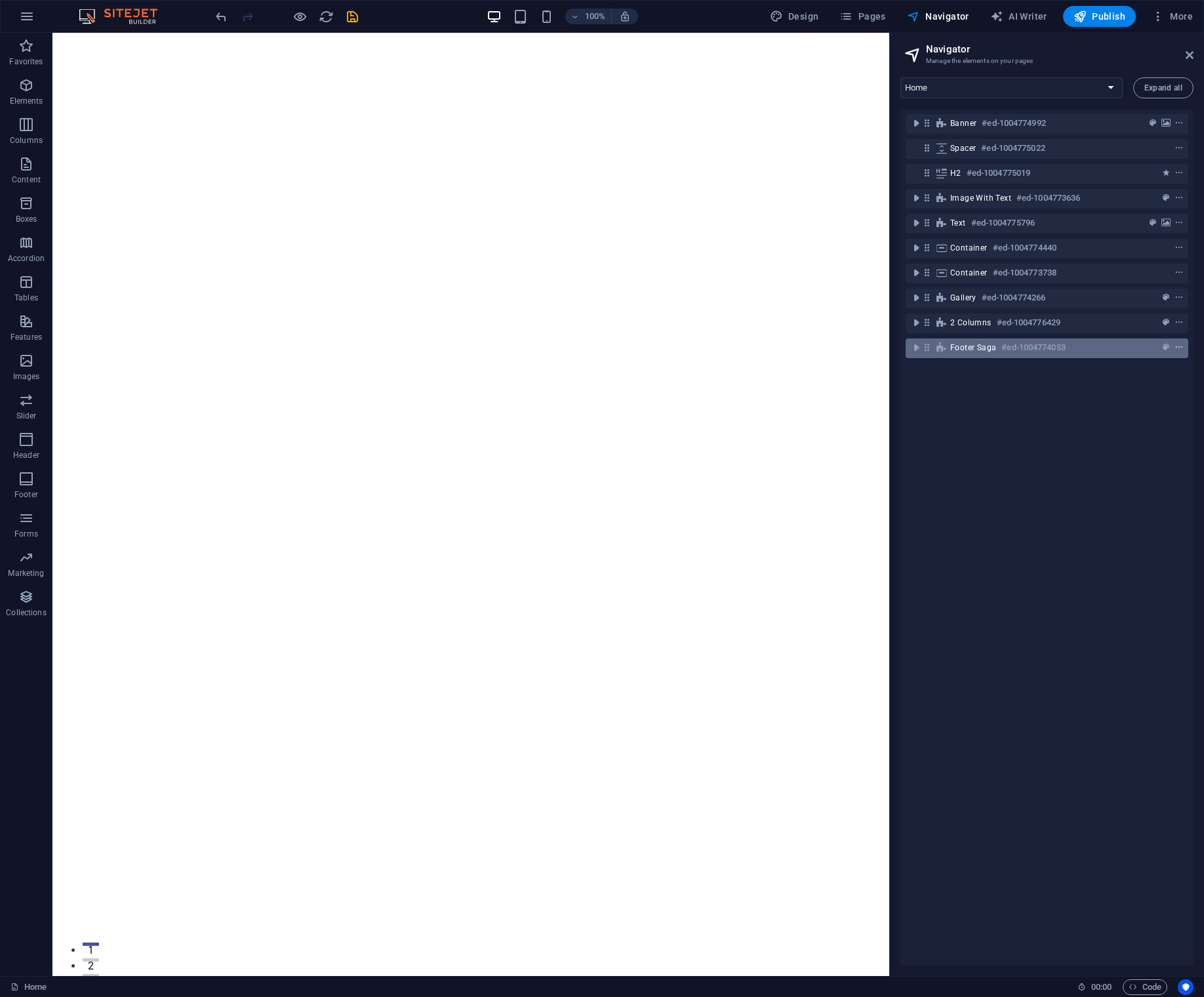
click at [1174, 350] on icon "context-menu" at bounding box center [1178, 347] width 9 height 9
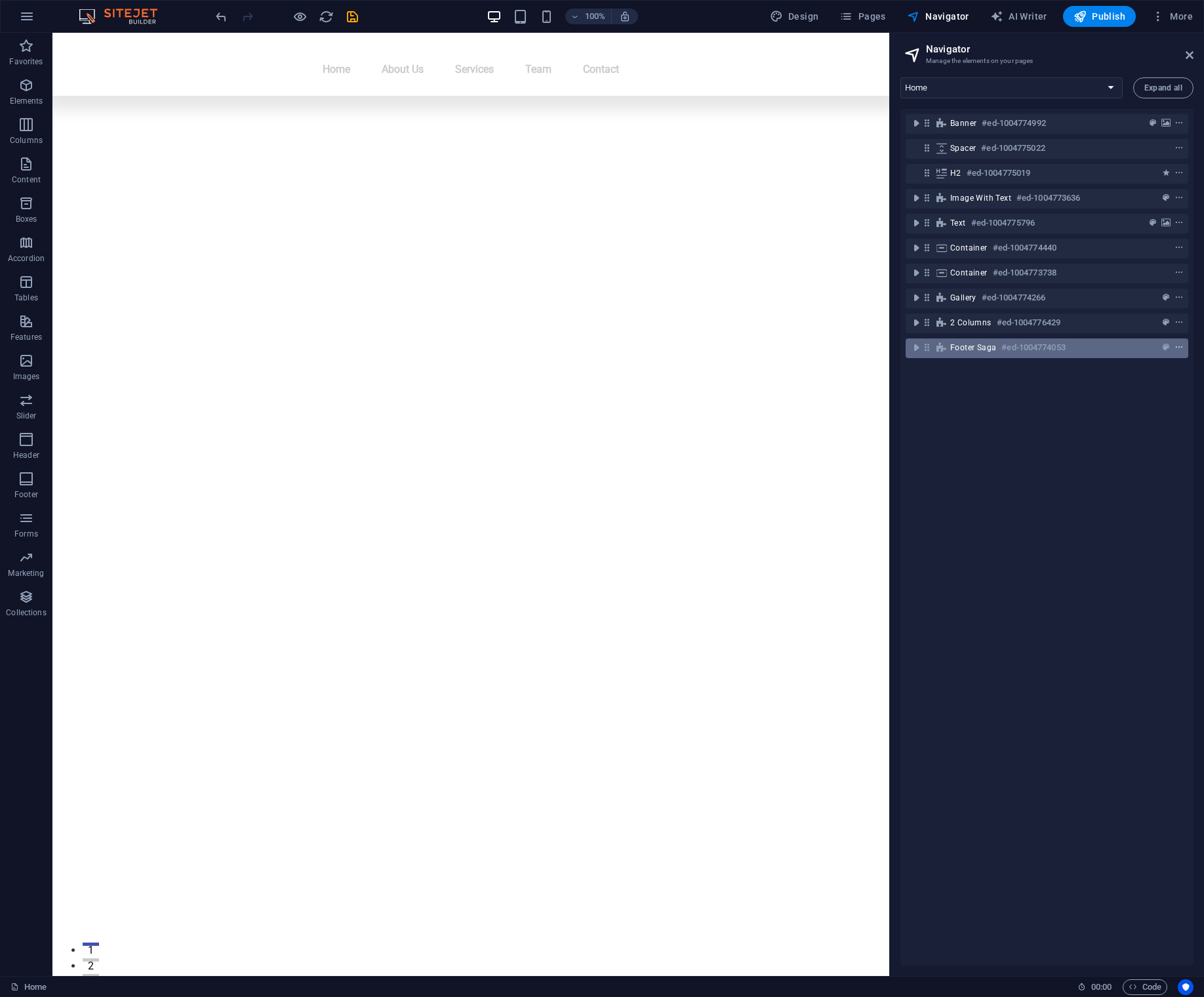
scroll to position [2372, 0]
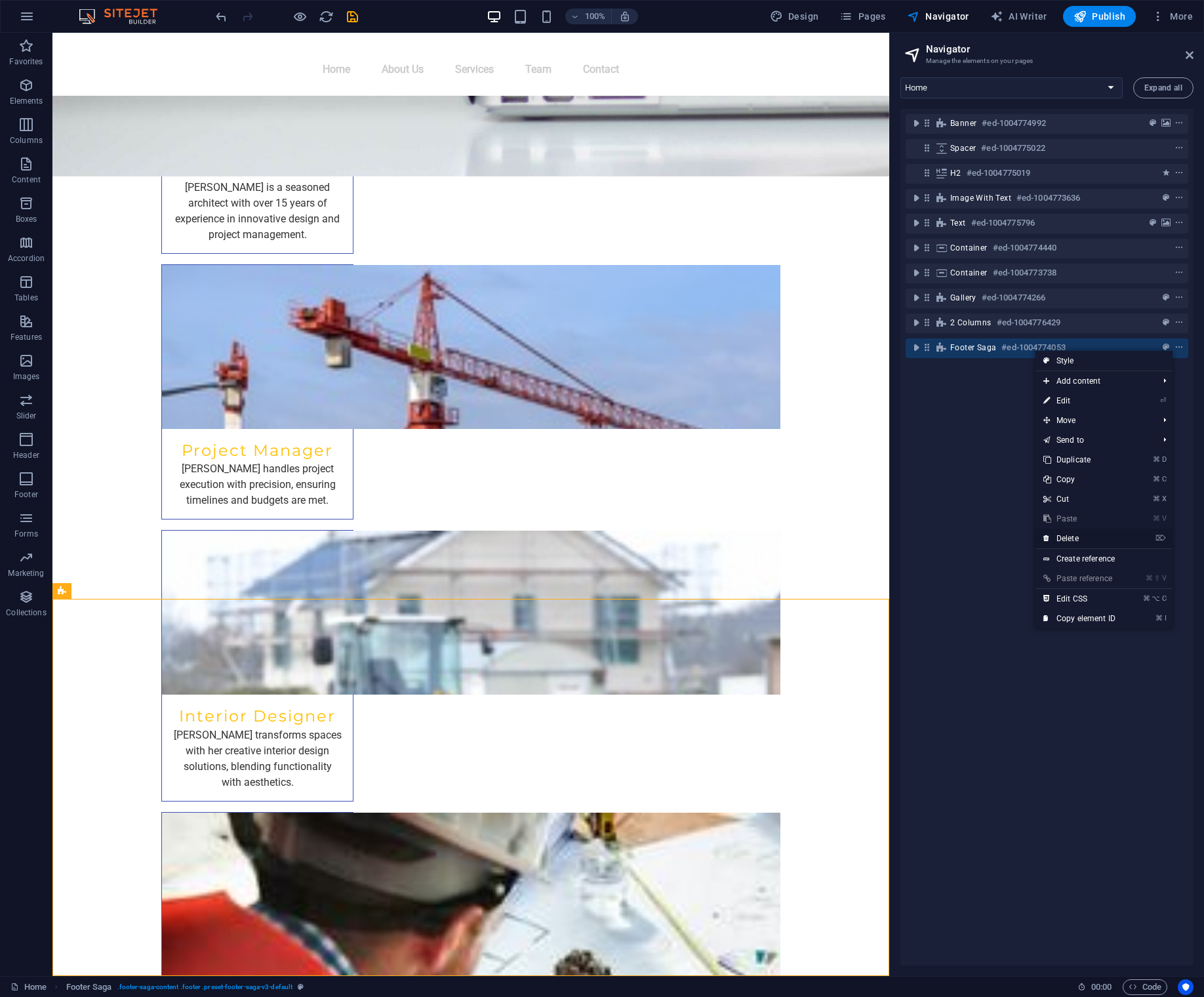
click at [1091, 539] on link "⌦ Delete" at bounding box center [1079, 538] width 88 height 20
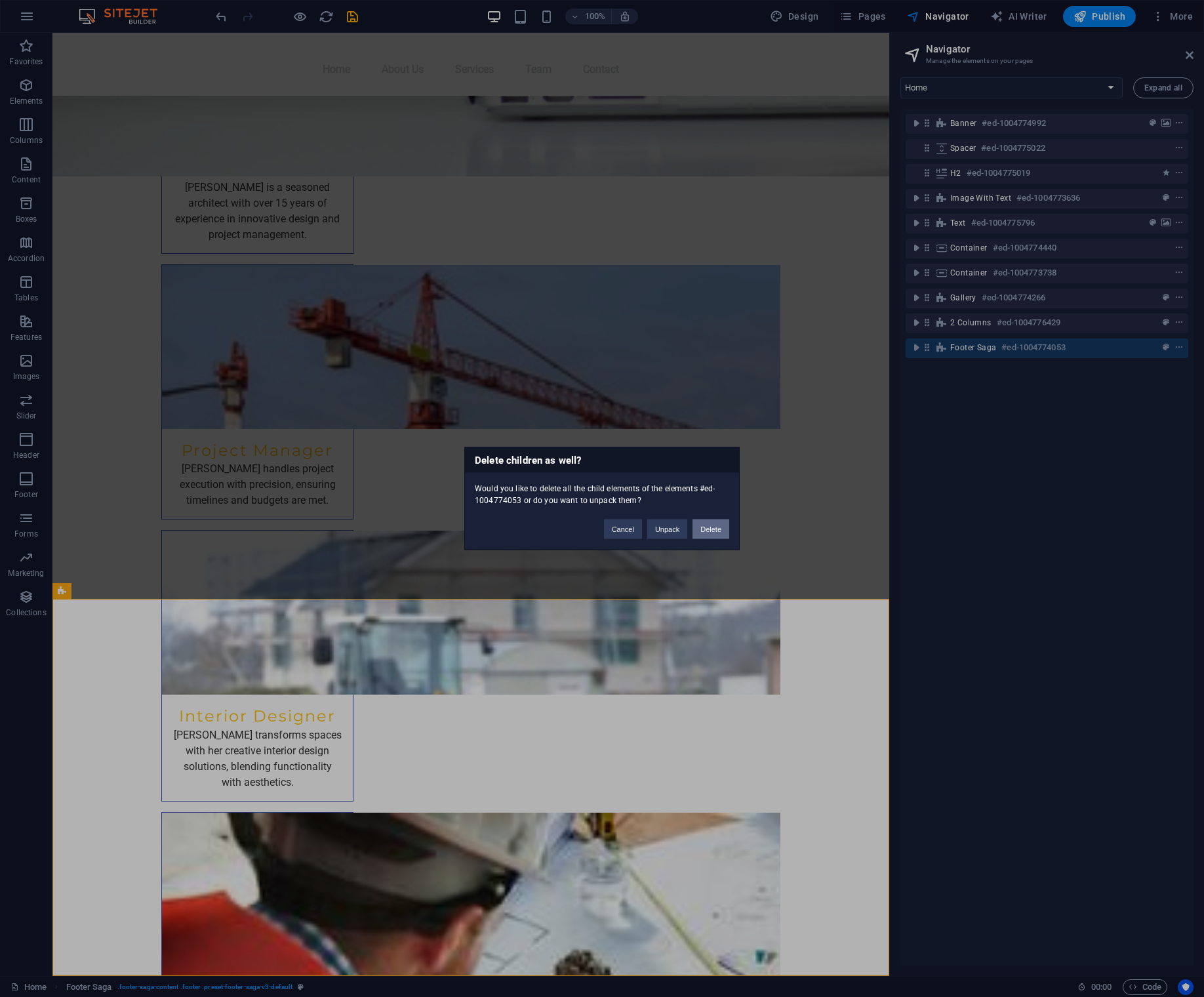
click at [716, 524] on button "Delete" at bounding box center [711, 529] width 37 height 20
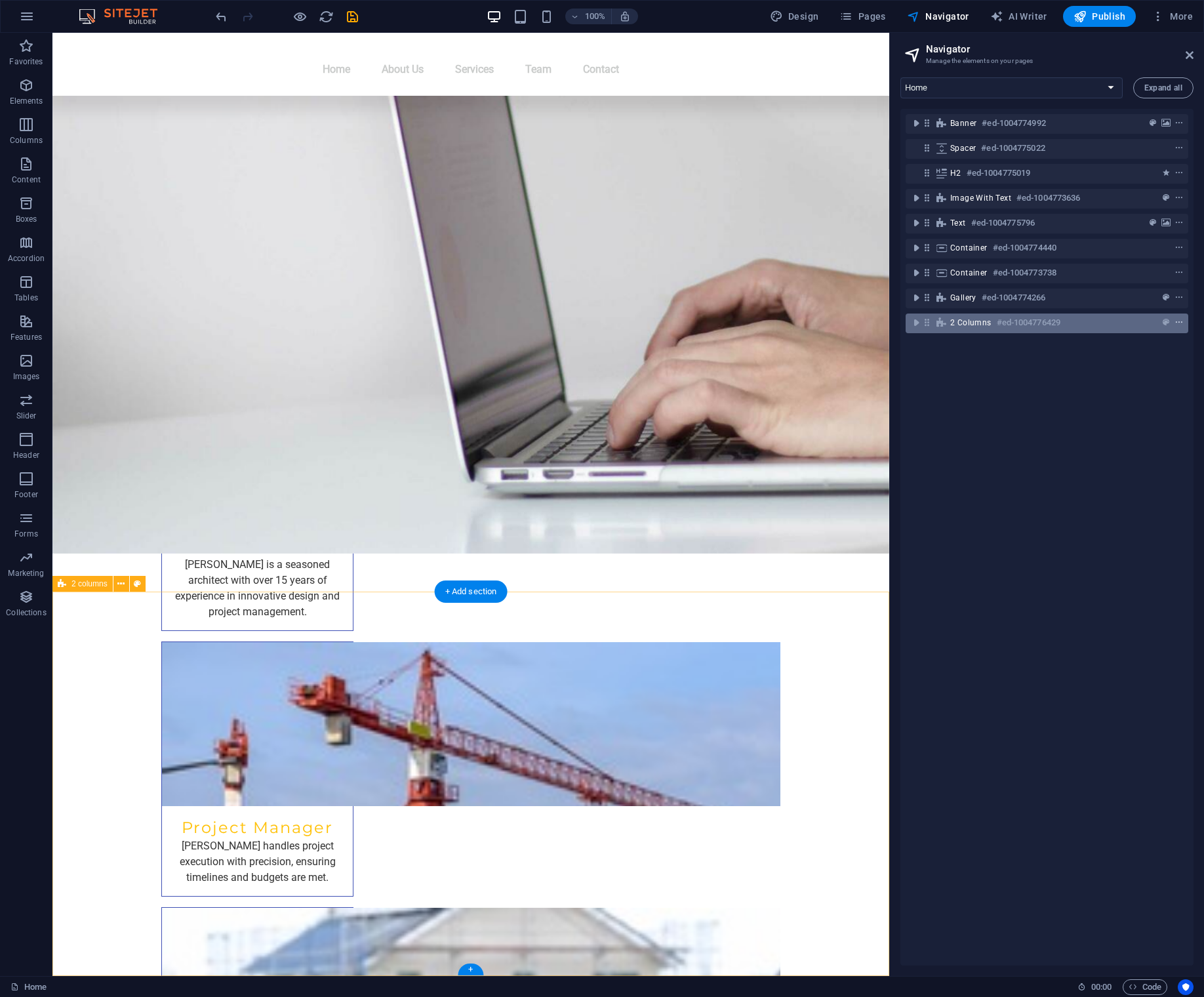
click at [1174, 320] on icon "context-menu" at bounding box center [1178, 322] width 9 height 9
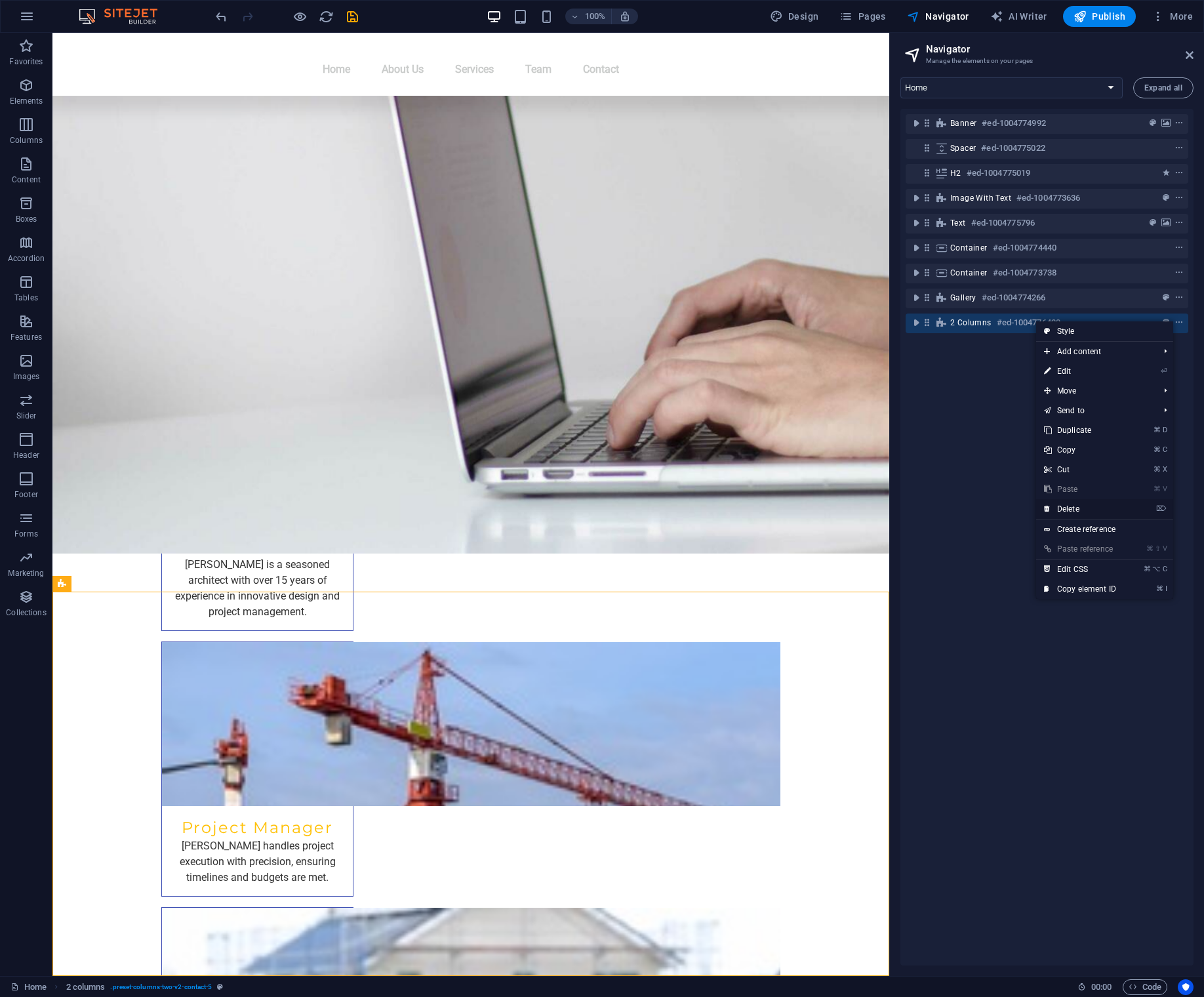
click at [1080, 512] on link "⌦ Delete" at bounding box center [1080, 509] width 88 height 20
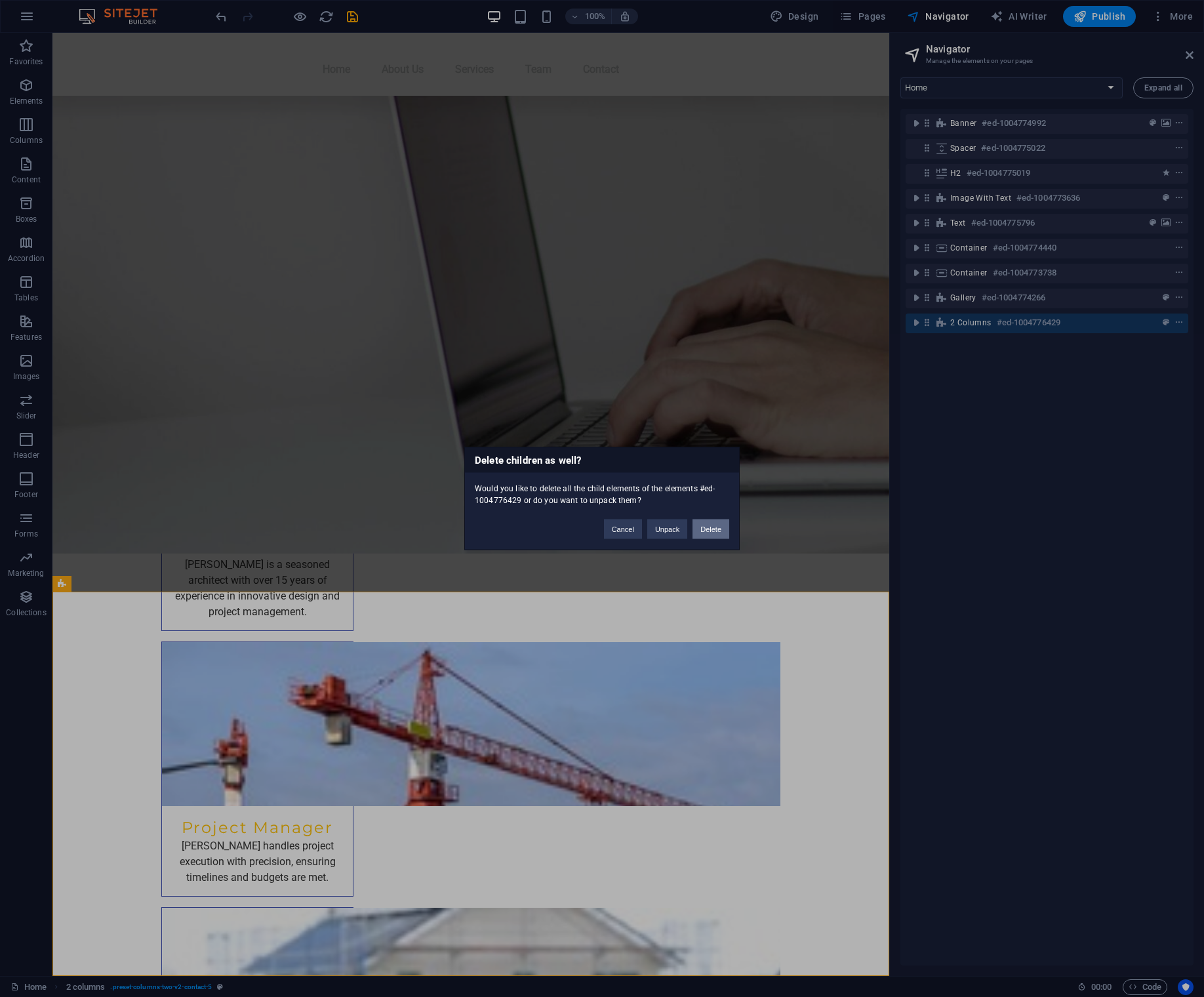
click at [706, 531] on button "Delete" at bounding box center [711, 529] width 37 height 20
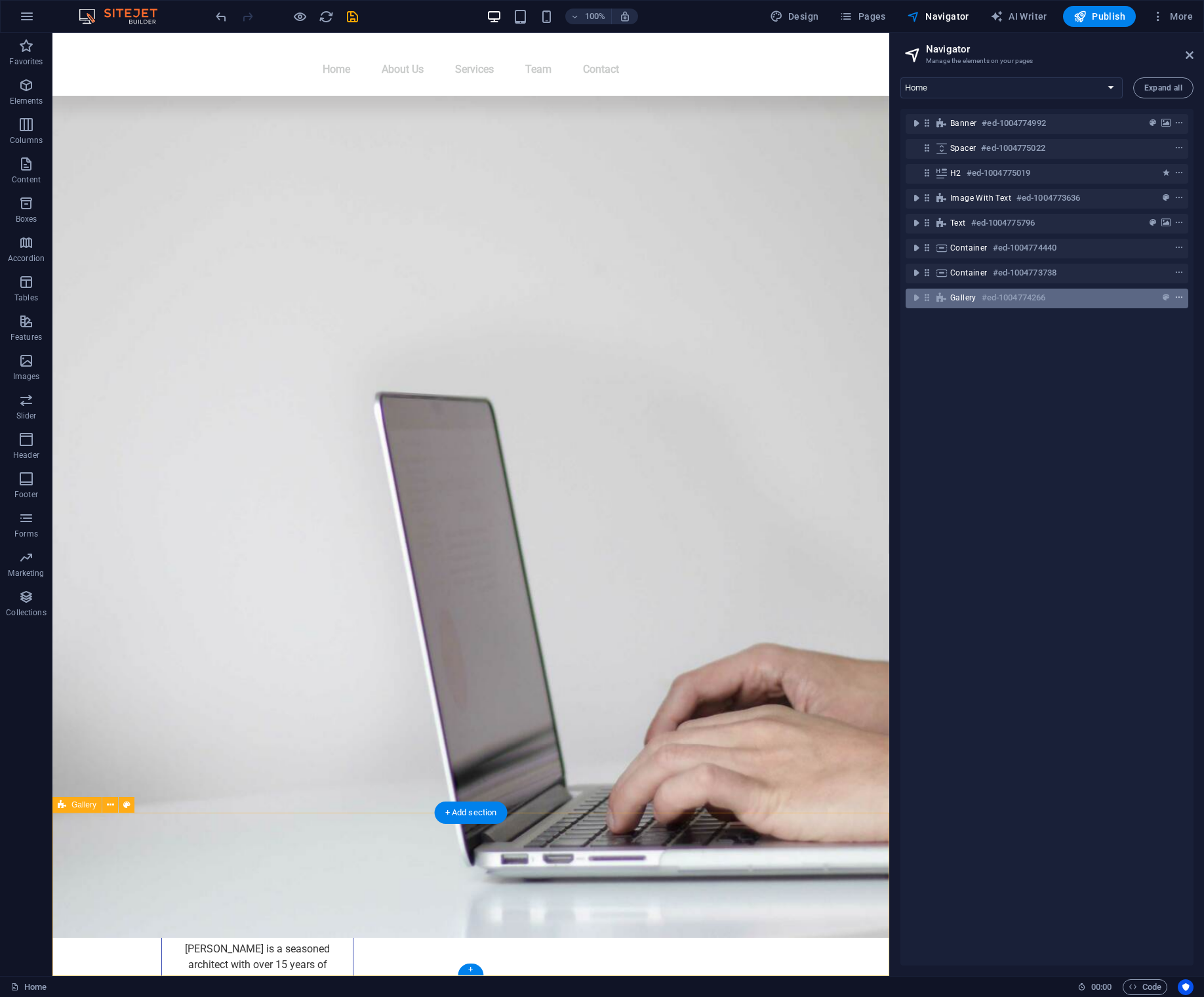
click at [1177, 299] on icon "context-menu" at bounding box center [1178, 297] width 9 height 9
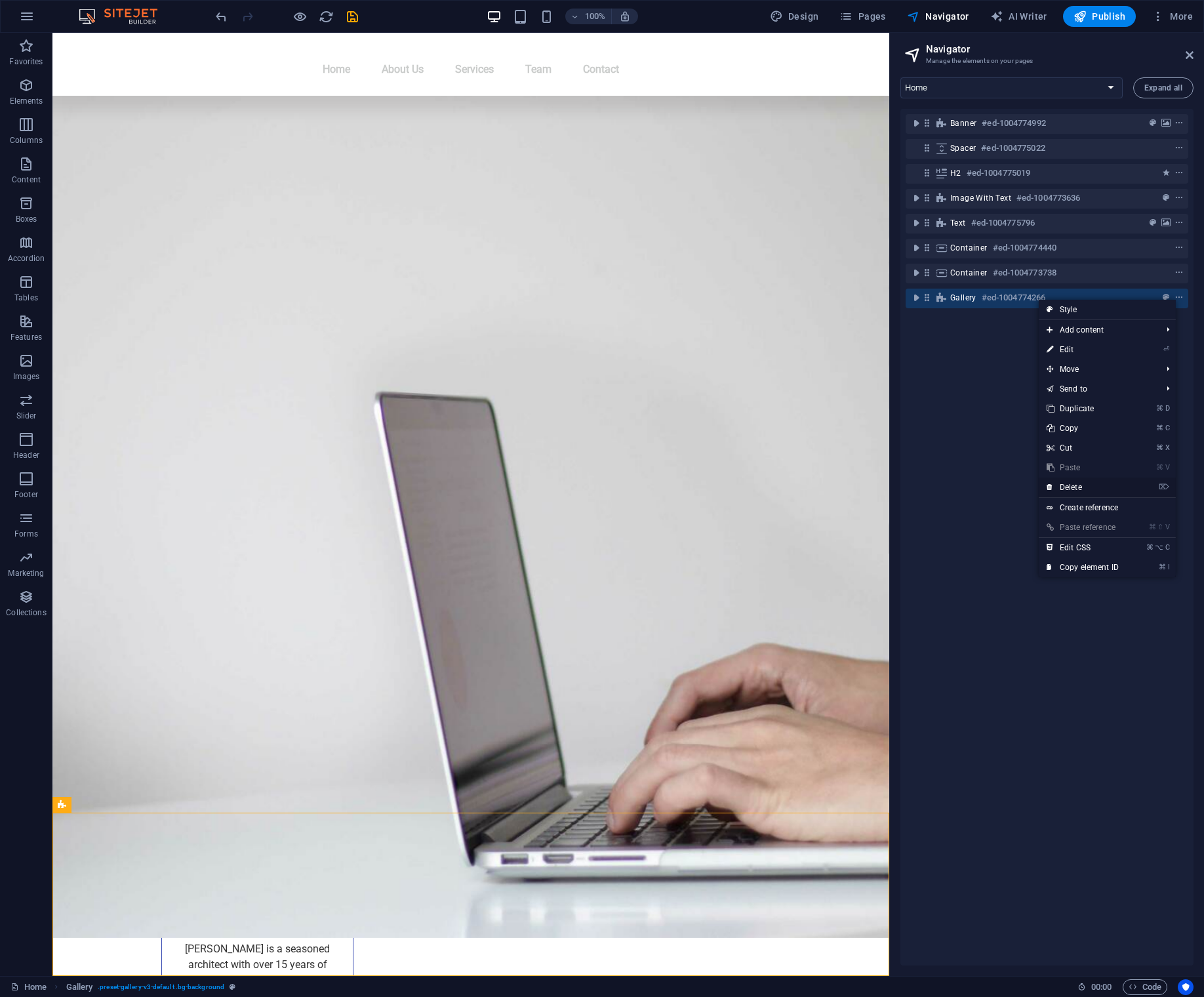
click at [1078, 489] on link "⌦ Delete" at bounding box center [1083, 488] width 88 height 20
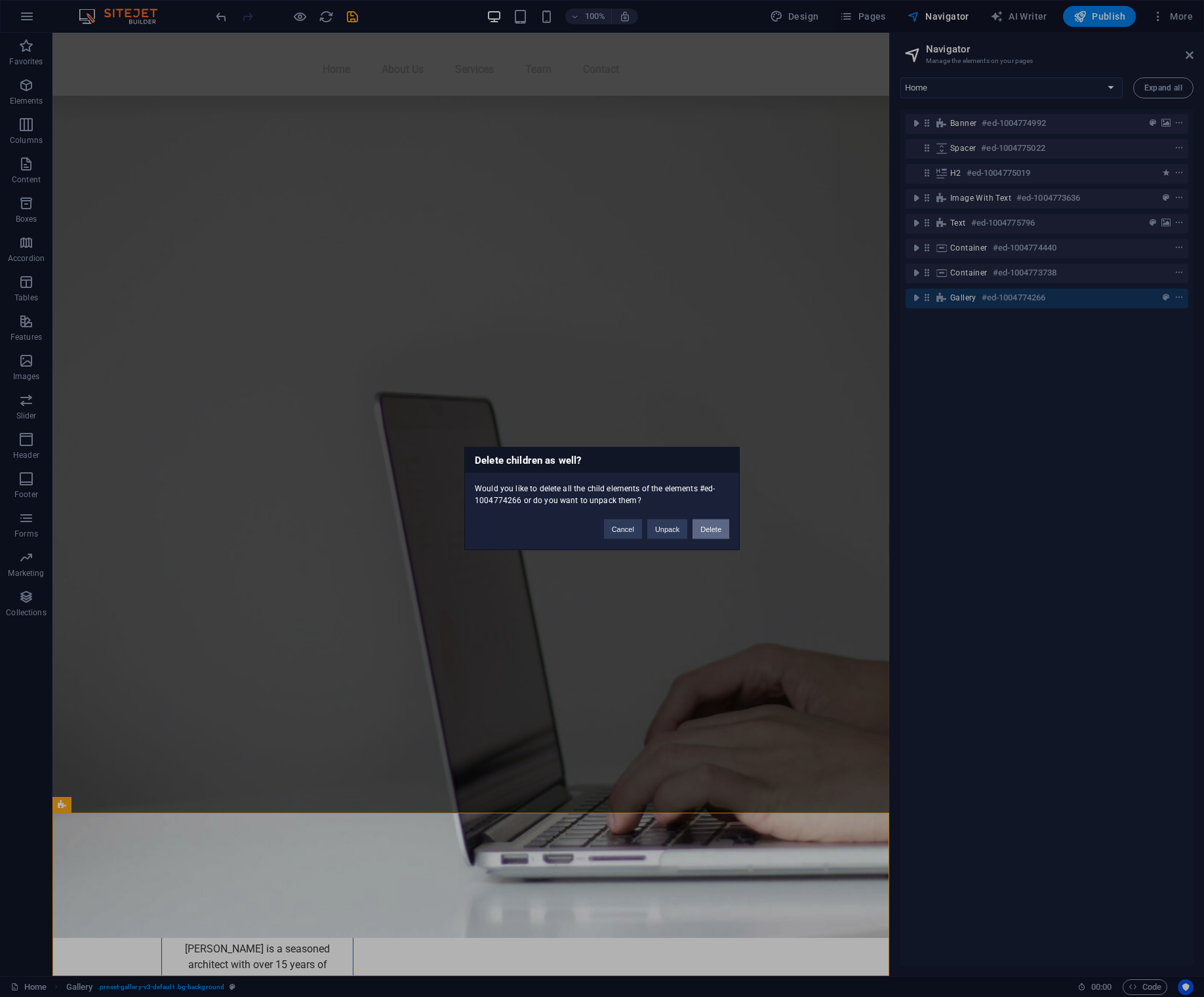
click at [713, 528] on button "Delete" at bounding box center [711, 529] width 37 height 20
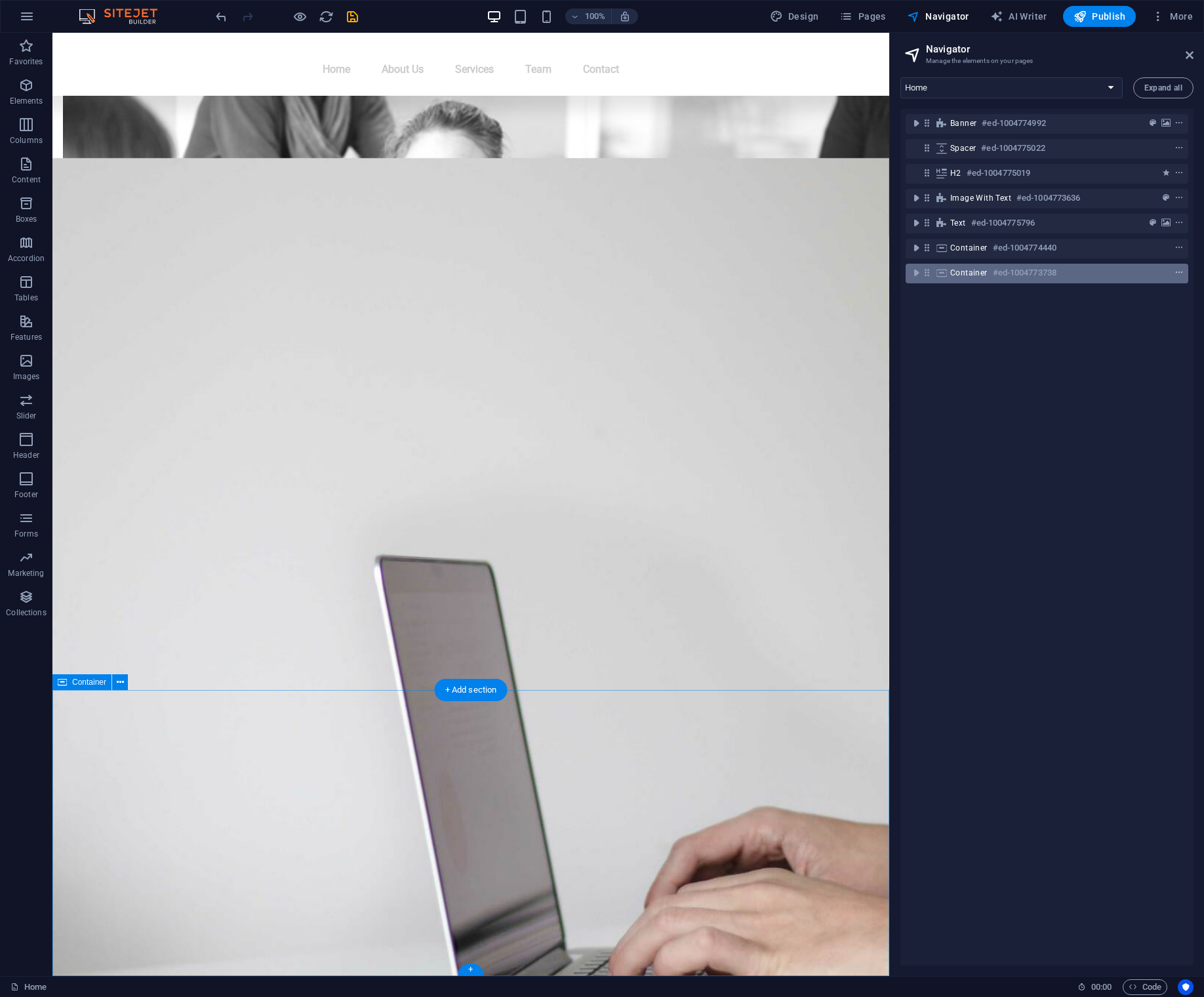
click at [1175, 273] on icon "context-menu" at bounding box center [1178, 272] width 9 height 9
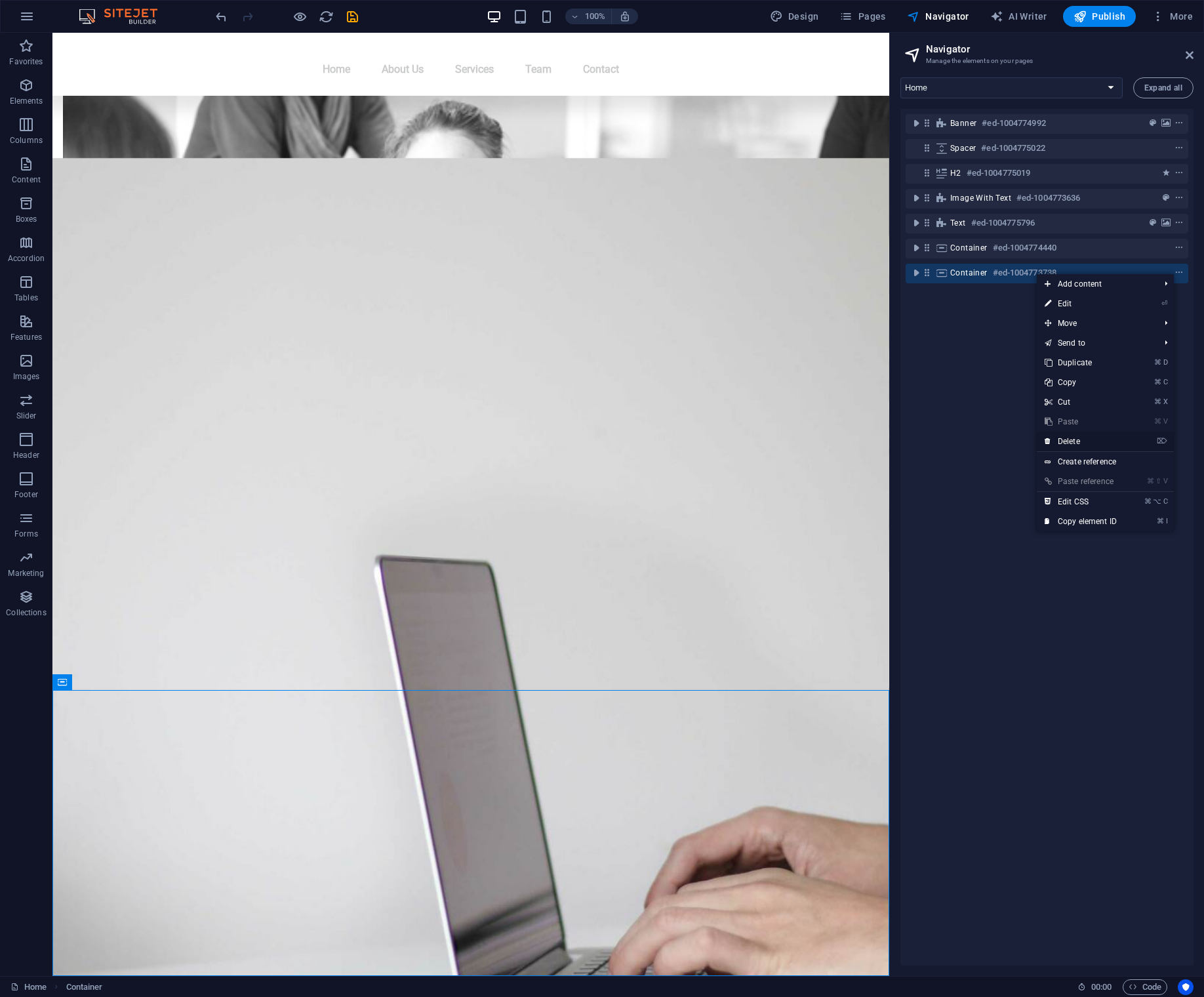
click at [1065, 444] on link "⌦ Delete" at bounding box center [1081, 442] width 88 height 20
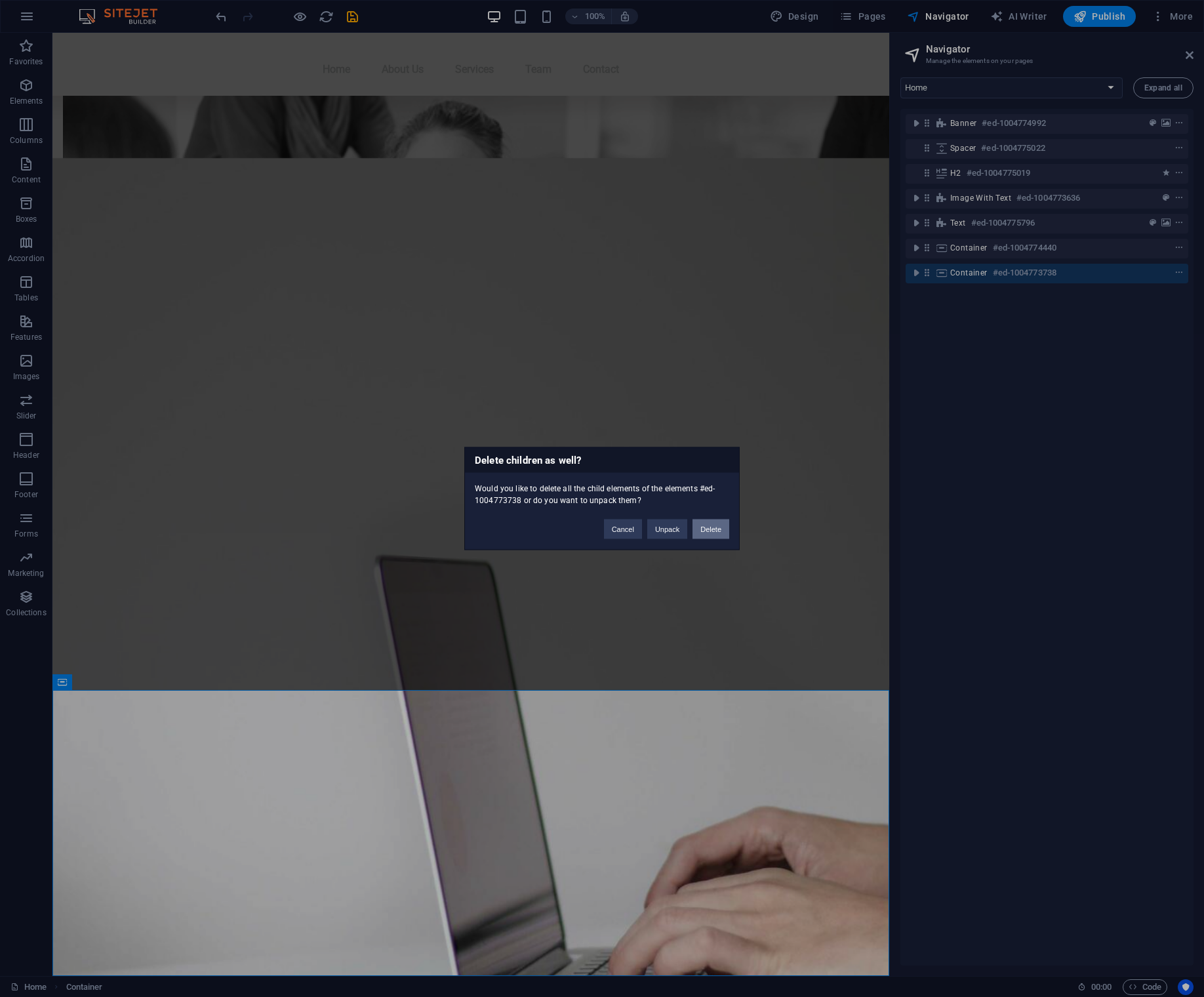
click at [711, 528] on button "Delete" at bounding box center [711, 529] width 37 height 20
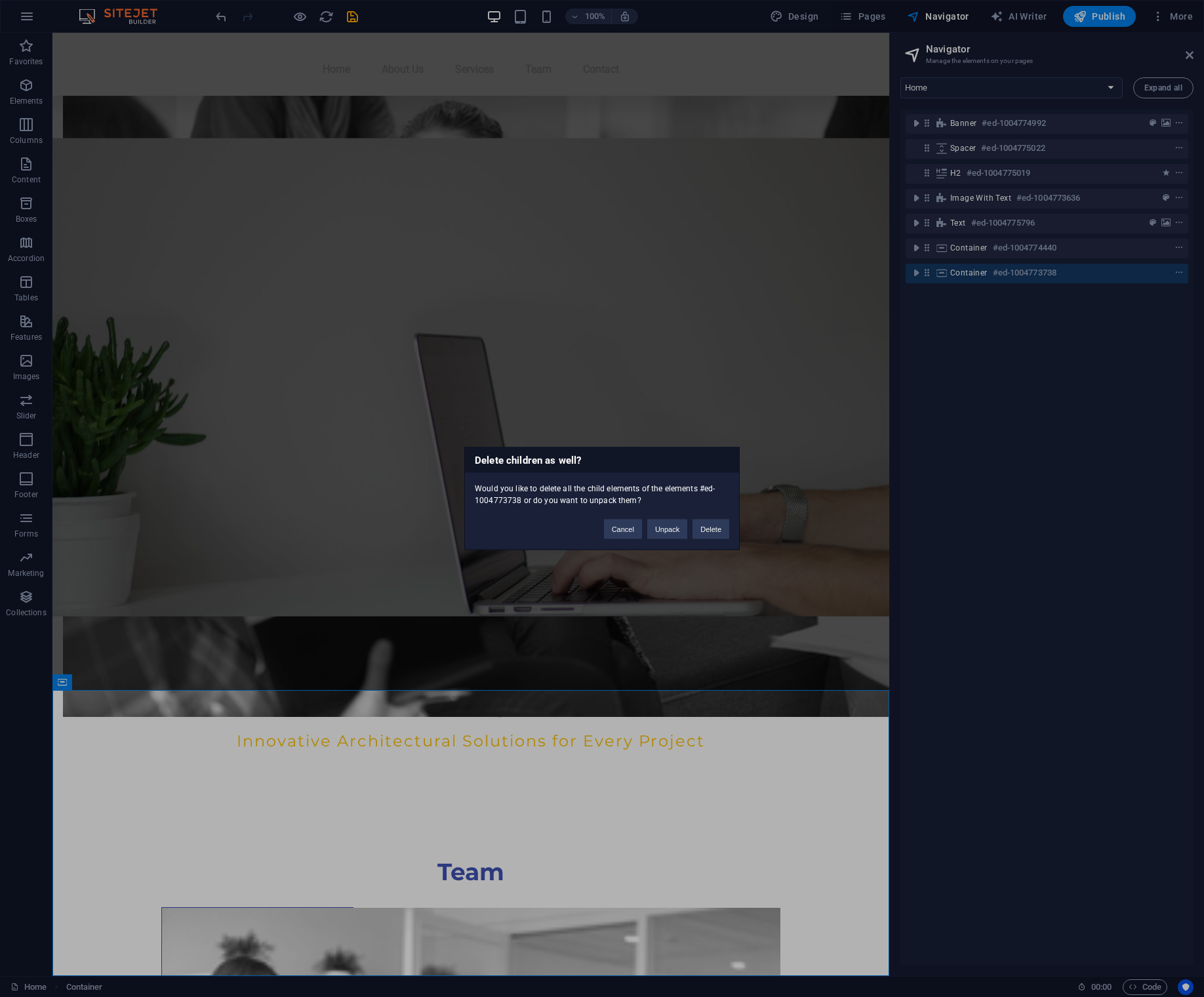
scroll to position [1162, 0]
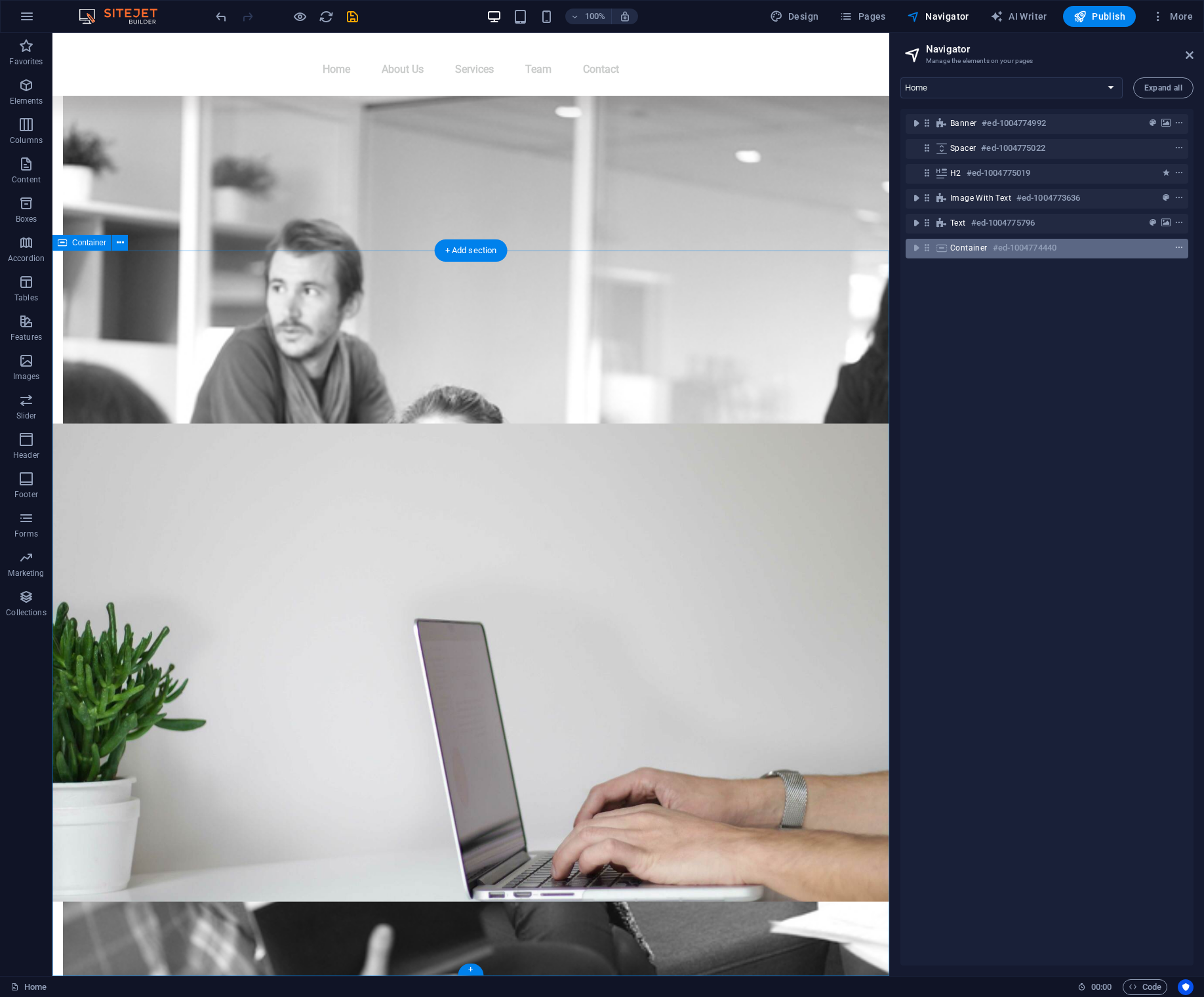
click at [1177, 249] on icon "context-menu" at bounding box center [1178, 247] width 9 height 9
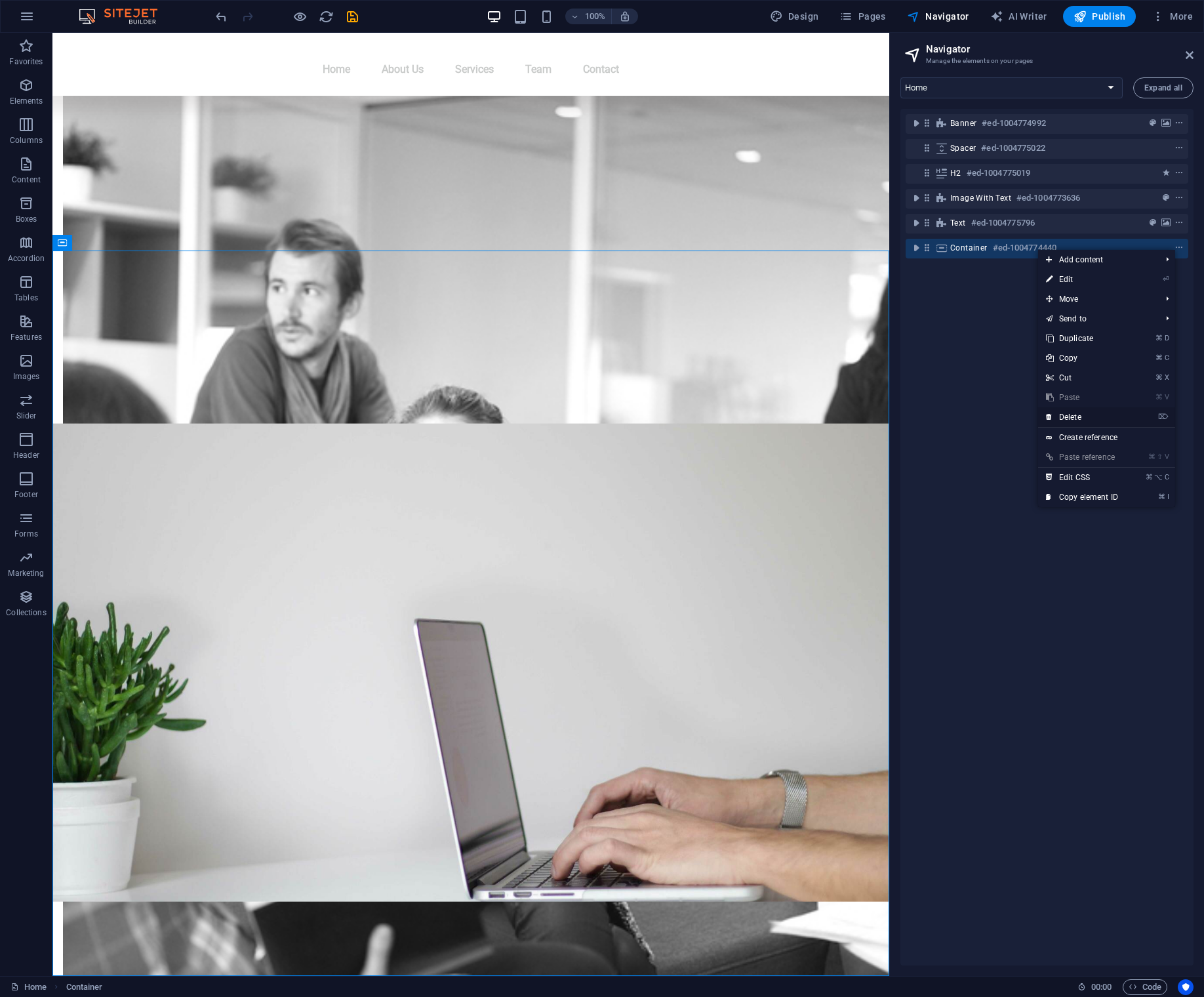
click at [1063, 413] on link "⌦ Delete" at bounding box center [1082, 417] width 88 height 20
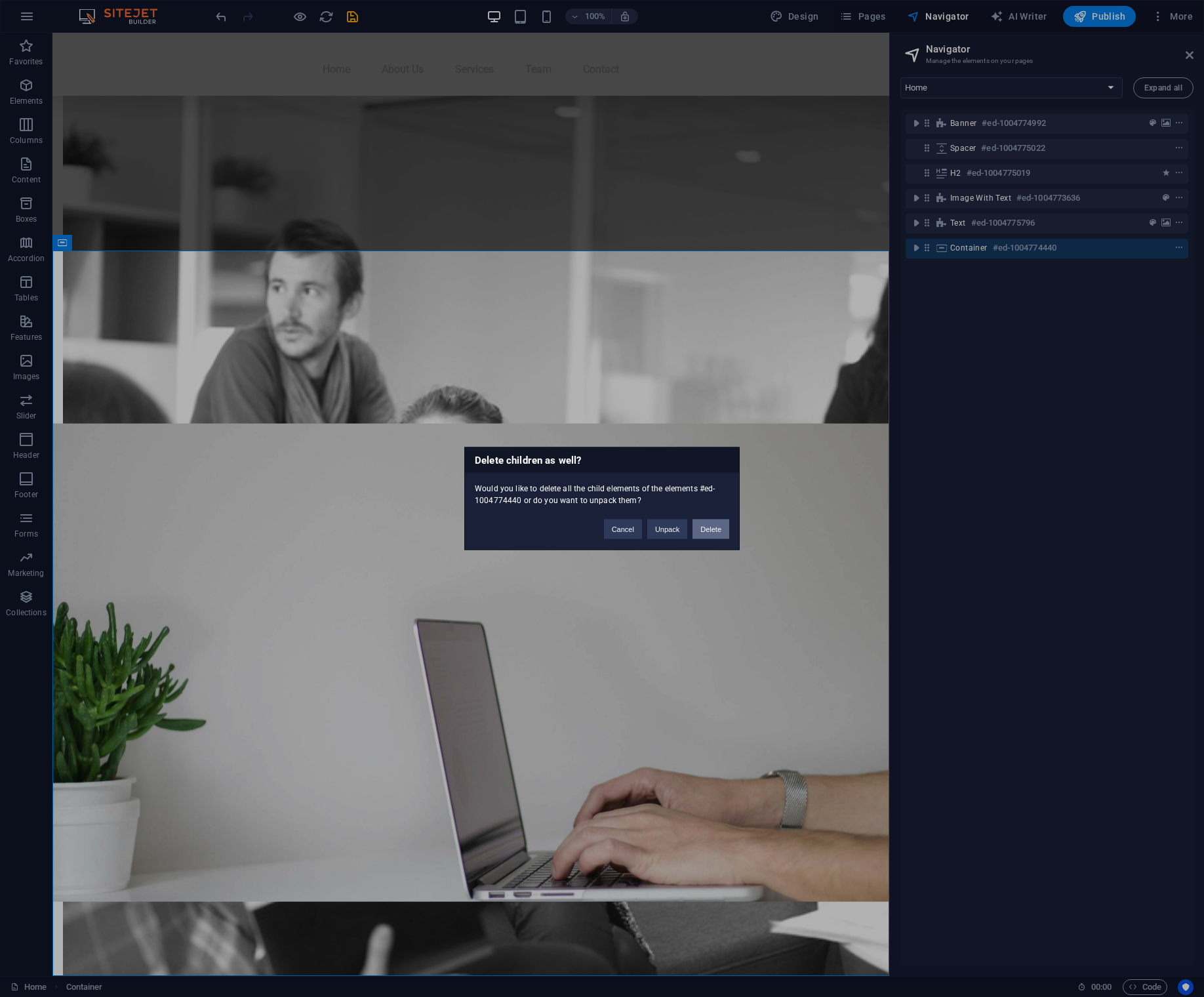
click at [716, 524] on button "Delete" at bounding box center [711, 529] width 37 height 20
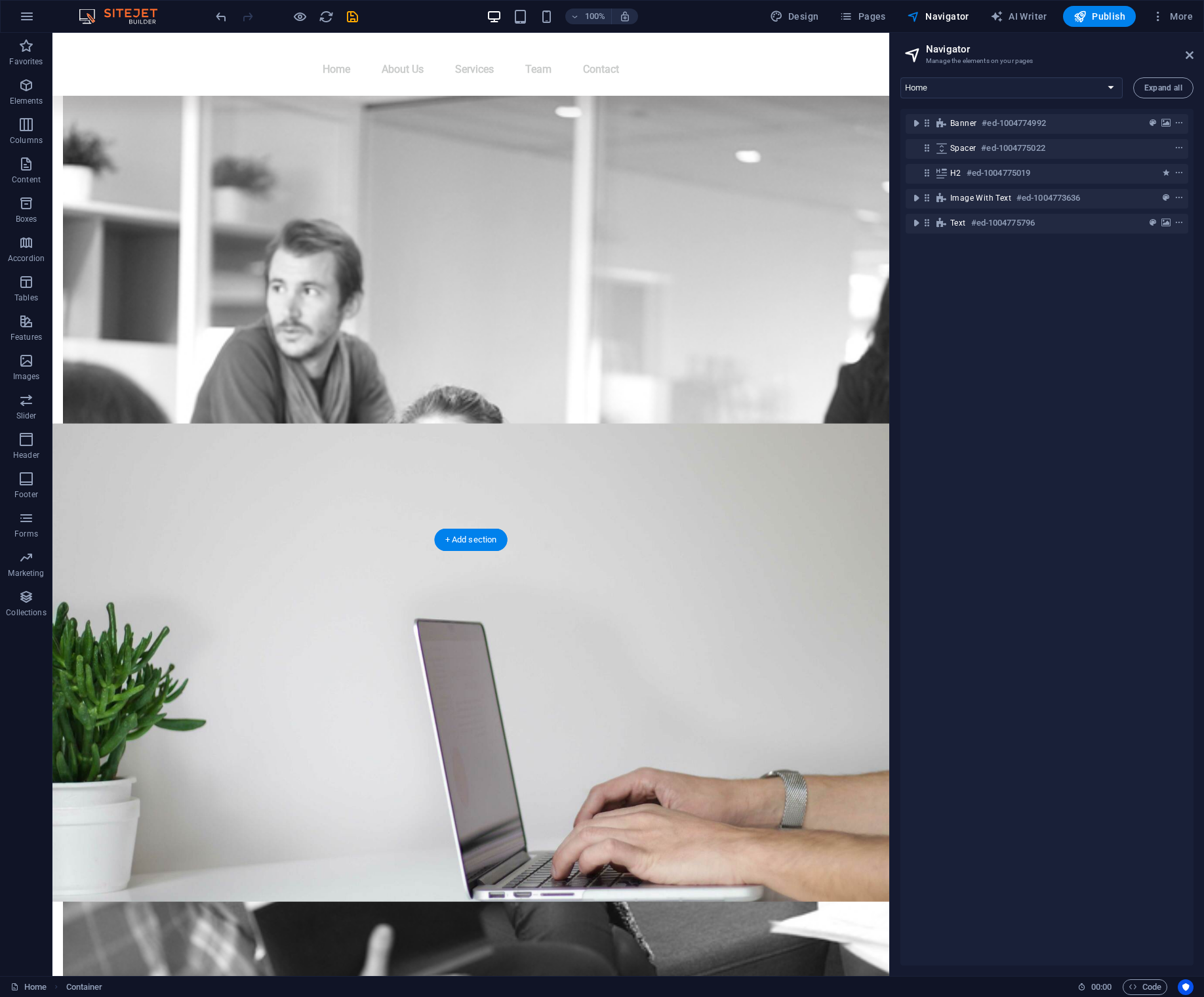
scroll to position [436, 0]
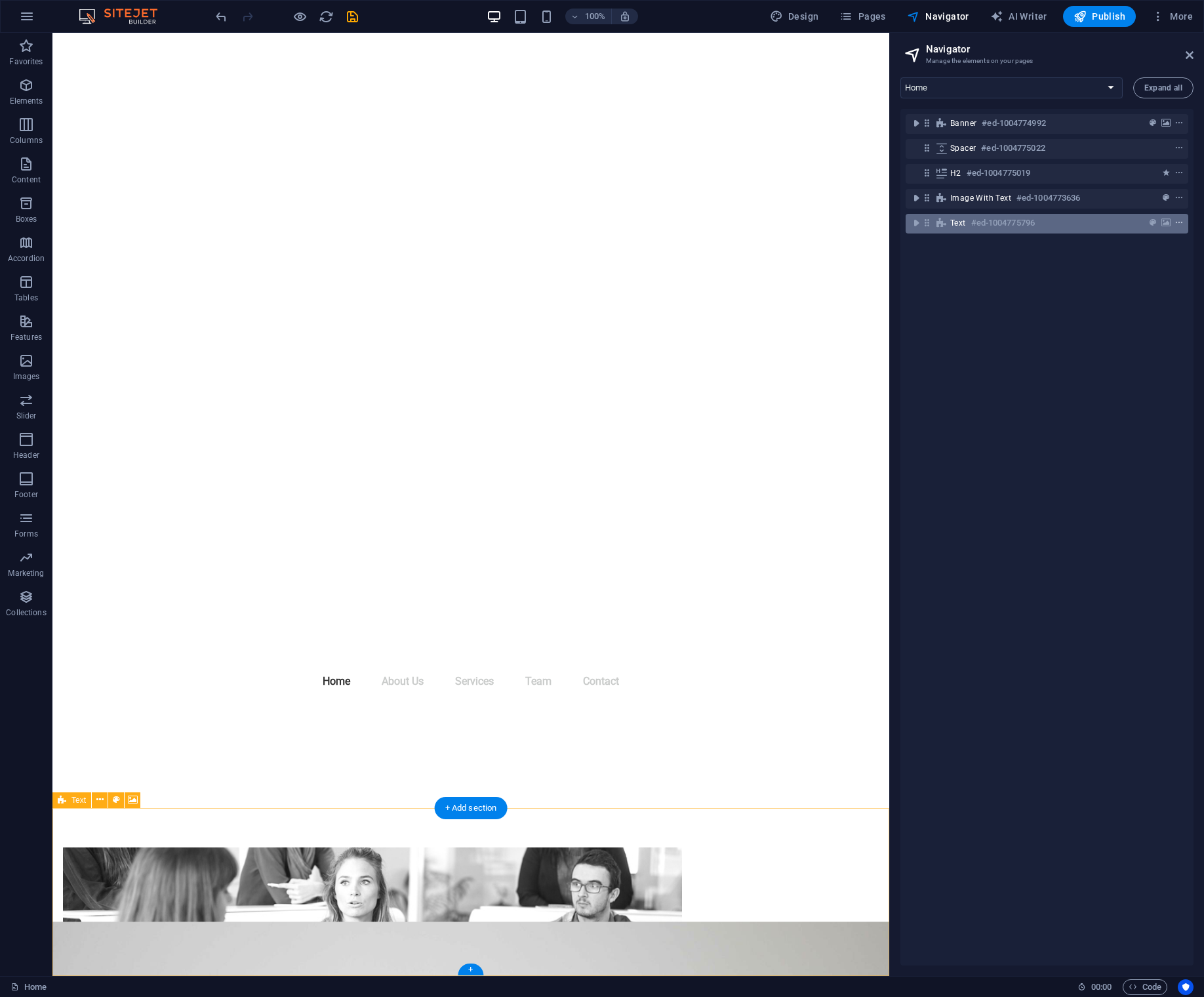
click at [1177, 221] on icon "context-menu" at bounding box center [1178, 222] width 9 height 9
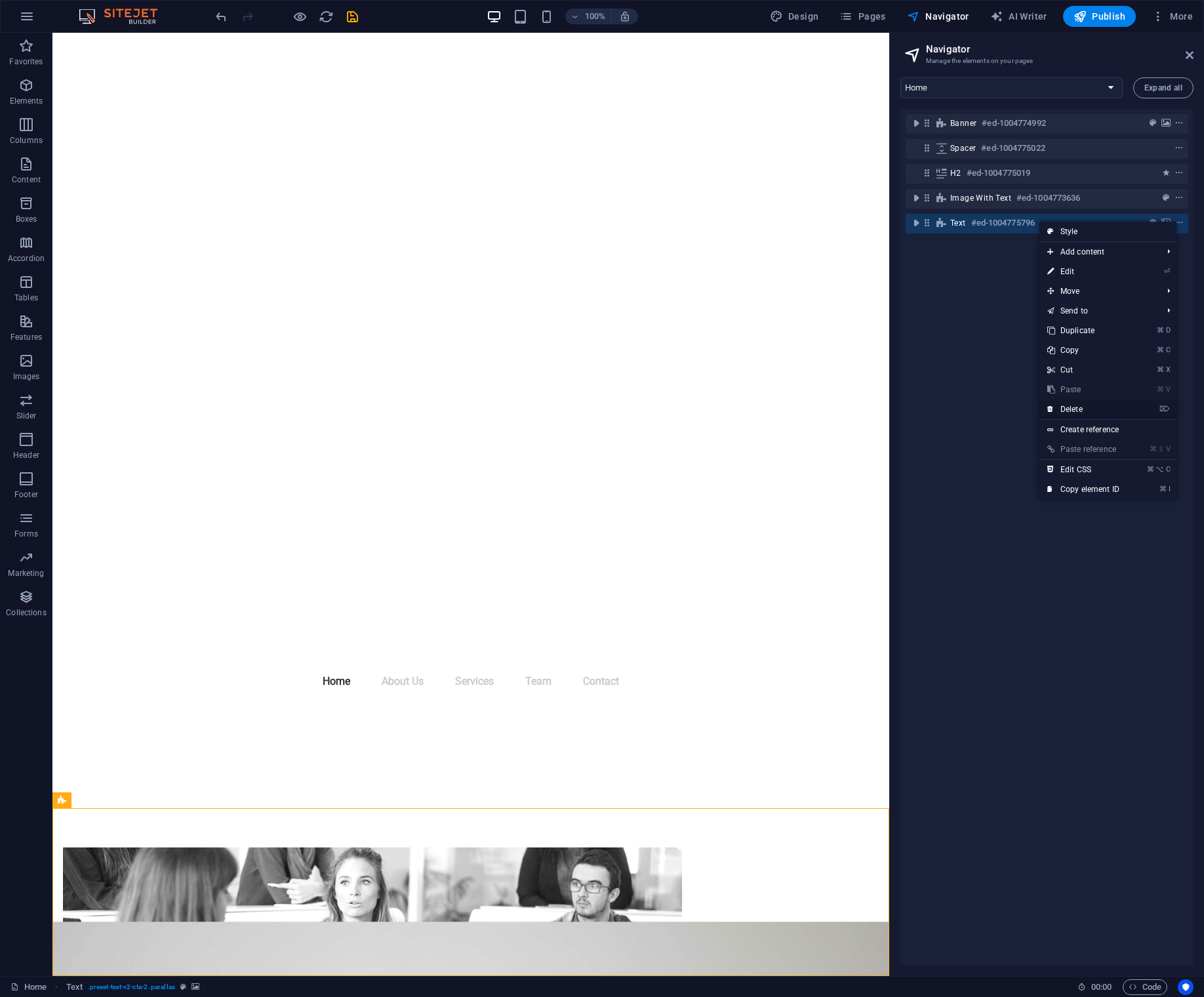
click at [1075, 407] on link "⌦ Delete" at bounding box center [1083, 409] width 88 height 20
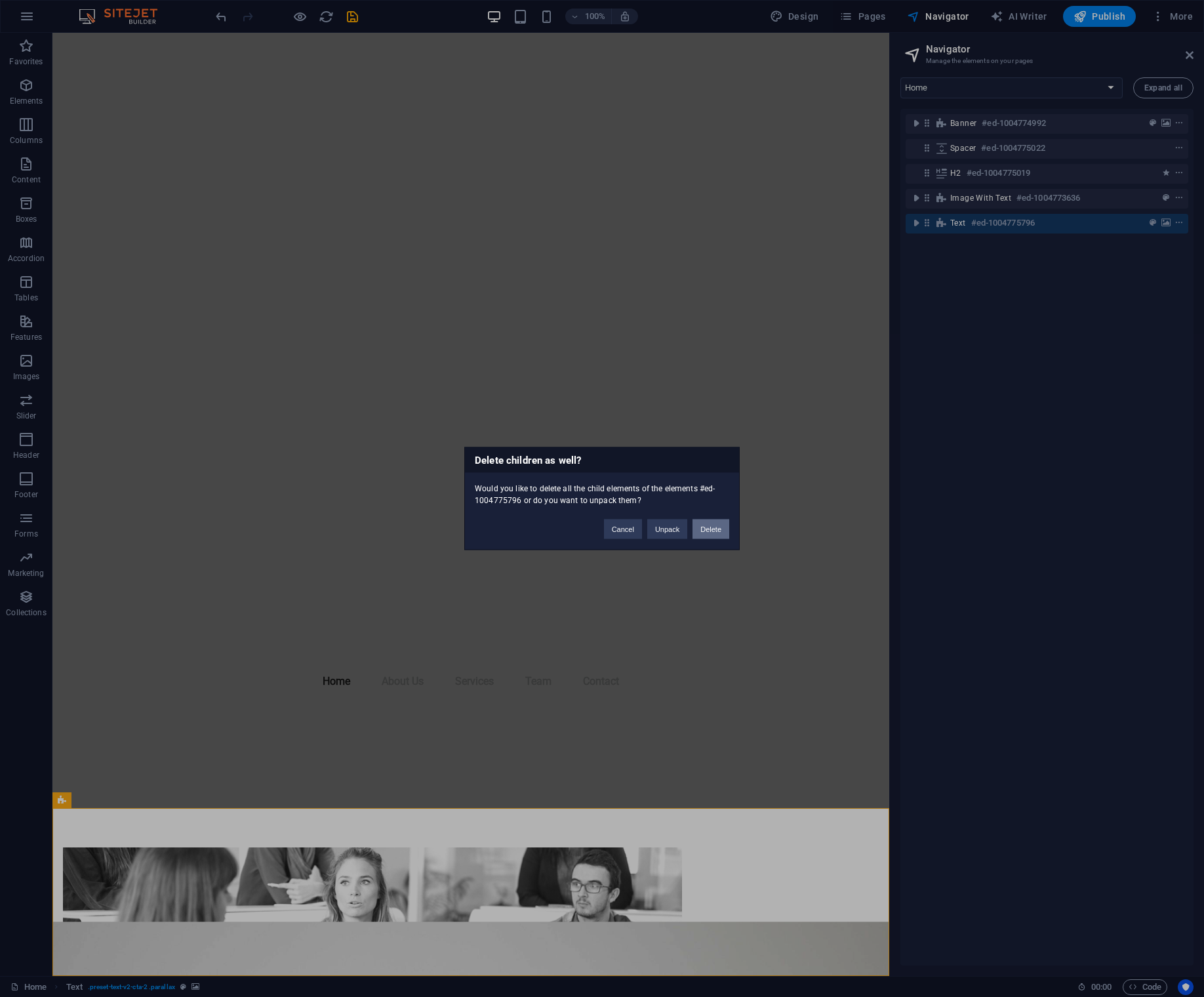
click at [710, 530] on button "Delete" at bounding box center [711, 529] width 37 height 20
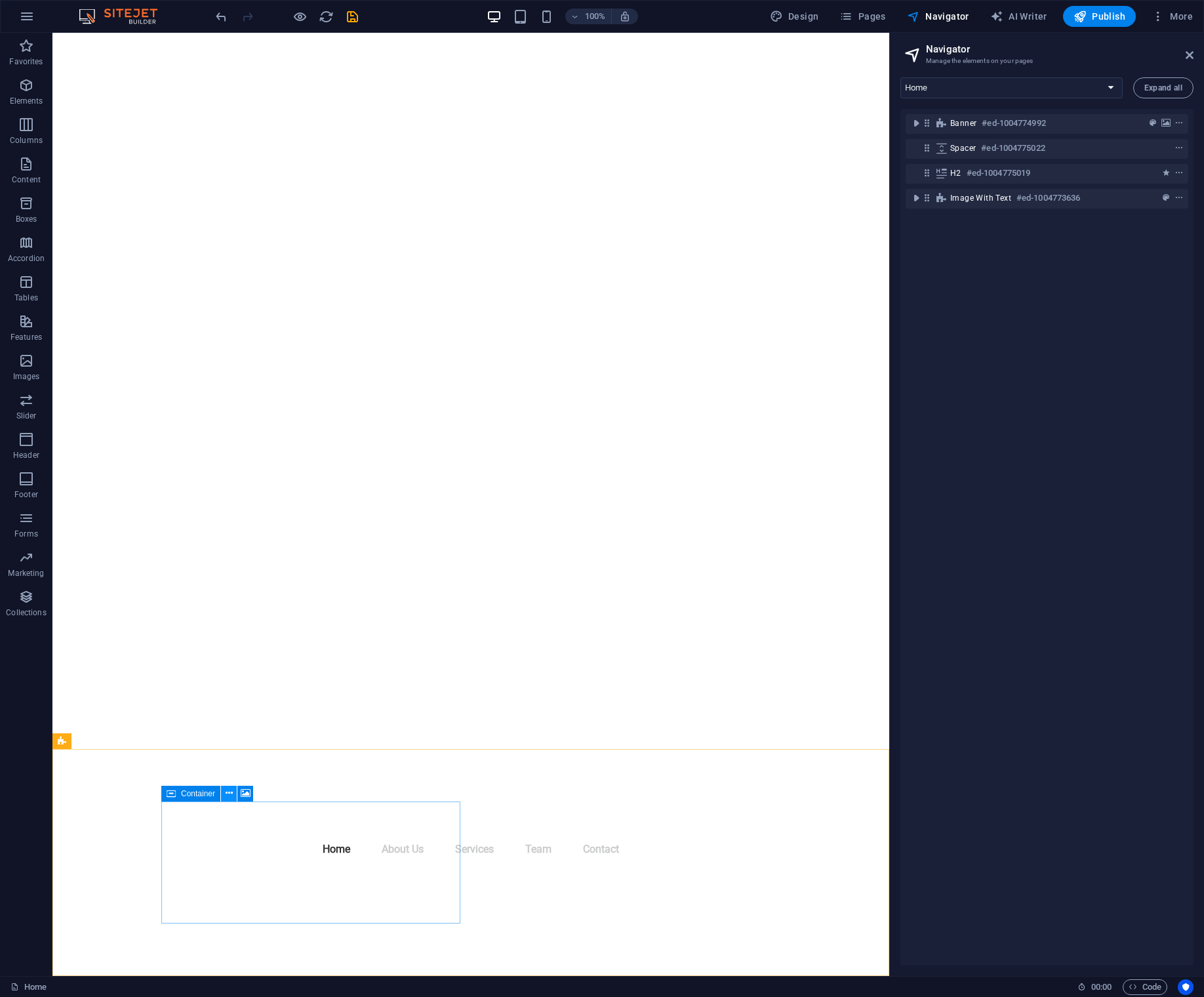
click at [227, 794] on icon at bounding box center [229, 793] width 7 height 14
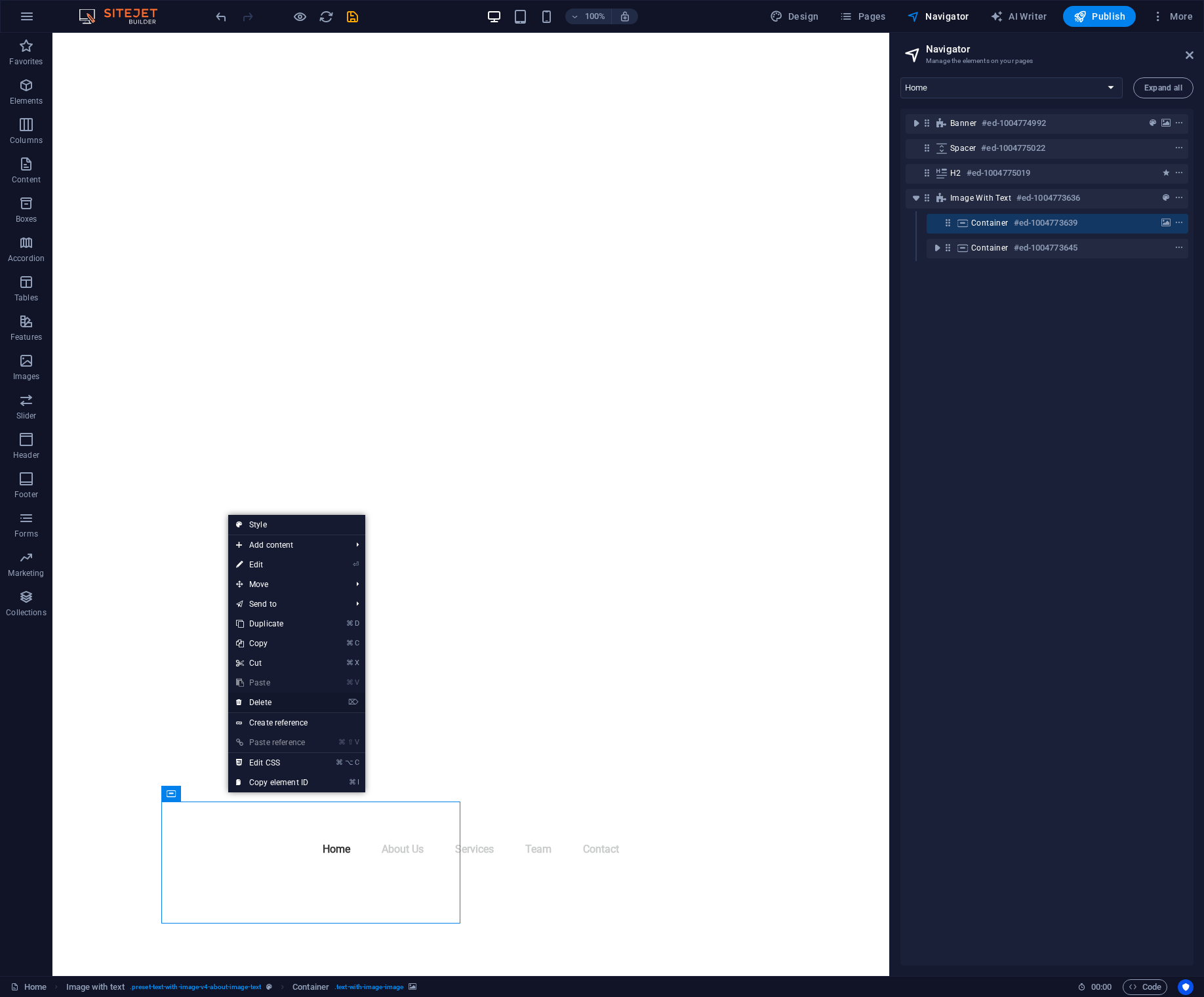
click at [261, 701] on link "⌦ Delete" at bounding box center [272, 702] width 88 height 20
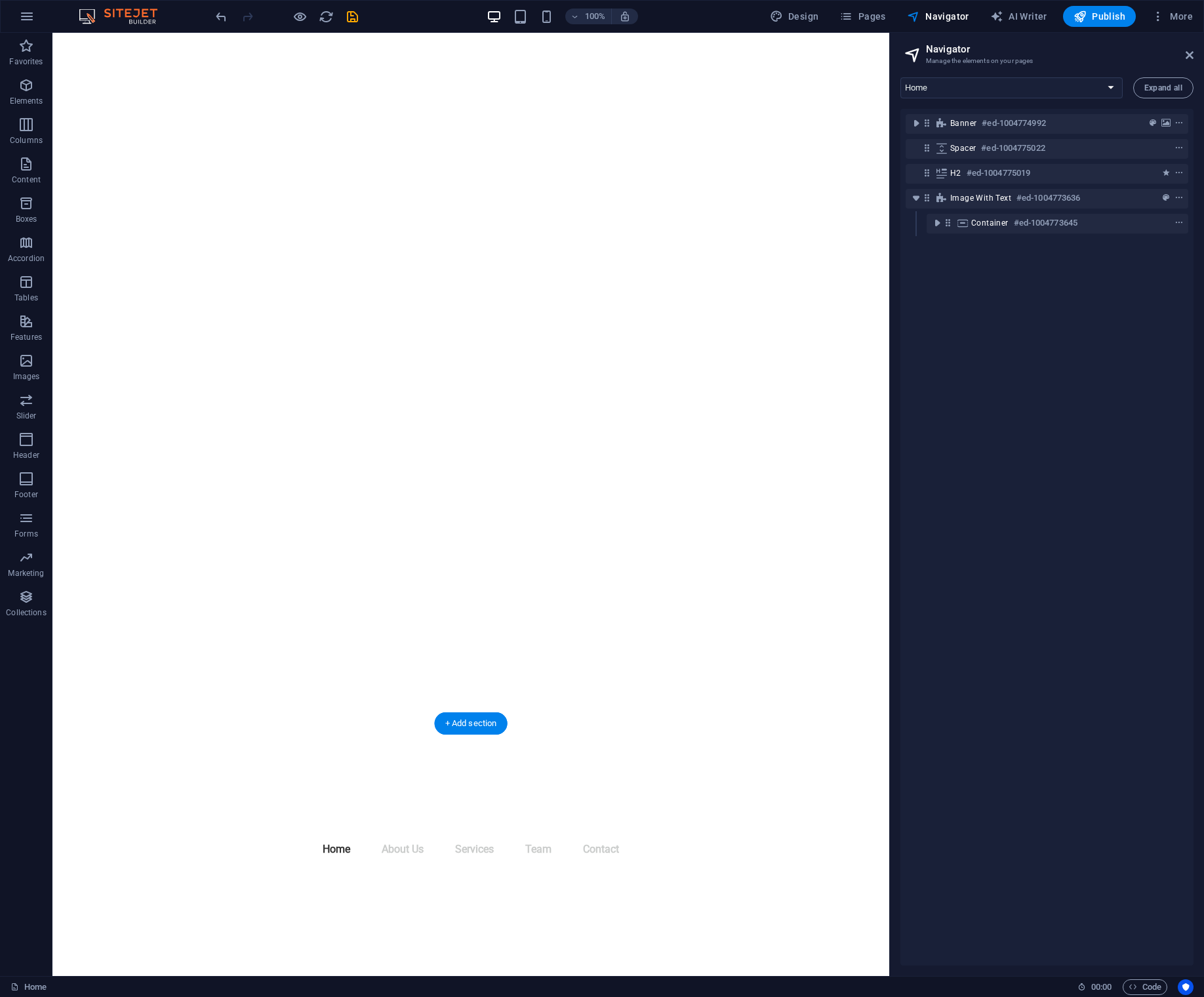
scroll to position [252, 0]
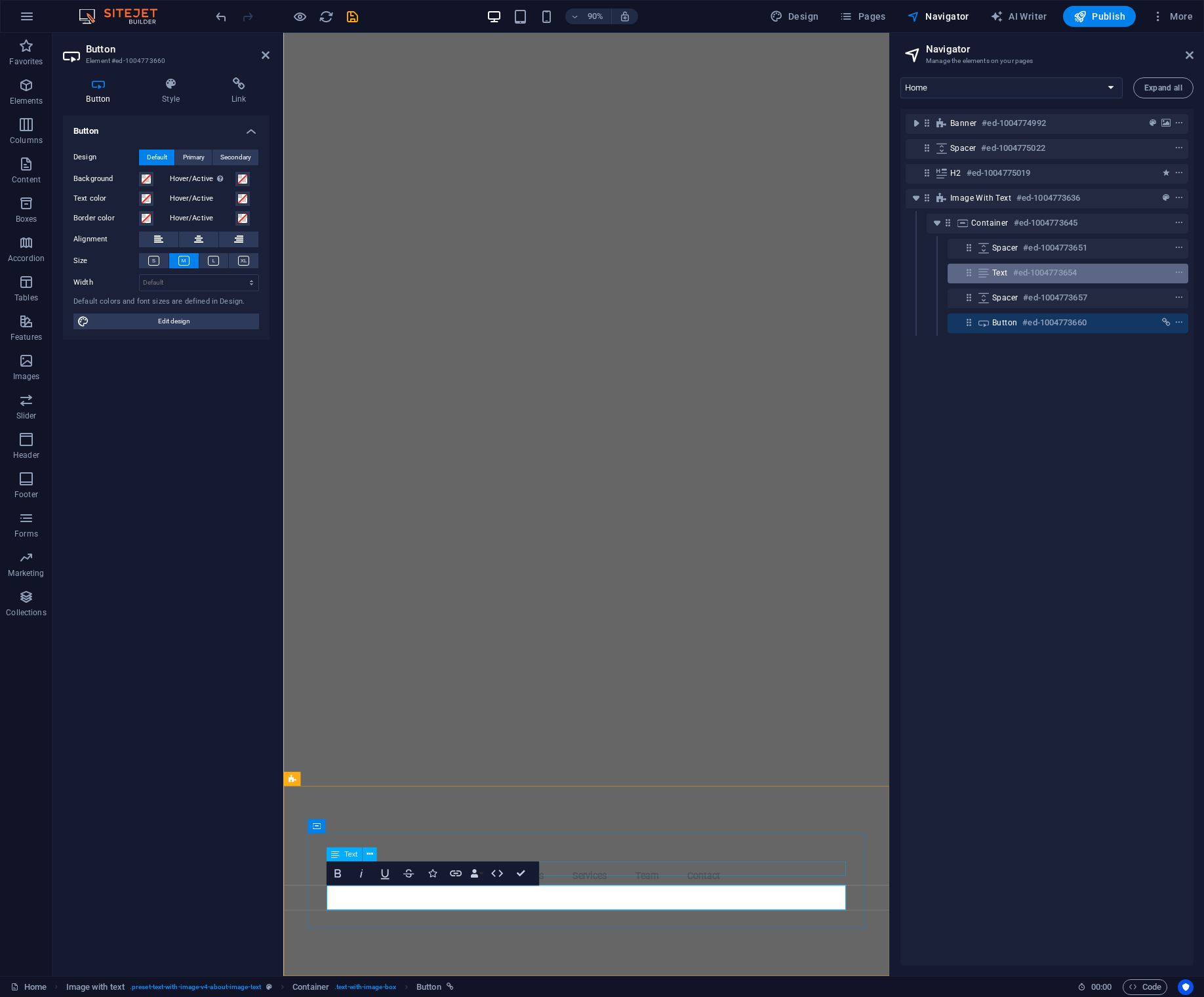
drag, startPoint x: 1028, startPoint y: 273, endPoint x: 976, endPoint y: 274, distance: 52.0
click at [976, 274] on div "Text #ed-1004773654" at bounding box center [1068, 274] width 240 height 20
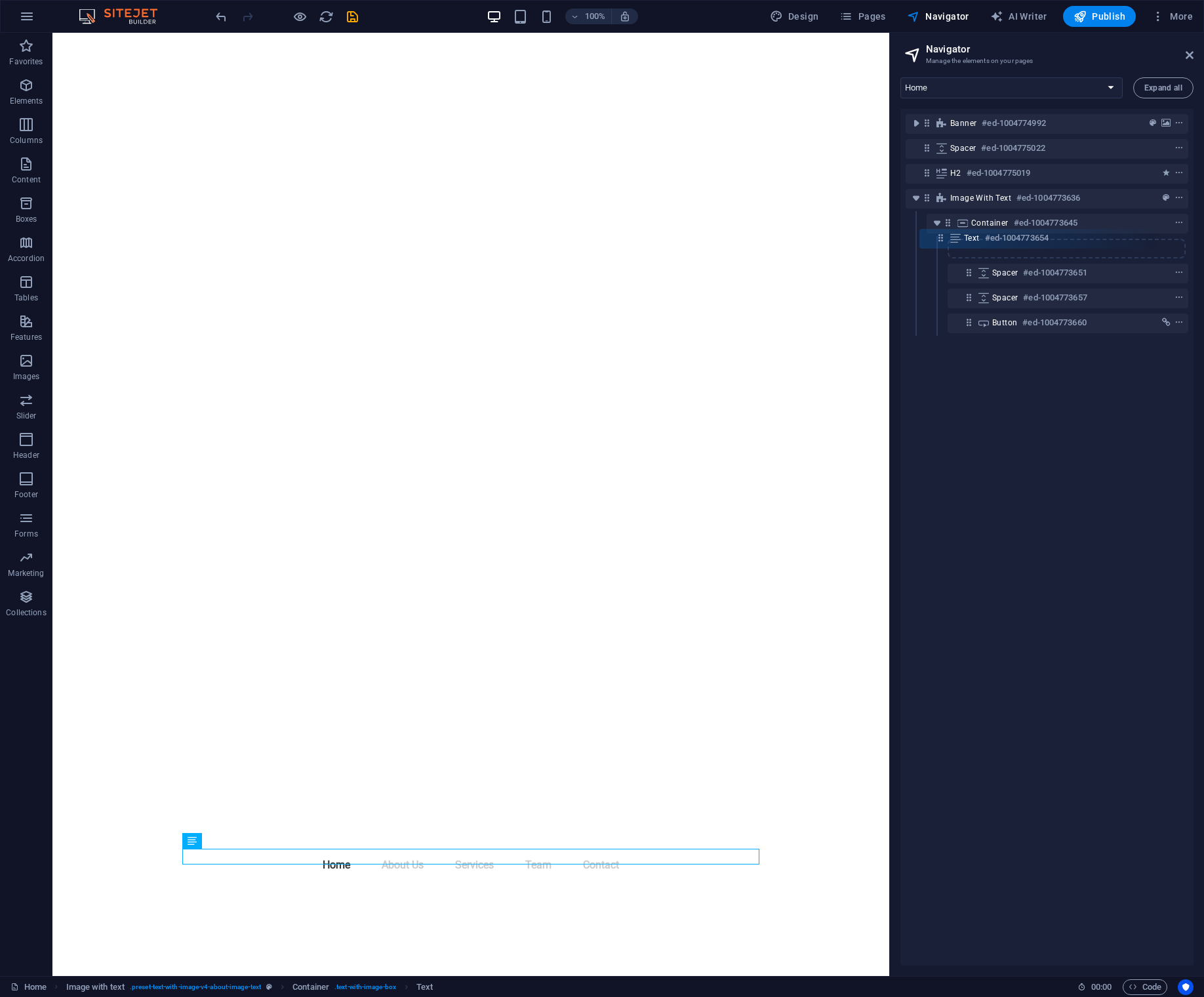
drag, startPoint x: 966, startPoint y: 275, endPoint x: 939, endPoint y: 240, distance: 44.2
click at [936, 236] on div "Banner #ed-1004774992 Spacer #ed-1004775022 H2 #ed-1004775019 Image with text #…" at bounding box center [1047, 537] width 293 height 856
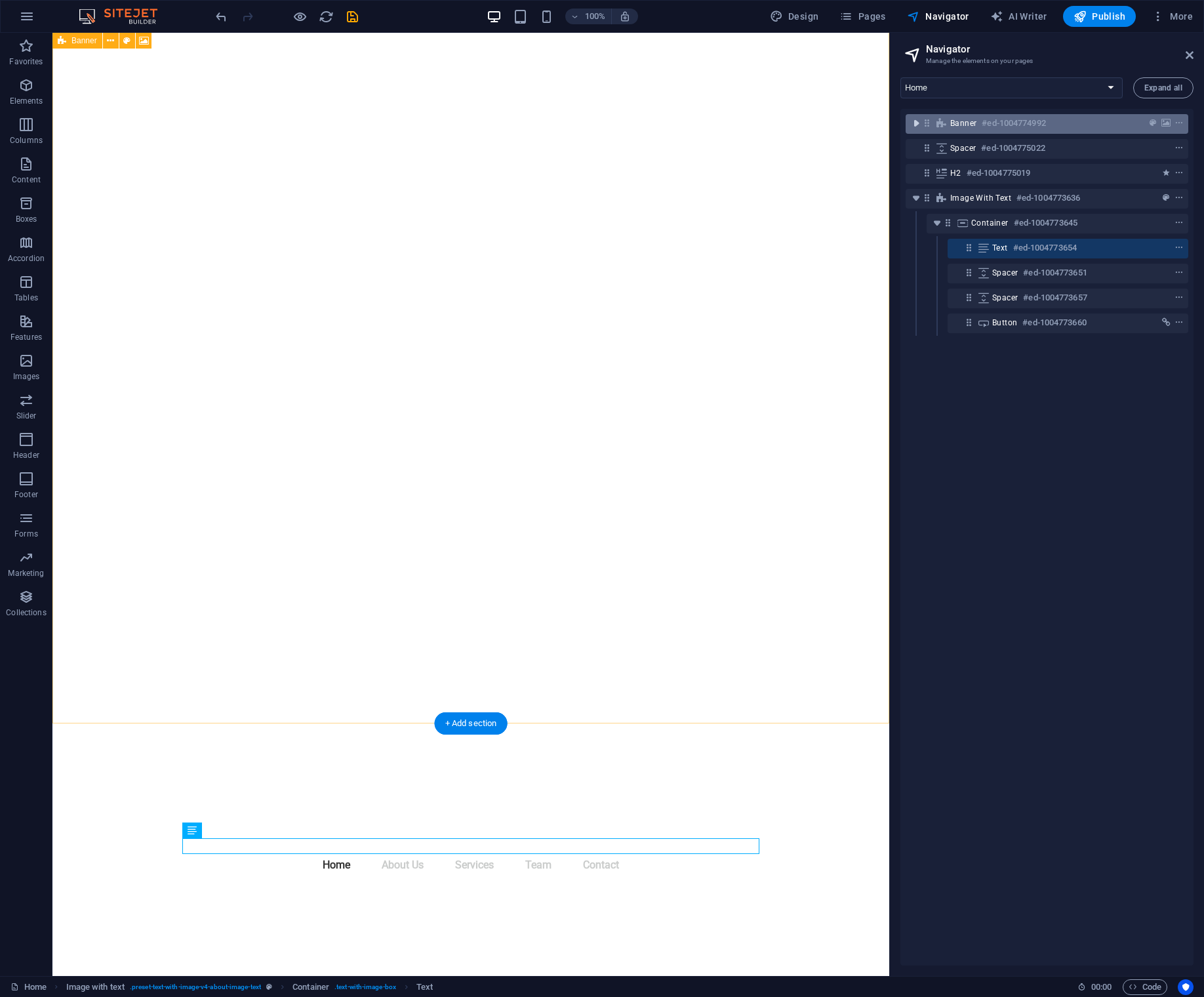
click at [914, 126] on icon "toggle-expand" at bounding box center [916, 123] width 13 height 13
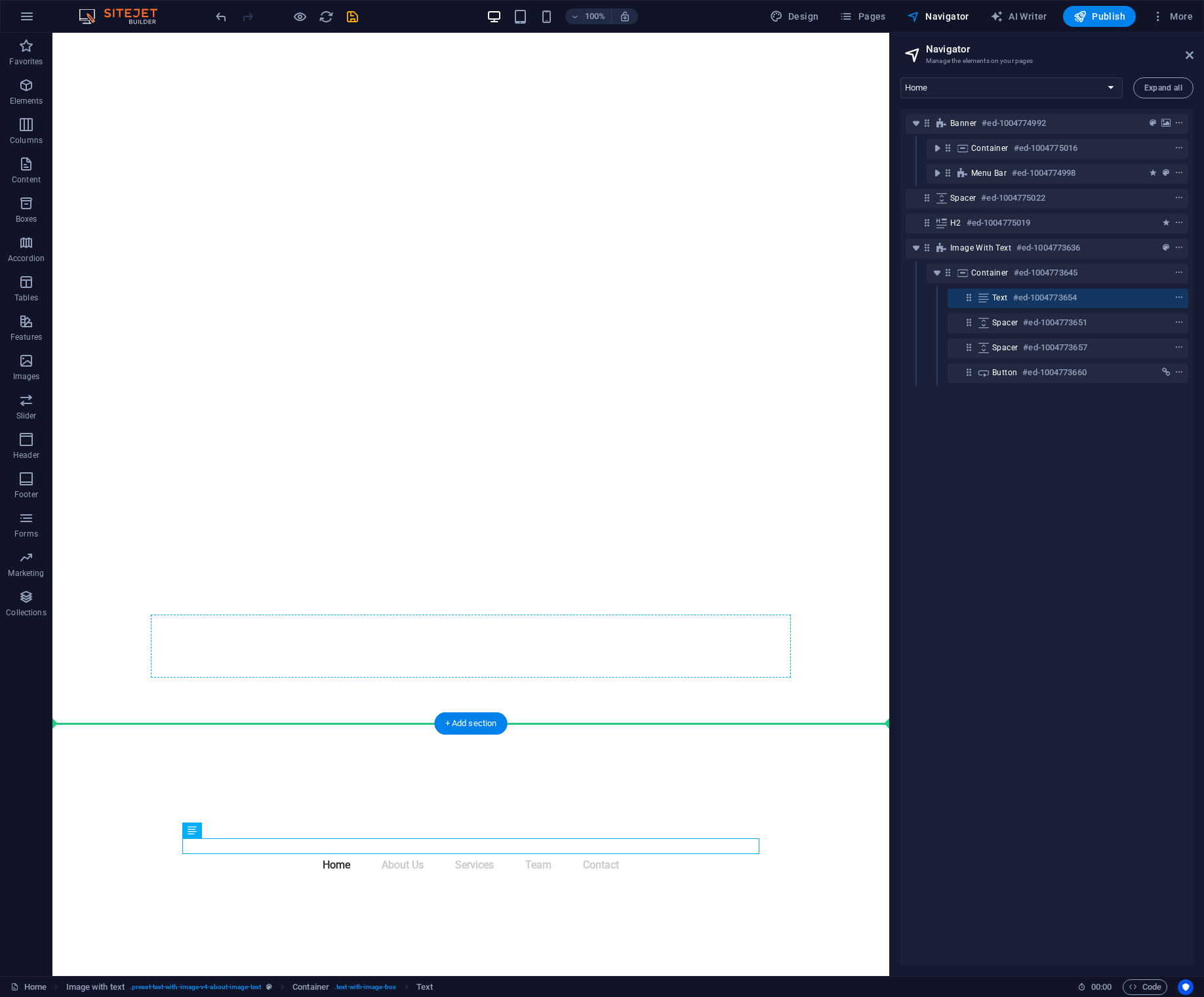
drag, startPoint x: 246, startPoint y: 862, endPoint x: 394, endPoint y: 667, distance: 244.8
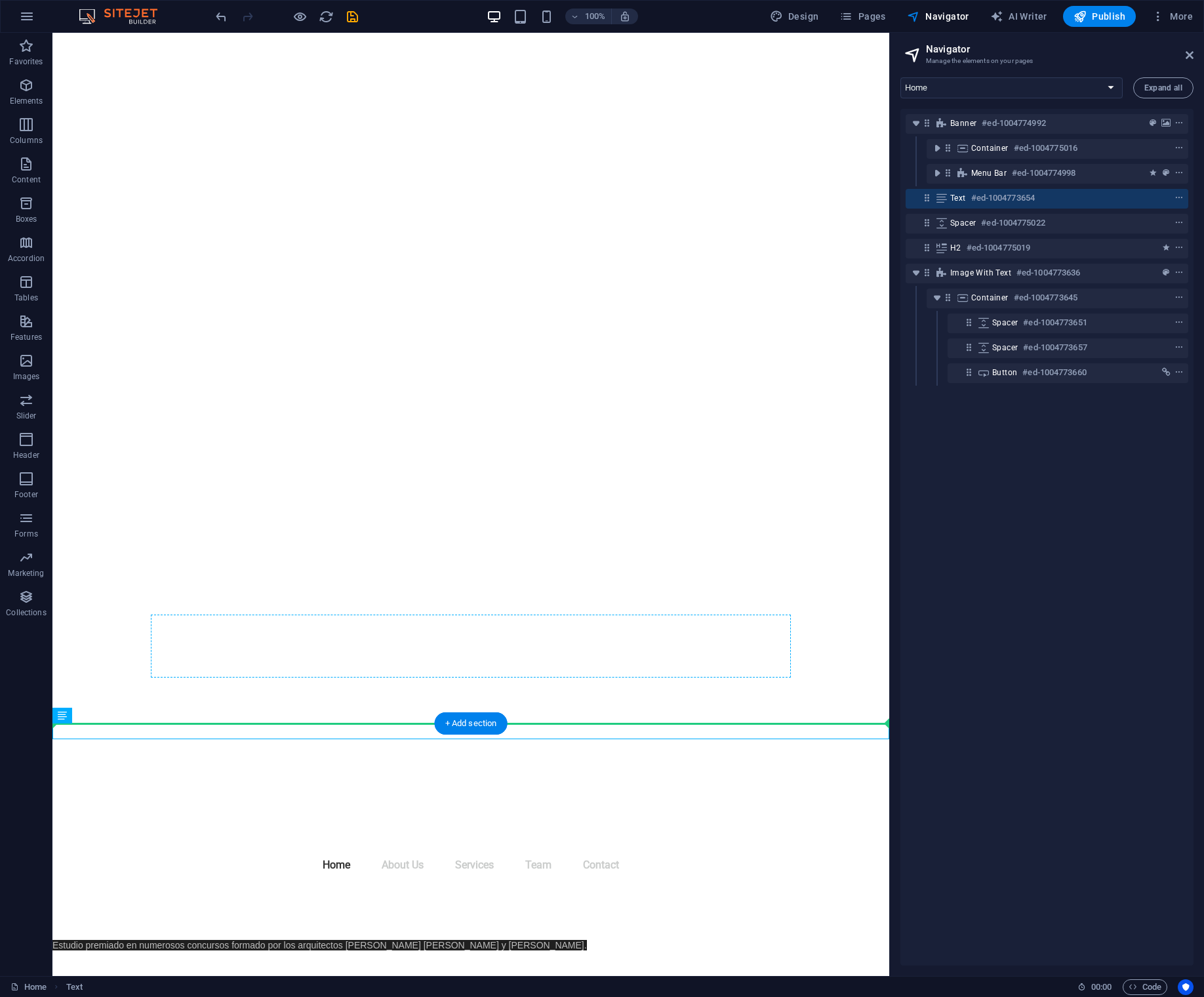
drag, startPoint x: 114, startPoint y: 751, endPoint x: 450, endPoint y: 649, distance: 351.1
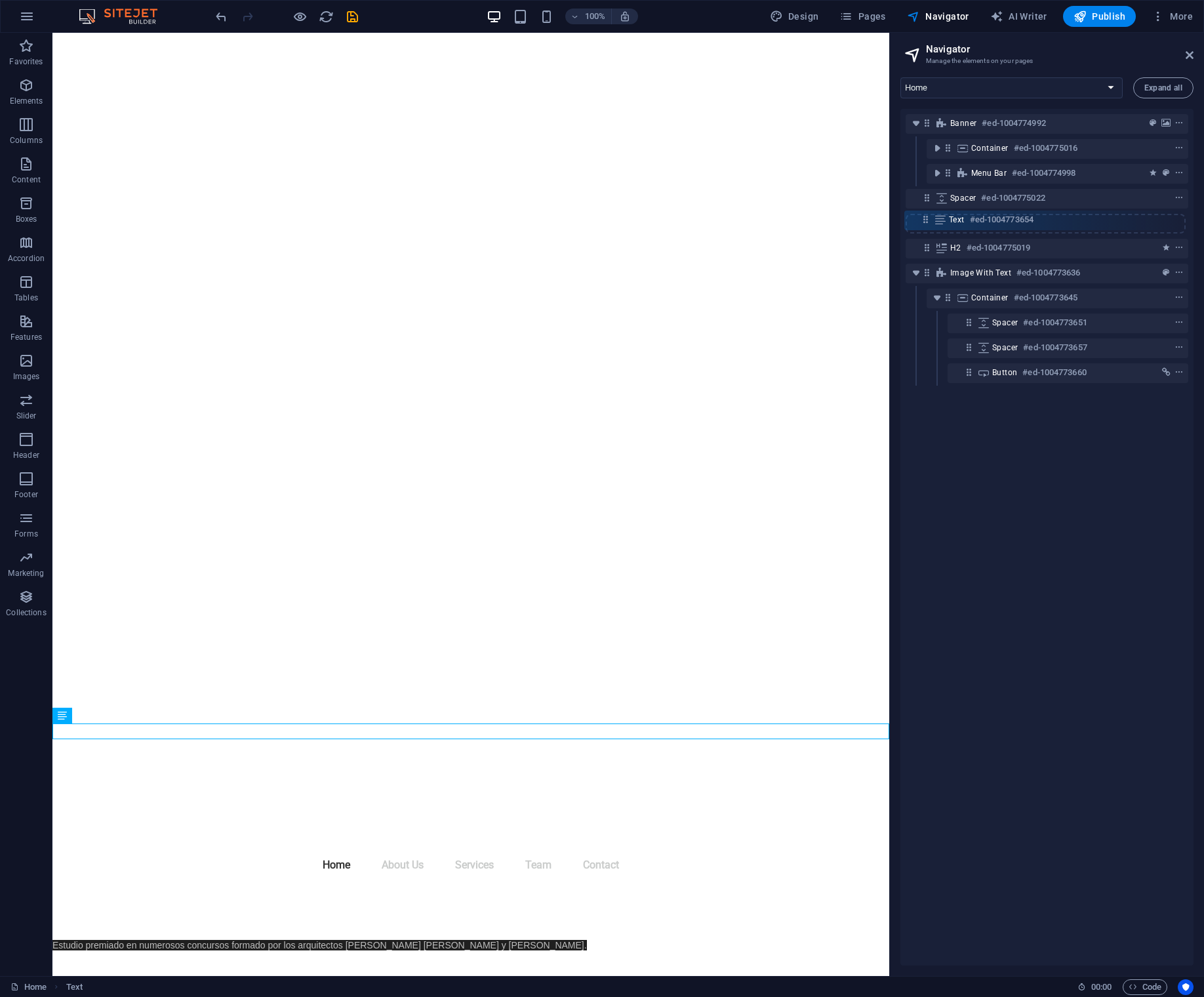
drag, startPoint x: 924, startPoint y: 198, endPoint x: 929, endPoint y: 215, distance: 17.7
click at [929, 215] on div "Banner #ed-1004774992 Container #ed-1004775016 Menu Bar #ed-1004774998 Text #ed…" at bounding box center [1047, 537] width 293 height 856
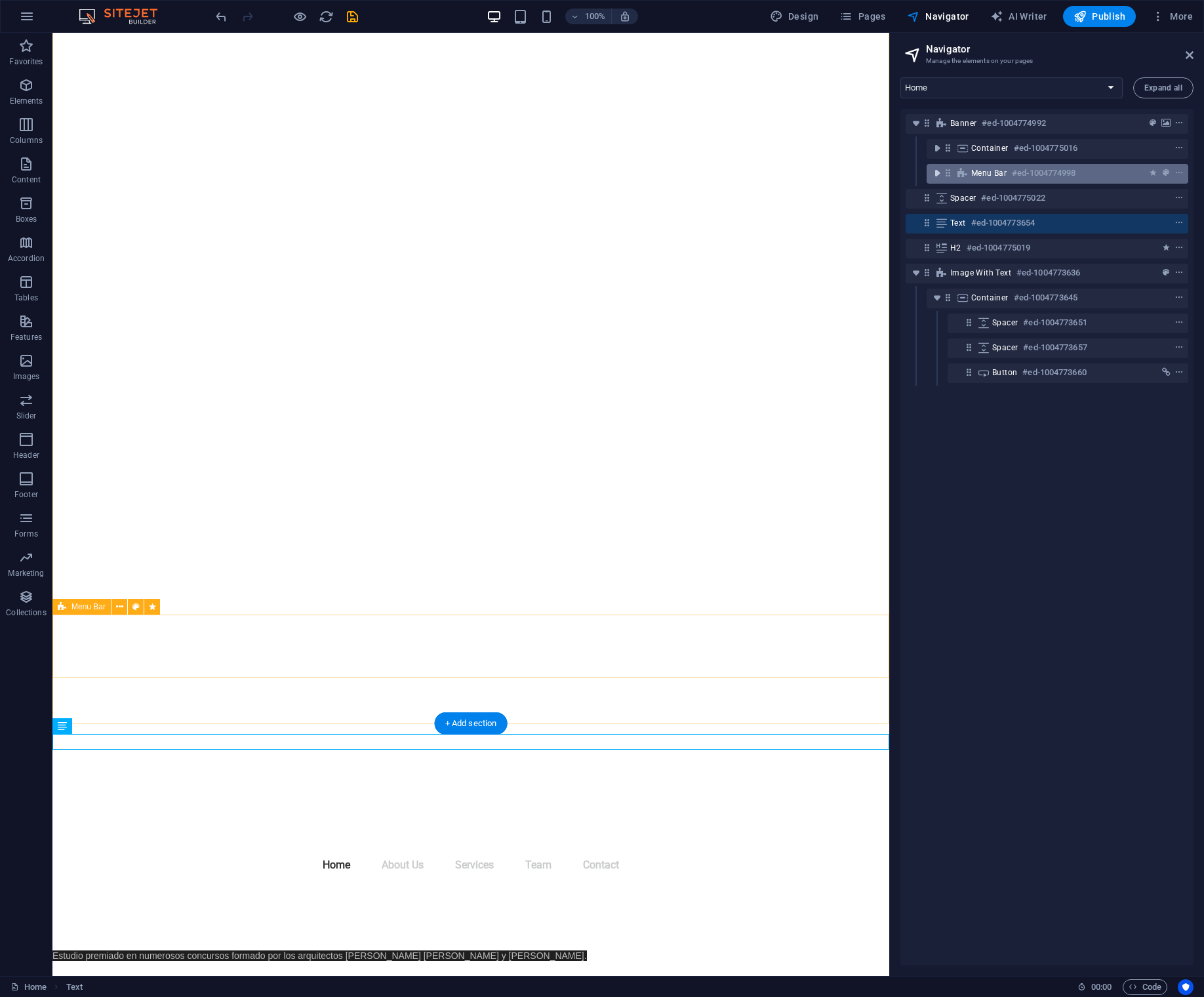
click at [937, 175] on icon "toggle-expand" at bounding box center [937, 173] width 13 height 13
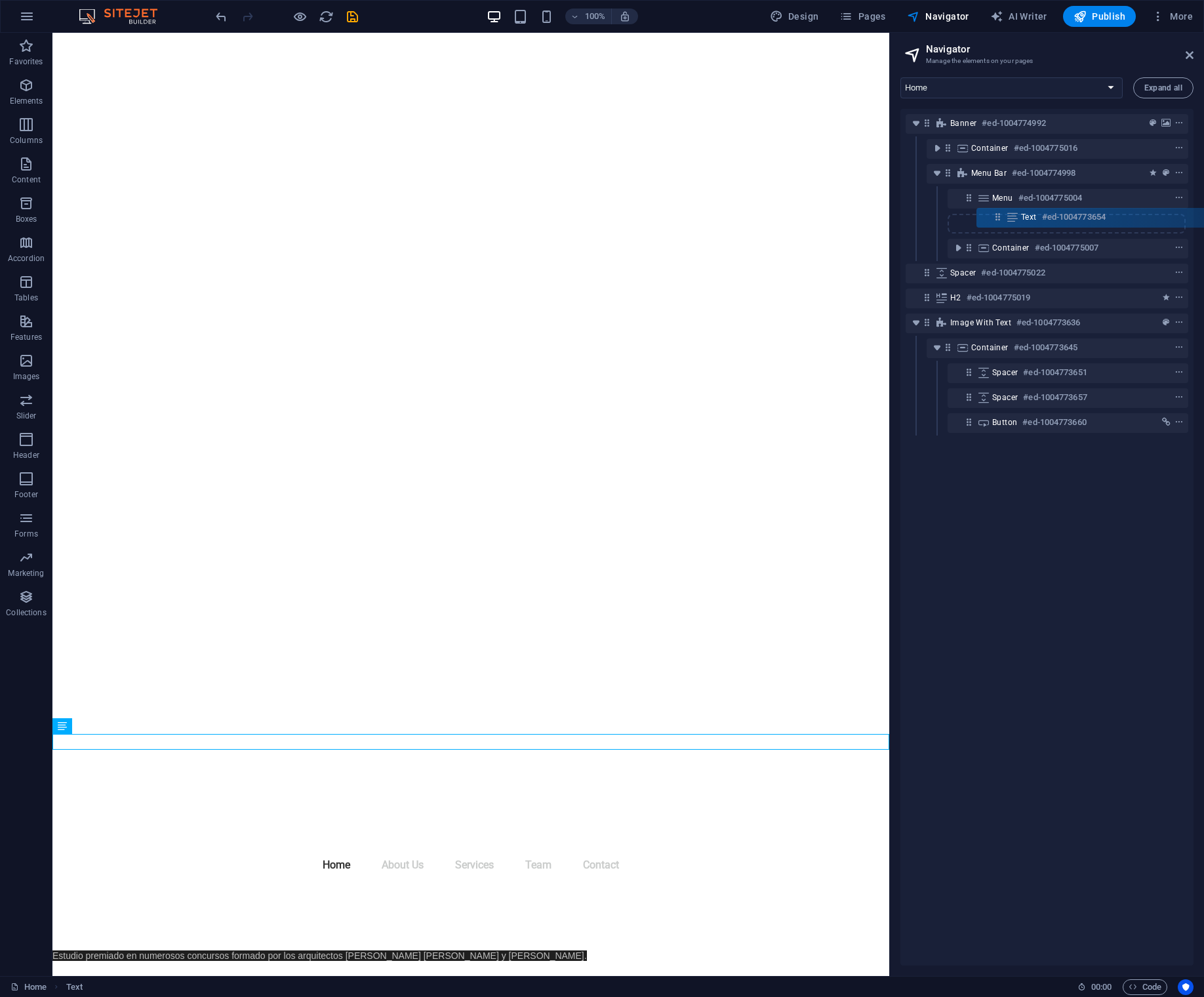
drag, startPoint x: 924, startPoint y: 273, endPoint x: 1001, endPoint y: 214, distance: 97.0
click at [1001, 214] on div "Banner #ed-1004774992 Container #ed-1004775016 Menu Bar #ed-1004774998 Menu #ed…" at bounding box center [1047, 537] width 293 height 856
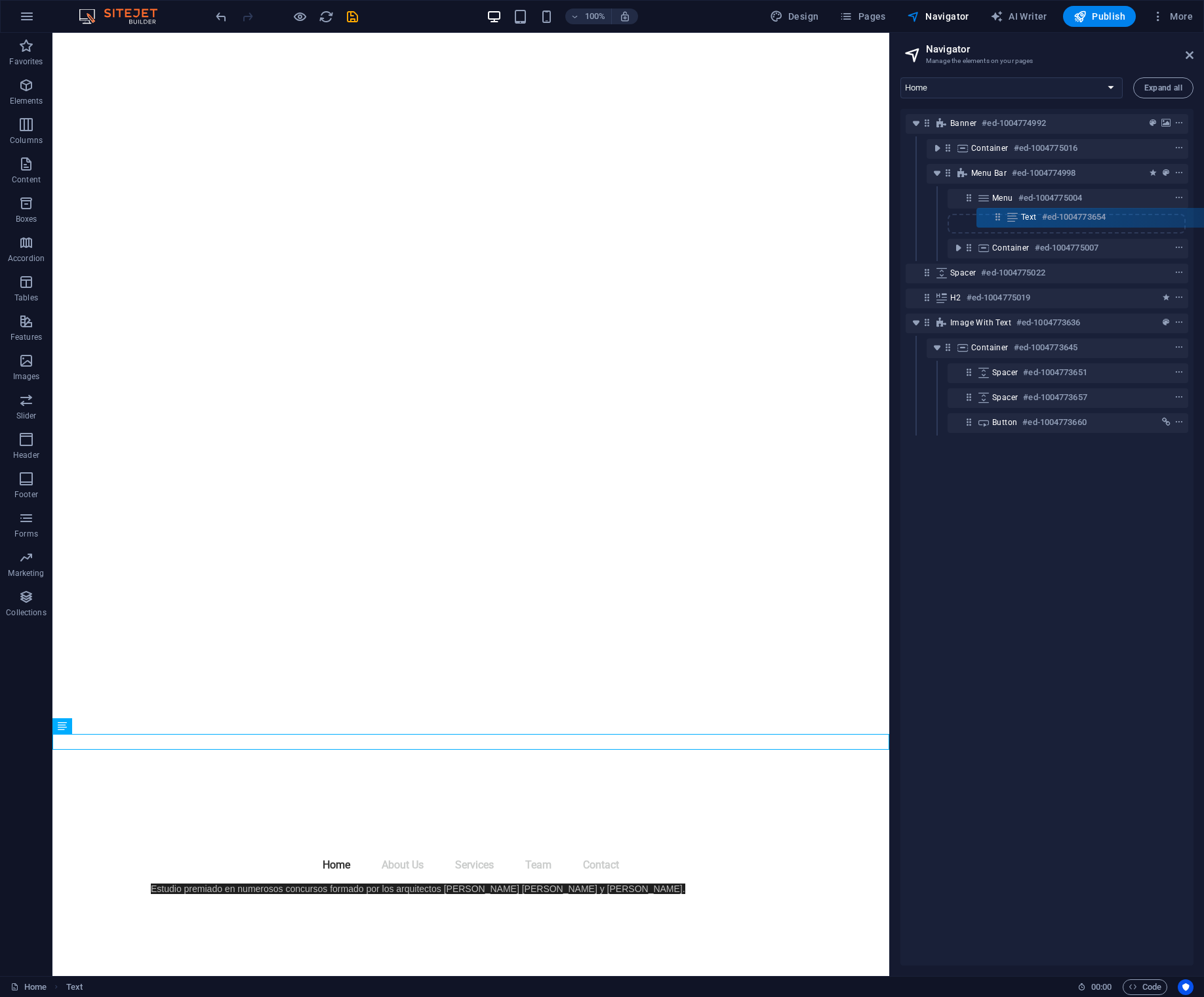
scroll to position [236, 0]
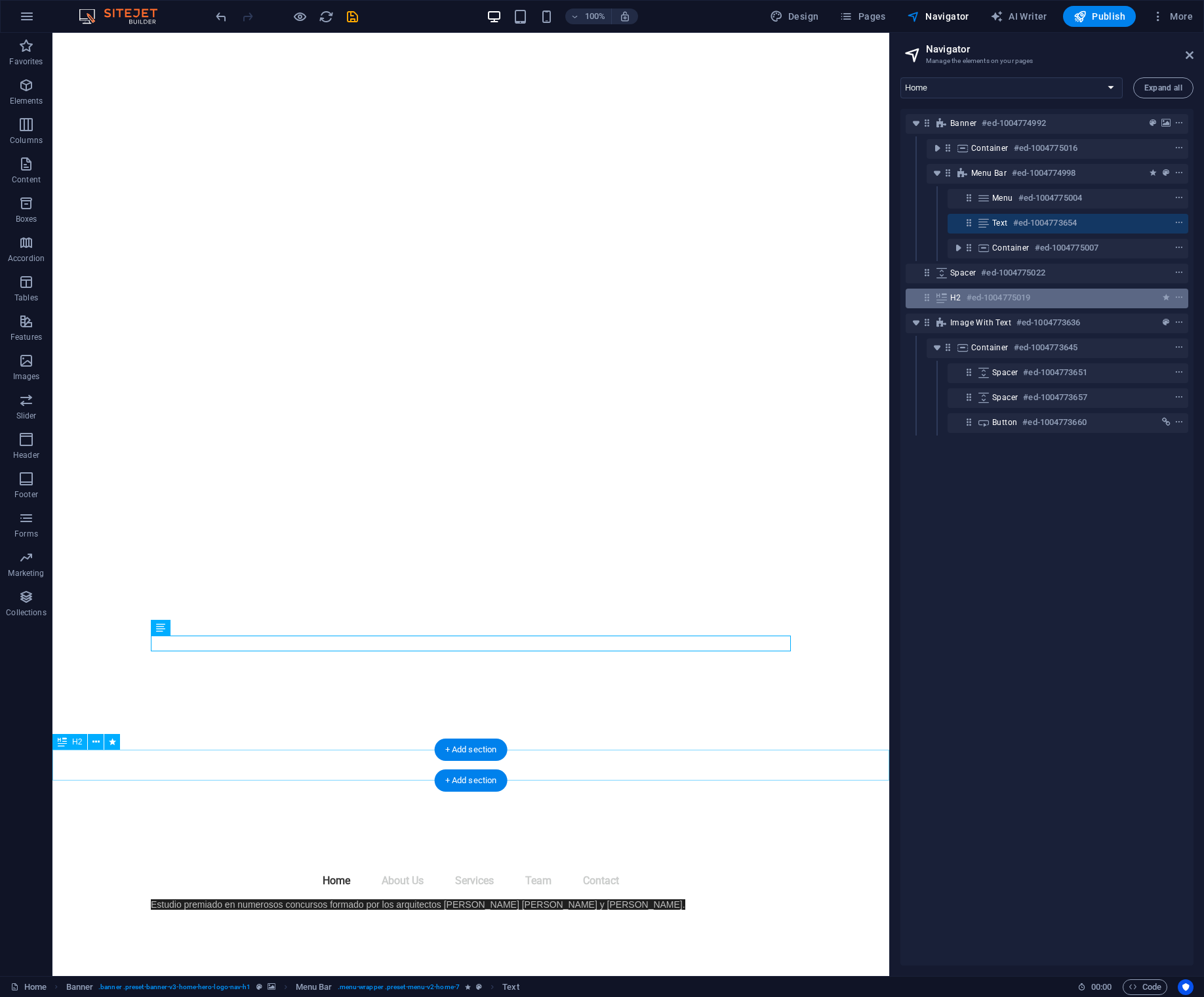
click at [990, 300] on h6 "#ed-1004775019" at bounding box center [998, 297] width 63 height 16
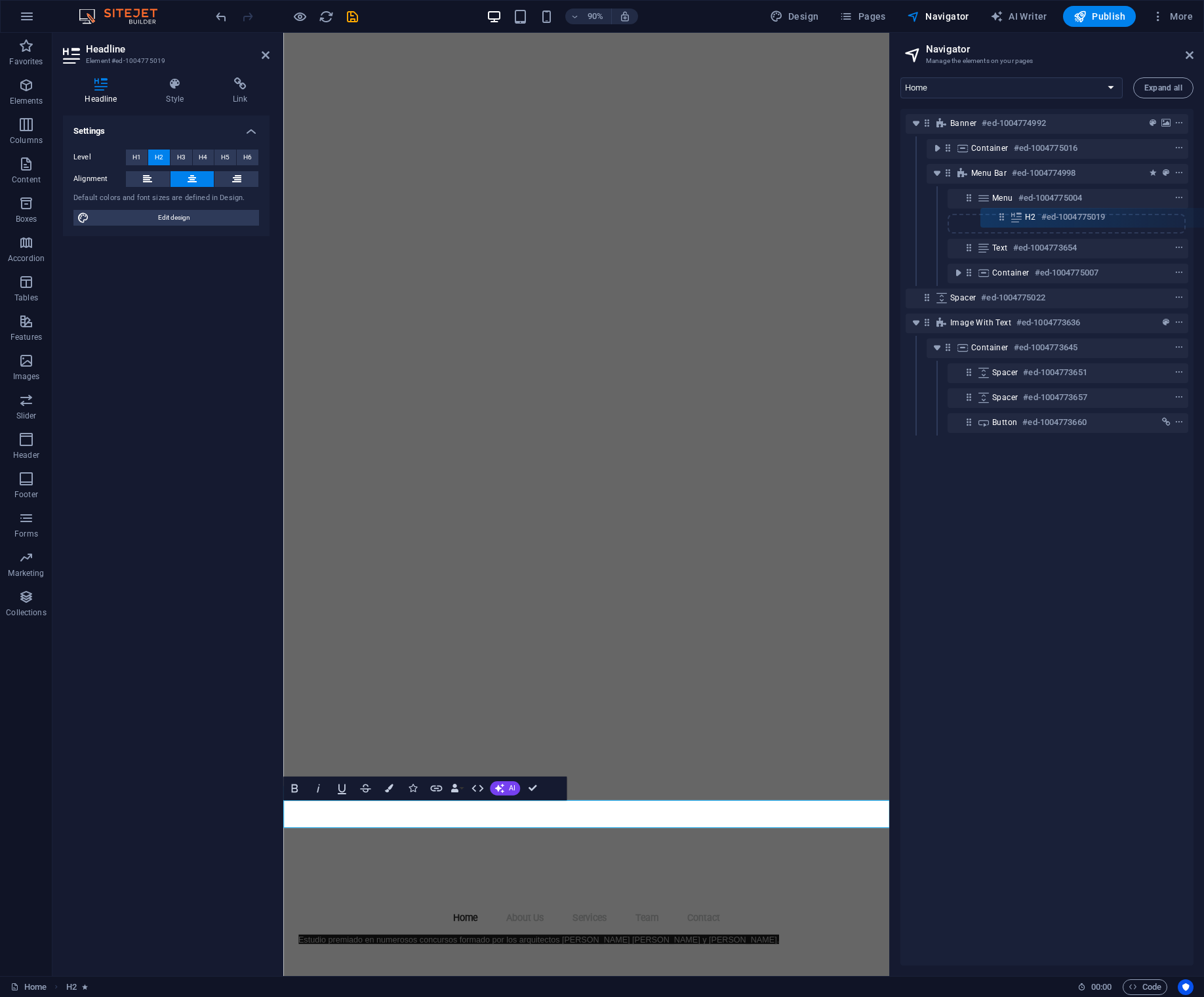
drag, startPoint x: 926, startPoint y: 298, endPoint x: 1003, endPoint y: 215, distance: 113.2
click at [1003, 215] on div "Banner #ed-1004774992 Container #ed-1004775016 Menu Bar #ed-1004774998 Menu #ed…" at bounding box center [1047, 537] width 293 height 856
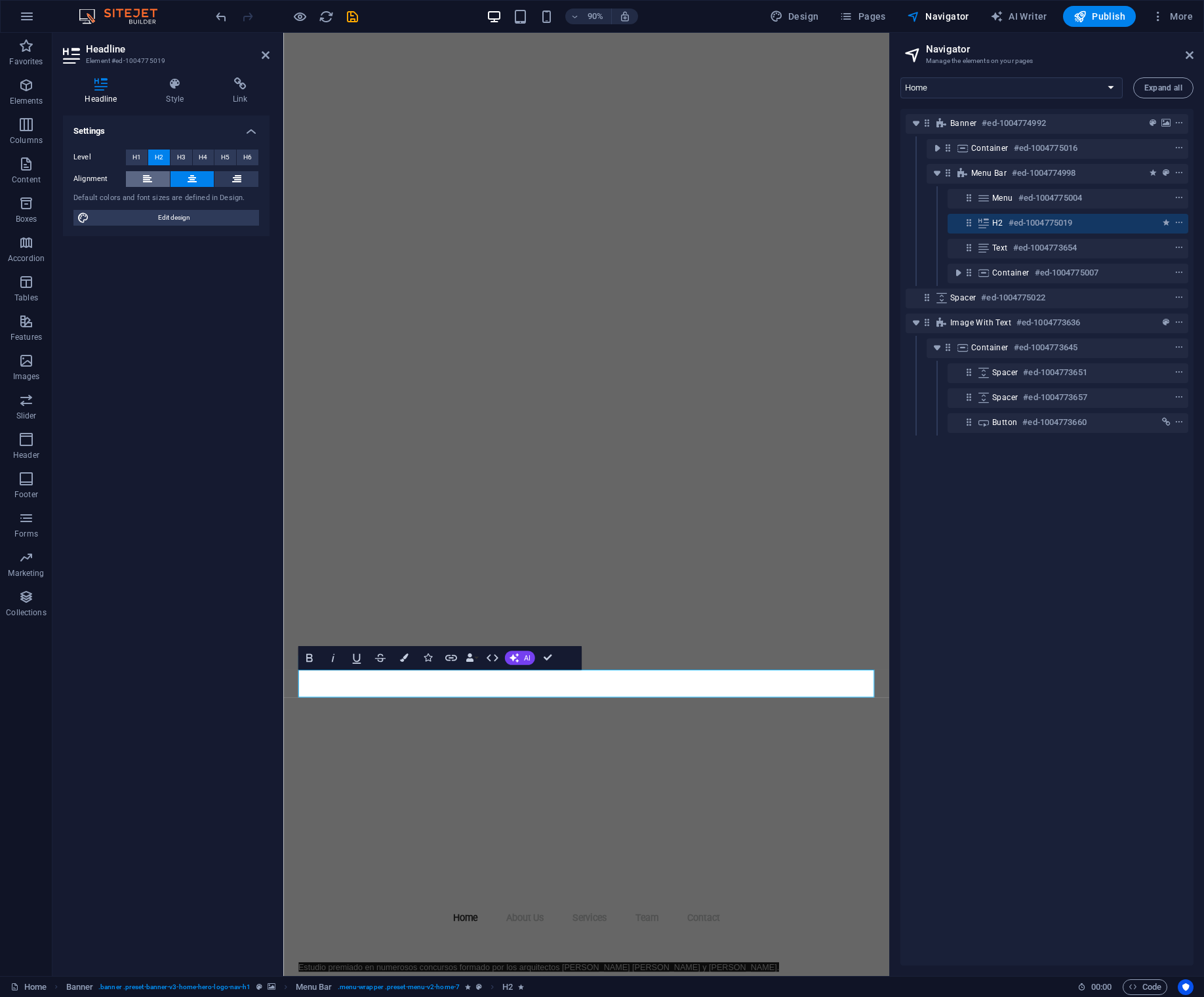
click at [151, 176] on icon at bounding box center [147, 179] width 9 height 16
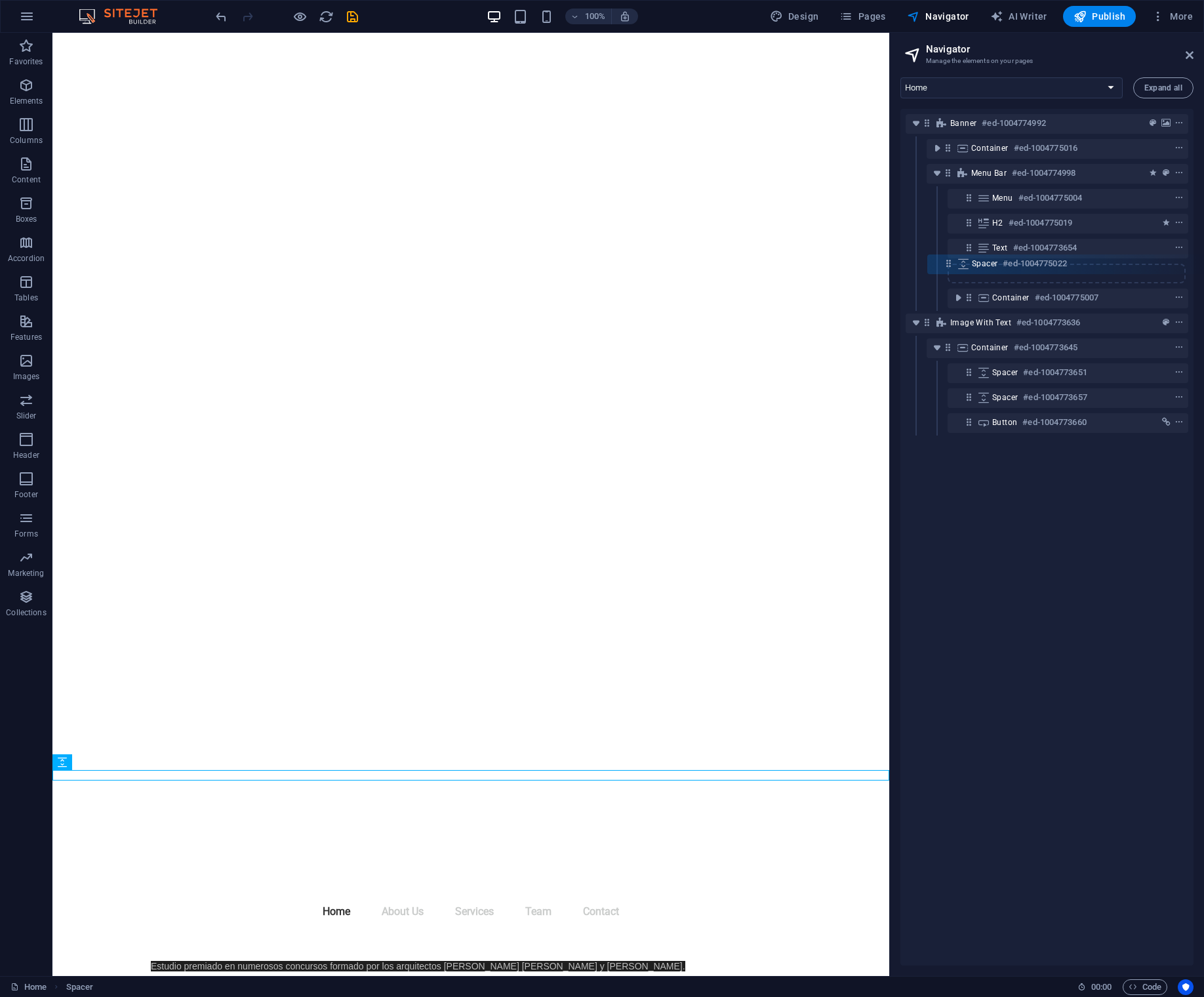
drag, startPoint x: 927, startPoint y: 296, endPoint x: 954, endPoint y: 261, distance: 44.2
click at [953, 260] on div "Banner #ed-1004774992 Container #ed-1004775016 Menu Bar #ed-1004774998 Menu #ed…" at bounding box center [1047, 537] width 293 height 856
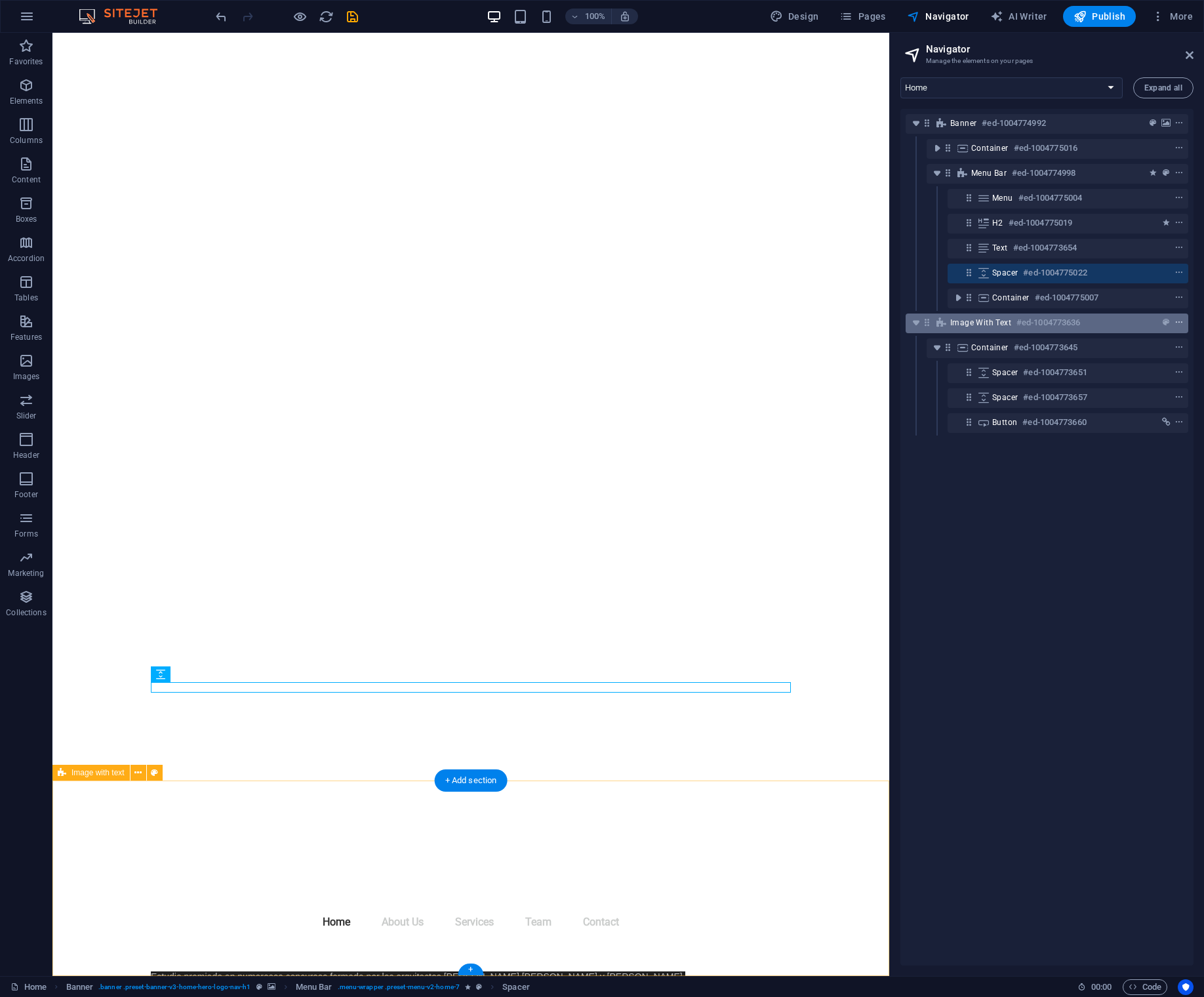
click at [1177, 325] on icon "context-menu" at bounding box center [1178, 322] width 9 height 9
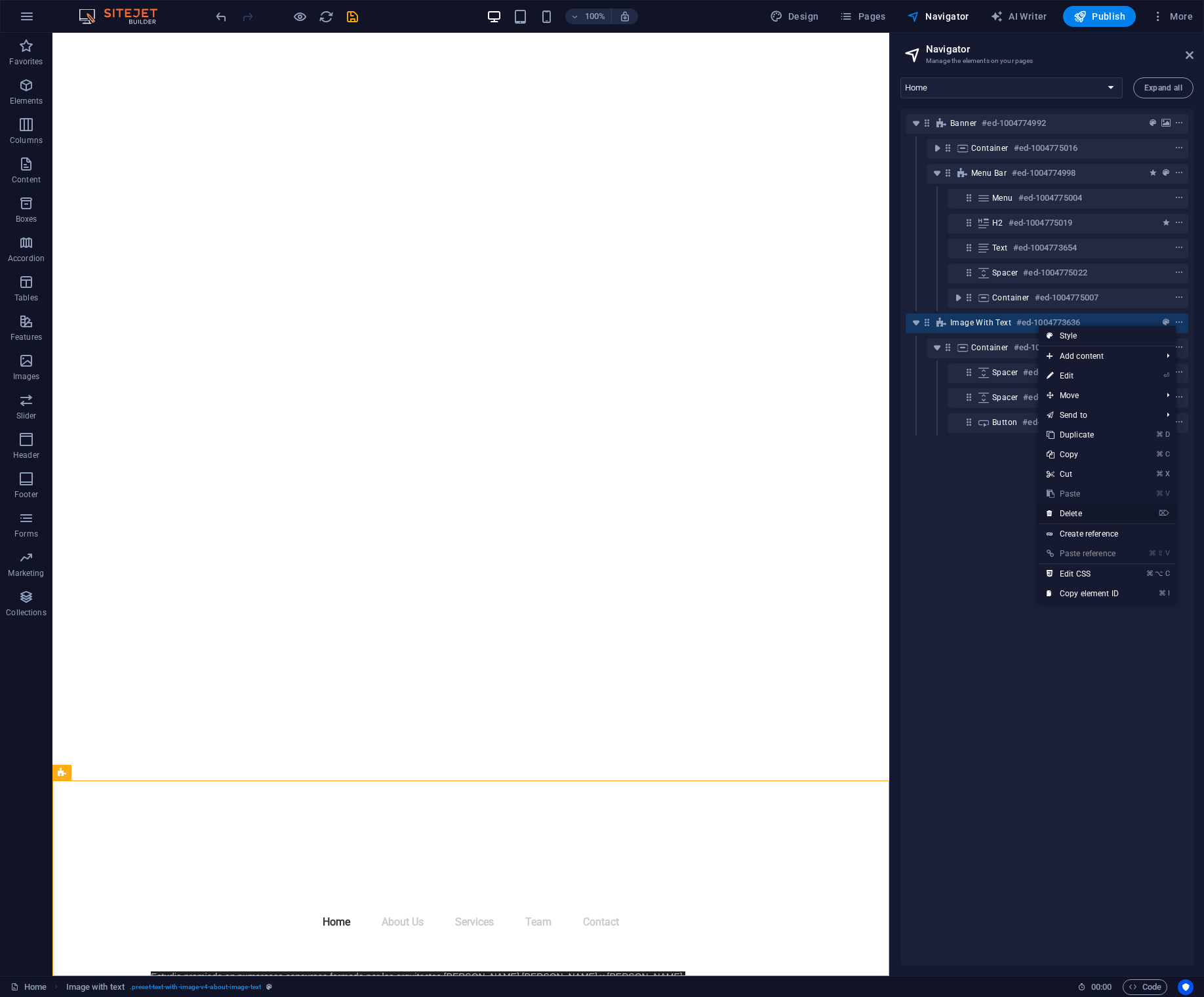
click at [1061, 509] on link "⌦ Delete" at bounding box center [1083, 513] width 88 height 20
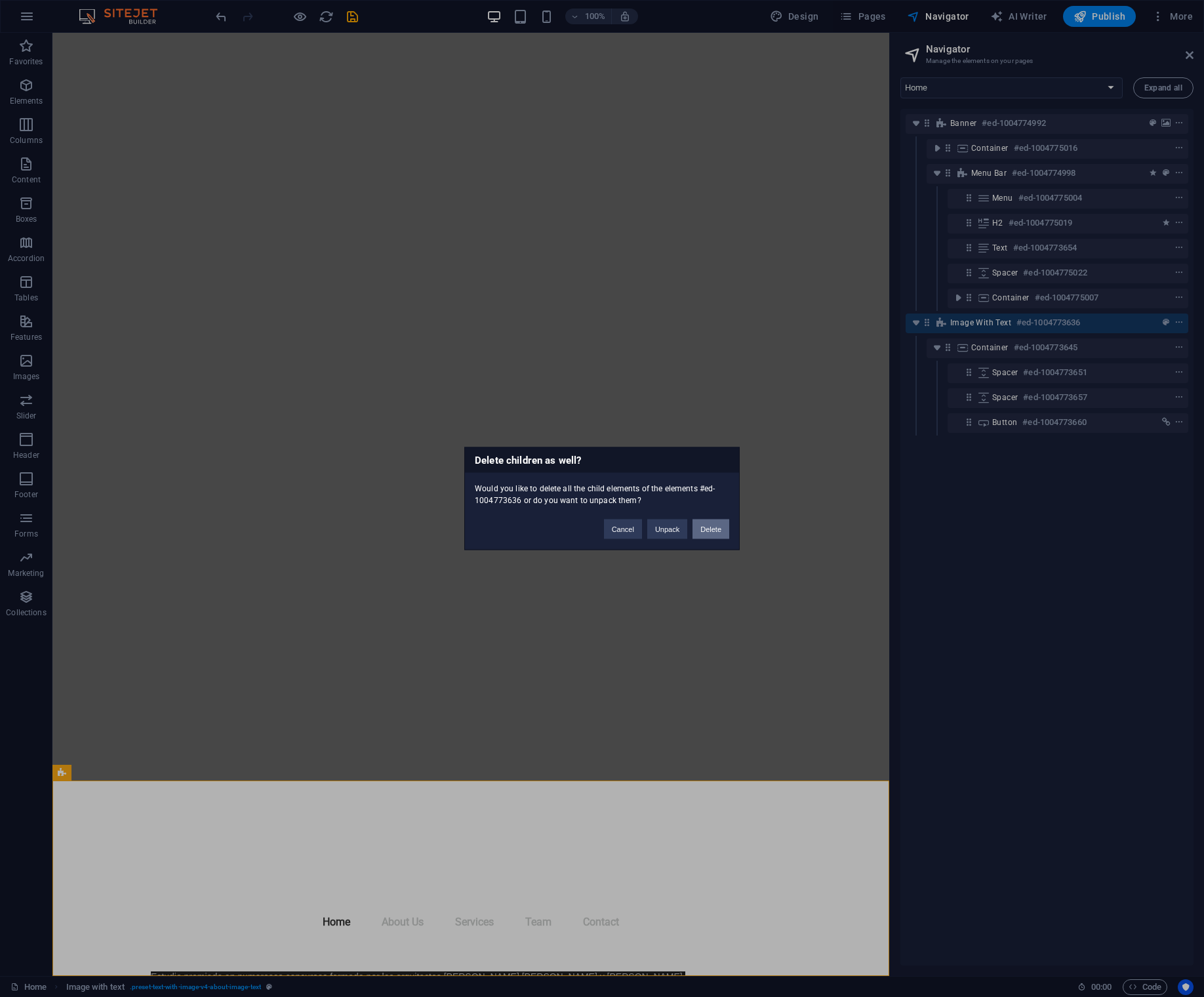
click at [716, 533] on button "Delete" at bounding box center [711, 529] width 37 height 20
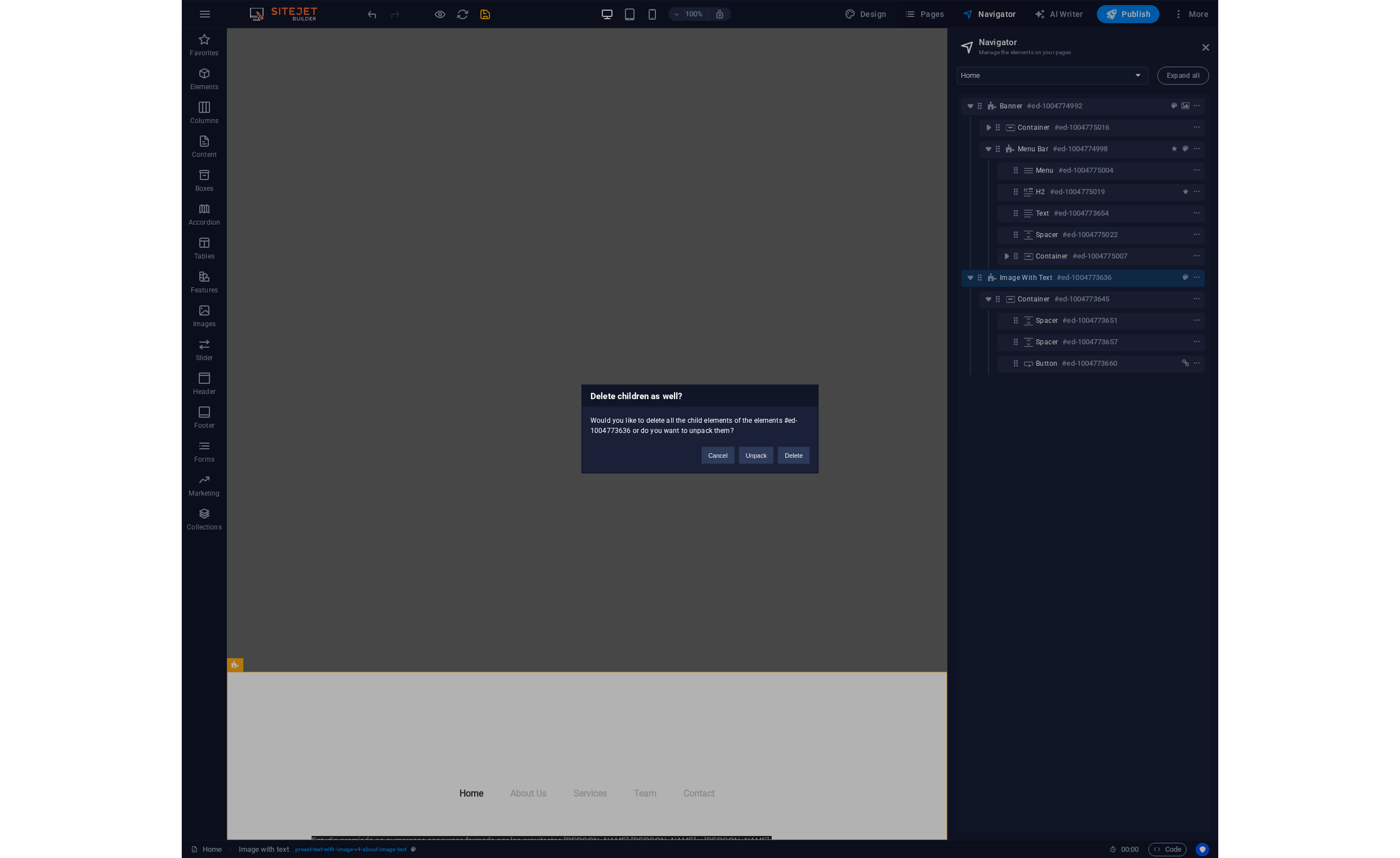
scroll to position [0, 0]
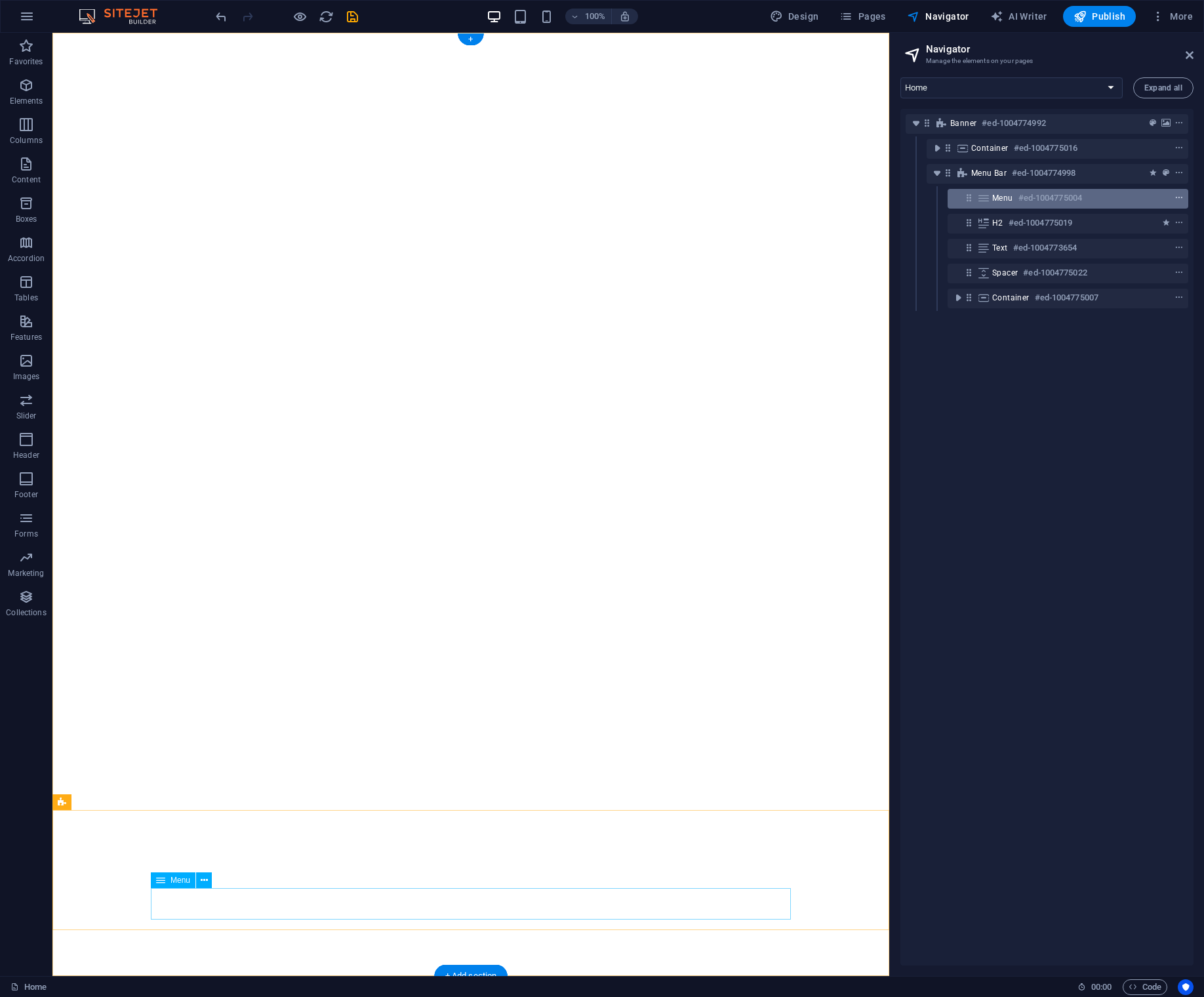
click at [1177, 197] on icon "context-menu" at bounding box center [1178, 197] width 9 height 9
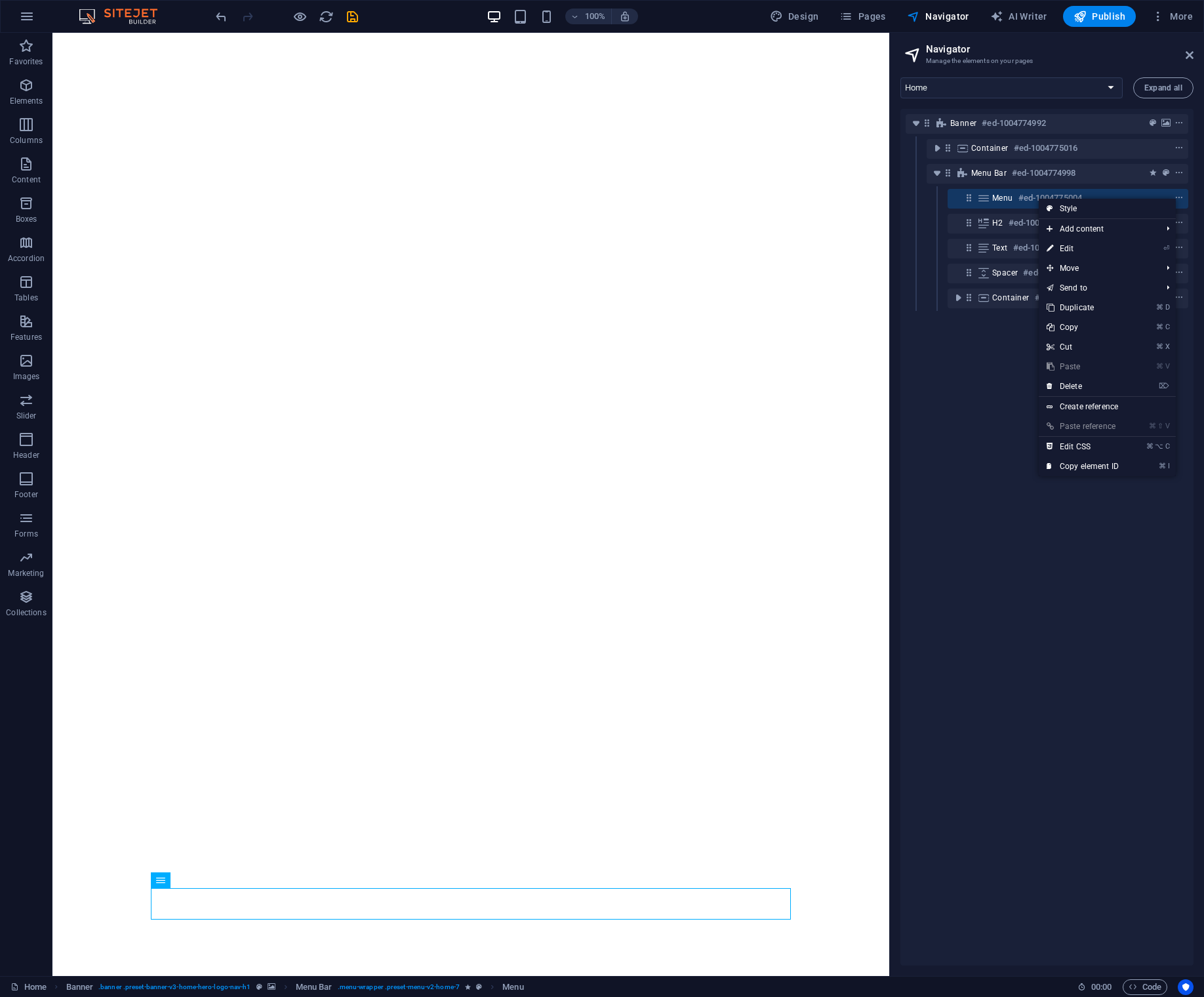
click at [1095, 390] on link "⌦ Delete" at bounding box center [1083, 386] width 88 height 20
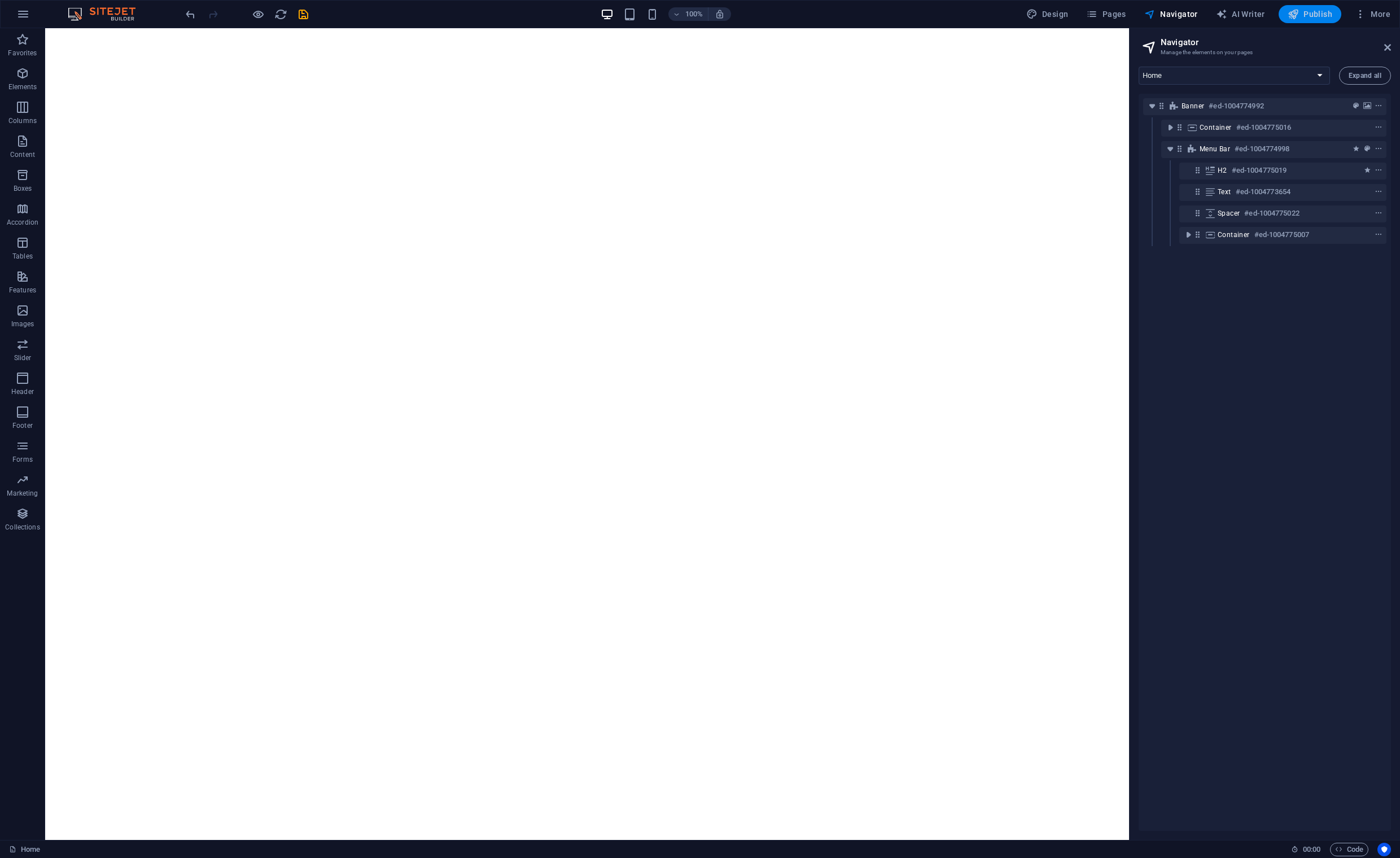
click at [1035, 9] on span "Publish" at bounding box center [1310, 14] width 44 height 11
